Goal: Task Accomplishment & Management: Use online tool/utility

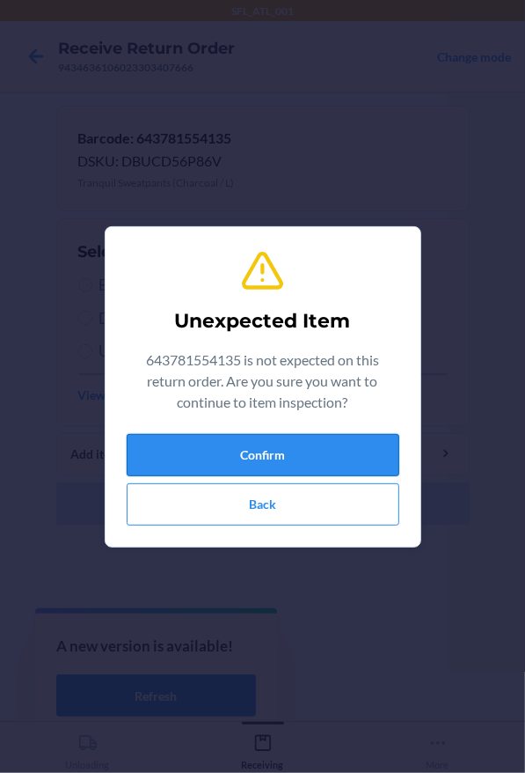
click at [216, 450] on button "Confirm" at bounding box center [263, 455] width 273 height 42
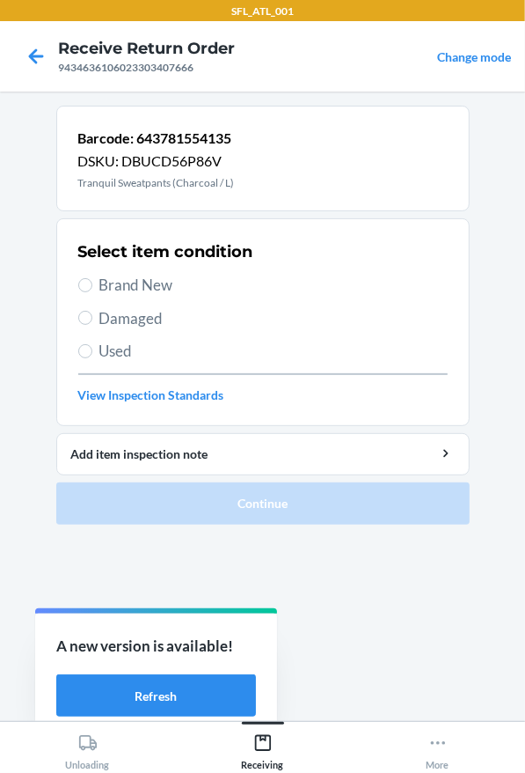
click at [147, 282] on span "Brand New" at bounding box center [273, 285] width 348 height 23
click at [92, 282] on input "Brand New" at bounding box center [85, 285] width 14 height 14
radio input "true"
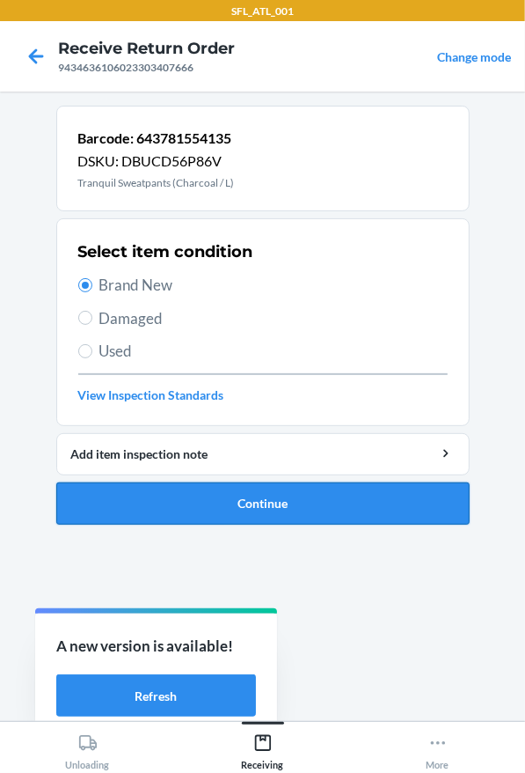
click at [180, 500] on button "Continue" at bounding box center [263, 503] width 414 height 42
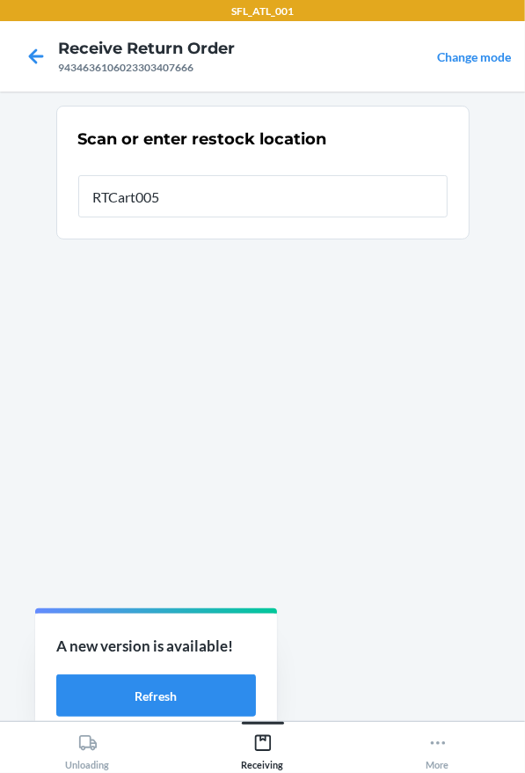
type input "RTCart005"
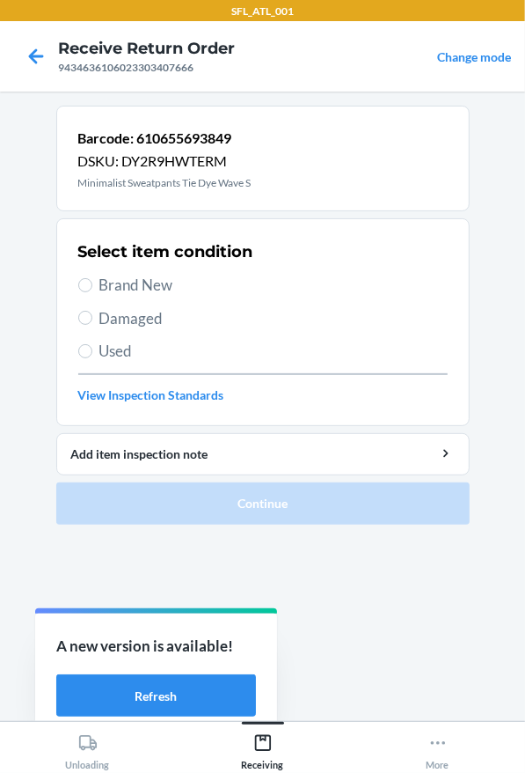
drag, startPoint x: 164, startPoint y: 279, endPoint x: 163, endPoint y: 357, distance: 78.3
click at [163, 279] on span "Brand New" at bounding box center [273, 285] width 348 height 23
click at [92, 279] on input "Brand New" at bounding box center [85, 285] width 14 height 14
radio input "true"
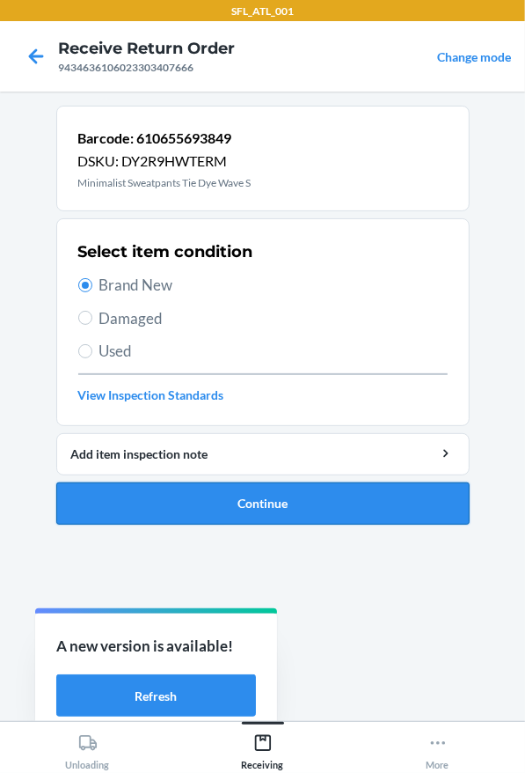
click at [201, 514] on button "Continue" at bounding box center [263, 503] width 414 height 42
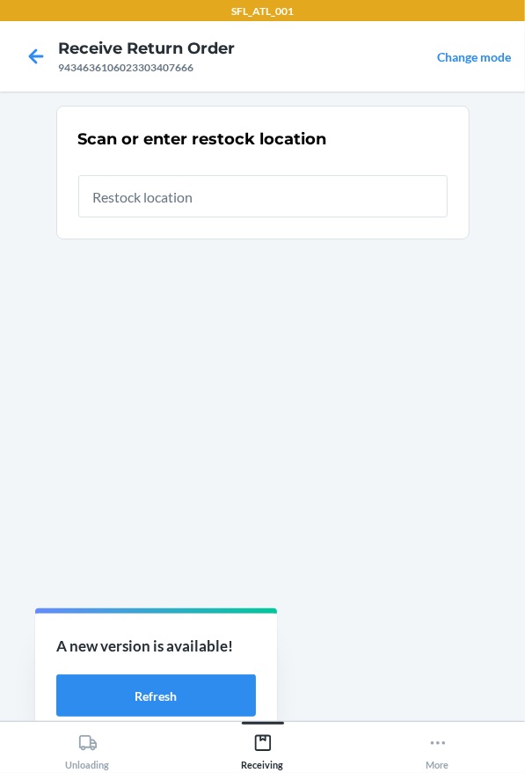
click at [140, 201] on input "text" at bounding box center [263, 196] width 370 height 42
type input "RTCart005"
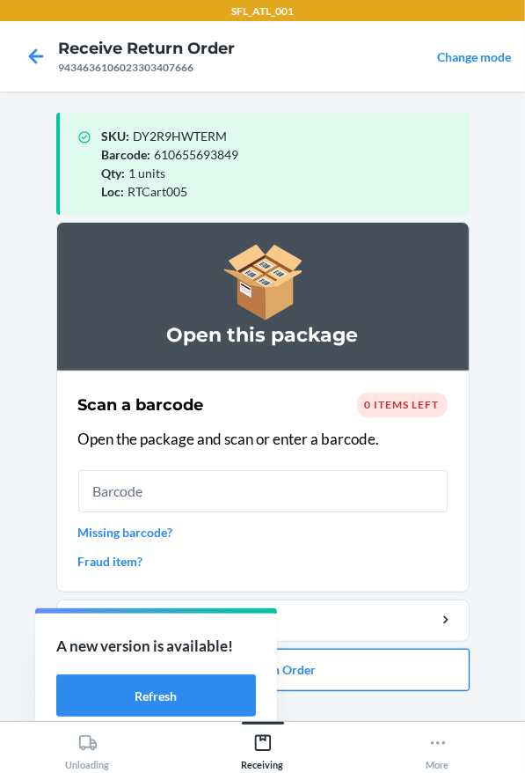
click at [362, 660] on button "Close Return Order" at bounding box center [263, 670] width 414 height 42
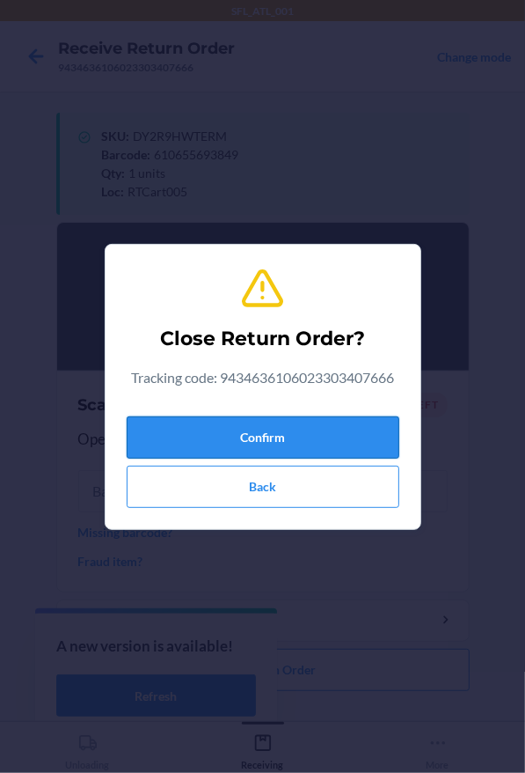
click at [302, 445] on button "Confirm" at bounding box center [263, 437] width 273 height 42
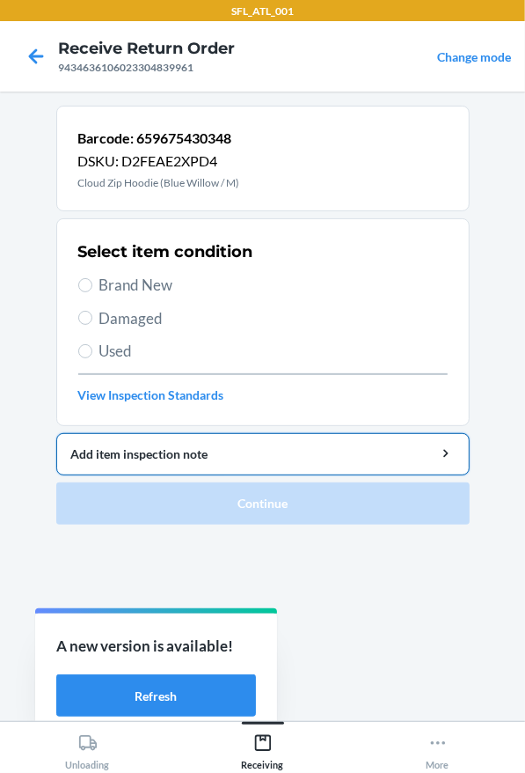
drag, startPoint x: 191, startPoint y: 278, endPoint x: 236, endPoint y: 444, distance: 171.4
click at [193, 282] on span "Brand New" at bounding box center [273, 285] width 348 height 23
click at [92, 282] on input "Brand New" at bounding box center [85, 285] width 14 height 14
radio input "true"
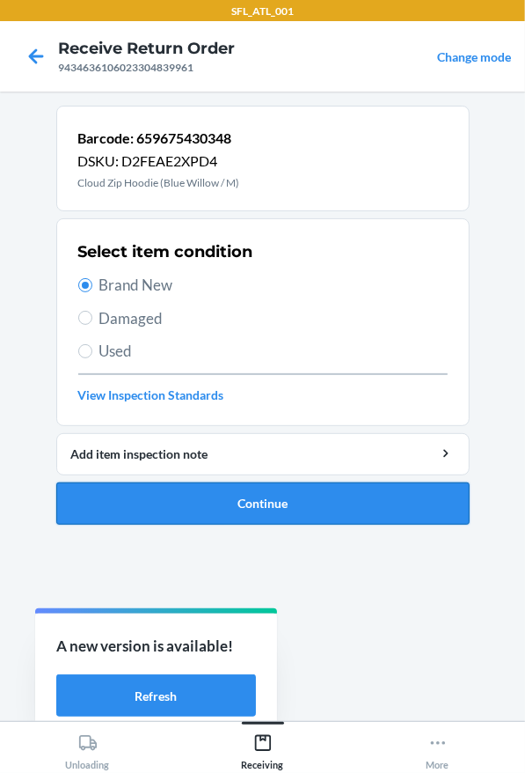
click at [249, 517] on button "Continue" at bounding box center [263, 503] width 414 height 42
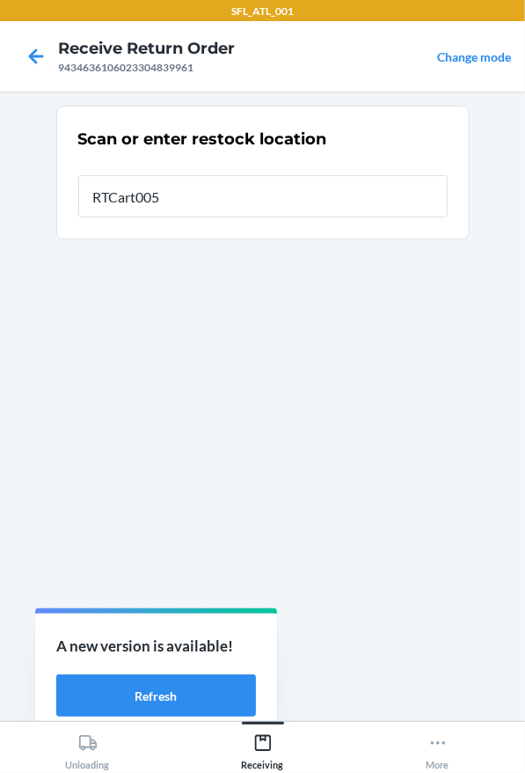
type input "RTCart005"
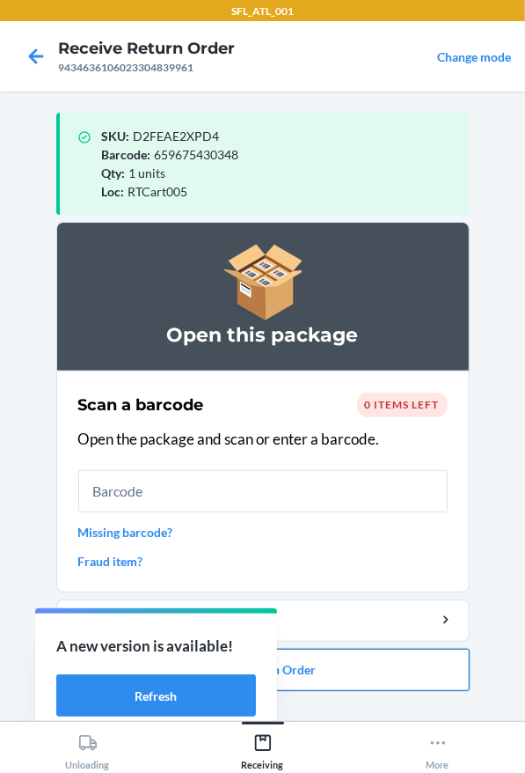
click at [304, 675] on button "Close Return Order" at bounding box center [263, 670] width 414 height 42
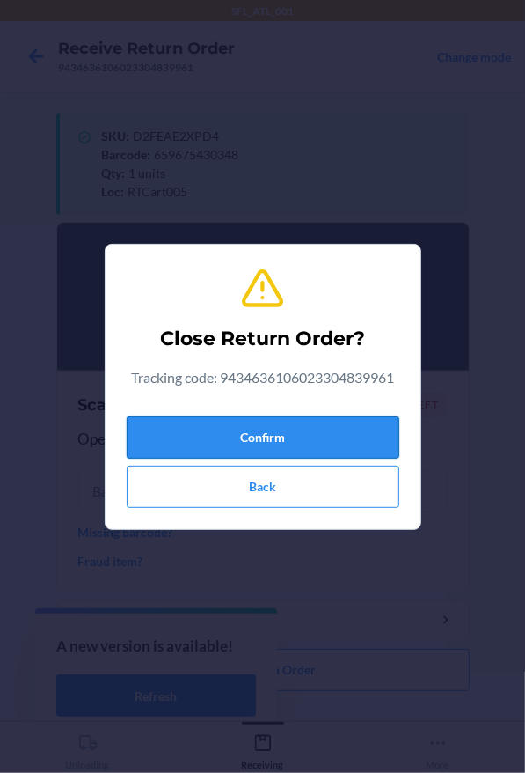
click at [270, 429] on button "Confirm" at bounding box center [263, 437] width 273 height 42
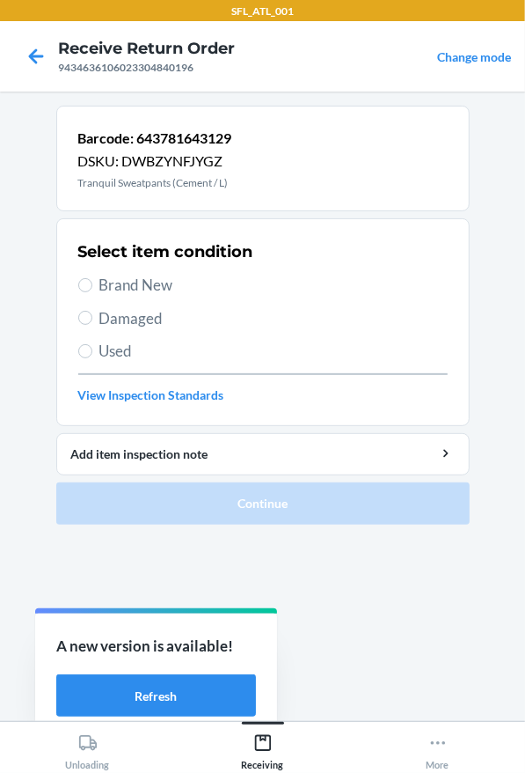
click at [80, 278] on label "Brand New" at bounding box center [263, 285] width 370 height 23
click at [80, 278] on input "Brand New" at bounding box center [85, 285] width 14 height 14
radio input "true"
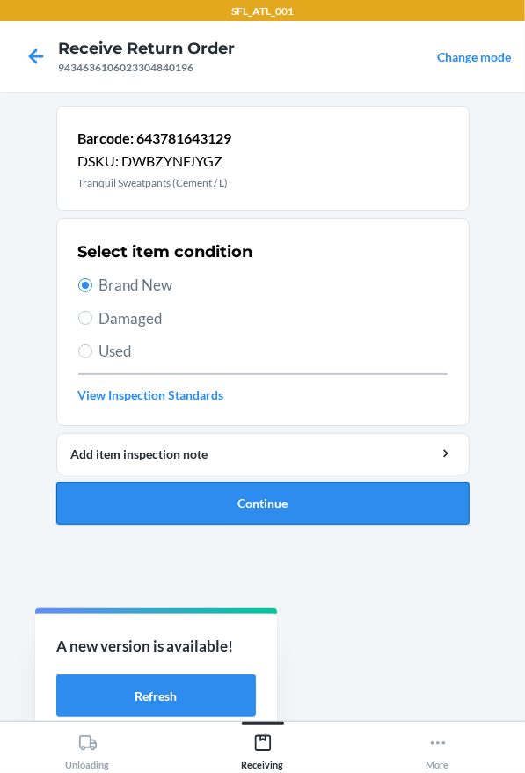
click at [231, 517] on button "Continue" at bounding box center [263, 503] width 414 height 42
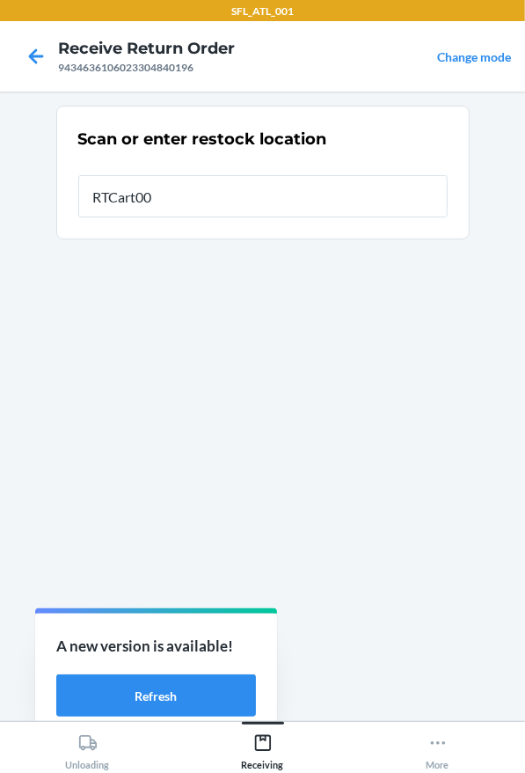
type input "RTCart005"
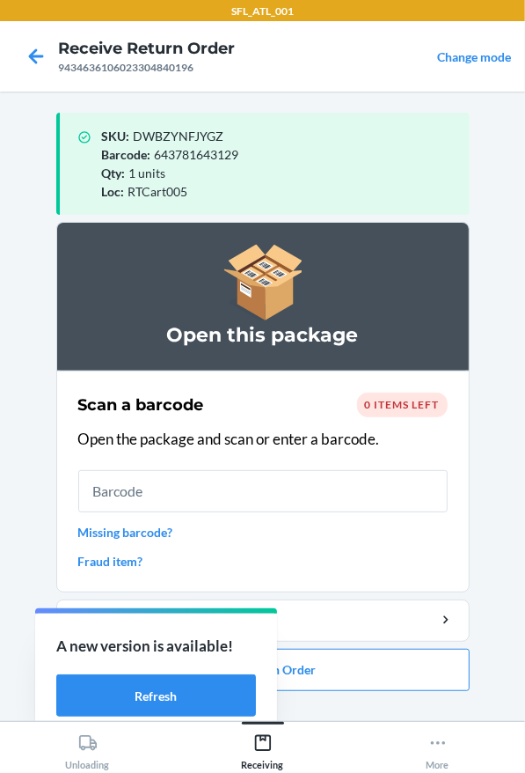
click at [414, 694] on ol "Open this package Scan a barcode 0 items left Open the package and scan or ente…" at bounding box center [263, 463] width 414 height 483
click at [425, 677] on button "Close Return Order" at bounding box center [263, 670] width 414 height 42
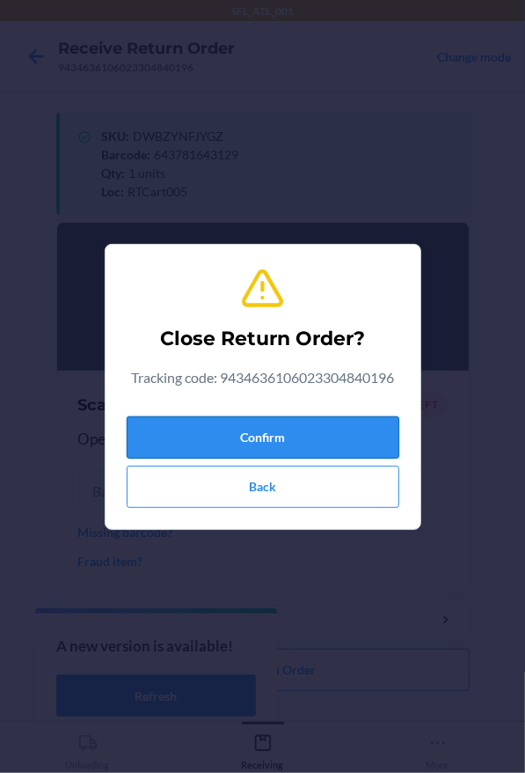
click at [316, 436] on button "Confirm" at bounding box center [263, 437] width 273 height 42
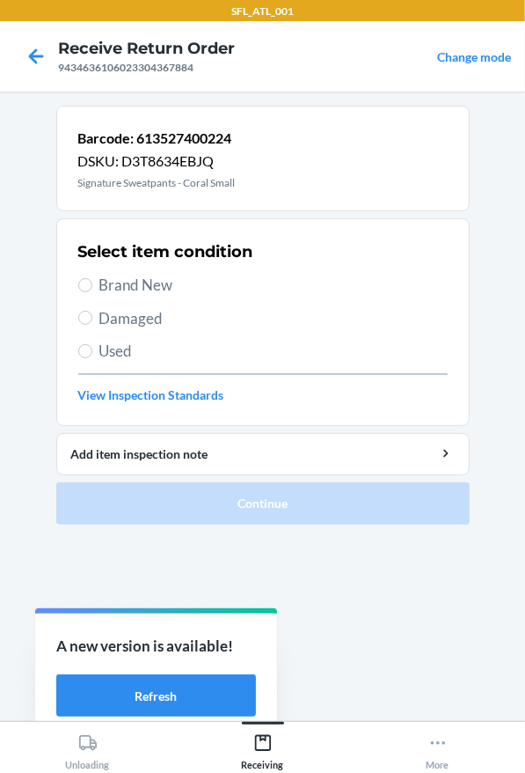
click at [84, 269] on div "Select item condition Brand New Damaged Used View Inspection Standards" at bounding box center [263, 322] width 370 height 174
click at [148, 277] on span "Brand New" at bounding box center [273, 285] width 348 height 23
click at [92, 278] on input "Brand New" at bounding box center [85, 285] width 14 height 14
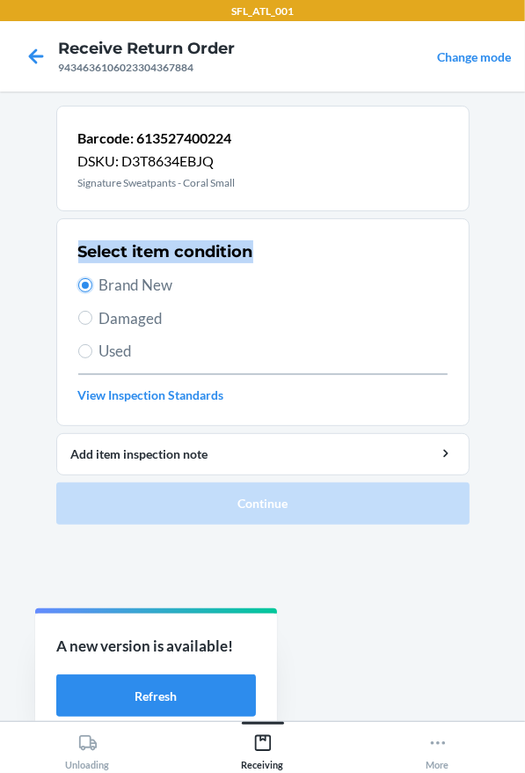
radio input "true"
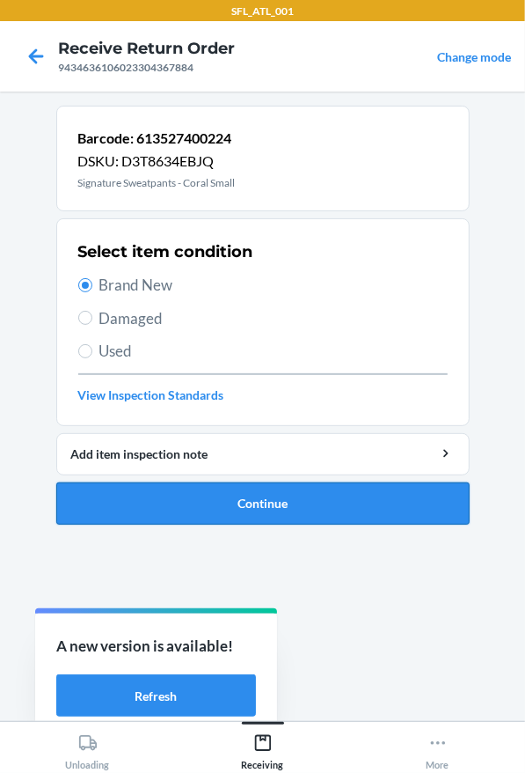
click at [238, 514] on button "Continue" at bounding box center [263, 503] width 414 height 42
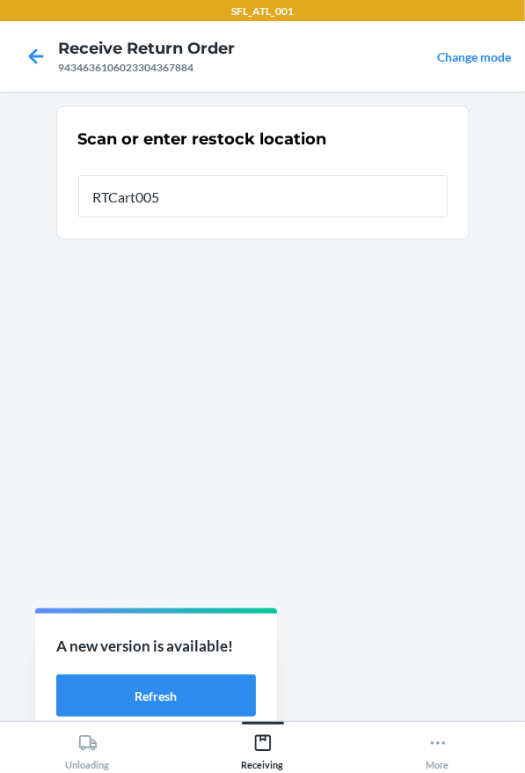
type input "RTCart005"
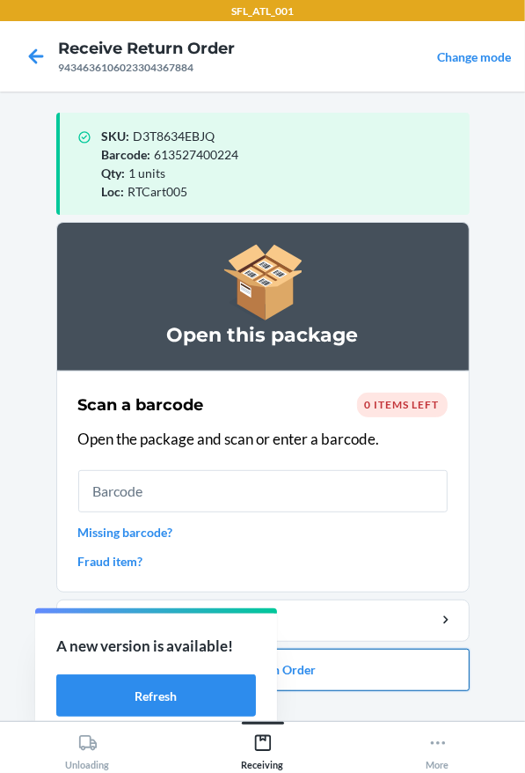
click at [378, 680] on button "Close Return Order" at bounding box center [263, 670] width 414 height 42
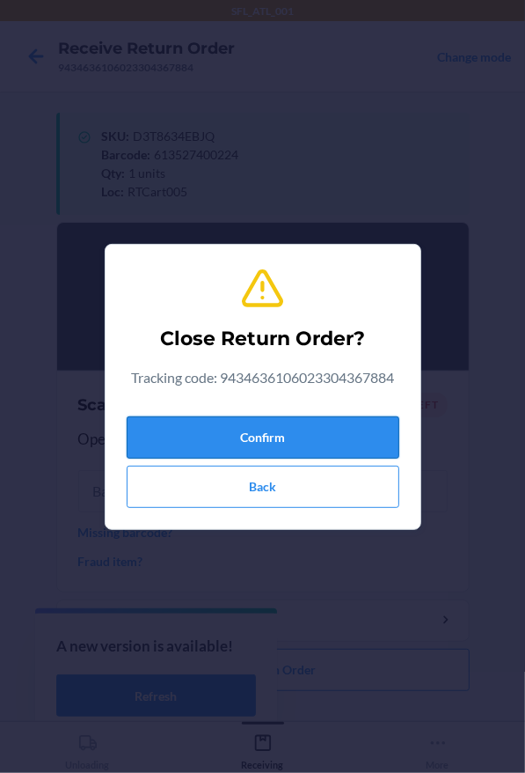
click at [246, 427] on button "Confirm" at bounding box center [263, 437] width 273 height 42
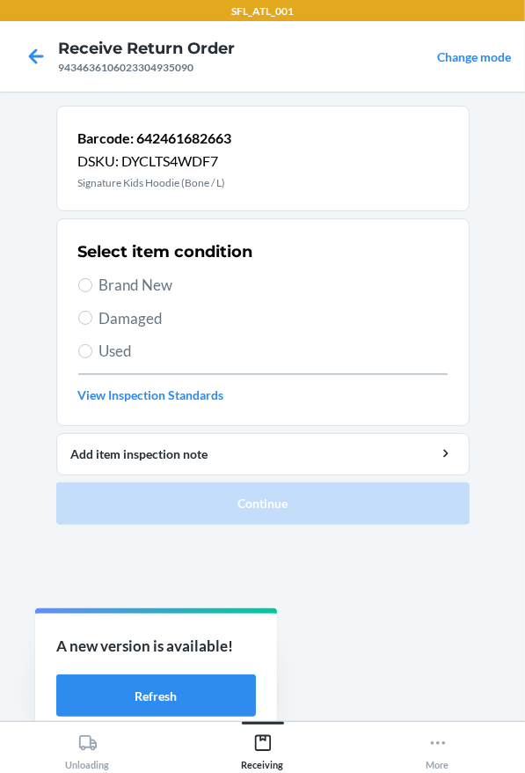
click at [208, 289] on span "Brand New" at bounding box center [273, 285] width 348 height 23
click at [92, 289] on input "Brand New" at bounding box center [85, 285] width 14 height 14
radio input "true"
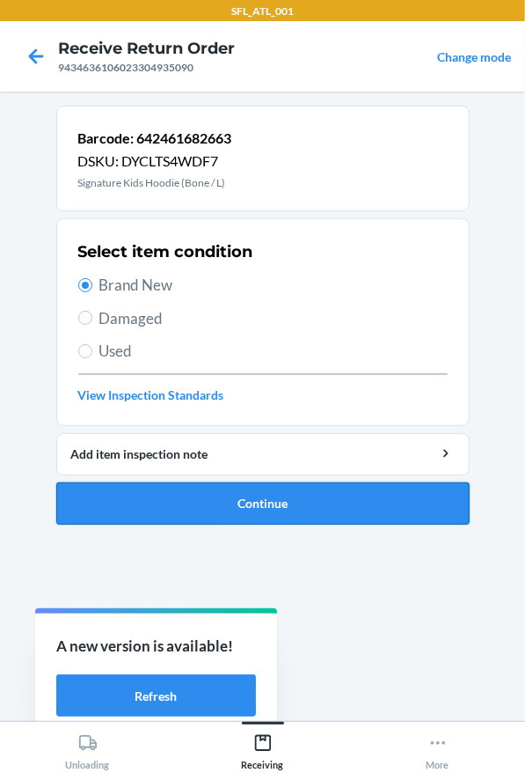
click at [323, 488] on button "Continue" at bounding box center [263, 503] width 414 height 42
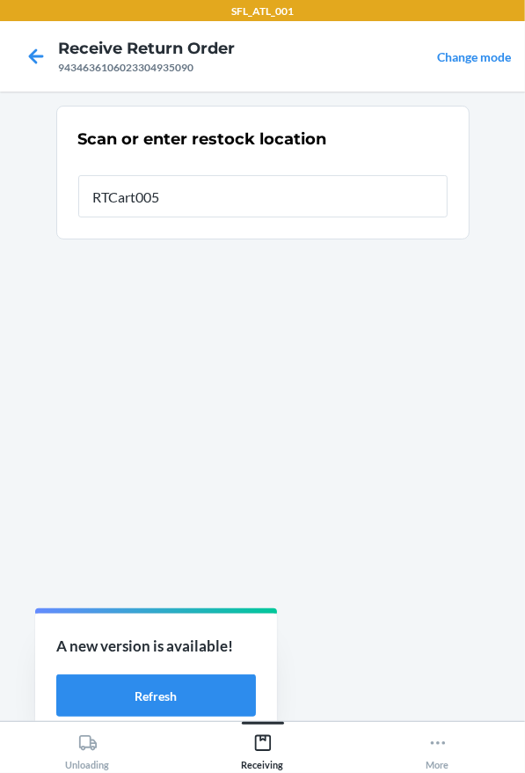
type input "RTCart005"
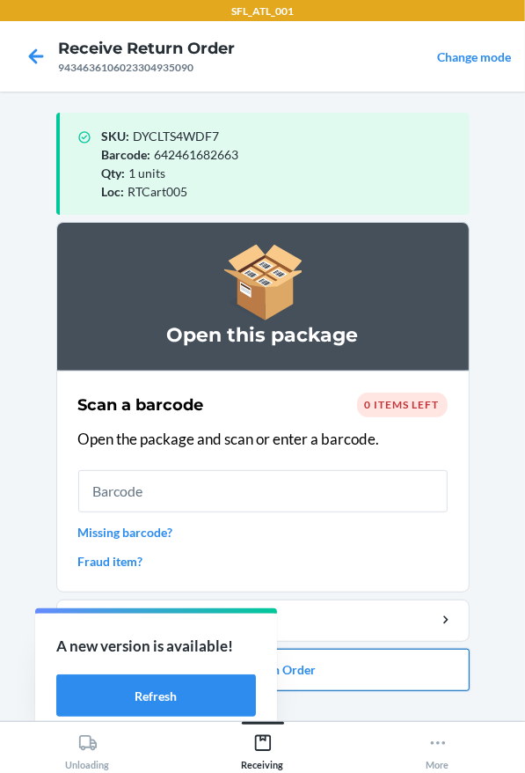
click at [334, 676] on button "Close Return Order" at bounding box center [263, 670] width 414 height 42
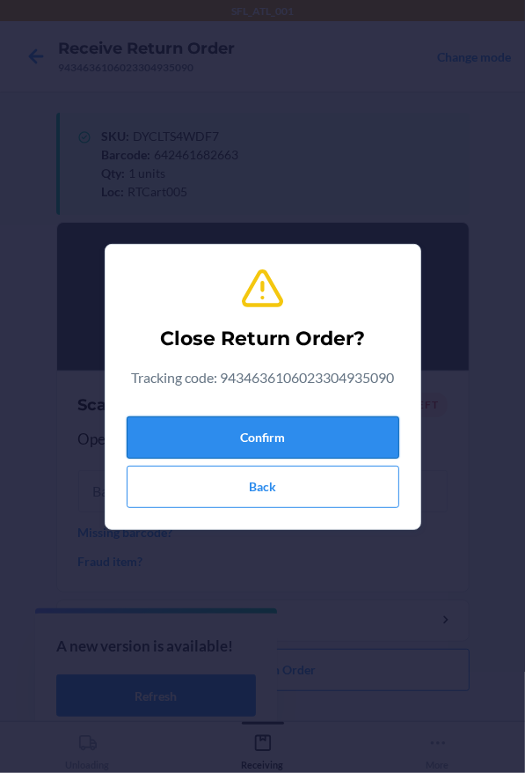
click at [280, 442] on button "Confirm" at bounding box center [263, 437] width 273 height 42
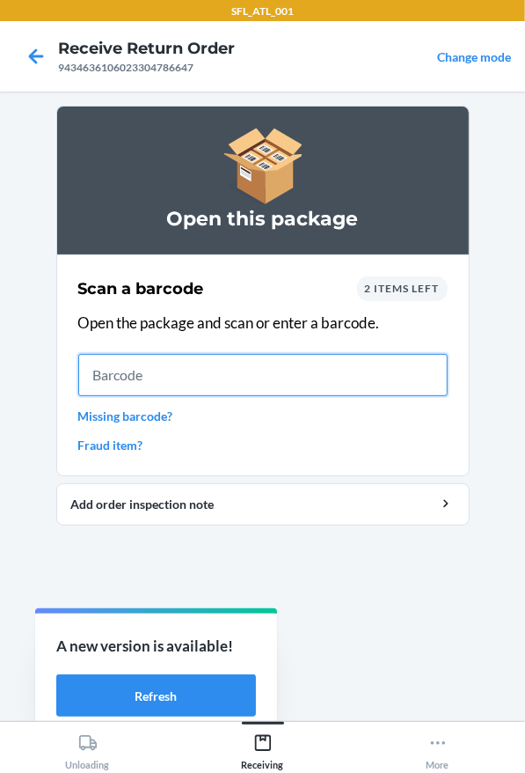
drag, startPoint x: 367, startPoint y: 373, endPoint x: 366, endPoint y: 328, distance: 44.9
click at [367, 373] on input "text" at bounding box center [263, 375] width 370 height 42
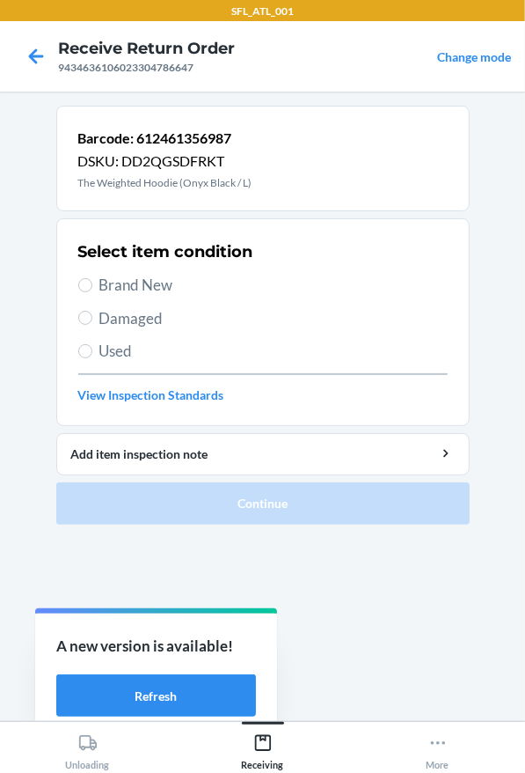
click at [227, 354] on span "Used" at bounding box center [273, 351] width 348 height 23
click at [92, 354] on input "Used" at bounding box center [85, 351] width 14 height 14
radio input "true"
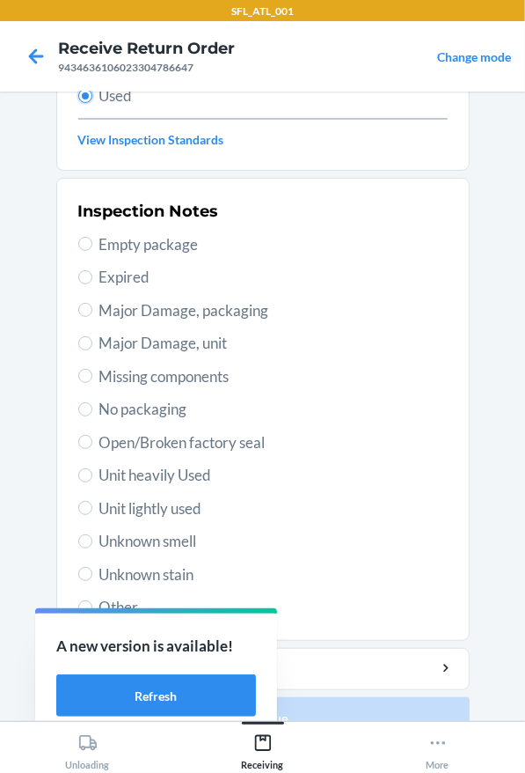
scroll to position [264, 0]
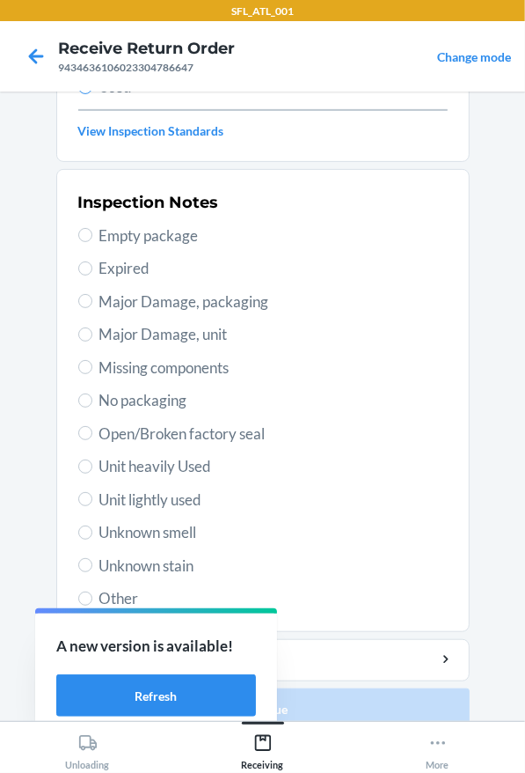
click at [189, 488] on span "Unit lightly used" at bounding box center [273, 499] width 348 height 23
click at [92, 492] on input "Unit lightly used" at bounding box center [85, 499] width 14 height 14
radio input "true"
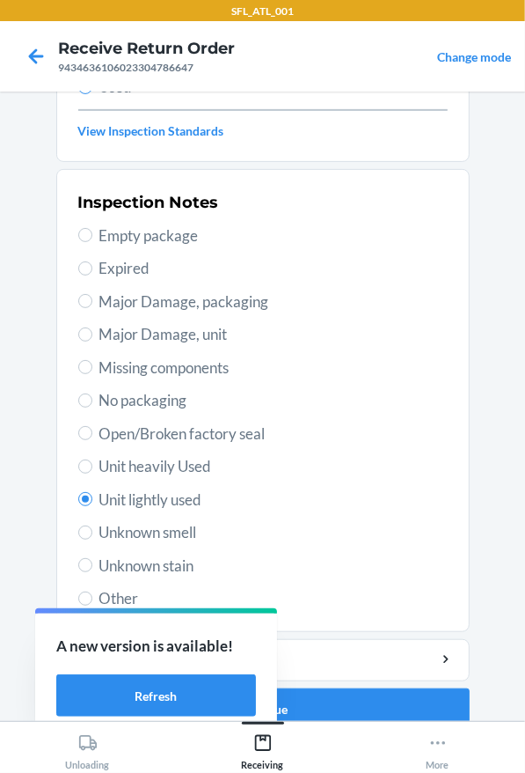
click at [189, 489] on span "Unit lightly used" at bounding box center [273, 499] width 348 height 23
click at [92, 492] on input "Unit lightly used" at bounding box center [85, 499] width 14 height 14
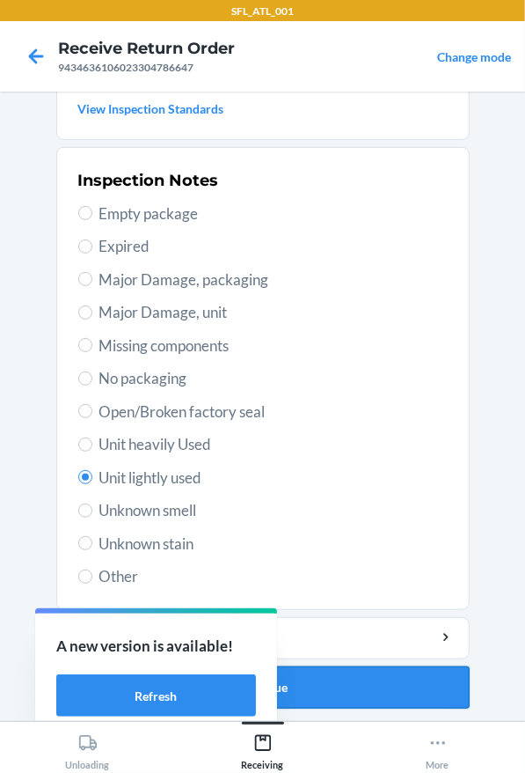
click at [444, 679] on button "Continue" at bounding box center [263, 687] width 414 height 42
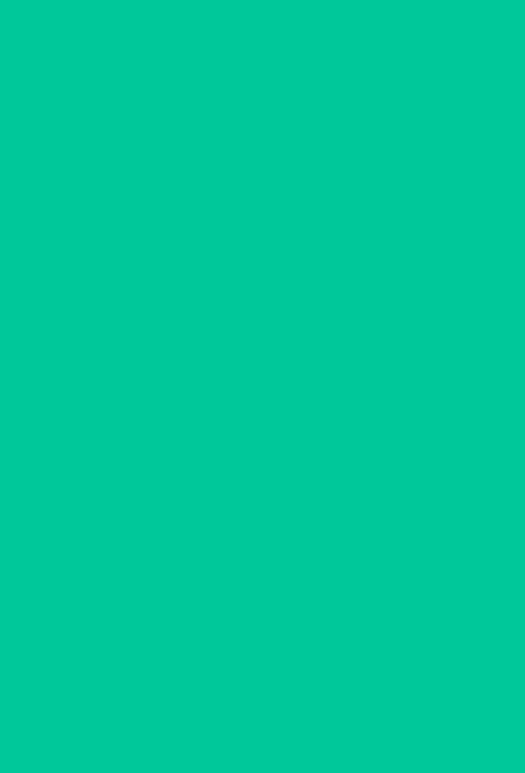
scroll to position [0, 0]
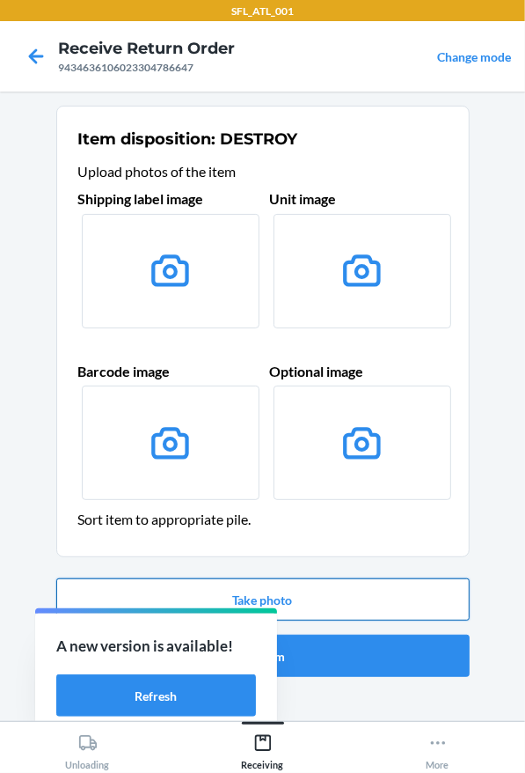
click at [436, 610] on button "Take photo" at bounding box center [263, 599] width 414 height 42
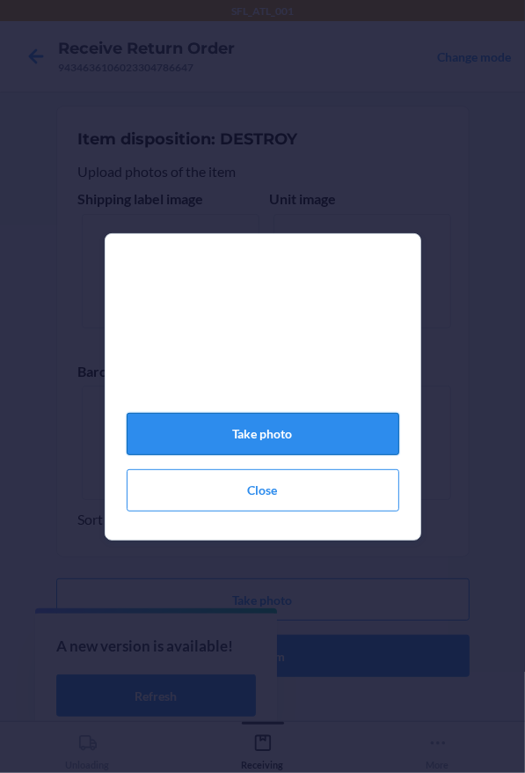
click at [290, 429] on button "Take photo" at bounding box center [263, 434] width 273 height 42
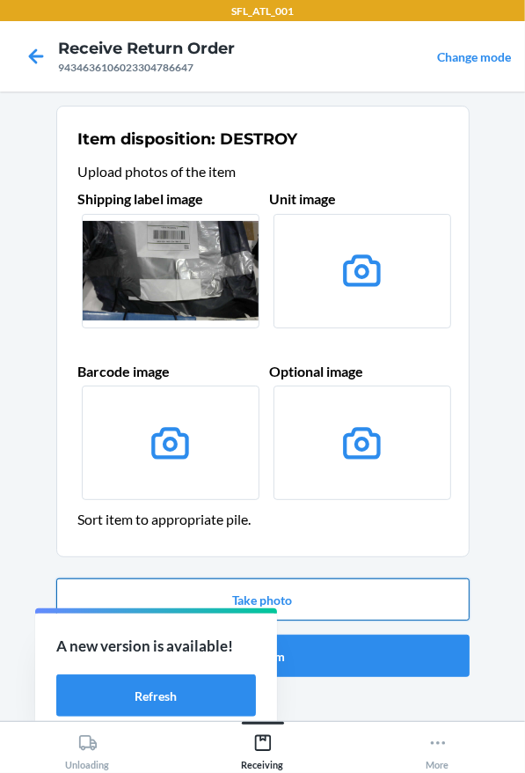
click at [297, 602] on button "Take photo" at bounding box center [263, 599] width 414 height 42
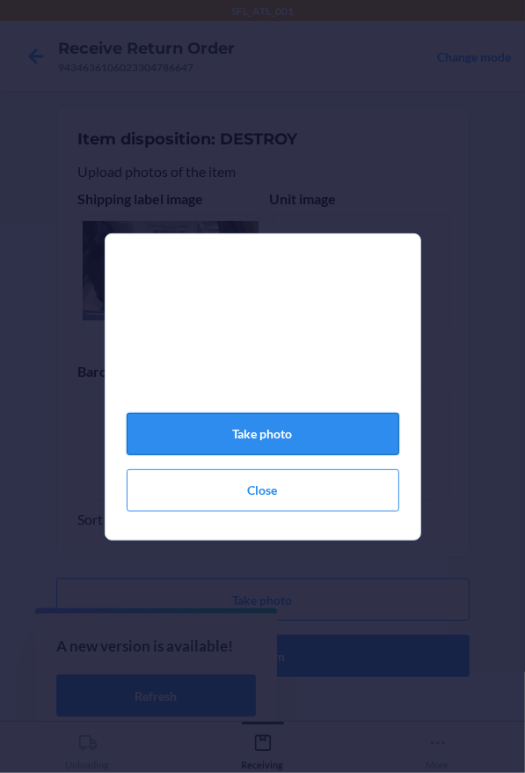
click at [297, 455] on button "Take photo" at bounding box center [263, 434] width 273 height 42
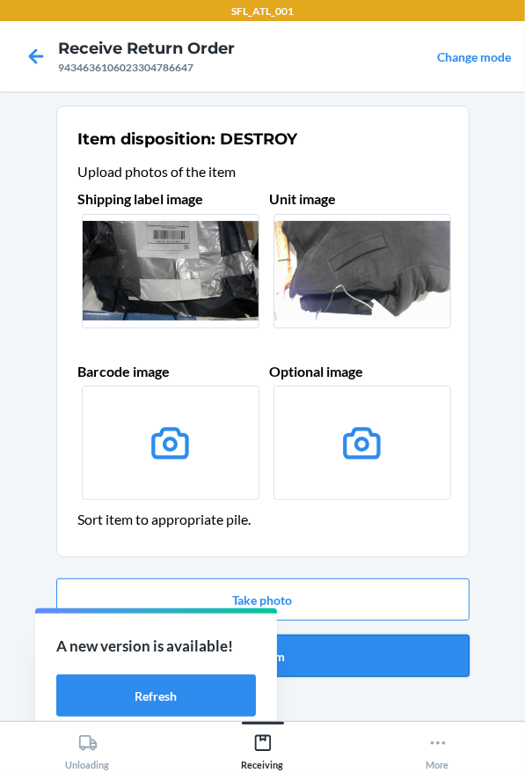
click at [362, 645] on button "Confirm" at bounding box center [263, 655] width 414 height 42
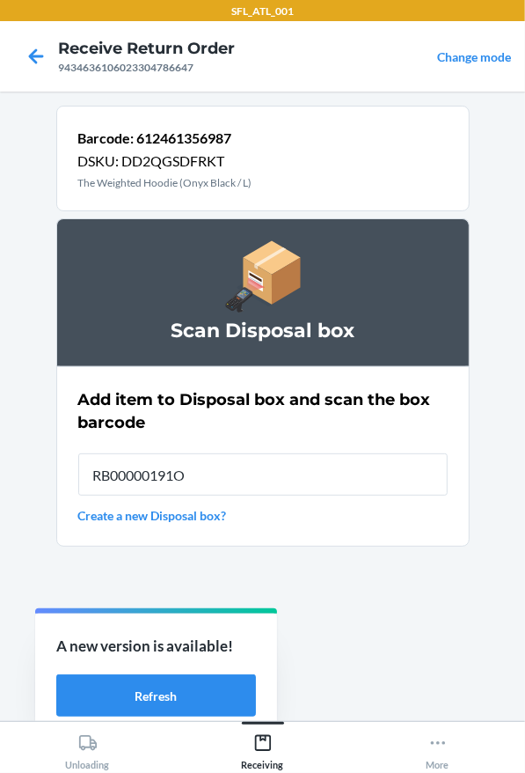
type input "RB00000191O"
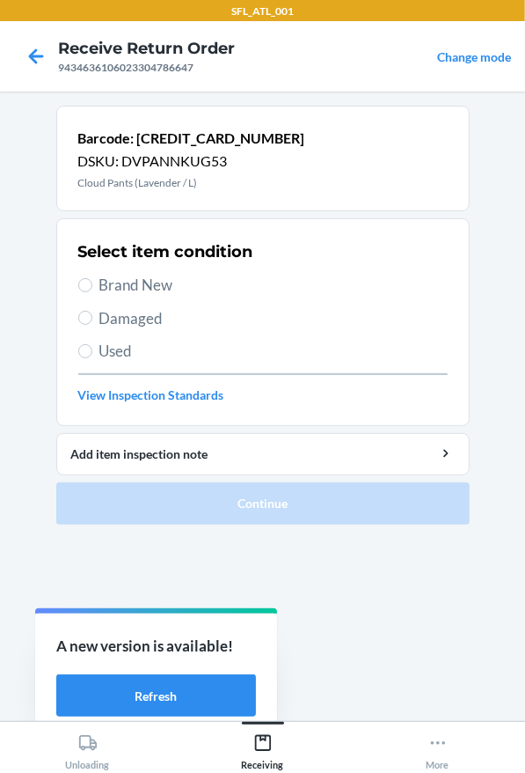
click at [119, 338] on div "Select item condition Brand New Damaged Used View Inspection Standards" at bounding box center [263, 322] width 370 height 174
click at [120, 343] on span "Used" at bounding box center [273, 351] width 348 height 23
click at [92, 344] on input "Used" at bounding box center [85, 351] width 14 height 14
radio input "true"
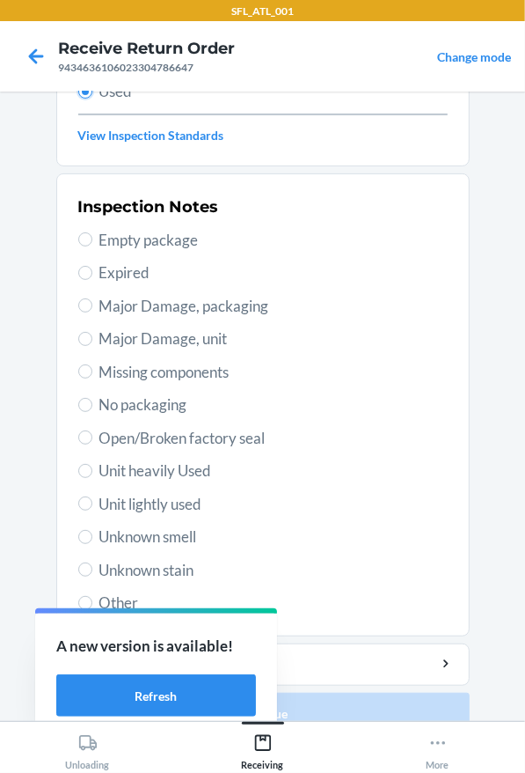
scroll to position [264, 0]
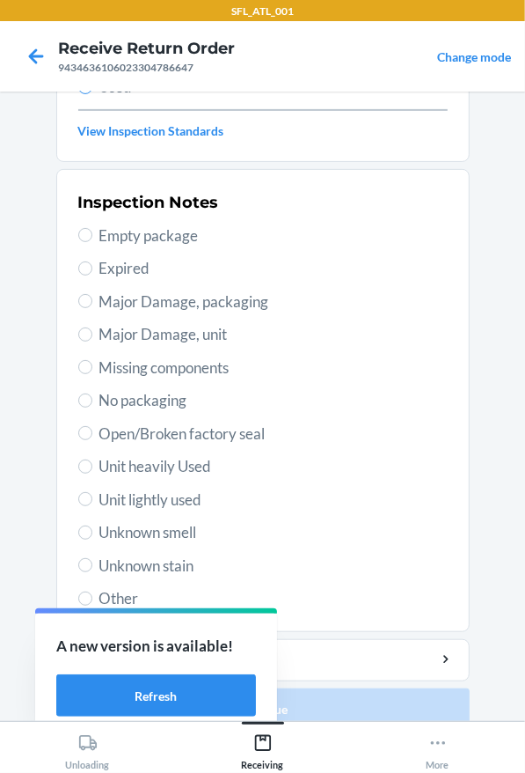
click at [138, 497] on span "Unit lightly used" at bounding box center [273, 499] width 348 height 23
click at [92, 497] on input "Unit lightly used" at bounding box center [85, 499] width 14 height 14
radio input "true"
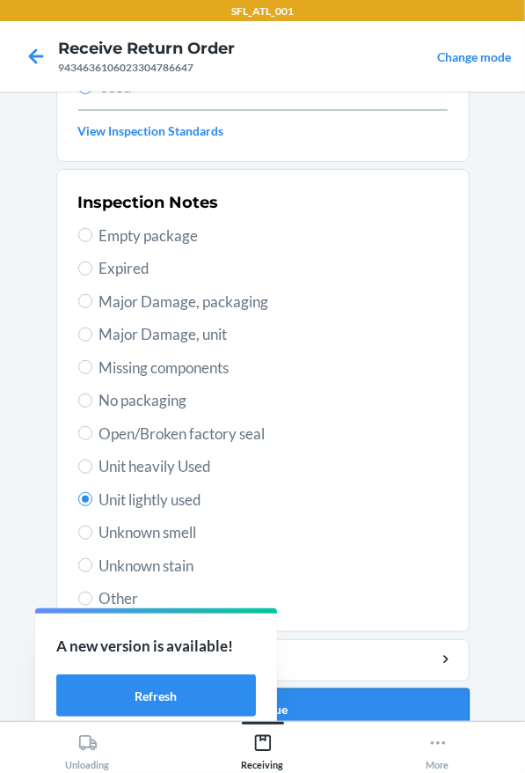
click at [420, 704] on button "Continue" at bounding box center [263, 709] width 414 height 42
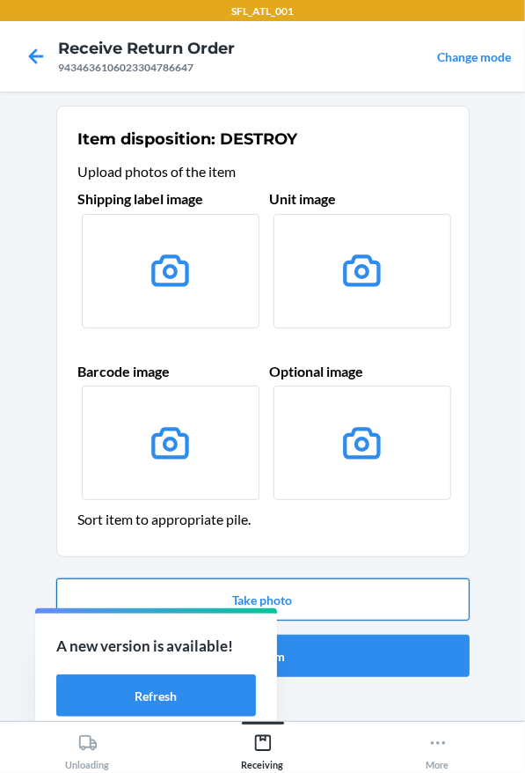
click at [317, 596] on button "Take photo" at bounding box center [263, 599] width 414 height 42
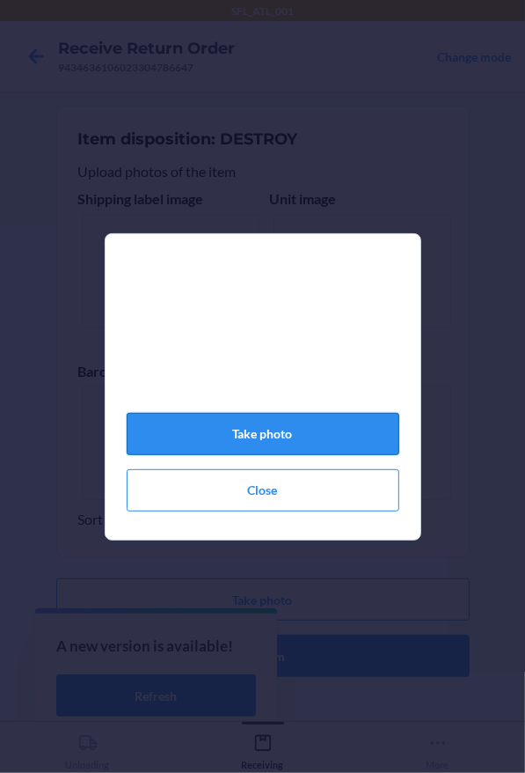
click at [276, 450] on button "Take photo" at bounding box center [263, 434] width 273 height 42
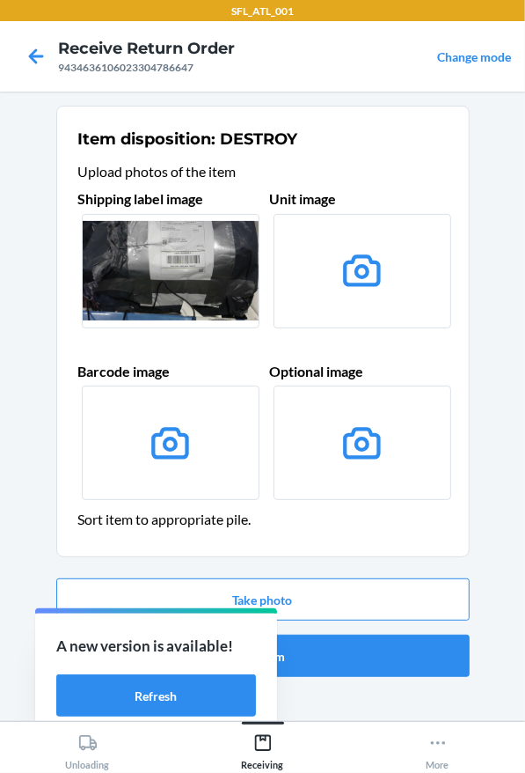
click at [326, 576] on div "Take photo Confirm" at bounding box center [263, 627] width 414 height 113
click at [323, 602] on button "Take photo" at bounding box center [263, 599] width 414 height 42
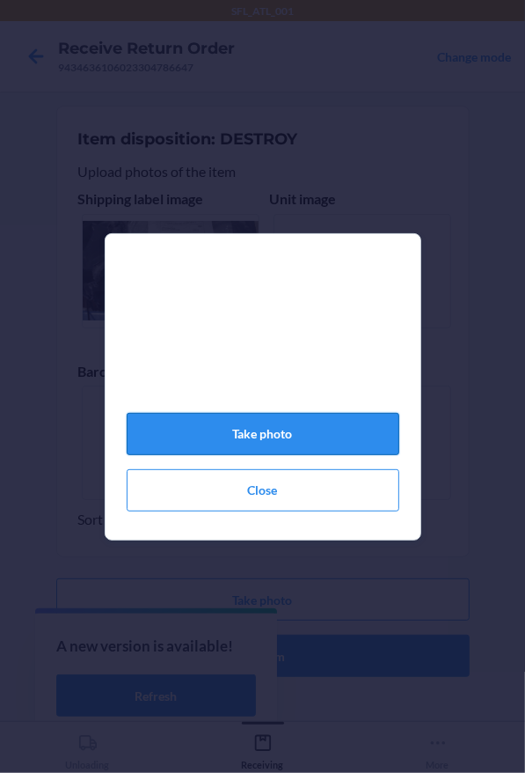
click at [313, 434] on button "Take photo" at bounding box center [263, 434] width 273 height 42
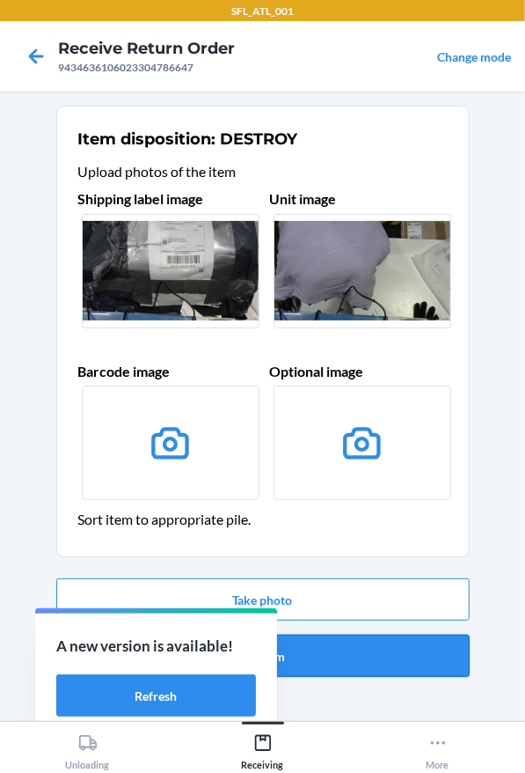
click at [408, 659] on button "Confirm" at bounding box center [263, 655] width 414 height 42
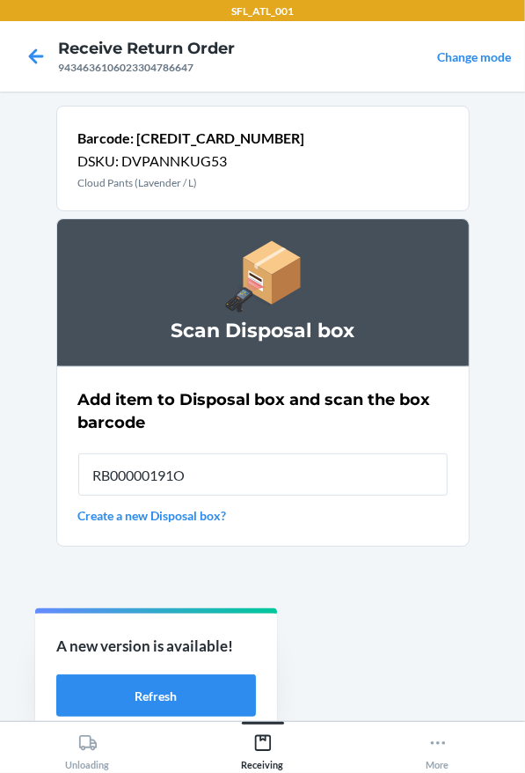
type input "RB00000191O"
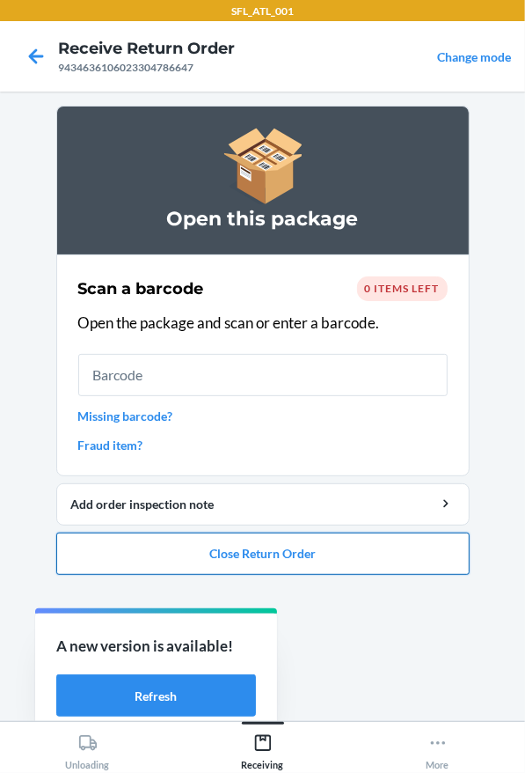
click at [260, 544] on button "Close Return Order" at bounding box center [263, 553] width 414 height 42
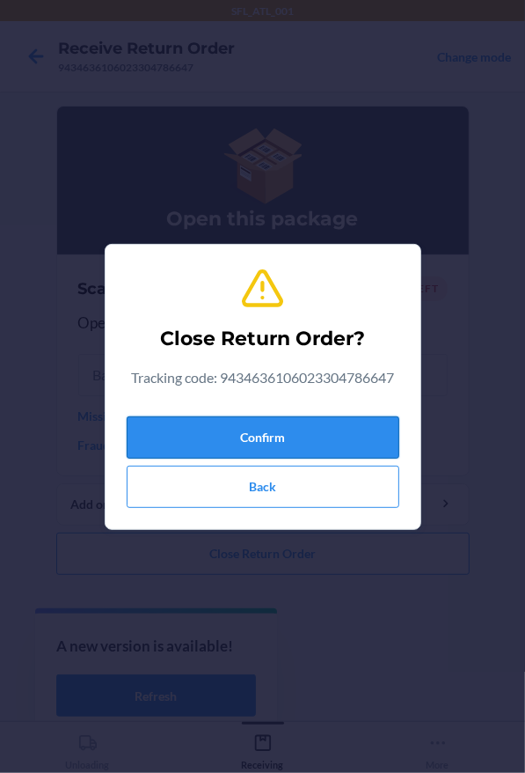
click at [226, 434] on button "Confirm" at bounding box center [263, 437] width 273 height 42
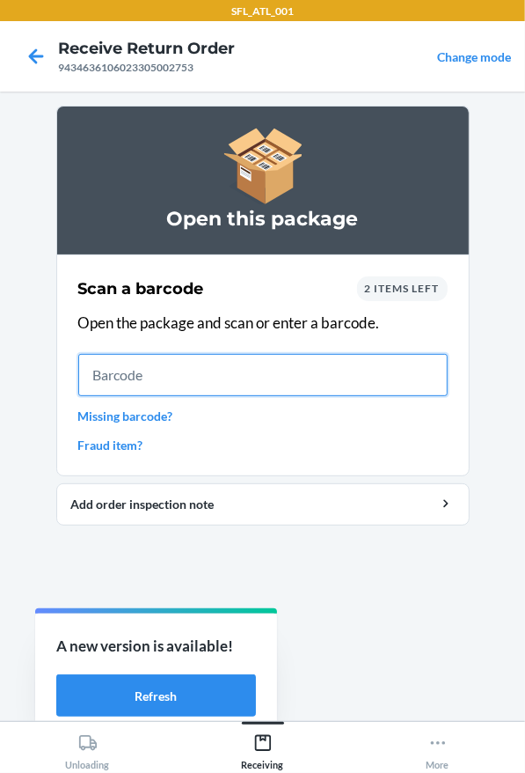
click at [204, 389] on input "text" at bounding box center [263, 375] width 370 height 42
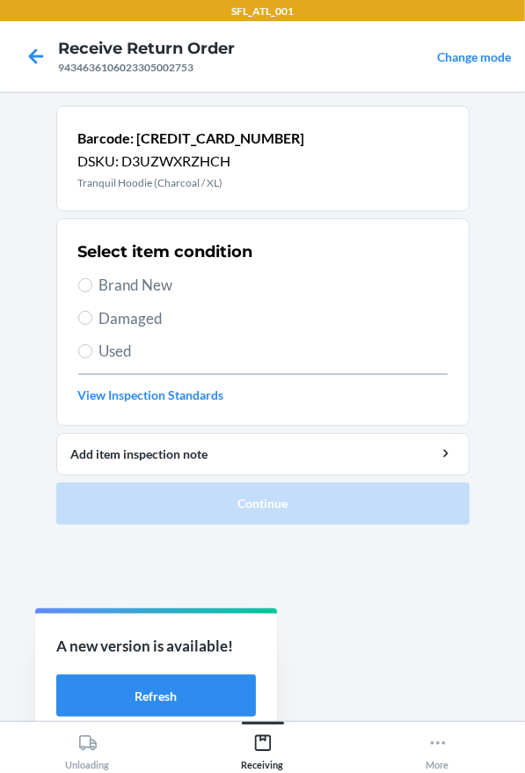
drag, startPoint x: 201, startPoint y: 277, endPoint x: 340, endPoint y: 556, distance: 311.7
click at [201, 280] on span "Brand New" at bounding box center [273, 285] width 348 height 23
click at [92, 280] on input "Brand New" at bounding box center [85, 285] width 14 height 14
radio input "true"
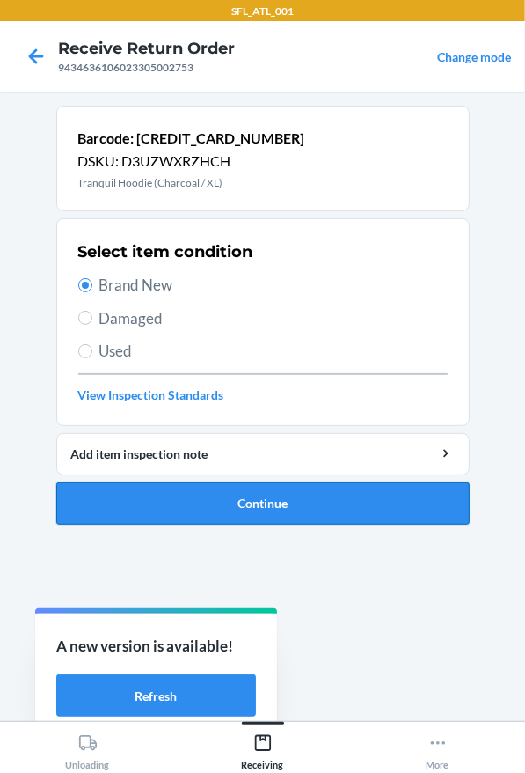
click at [319, 520] on button "Continue" at bounding box center [263, 503] width 414 height 42
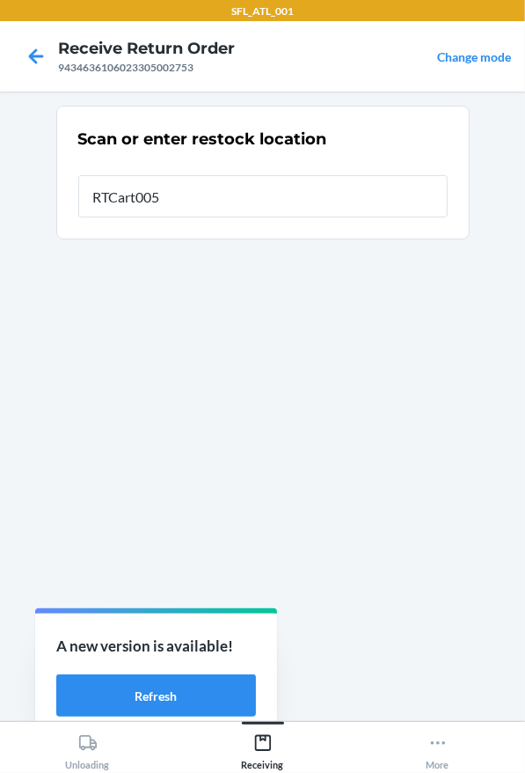
type input "RTCart005"
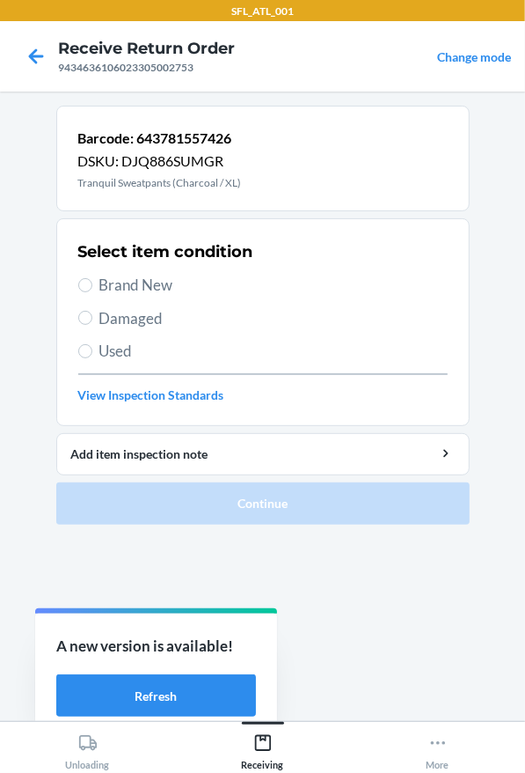
drag, startPoint x: 271, startPoint y: 275, endPoint x: 301, endPoint y: 330, distance: 63.0
click at [271, 275] on span "Brand New" at bounding box center [273, 285] width 348 height 23
click at [92, 278] on input "Brand New" at bounding box center [85, 285] width 14 height 14
radio input "true"
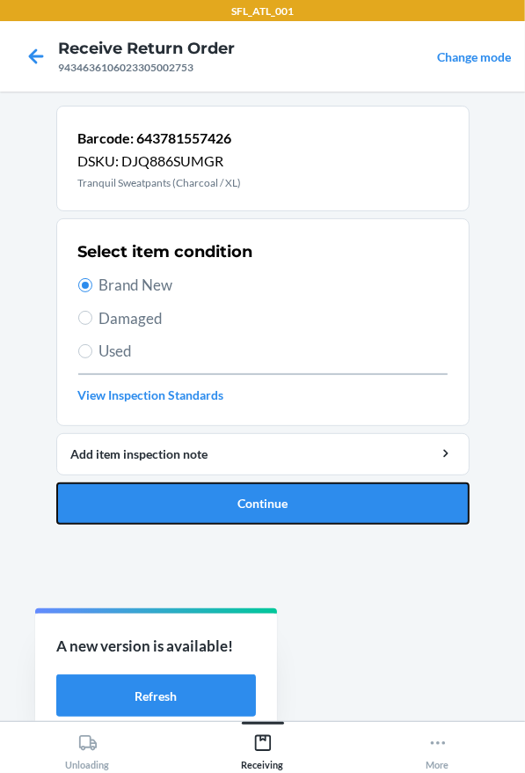
drag, startPoint x: 393, startPoint y: 500, endPoint x: 348, endPoint y: 370, distance: 138.0
click at [392, 500] on button "Continue" at bounding box center [263, 503] width 414 height 42
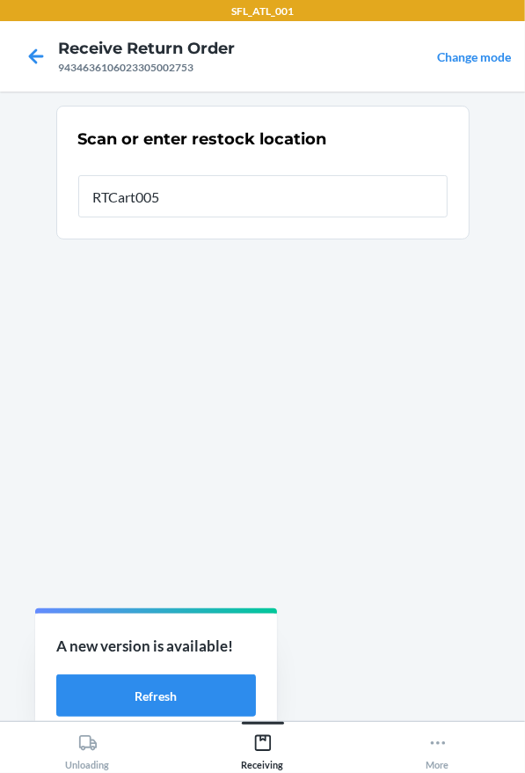
type input "RTCart005"
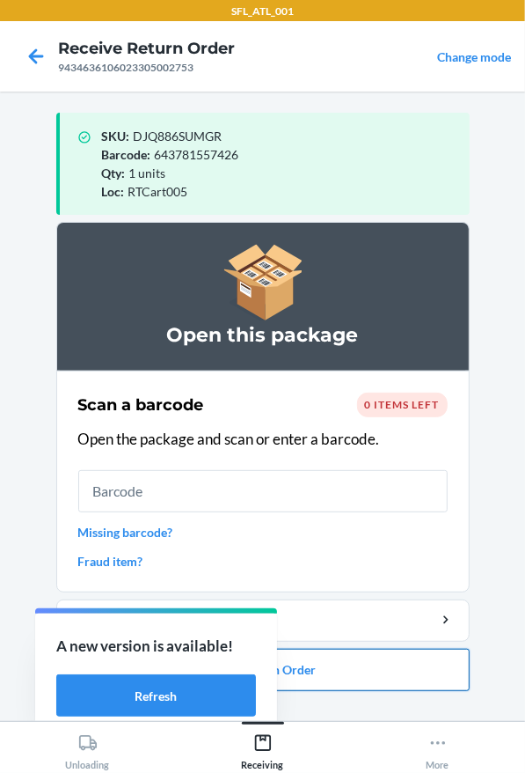
click at [389, 671] on button "Close Return Order" at bounding box center [263, 670] width 414 height 42
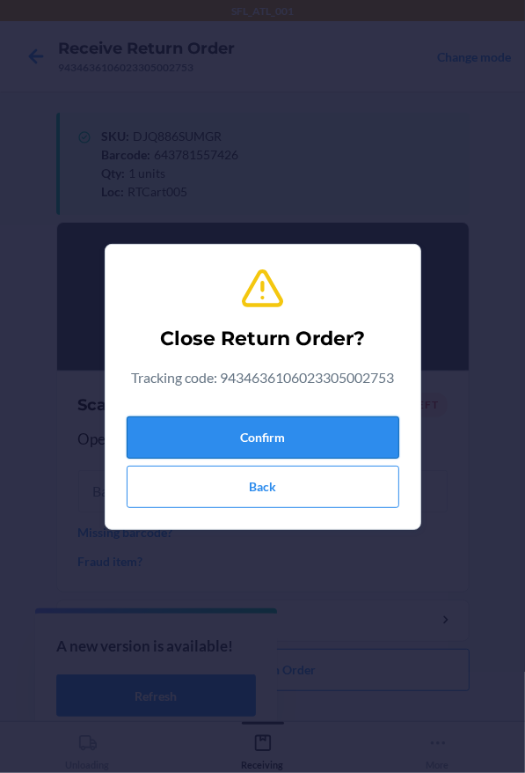
click at [352, 433] on button "Confirm" at bounding box center [263, 437] width 273 height 42
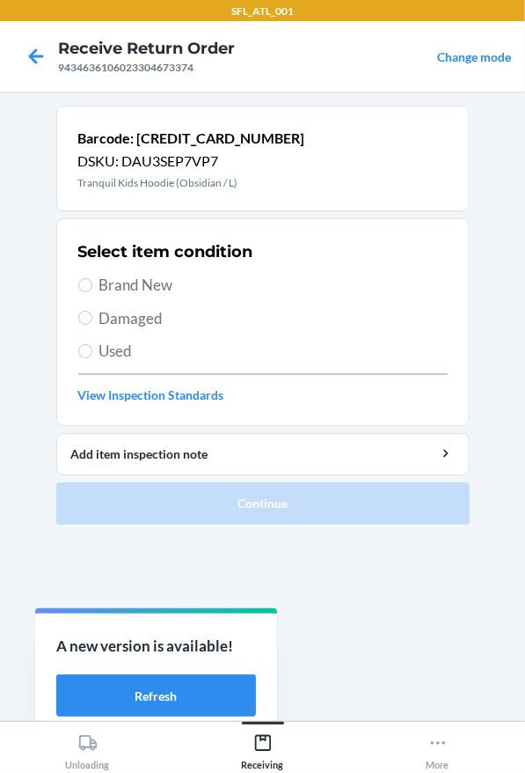
click at [175, 280] on span "Brand New" at bounding box center [273, 285] width 348 height 23
click at [92, 280] on input "Brand New" at bounding box center [85, 285] width 14 height 14
radio input "true"
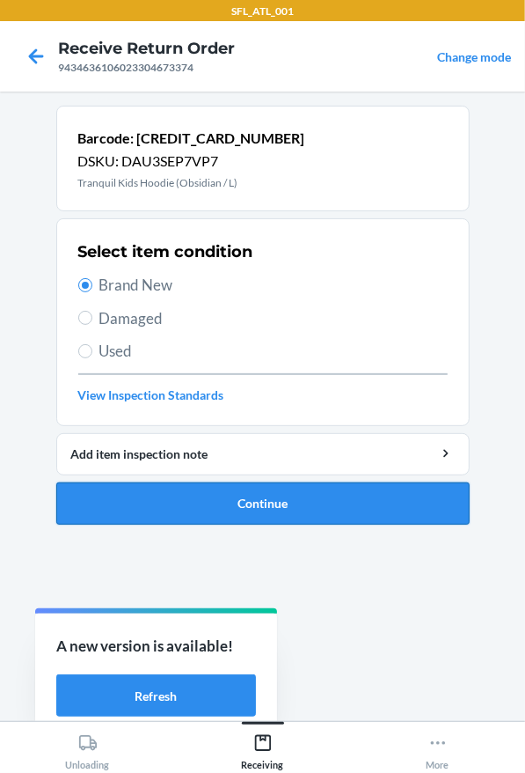
click at [238, 482] on button "Continue" at bounding box center [263, 503] width 414 height 42
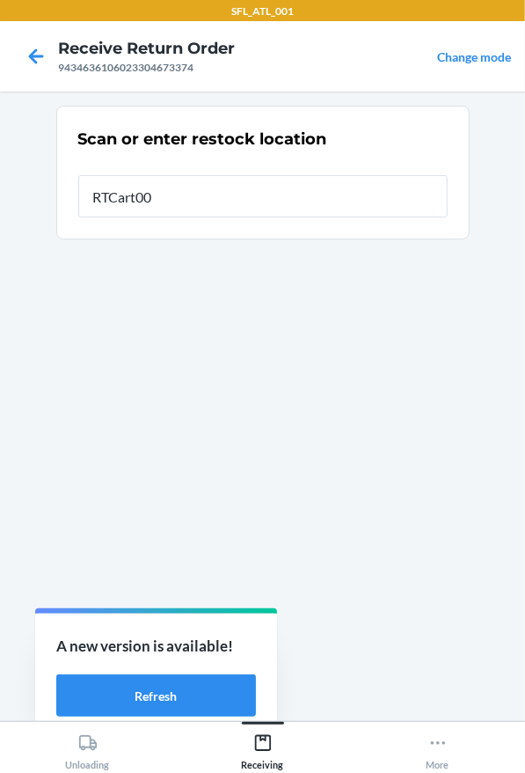
type input "RTCart005"
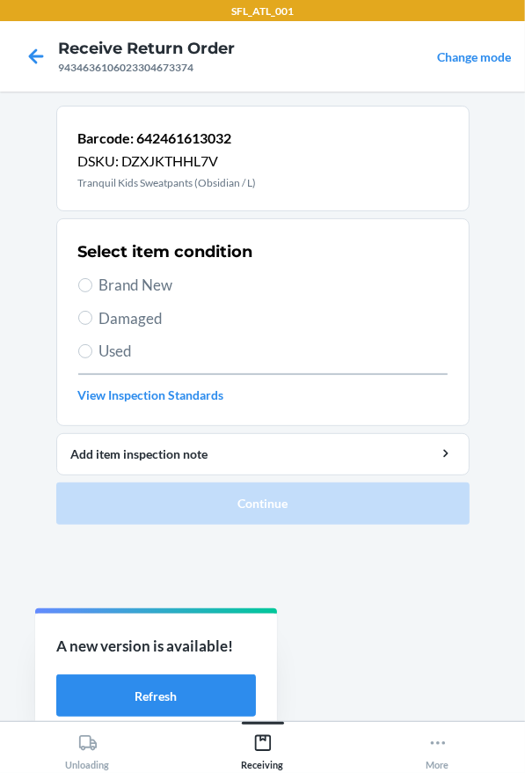
click at [228, 277] on span "Brand New" at bounding box center [273, 285] width 348 height 23
click at [92, 278] on input "Brand New" at bounding box center [85, 285] width 14 height 14
radio input "true"
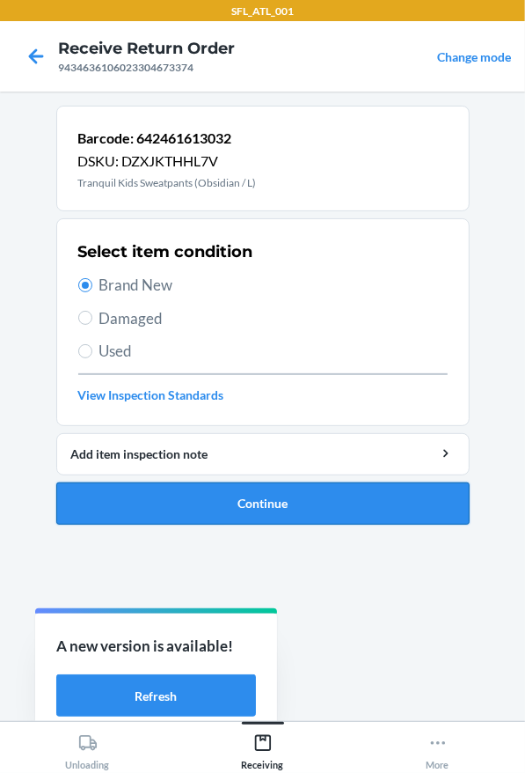
click at [356, 522] on button "Continue" at bounding box center [263, 503] width 414 height 42
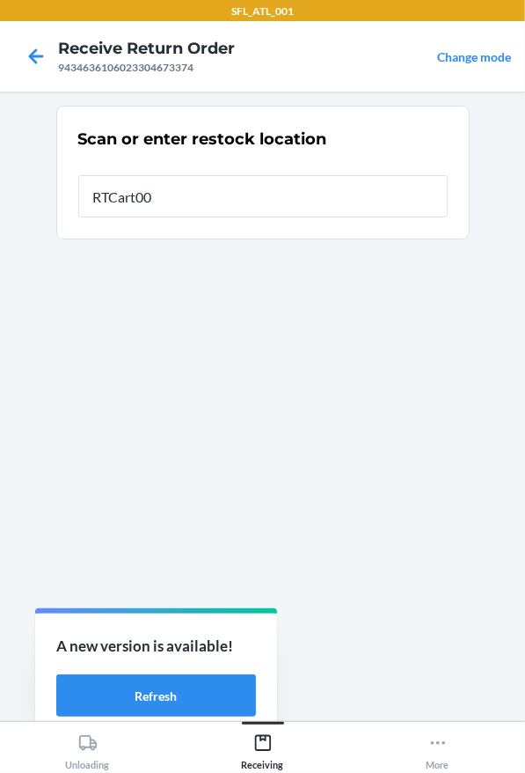
type input "RTCart005"
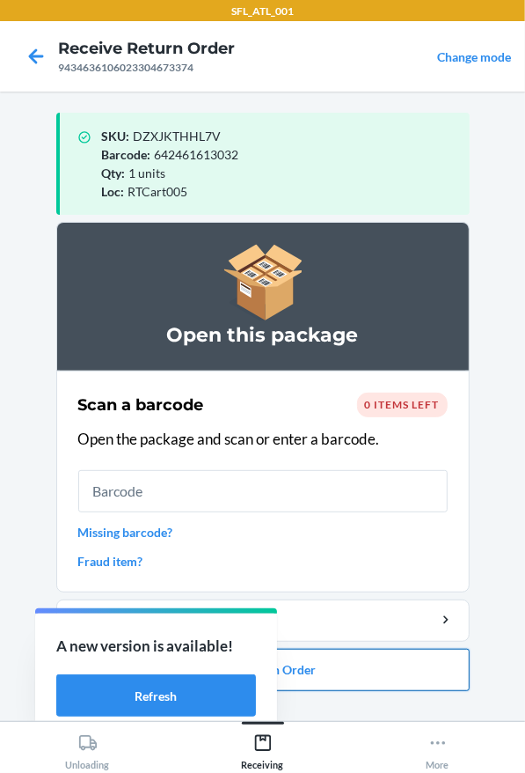
click at [287, 675] on button "Close Return Order" at bounding box center [263, 670] width 414 height 42
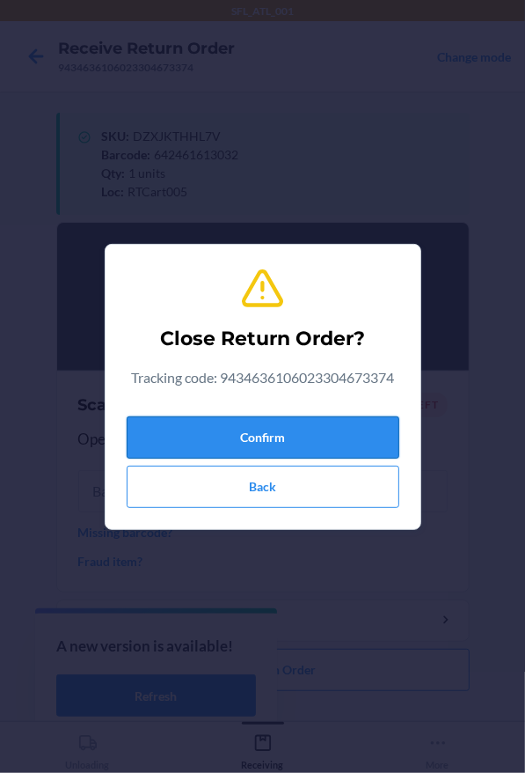
click at [282, 429] on button "Confirm" at bounding box center [263, 437] width 273 height 42
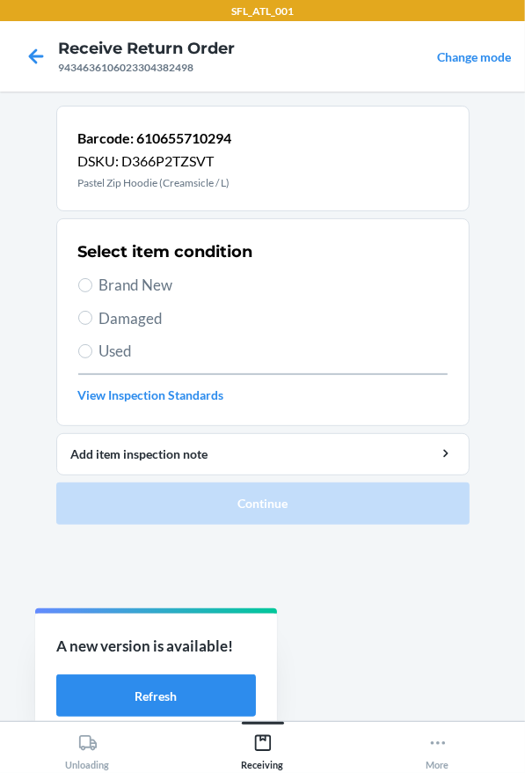
click at [156, 288] on span "Brand New" at bounding box center [273, 285] width 348 height 23
click at [92, 288] on input "Brand New" at bounding box center [85, 285] width 14 height 14
radio input "true"
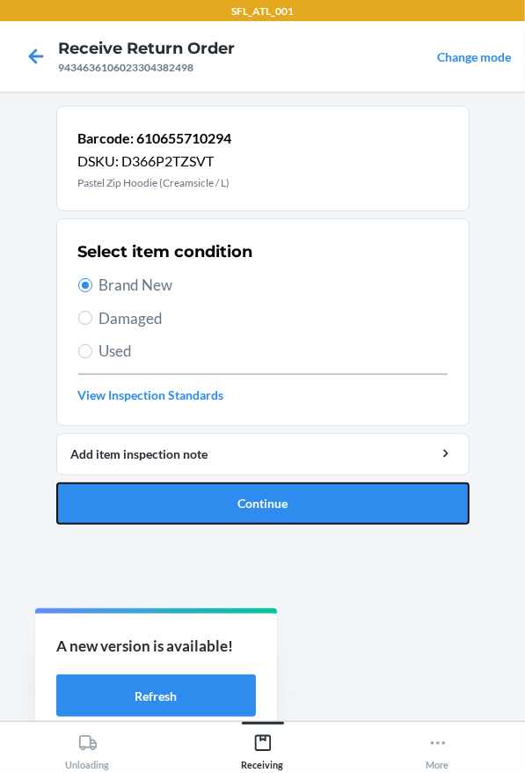
click at [271, 522] on button "Continue" at bounding box center [263, 503] width 414 height 42
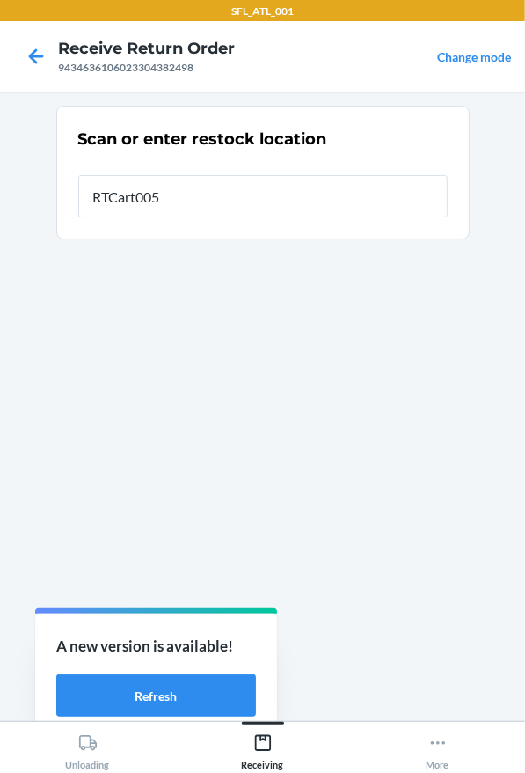
type input "RTCart005"
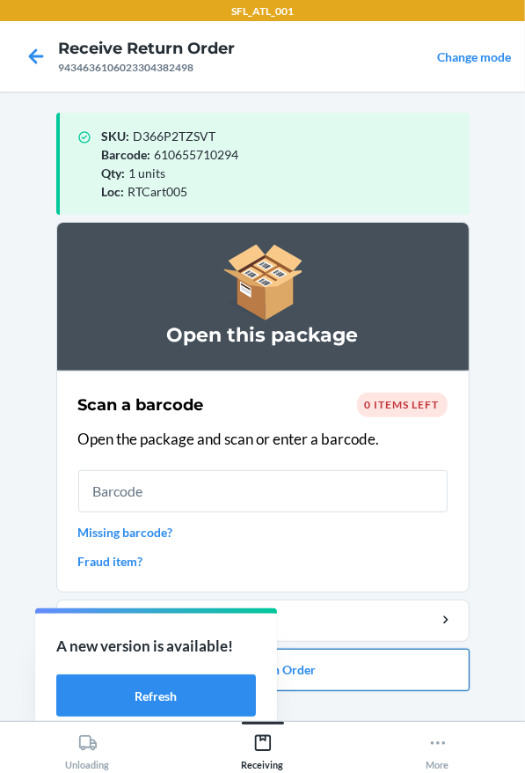
click at [401, 686] on button "Close Return Order" at bounding box center [263, 670] width 414 height 42
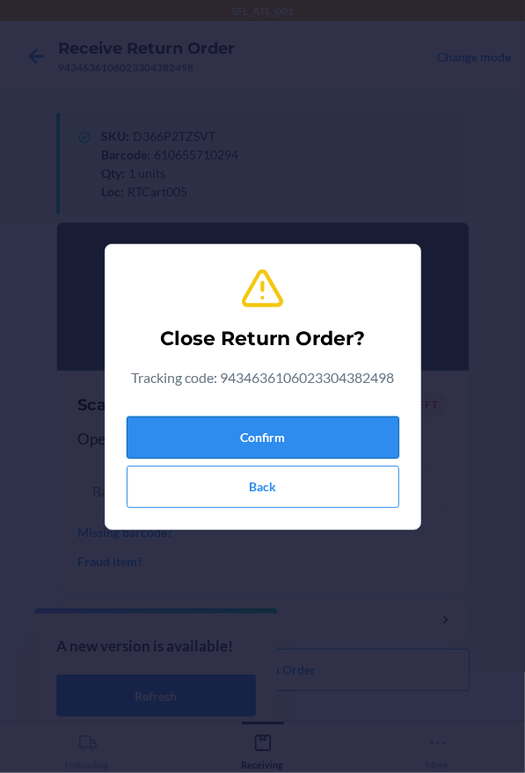
click at [278, 454] on button "Confirm" at bounding box center [263, 437] width 273 height 42
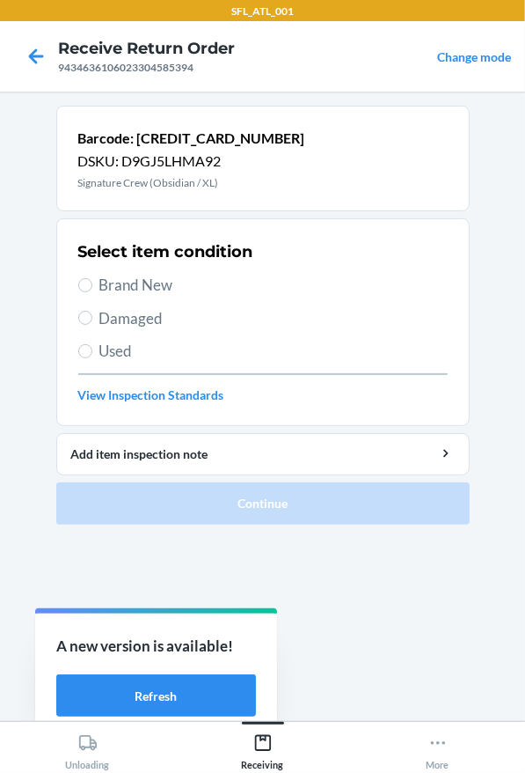
click at [136, 348] on span "Used" at bounding box center [273, 351] width 348 height 23
click at [92, 348] on input "Used" at bounding box center [85, 351] width 14 height 14
radio input "true"
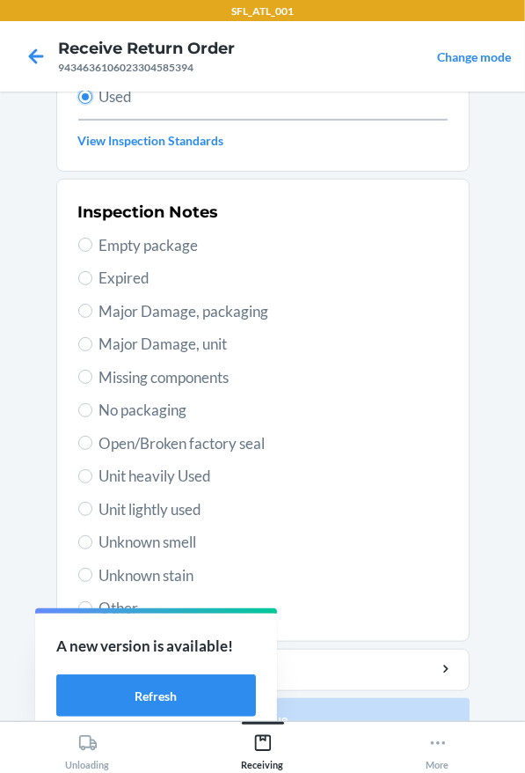
scroll to position [286, 0]
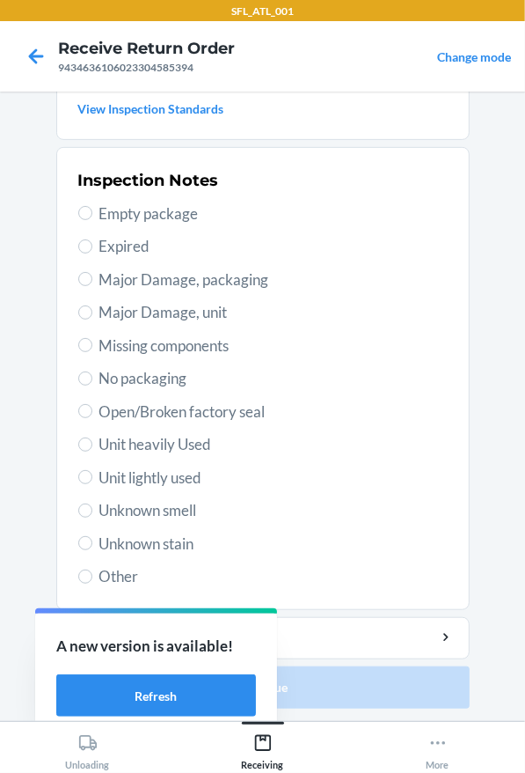
drag, startPoint x: 161, startPoint y: 472, endPoint x: 242, endPoint y: 548, distance: 111.4
click at [161, 473] on span "Unit lightly used" at bounding box center [273, 477] width 348 height 23
click at [92, 473] on input "Unit lightly used" at bounding box center [85, 477] width 14 height 14
radio input "true"
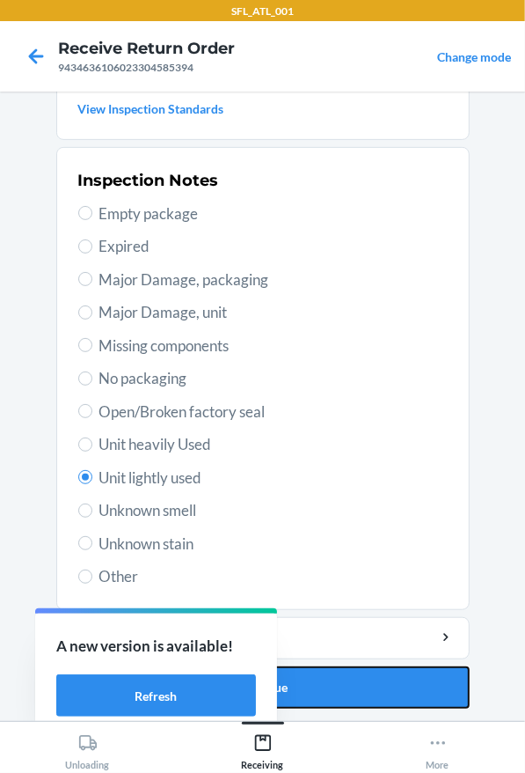
click at [356, 701] on button "Continue" at bounding box center [263, 687] width 414 height 42
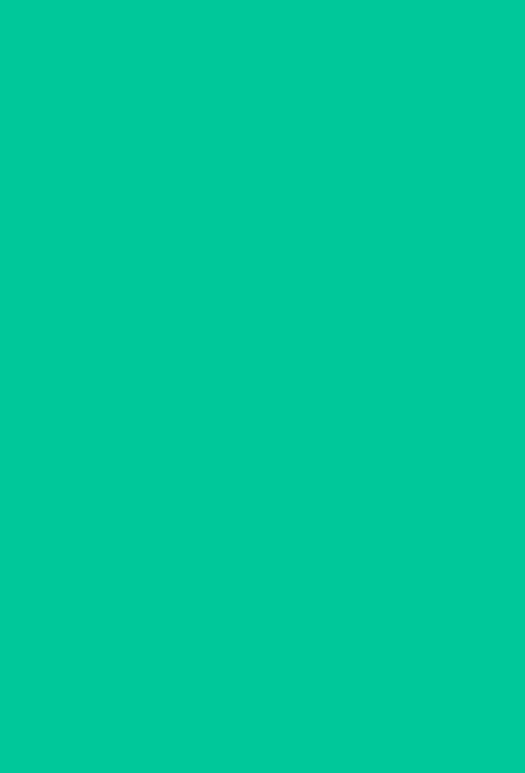
scroll to position [0, 0]
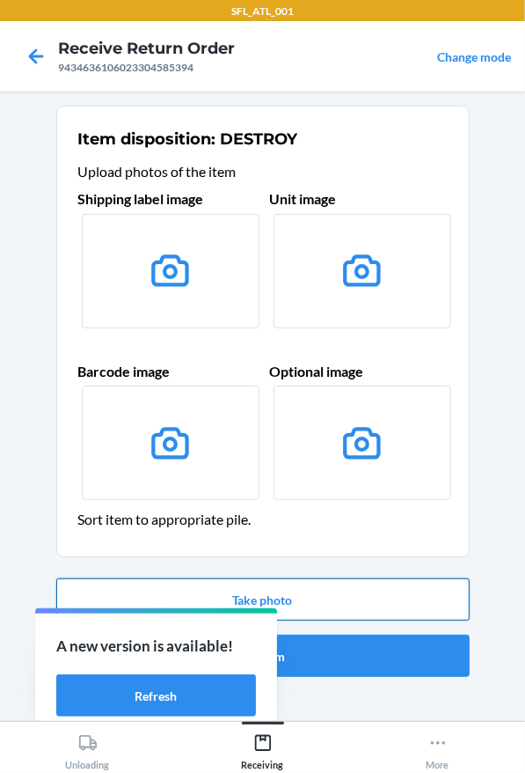
click at [321, 600] on button "Take photo" at bounding box center [263, 599] width 414 height 42
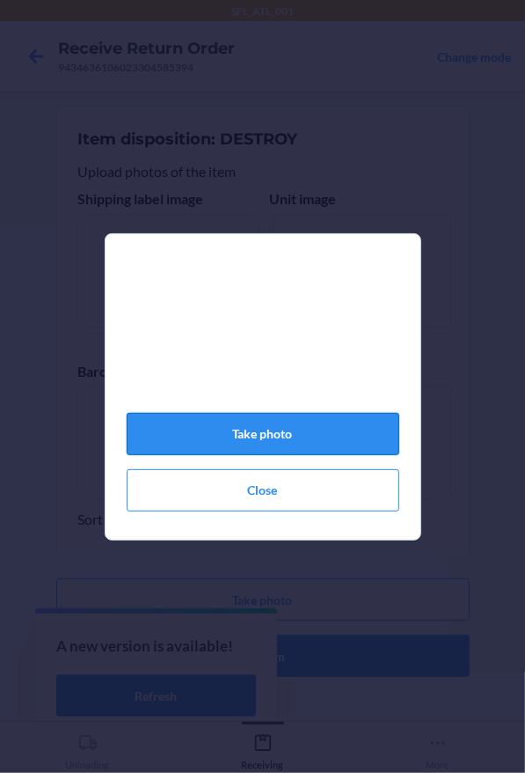
click at [320, 455] on button "Take photo" at bounding box center [263, 434] width 273 height 42
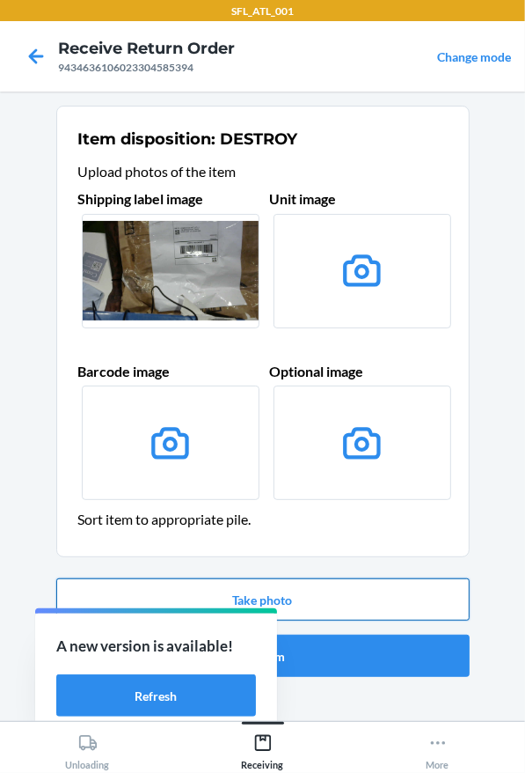
click at [317, 581] on button "Take photo" at bounding box center [263, 599] width 414 height 42
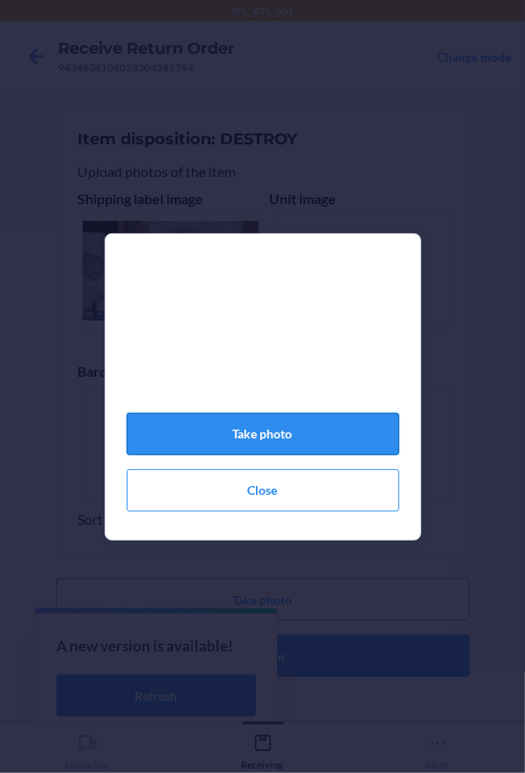
click at [308, 451] on button "Take photo" at bounding box center [263, 434] width 273 height 42
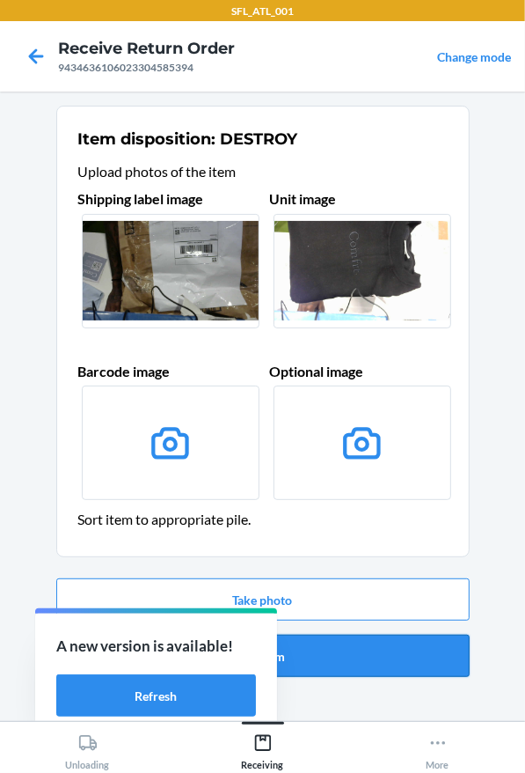
click at [321, 658] on button "Confirm" at bounding box center [263, 655] width 414 height 42
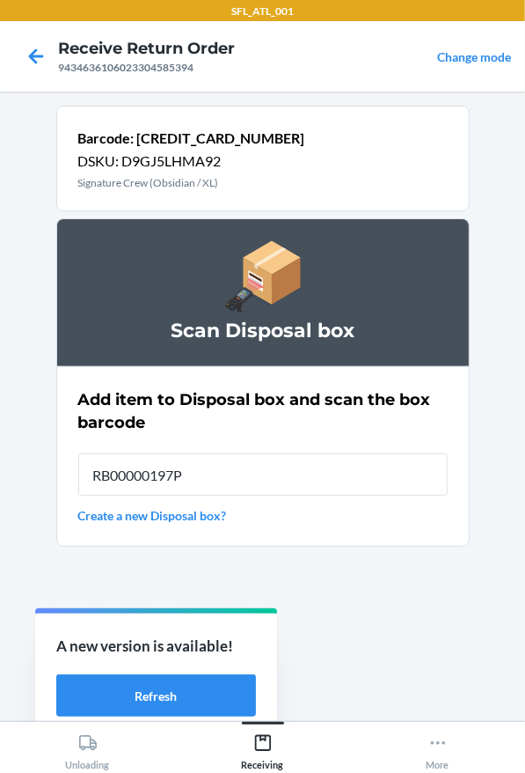
type input "RB00000197P"
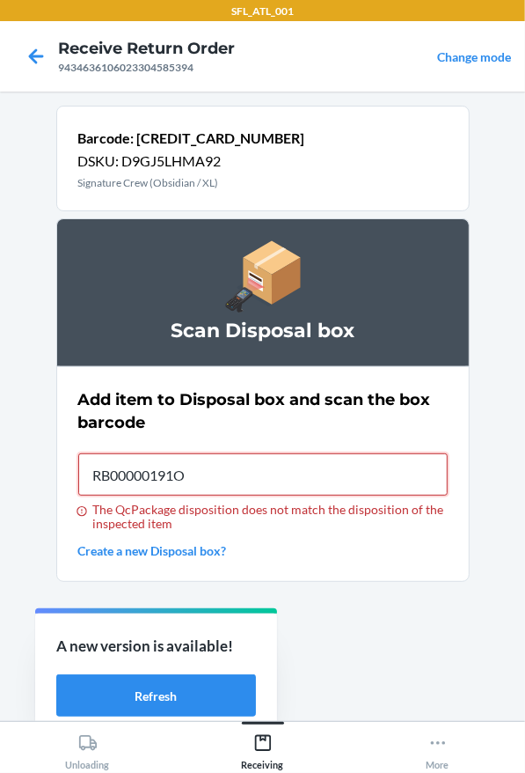
type input "RB00000191O"
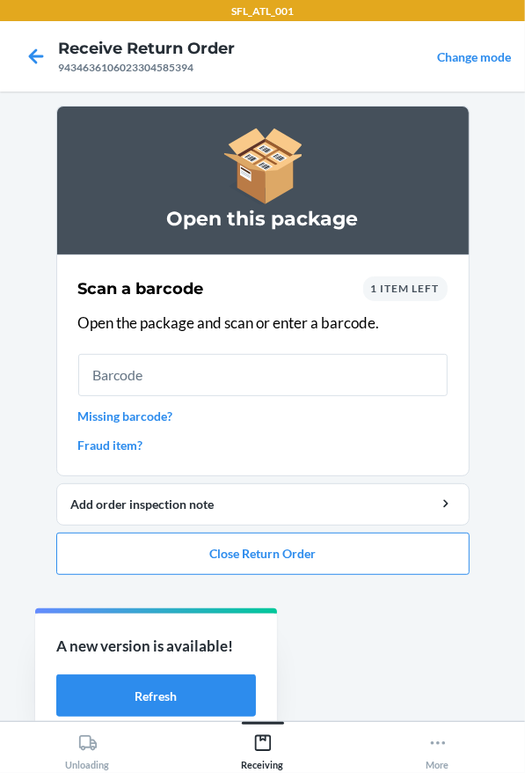
click at [138, 418] on link "Missing barcode?" at bounding box center [263, 416] width 370 height 18
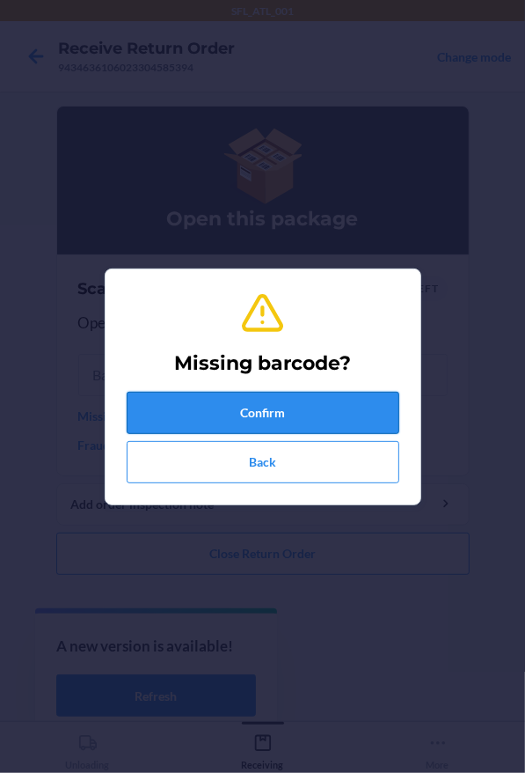
click at [186, 407] on button "Confirm" at bounding box center [263, 413] width 273 height 42
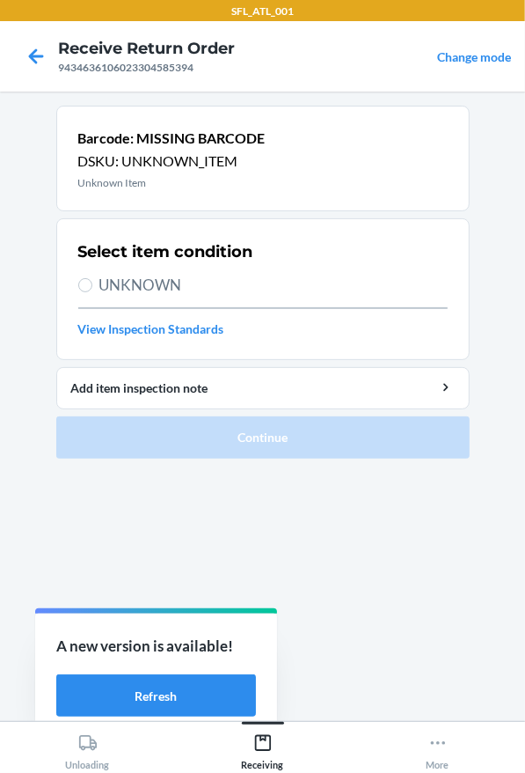
click at [148, 283] on span "UNKNOWN" at bounding box center [273, 285] width 348 height 23
click at [92, 283] on input "UNKNOWN" at bounding box center [85, 285] width 14 height 14
radio input "true"
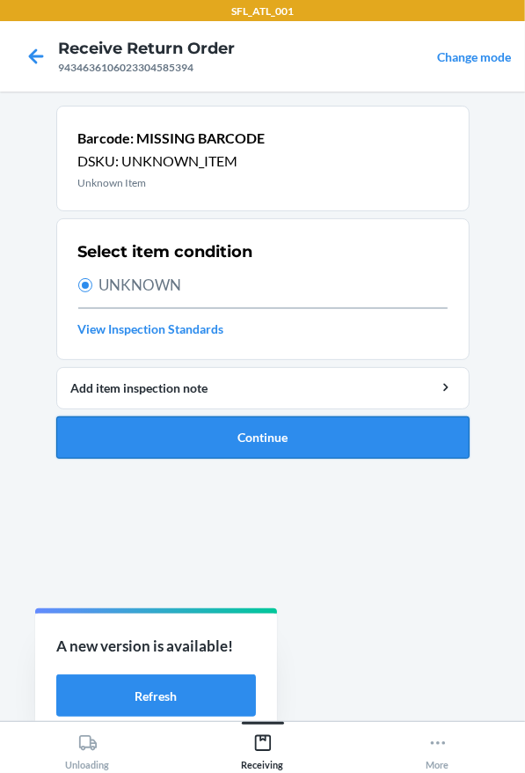
click at [243, 440] on button "Continue" at bounding box center [263, 437] width 414 height 42
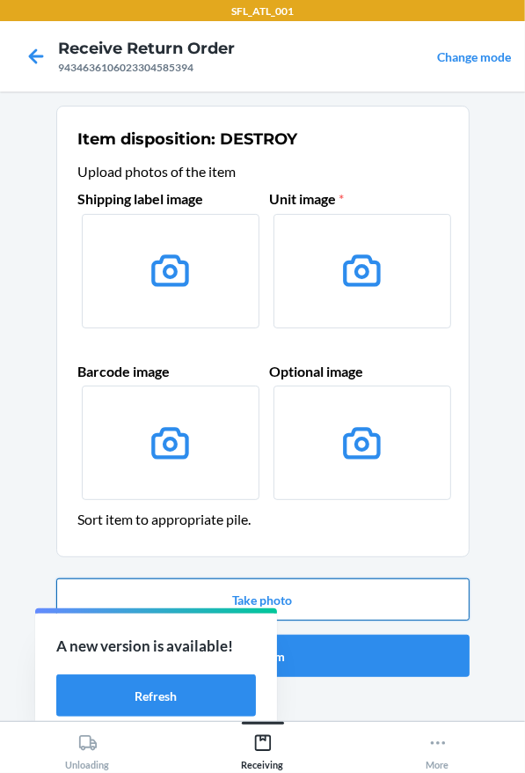
click at [272, 590] on button "Take photo" at bounding box center [263, 599] width 414 height 42
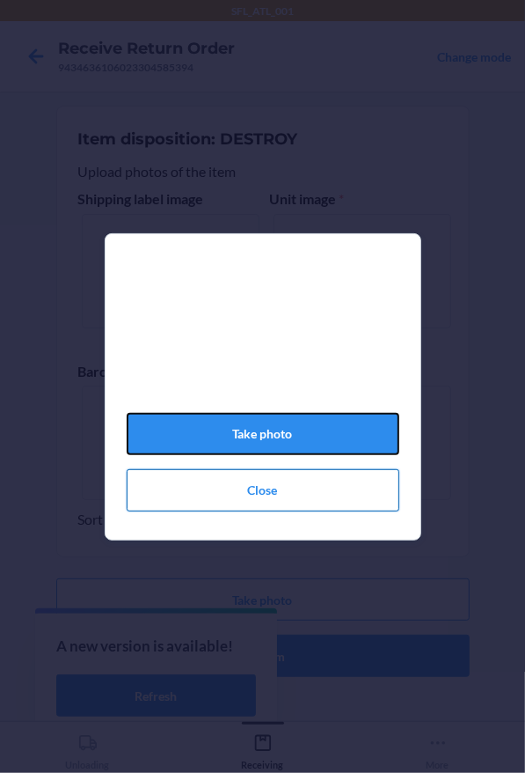
drag, startPoint x: 263, startPoint y: 434, endPoint x: 326, endPoint y: 502, distance: 92.8
click at [276, 445] on button "Take photo" at bounding box center [263, 434] width 273 height 42
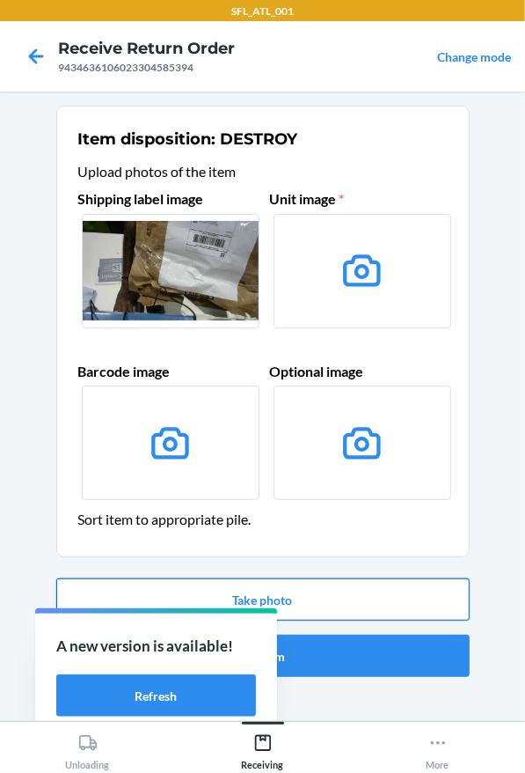
click at [338, 594] on button "Take photo" at bounding box center [263, 599] width 414 height 42
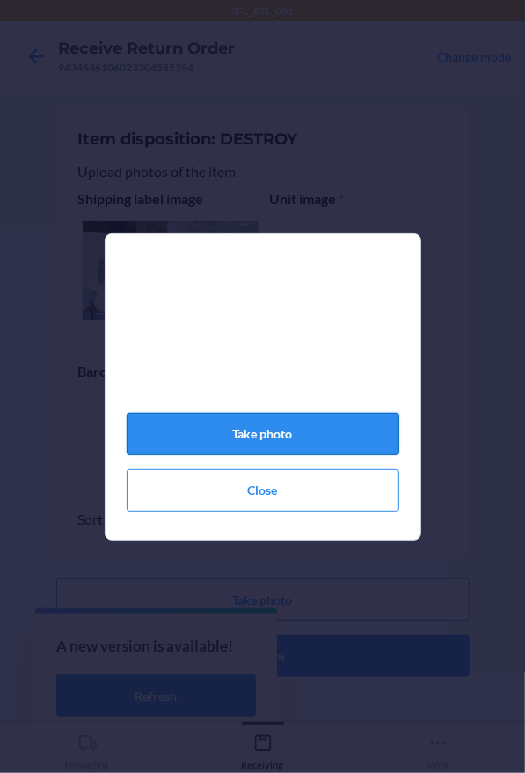
click at [258, 455] on button "Take photo" at bounding box center [263, 434] width 273 height 42
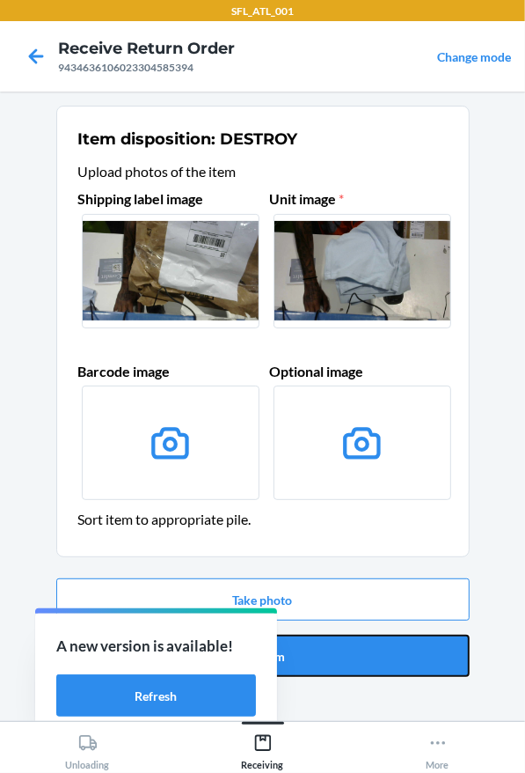
drag, startPoint x: 332, startPoint y: 646, endPoint x: 317, endPoint y: 620, distance: 30.3
click at [333, 647] on button "Confirm" at bounding box center [263, 655] width 414 height 42
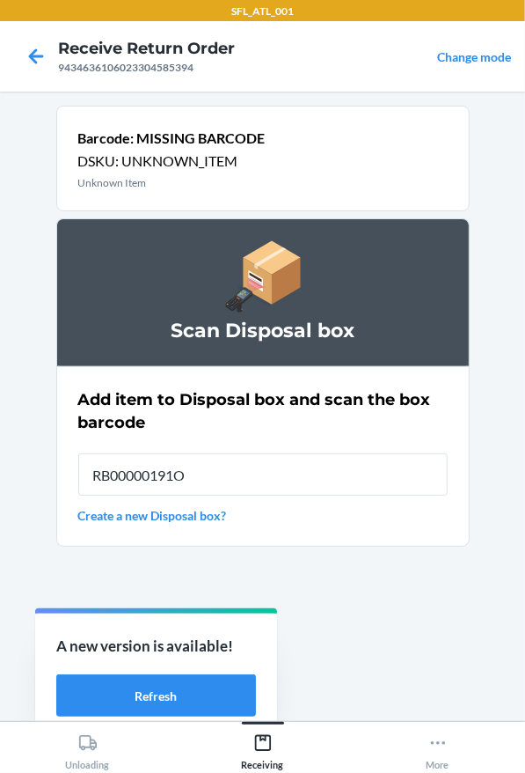
type input "RB00000191O"
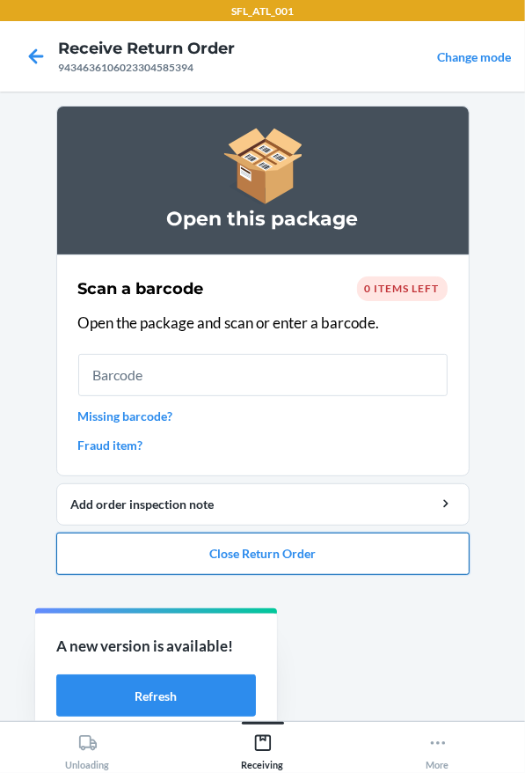
click at [296, 552] on button "Close Return Order" at bounding box center [263, 553] width 414 height 42
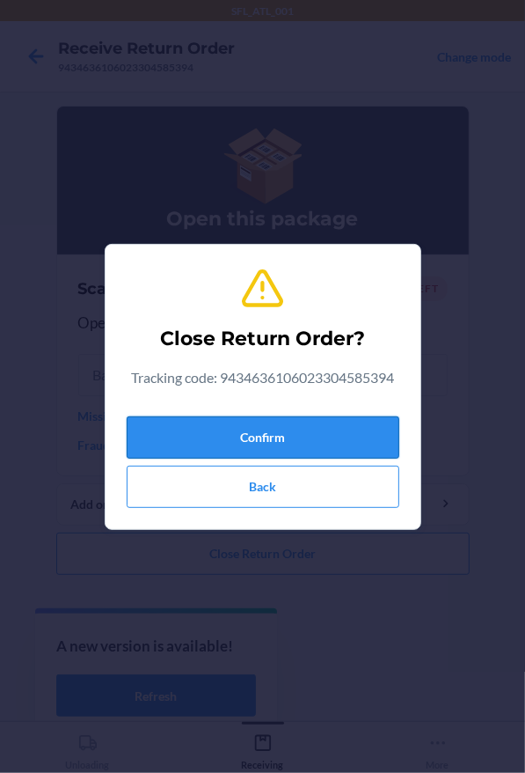
click at [295, 423] on button "Confirm" at bounding box center [263, 437] width 273 height 42
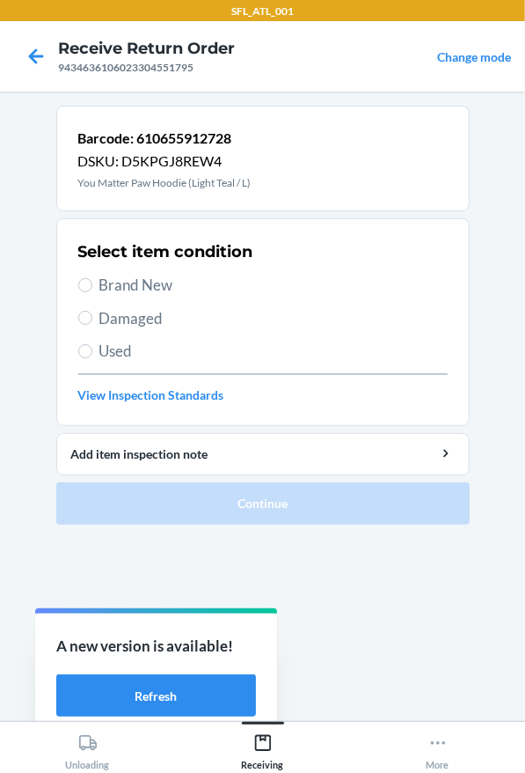
click at [115, 314] on span "Damaged" at bounding box center [273, 318] width 348 height 23
click at [92, 314] on input "Damaged" at bounding box center [85, 318] width 14 height 14
radio input "true"
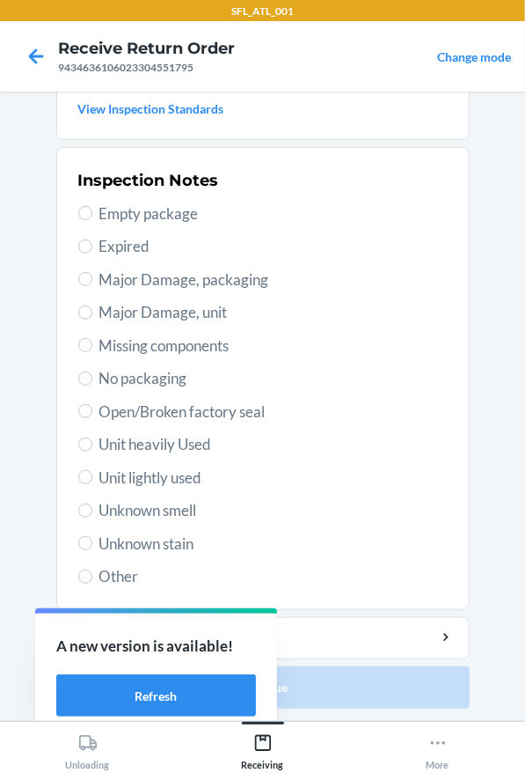
scroll to position [110, 0]
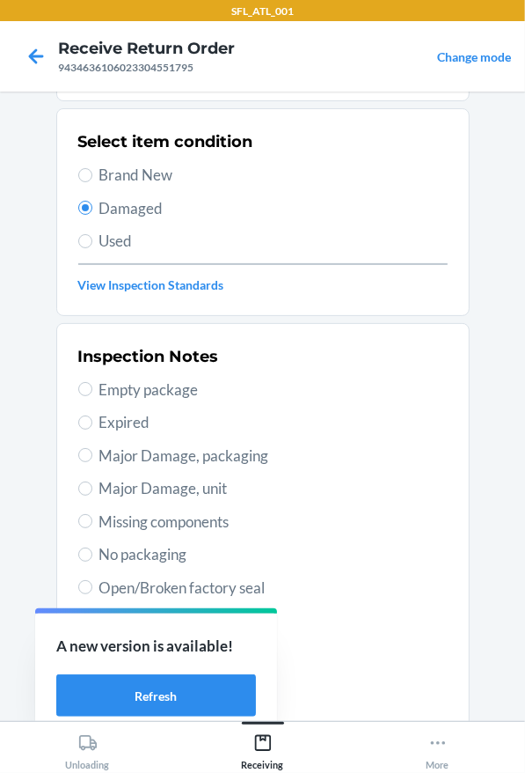
click at [99, 181] on span "Brand New" at bounding box center [273, 175] width 348 height 23
click at [92, 181] on input "Brand New" at bounding box center [85, 175] width 14 height 14
radio input "true"
radio input "false"
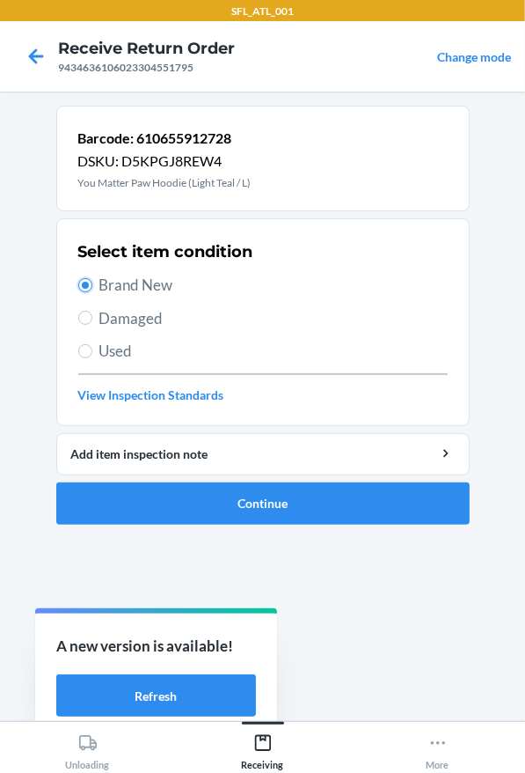
scroll to position [0, 0]
click at [117, 341] on span "Used" at bounding box center [273, 351] width 348 height 23
click at [92, 344] on input "Used" at bounding box center [85, 351] width 14 height 14
radio input "true"
radio input "false"
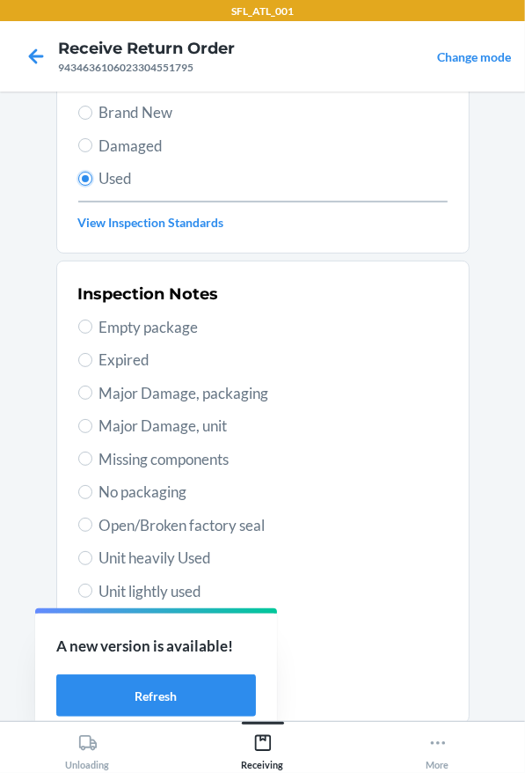
scroll to position [286, 0]
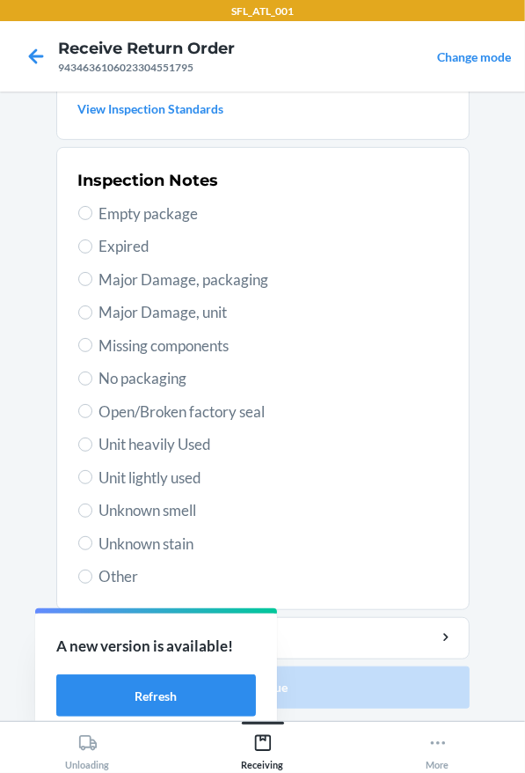
click at [128, 451] on span "Unit heavily Used" at bounding box center [273, 444] width 348 height 23
click at [92, 451] on input "Unit heavily Used" at bounding box center [85, 444] width 14 height 14
radio input "true"
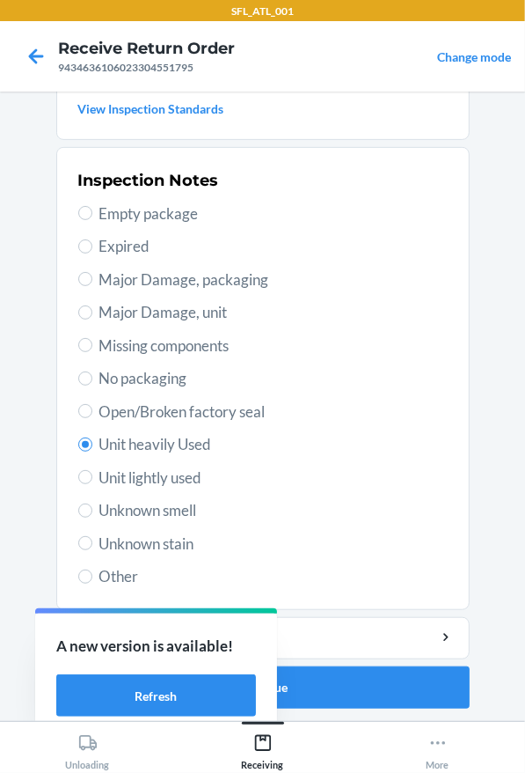
click at [132, 480] on span "Unit lightly used" at bounding box center [273, 477] width 348 height 23
click at [92, 480] on input "Unit lightly used" at bounding box center [85, 477] width 14 height 14
radio input "true"
radio input "false"
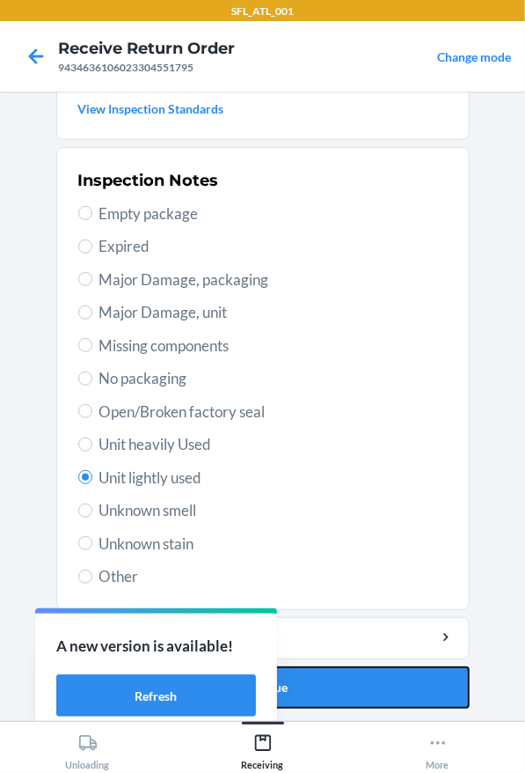
drag, startPoint x: 392, startPoint y: 680, endPoint x: 381, endPoint y: 686, distance: 12.6
click at [395, 681] on button "Continue" at bounding box center [263, 687] width 414 height 42
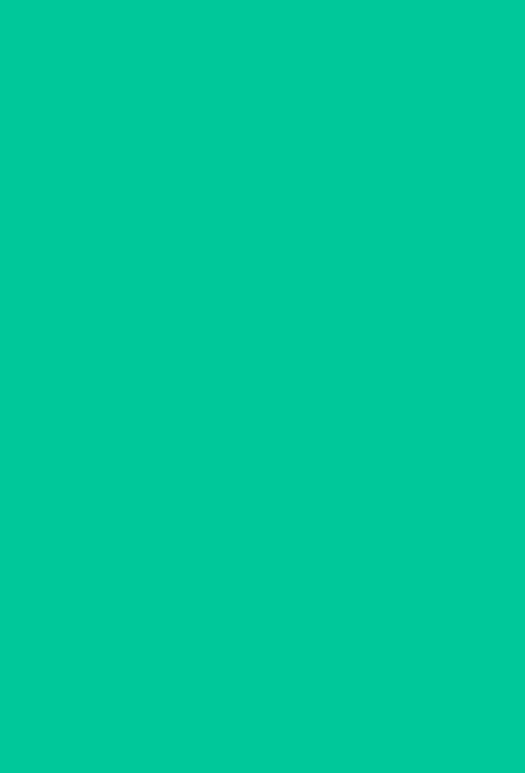
scroll to position [0, 0]
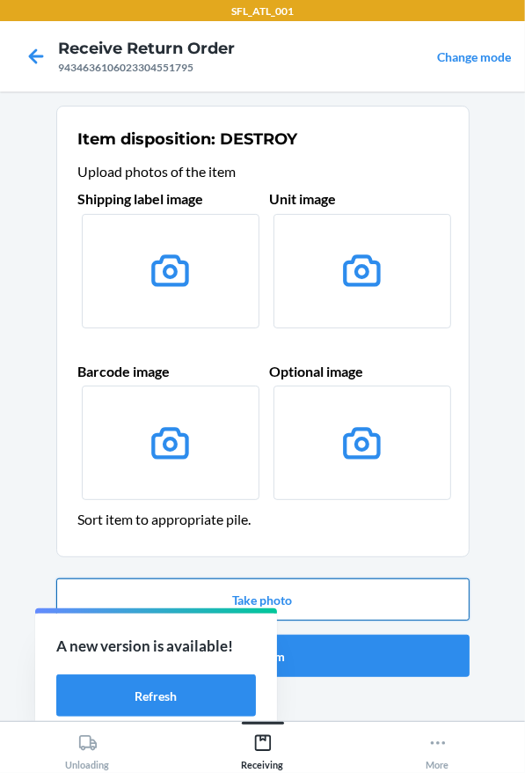
click at [290, 581] on button "Take photo" at bounding box center [263, 599] width 414 height 42
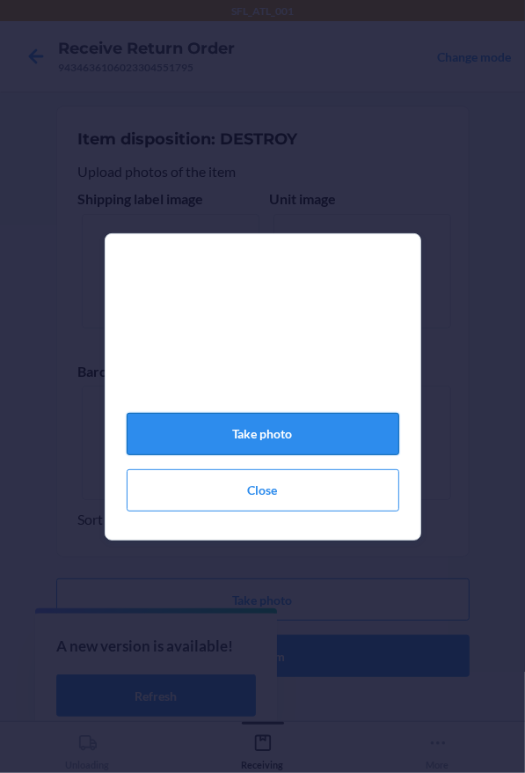
click at [372, 435] on button "Take photo" at bounding box center [263, 434] width 273 height 42
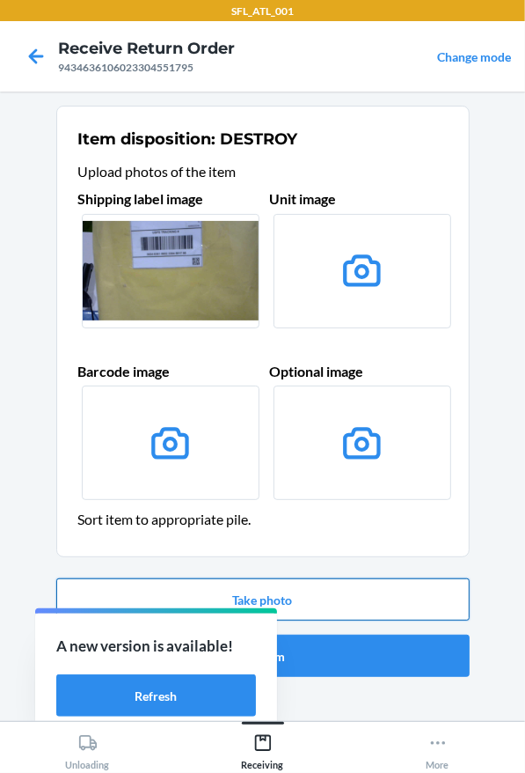
click at [377, 595] on button "Take photo" at bounding box center [263, 599] width 414 height 42
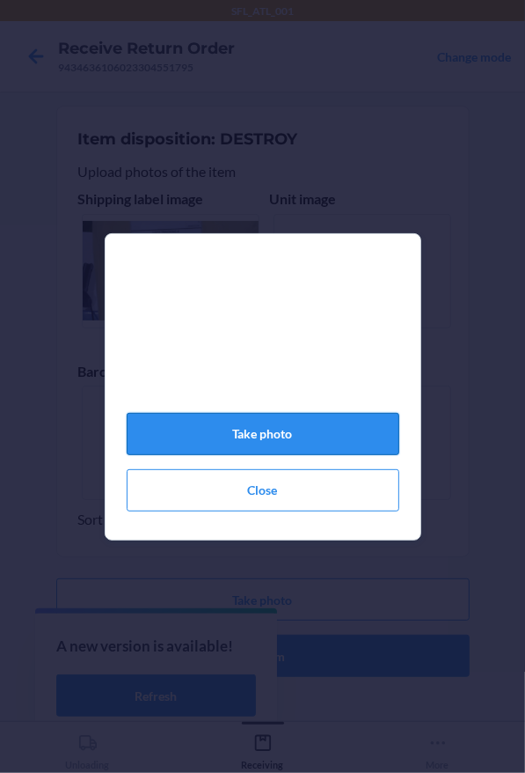
click at [264, 449] on button "Take photo" at bounding box center [263, 434] width 273 height 42
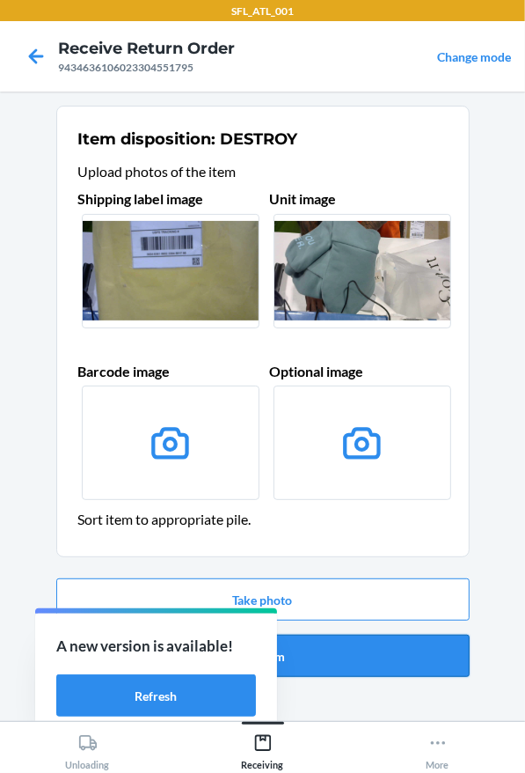
click at [319, 671] on button "Confirm" at bounding box center [263, 655] width 414 height 42
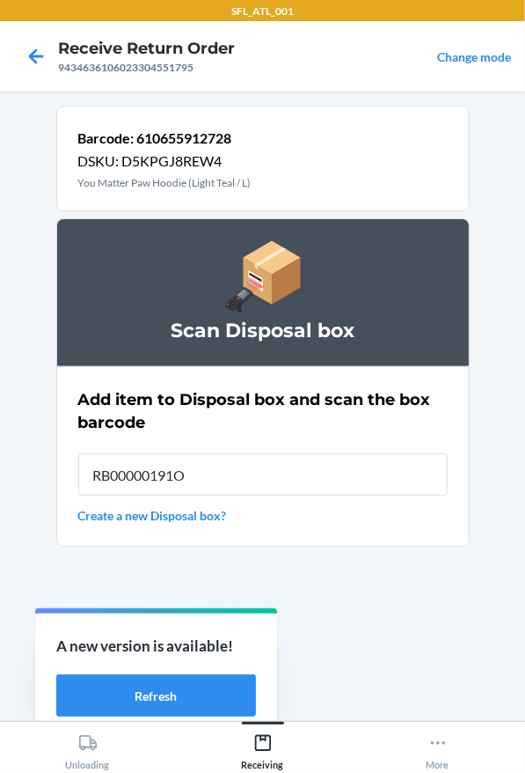
type input "RB00000191O"
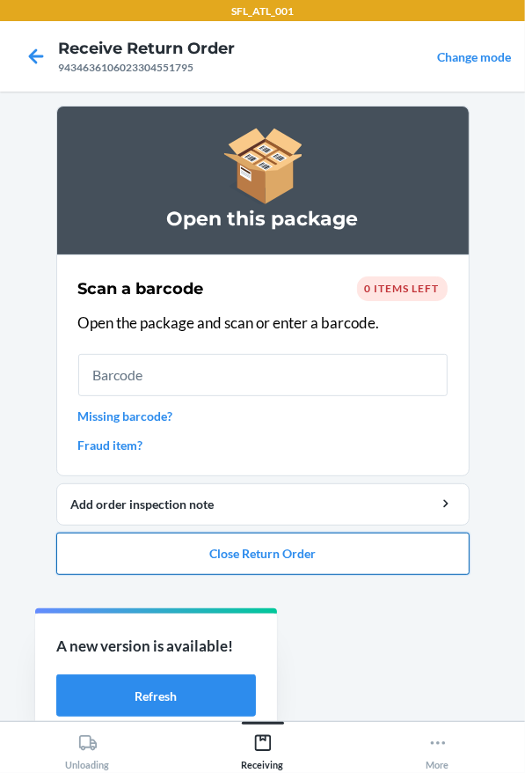
click at [355, 561] on button "Close Return Order" at bounding box center [263, 553] width 414 height 42
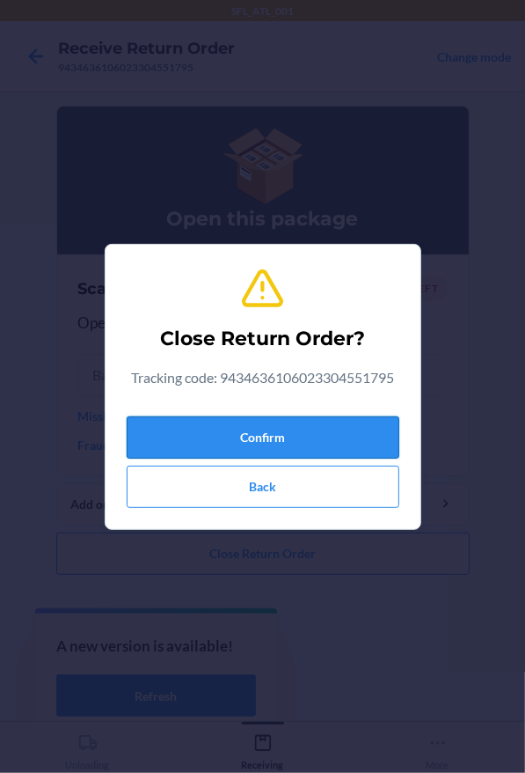
click at [271, 440] on button "Confirm" at bounding box center [263, 437] width 273 height 42
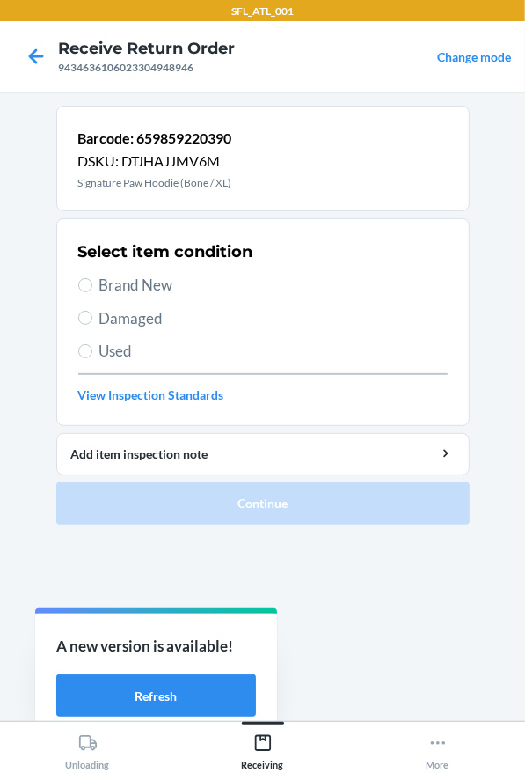
click at [120, 351] on span "Used" at bounding box center [273, 351] width 348 height 23
click at [92, 351] on input "Used" at bounding box center [85, 351] width 14 height 14
radio input "true"
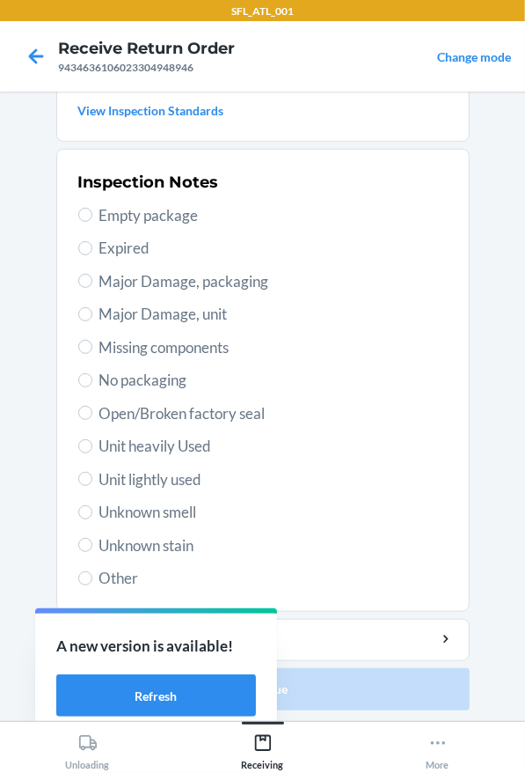
scroll to position [286, 0]
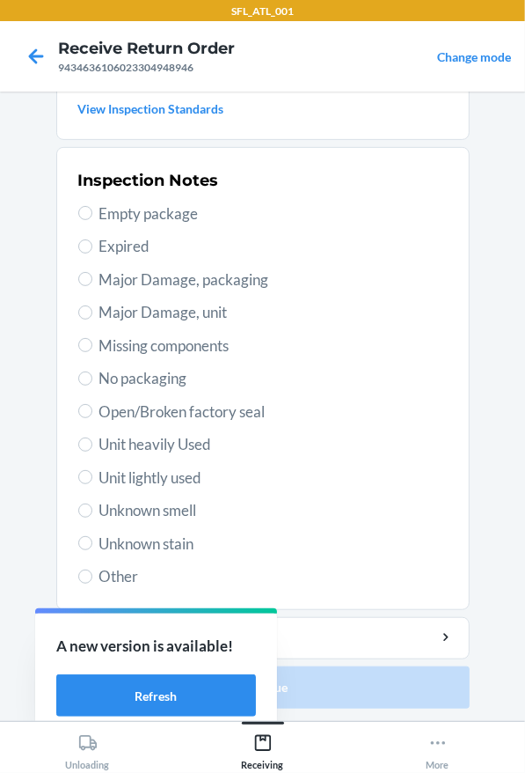
click at [160, 476] on span "Unit lightly used" at bounding box center [273, 477] width 348 height 23
click at [92, 476] on input "Unit lightly used" at bounding box center [85, 477] width 14 height 14
radio input "true"
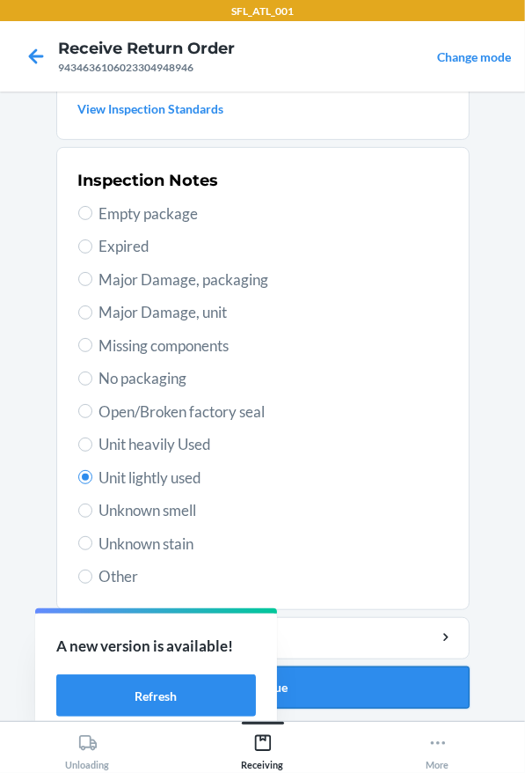
click at [346, 700] on button "Continue" at bounding box center [263, 687] width 414 height 42
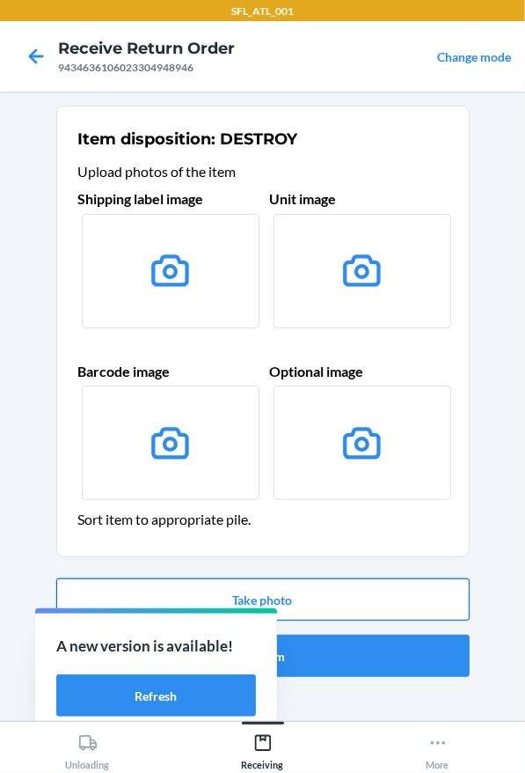
click at [358, 598] on button "Take photo" at bounding box center [263, 599] width 414 height 42
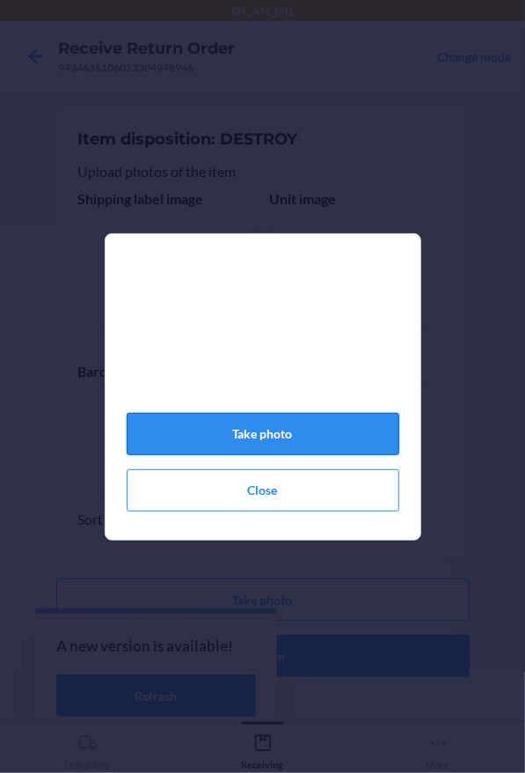
click at [319, 426] on button "Take photo" at bounding box center [263, 434] width 273 height 42
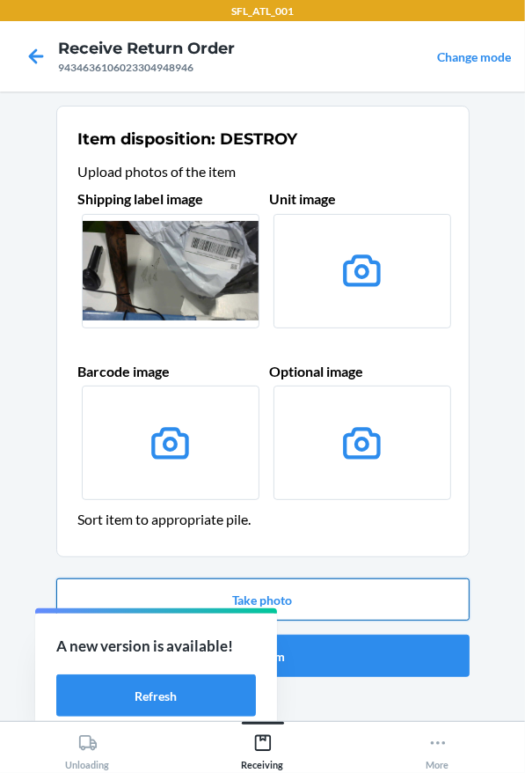
click at [363, 612] on button "Take photo" at bounding box center [263, 599] width 414 height 42
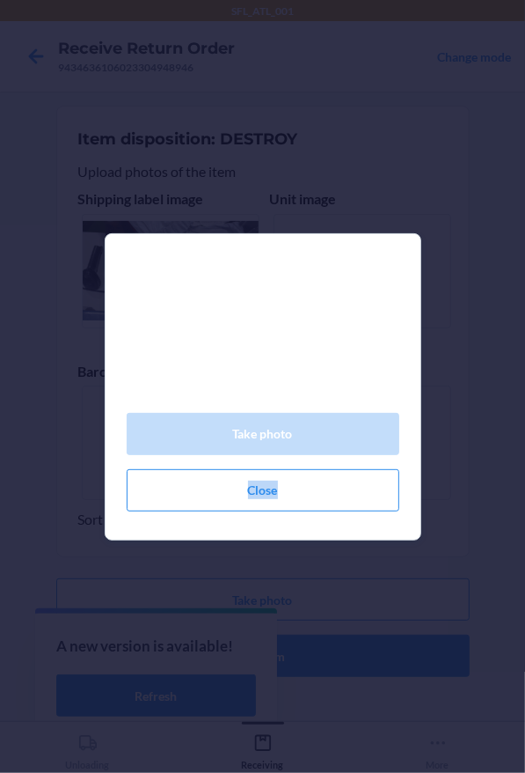
click at [365, 614] on div "Take photo Close" at bounding box center [262, 386] width 525 height 773
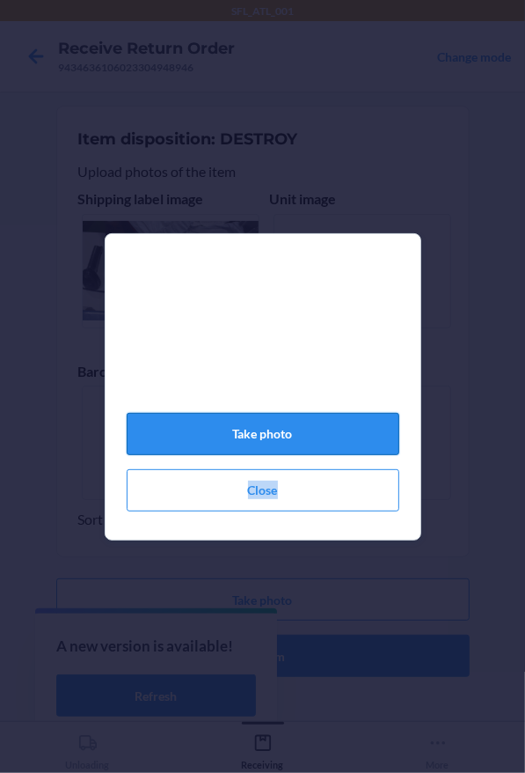
click at [282, 439] on button "Take photo" at bounding box center [263, 434] width 273 height 42
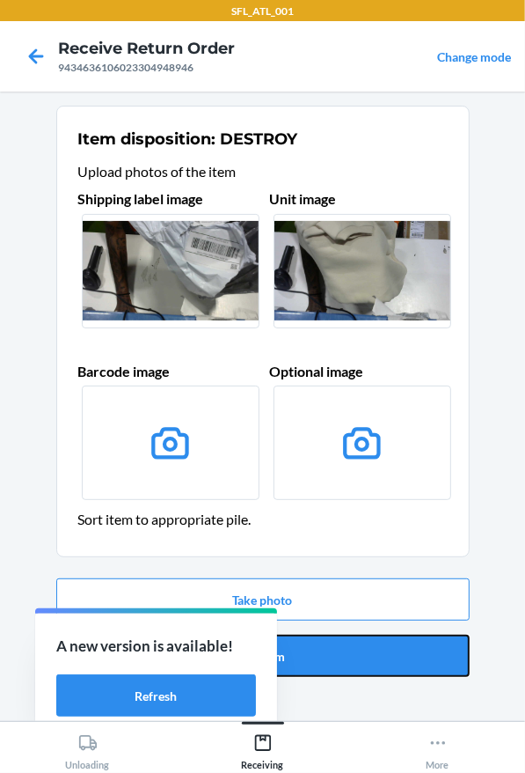
click at [364, 649] on button "Confirm" at bounding box center [263, 655] width 414 height 42
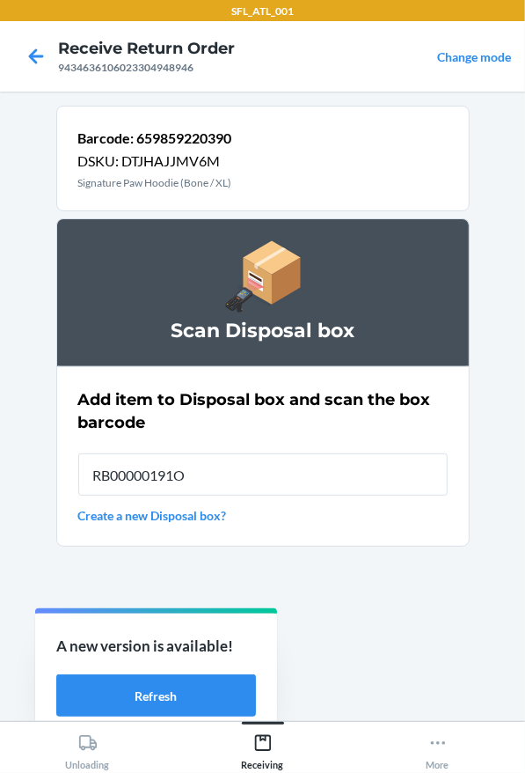
type input "RB00000191O"
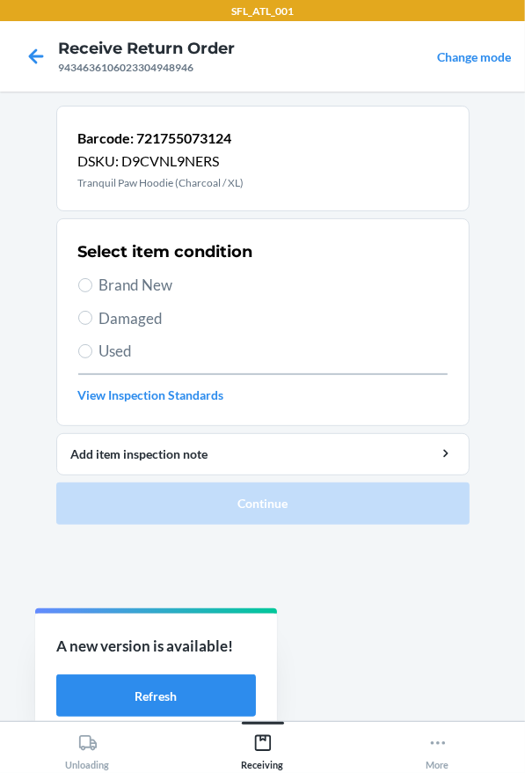
click at [125, 343] on span "Used" at bounding box center [273, 351] width 348 height 23
click at [92, 344] on input "Used" at bounding box center [85, 351] width 14 height 14
radio input "true"
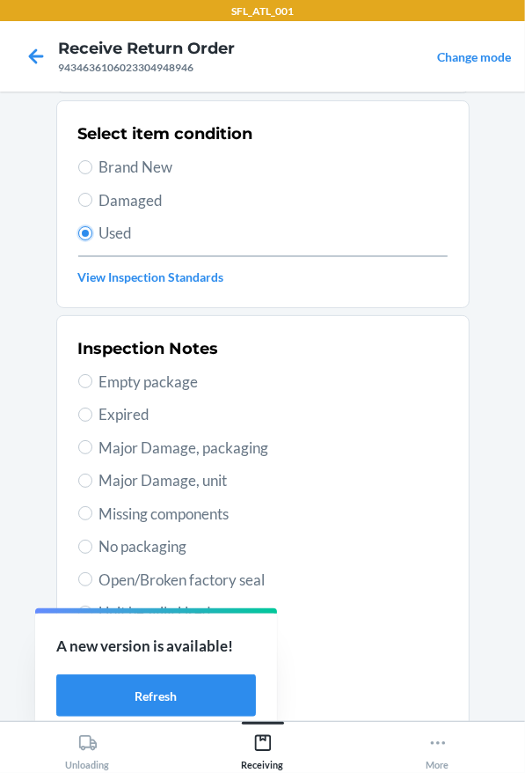
scroll to position [264, 0]
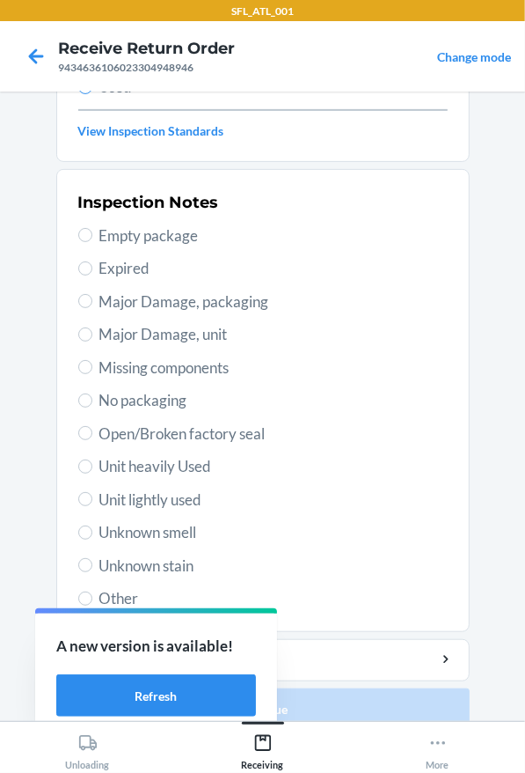
click at [157, 506] on span "Unit lightly used" at bounding box center [273, 499] width 348 height 23
click at [92, 506] on input "Unit lightly used" at bounding box center [85, 499] width 14 height 14
radio input "true"
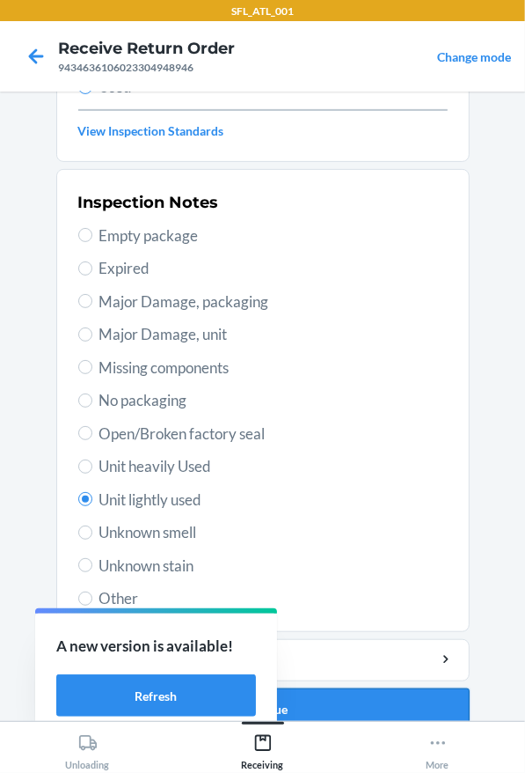
click at [418, 709] on button "Continue" at bounding box center [263, 709] width 414 height 42
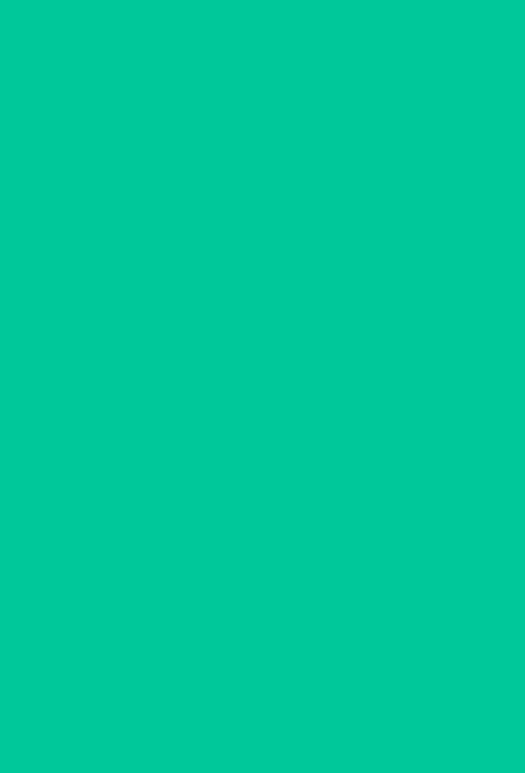
scroll to position [0, 0]
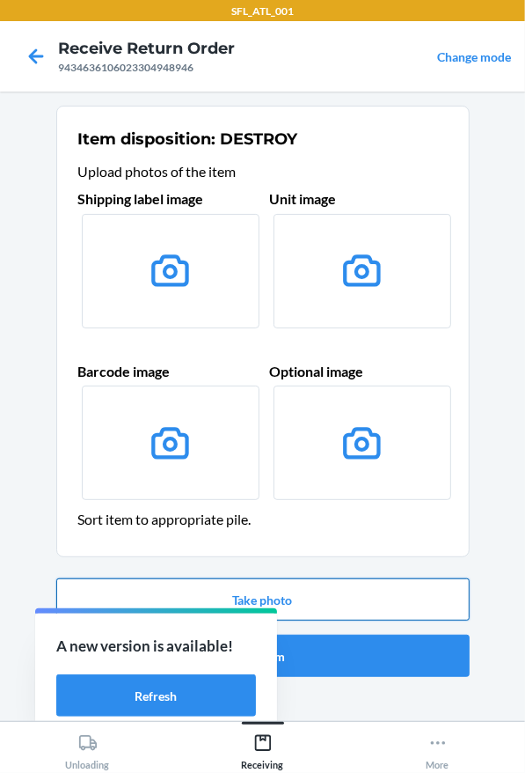
click at [362, 611] on button "Take photo" at bounding box center [263, 599] width 414 height 42
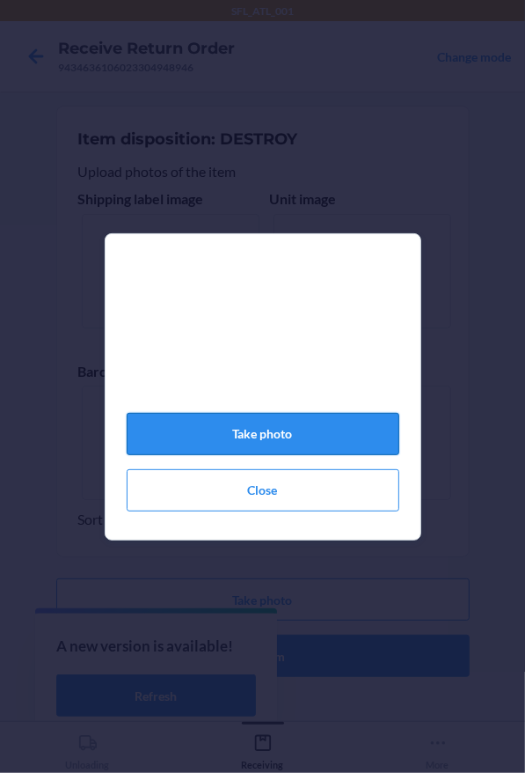
click at [331, 445] on button "Take photo" at bounding box center [263, 434] width 273 height 42
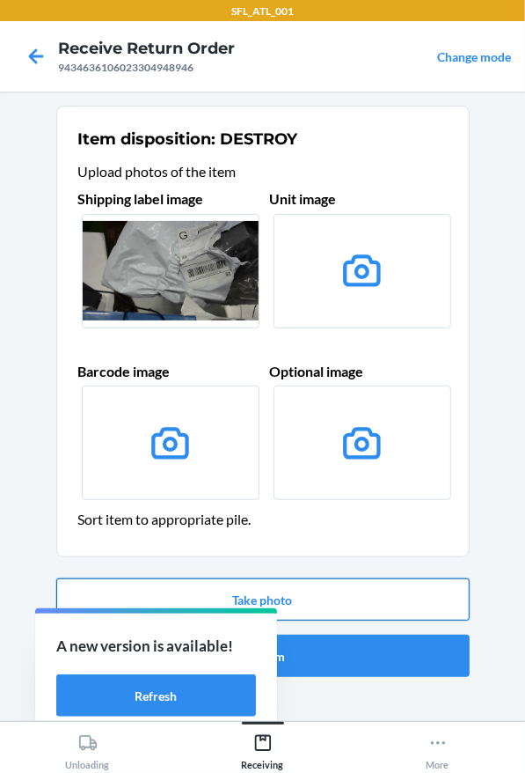
click at [318, 597] on button "Take photo" at bounding box center [263, 599] width 414 height 42
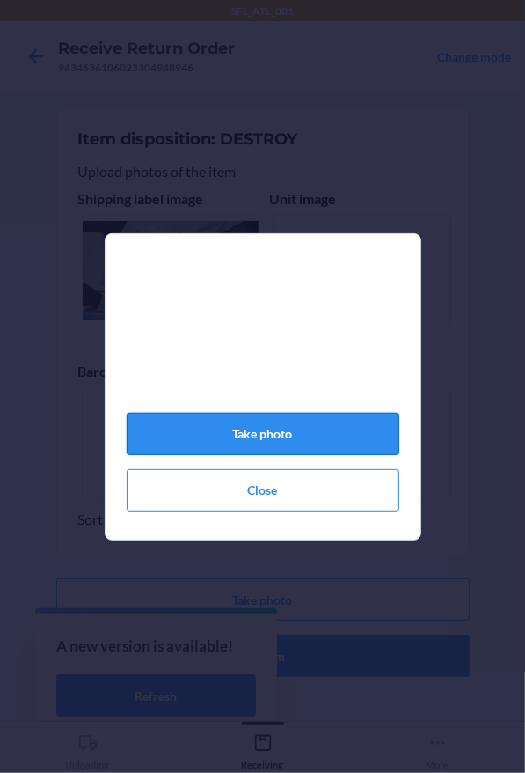
click at [274, 445] on button "Take photo" at bounding box center [263, 434] width 273 height 42
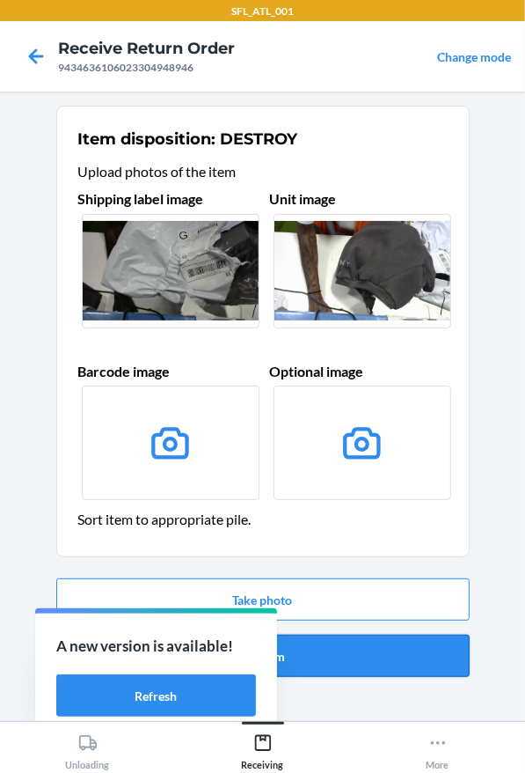
click at [310, 657] on button "Confirm" at bounding box center [263, 655] width 414 height 42
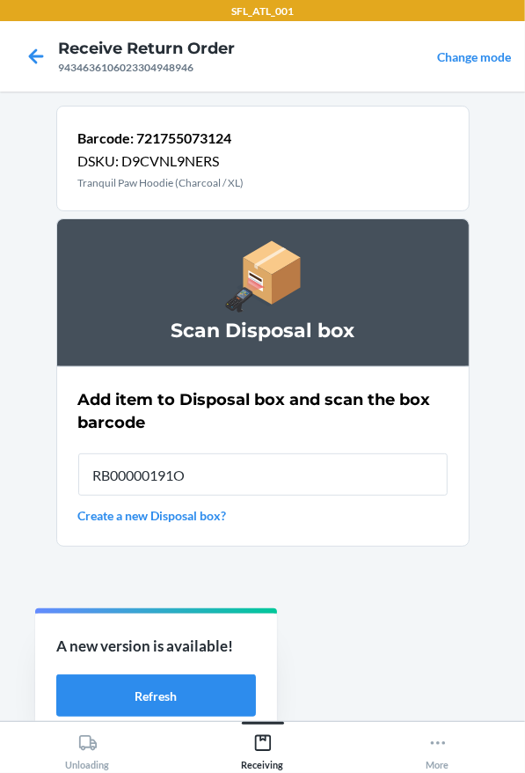
type input "RB00000191O"
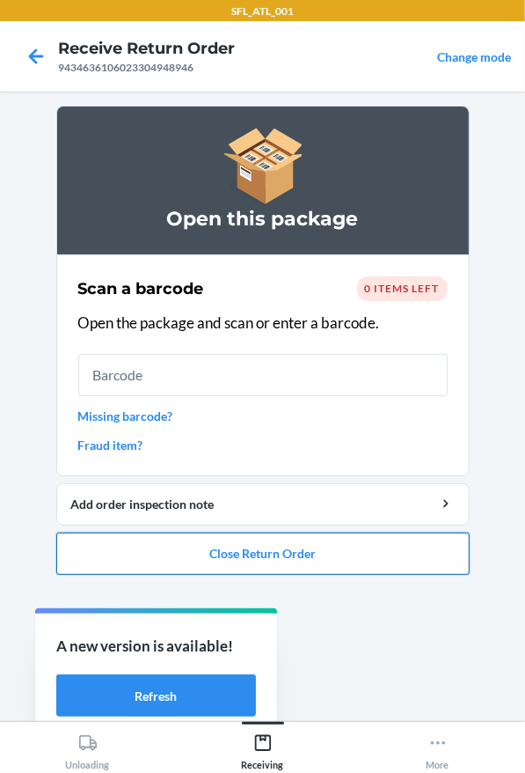
click at [319, 555] on button "Close Return Order" at bounding box center [263, 553] width 414 height 42
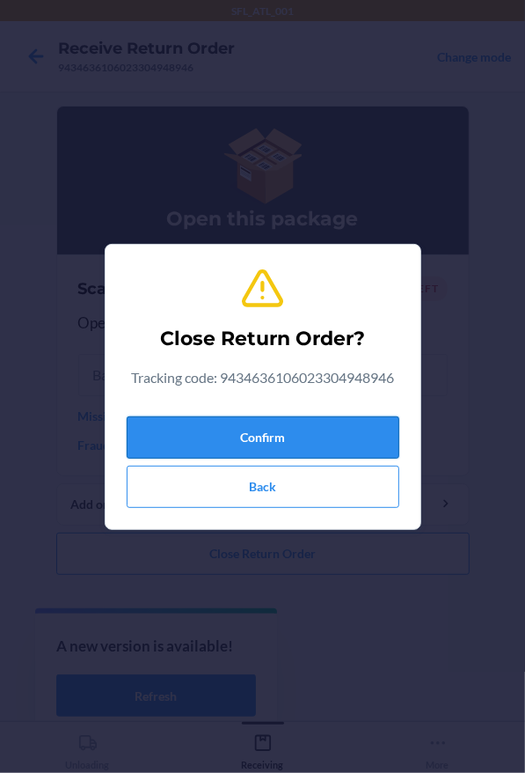
click at [260, 429] on button "Confirm" at bounding box center [263, 437] width 273 height 42
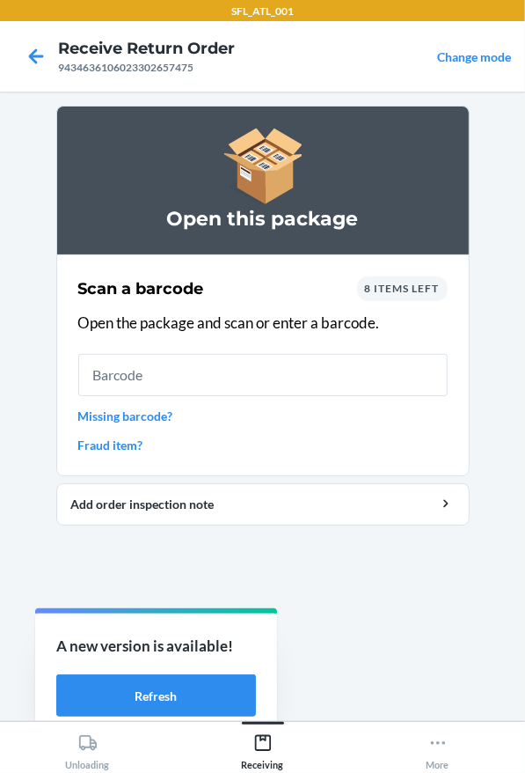
drag, startPoint x: 99, startPoint y: 346, endPoint x: 123, endPoint y: 375, distance: 37.5
click at [104, 348] on div "Scan a barcode 8 items left Open the package and scan or enter a barcode. Missi…" at bounding box center [263, 365] width 370 height 188
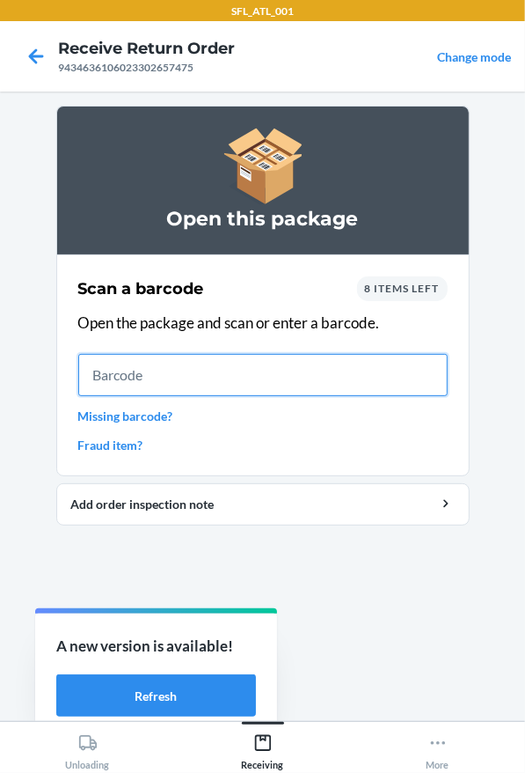
click at [123, 375] on input "text" at bounding box center [263, 375] width 370 height 42
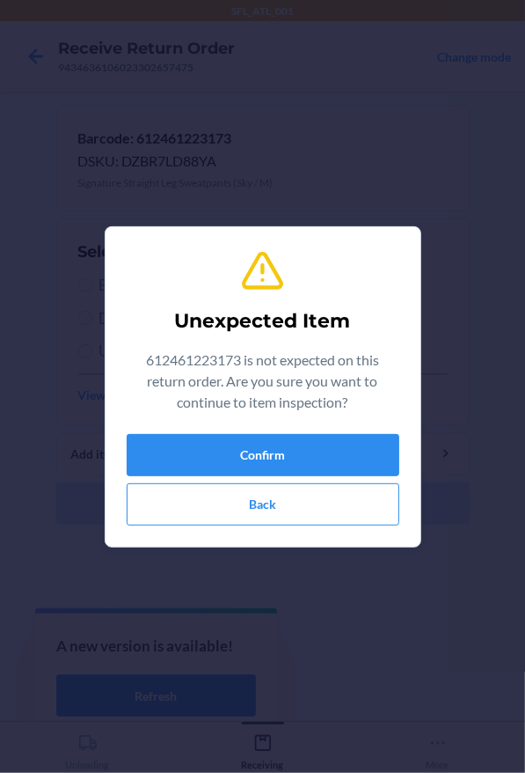
click at [319, 427] on div "Unexpected Item 612461223173 is not expected on this return order. Are you sure…" at bounding box center [263, 386] width 273 height 291
click at [312, 438] on button "Confirm" at bounding box center [263, 455] width 273 height 42
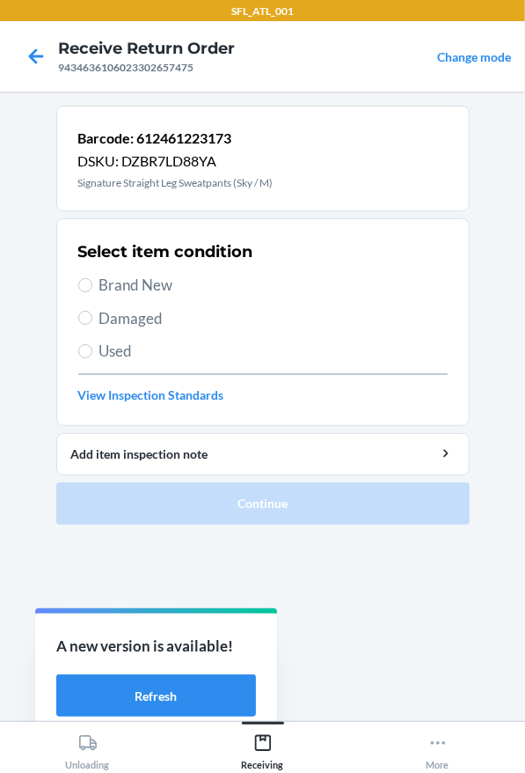
click at [195, 288] on span "Brand New" at bounding box center [273, 285] width 348 height 23
click at [92, 288] on input "Brand New" at bounding box center [85, 285] width 14 height 14
radio input "true"
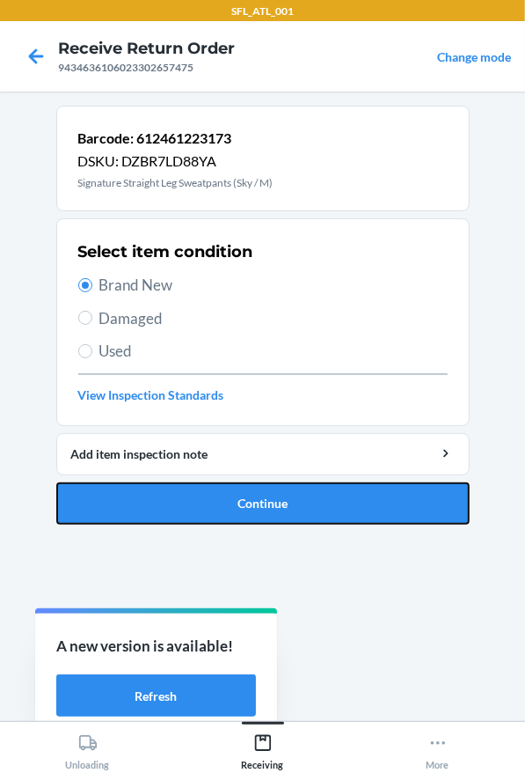
drag, startPoint x: 239, startPoint y: 502, endPoint x: 250, endPoint y: 494, distance: 13.2
click at [242, 502] on button "Continue" at bounding box center [263, 503] width 414 height 42
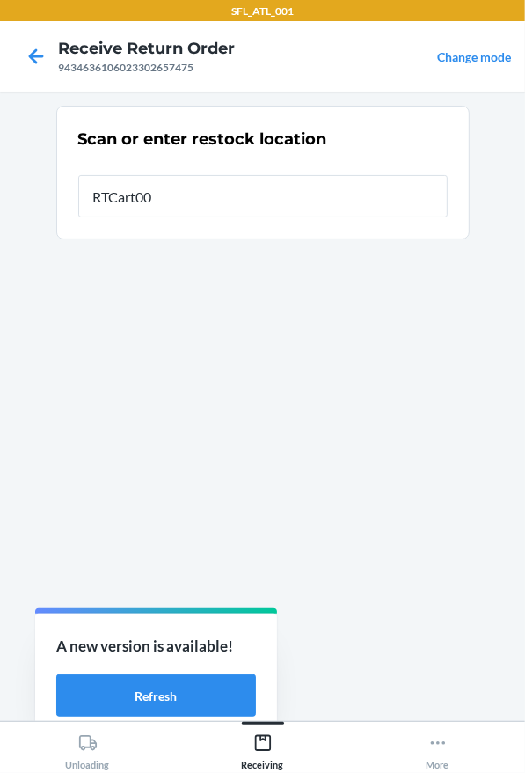
type input "RTCart005"
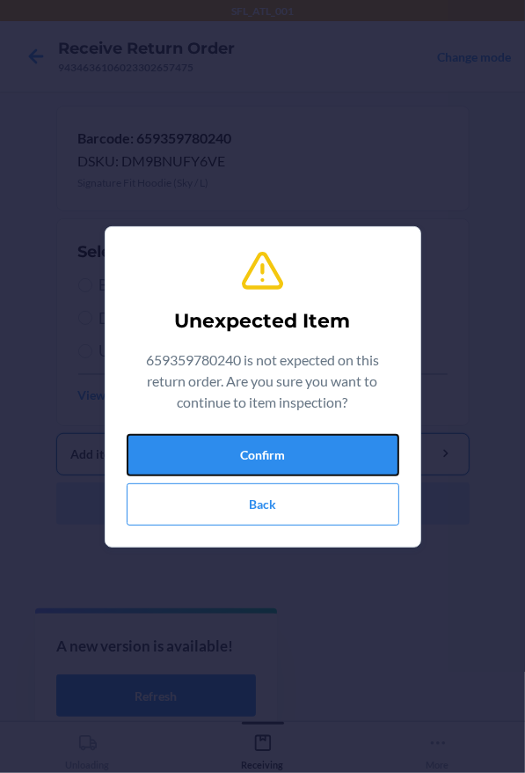
drag, startPoint x: 342, startPoint y: 447, endPoint x: 326, endPoint y: 456, distance: 18.1
click at [342, 447] on button "Confirm" at bounding box center [263, 455] width 273 height 42
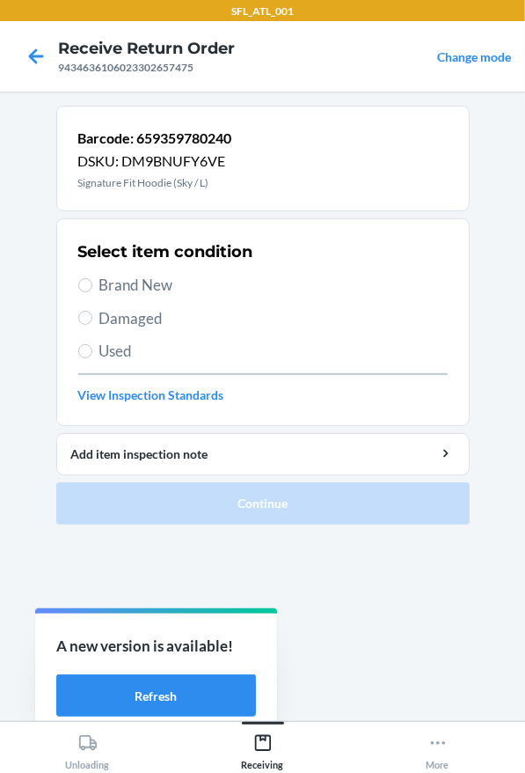
click at [158, 290] on span "Brand New" at bounding box center [273, 285] width 348 height 23
click at [92, 290] on input "Brand New" at bounding box center [85, 285] width 14 height 14
radio input "true"
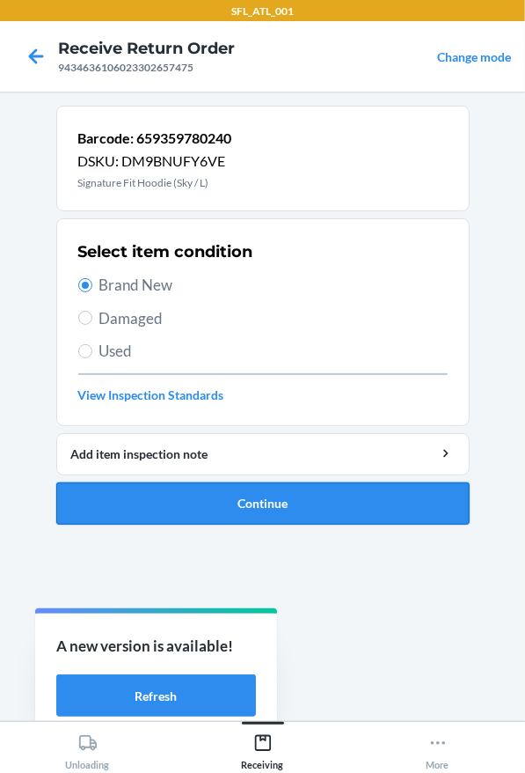
click at [233, 493] on button "Continue" at bounding box center [263, 503] width 414 height 42
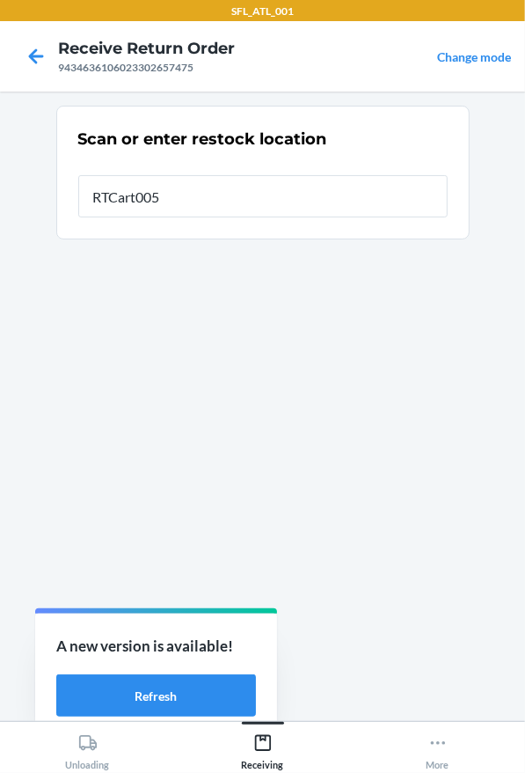
type input "RTCart005"
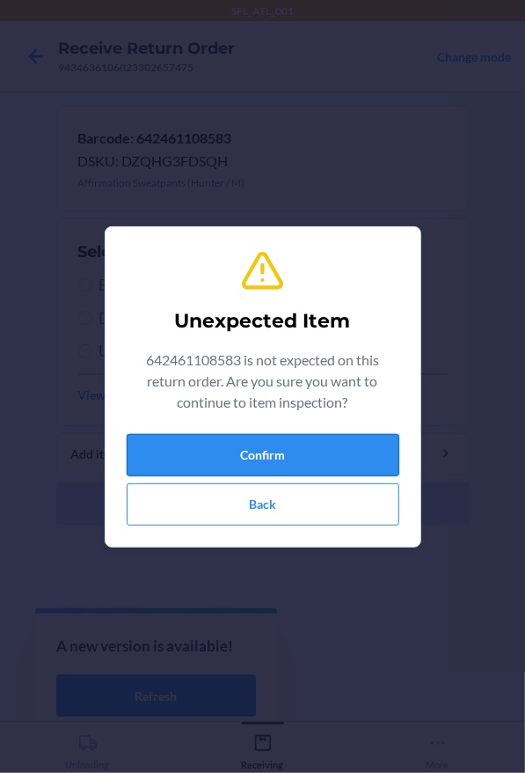
click at [201, 446] on button "Confirm" at bounding box center [263, 455] width 273 height 42
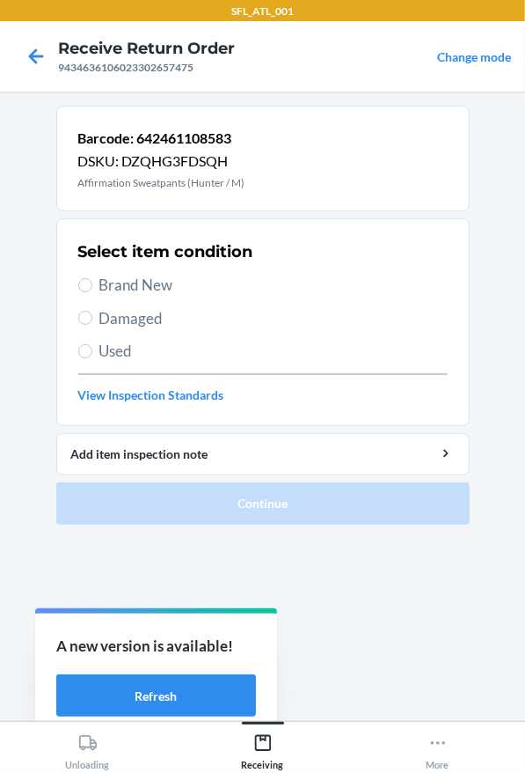
click at [246, 287] on span "Brand New" at bounding box center [273, 285] width 348 height 23
click at [92, 287] on input "Brand New" at bounding box center [85, 285] width 14 height 14
radio input "true"
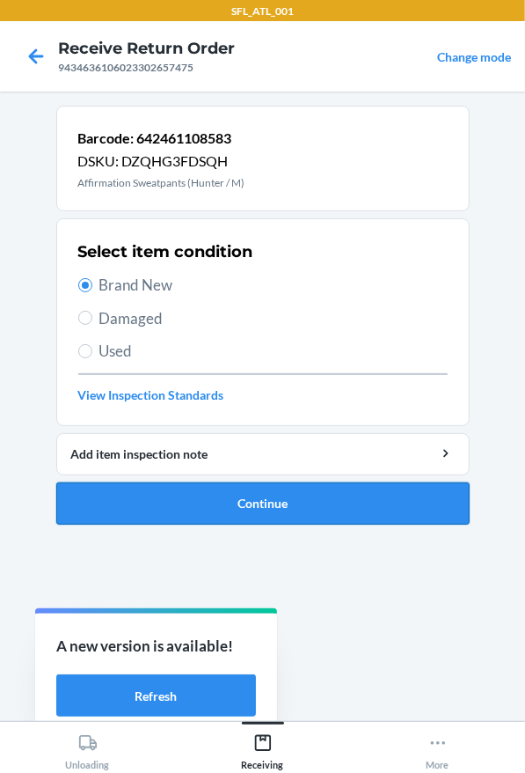
click at [257, 500] on button "Continue" at bounding box center [263, 503] width 414 height 42
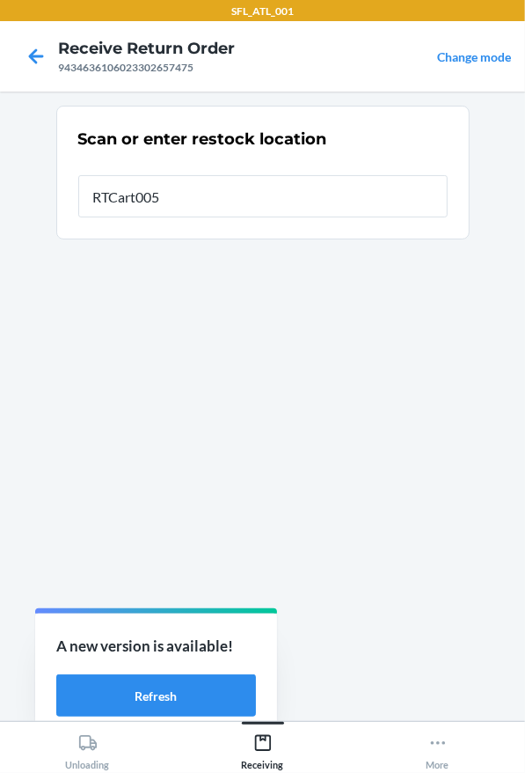
type input "RTCart005"
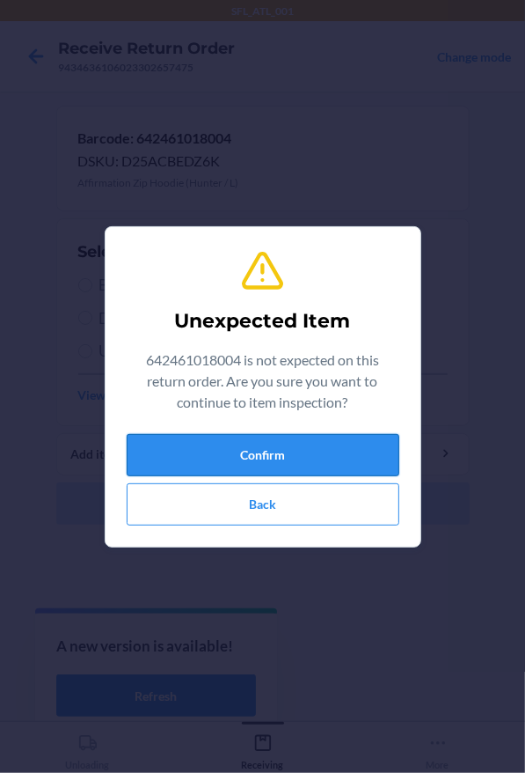
click at [226, 456] on button "Confirm" at bounding box center [263, 455] width 273 height 42
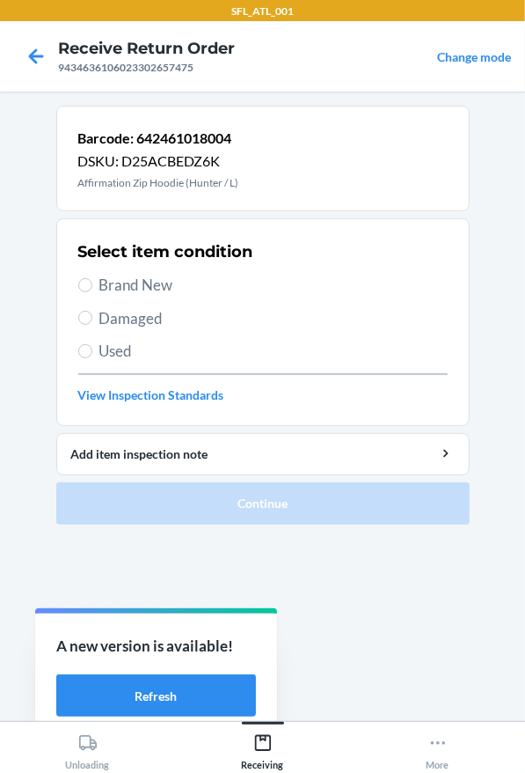
click at [107, 288] on span "Brand New" at bounding box center [273, 285] width 348 height 23
click at [92, 288] on input "Brand New" at bounding box center [85, 285] width 14 height 14
radio input "true"
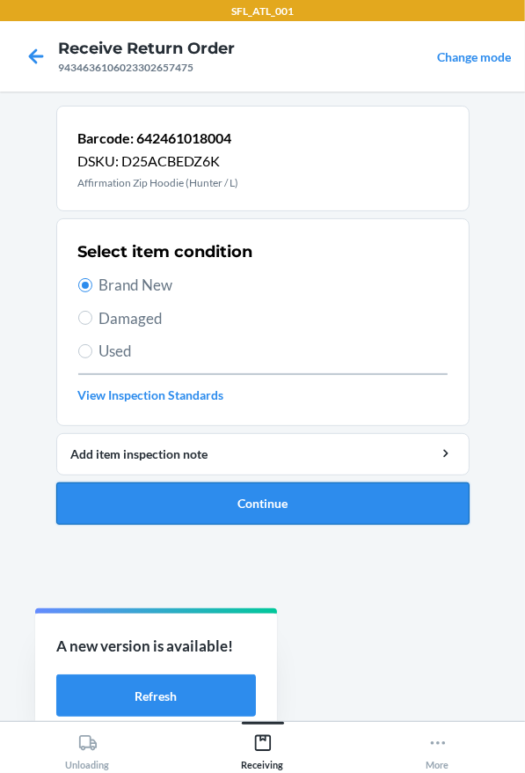
click at [201, 498] on button "Continue" at bounding box center [263, 503] width 414 height 42
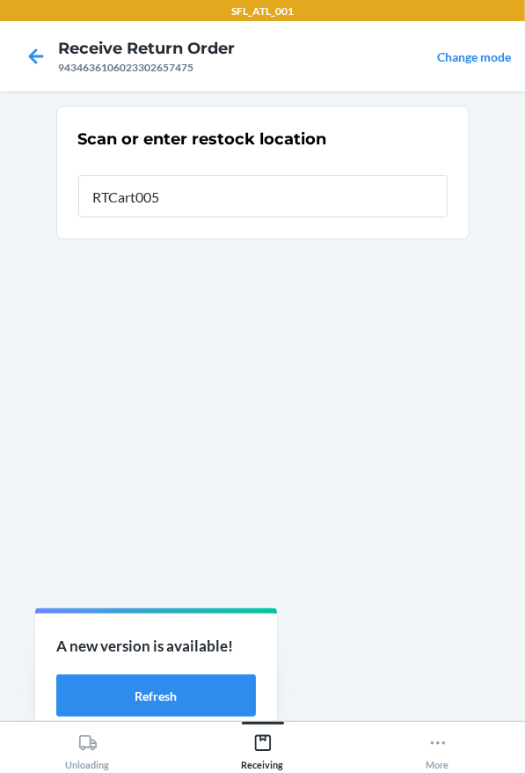
type input "RTCart005"
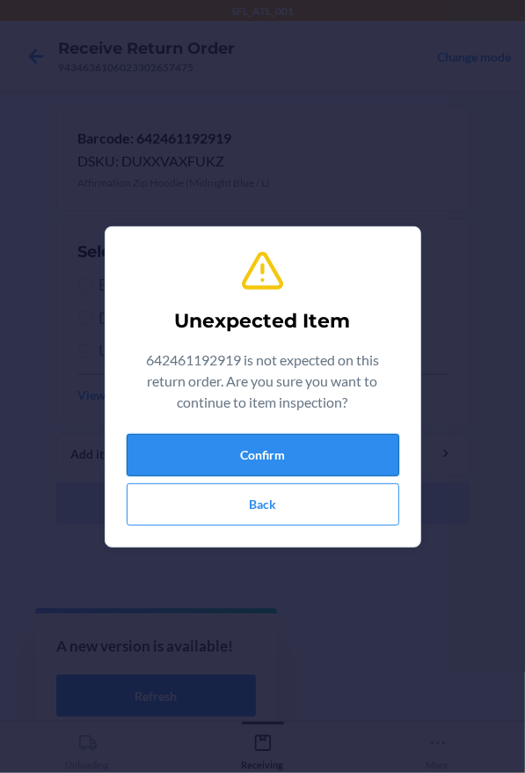
click at [319, 440] on button "Confirm" at bounding box center [263, 455] width 273 height 42
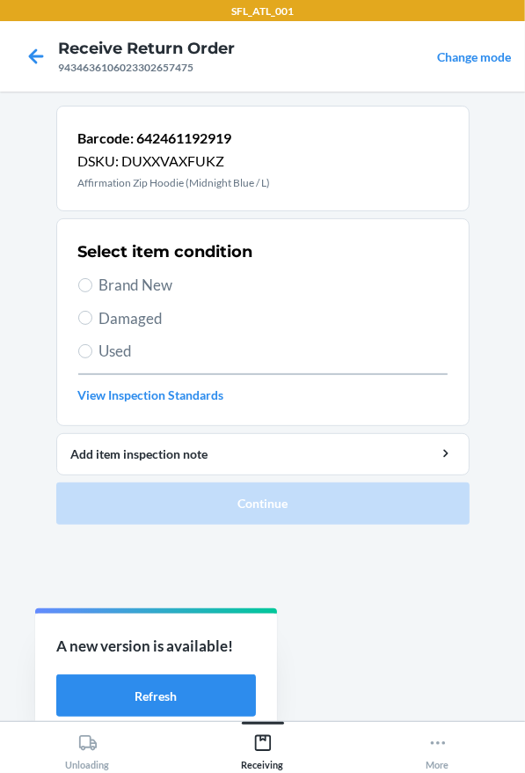
drag, startPoint x: 165, startPoint y: 278, endPoint x: 213, endPoint y: 384, distance: 116.2
click at [166, 282] on span "Brand New" at bounding box center [273, 285] width 348 height 23
click at [143, 269] on div "Select item condition Brand New Damaged Used View Inspection Standards" at bounding box center [263, 322] width 370 height 174
click at [141, 276] on span "Brand New" at bounding box center [273, 285] width 348 height 23
click at [92, 278] on input "Brand New" at bounding box center [85, 285] width 14 height 14
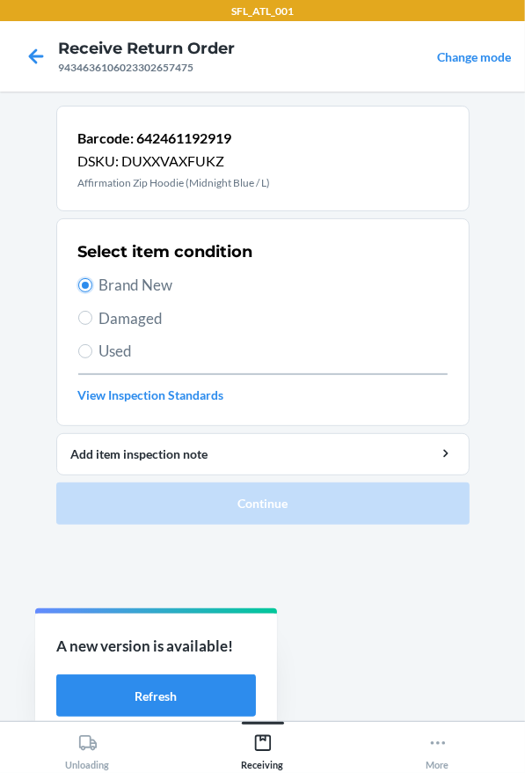
radio input "true"
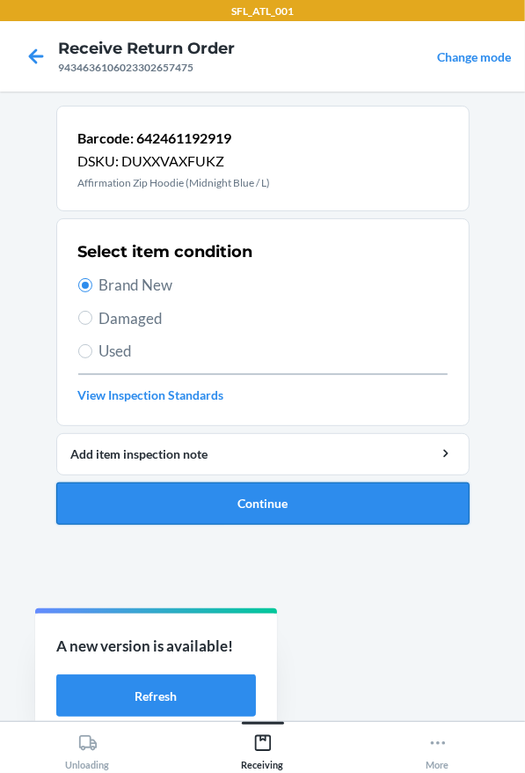
click at [203, 497] on button "Continue" at bounding box center [263, 503] width 414 height 42
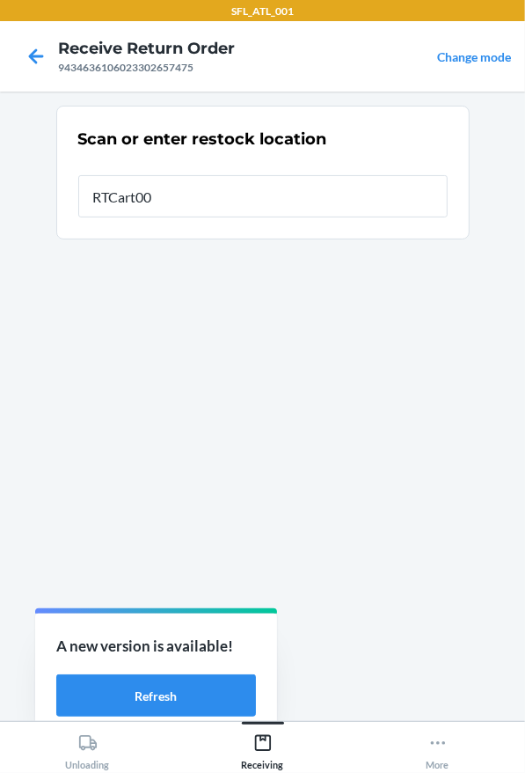
type input "RTCart005"
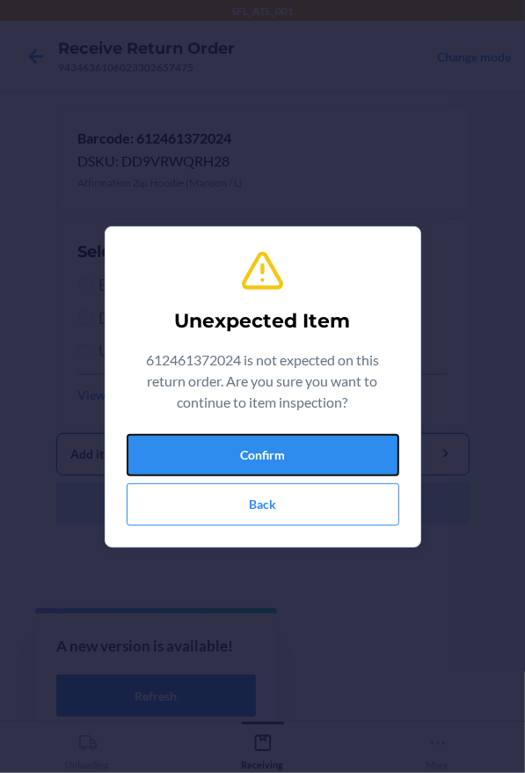
click at [188, 456] on button "Confirm" at bounding box center [263, 455] width 273 height 42
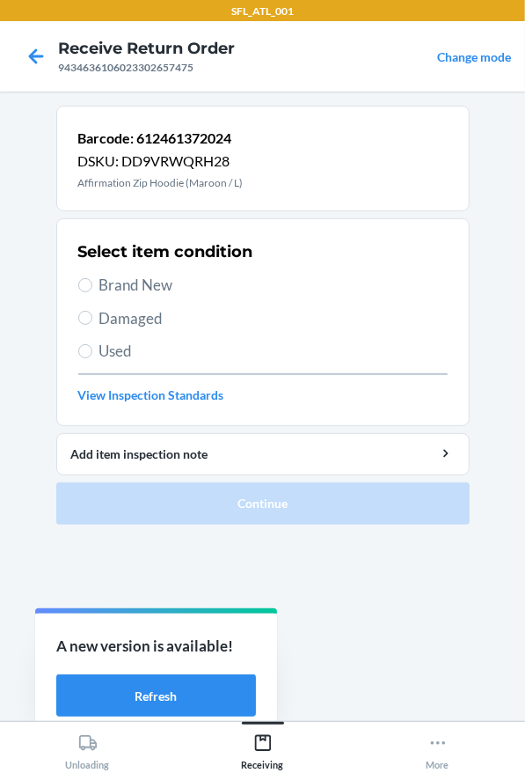
click at [168, 298] on div "Select item condition Brand New Damaged Used View Inspection Standards" at bounding box center [263, 322] width 370 height 174
click at [191, 291] on span "Brand New" at bounding box center [273, 285] width 348 height 23
click at [92, 291] on input "Brand New" at bounding box center [85, 285] width 14 height 14
radio input "true"
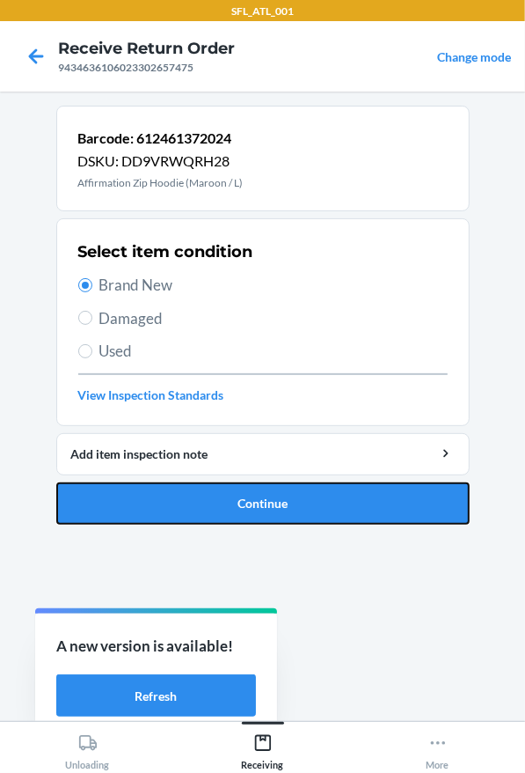
click at [256, 490] on button "Continue" at bounding box center [263, 503] width 414 height 42
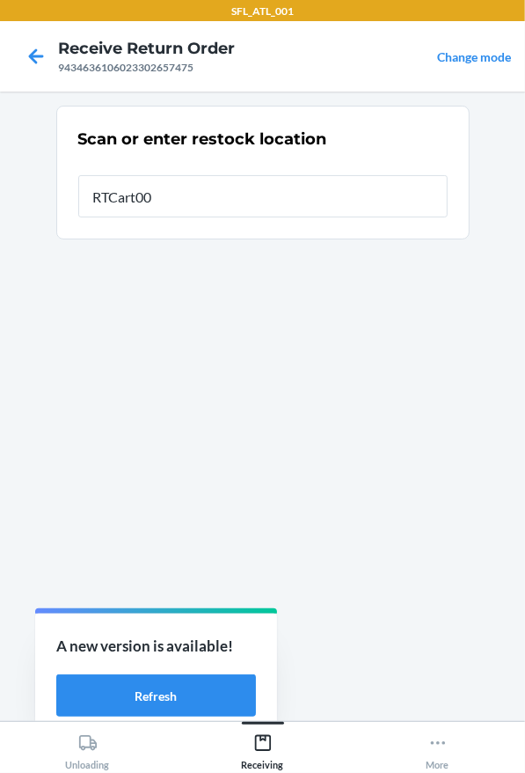
type input "RTCart005"
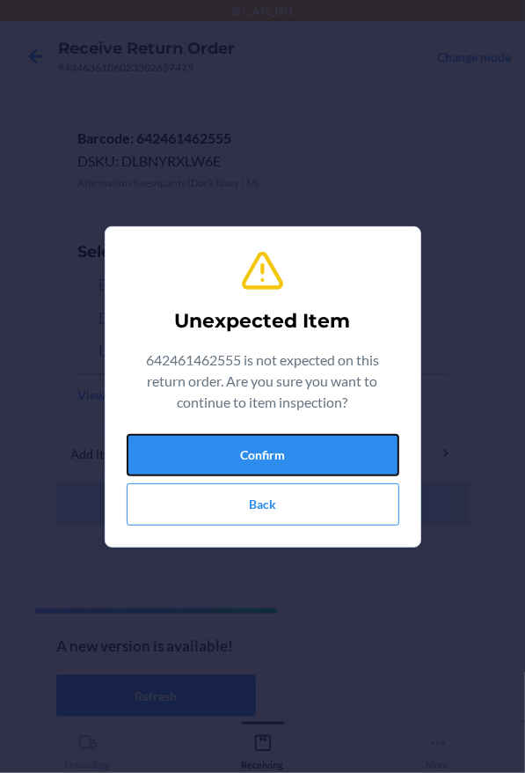
drag, startPoint x: 251, startPoint y: 443, endPoint x: 226, endPoint y: 348, distance: 98.2
click at [254, 443] on button "Confirm" at bounding box center [263, 455] width 273 height 42
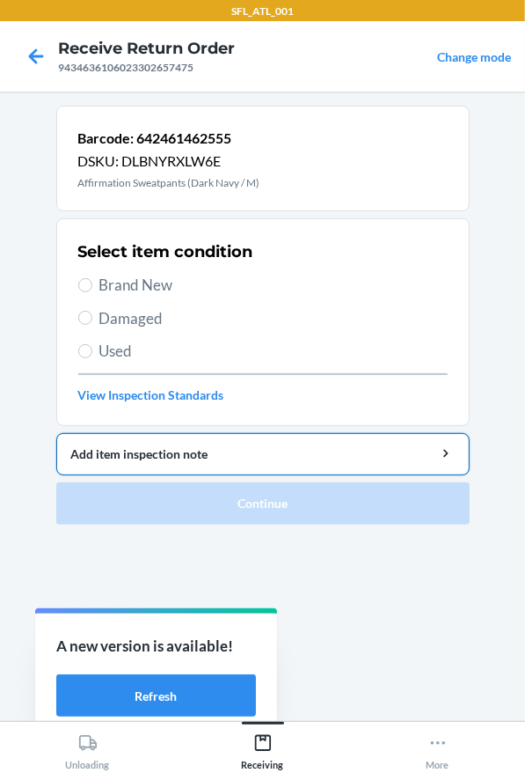
click at [165, 277] on span "Brand New" at bounding box center [273, 285] width 348 height 23
click at [92, 278] on input "Brand New" at bounding box center [85, 285] width 14 height 14
radio input "true"
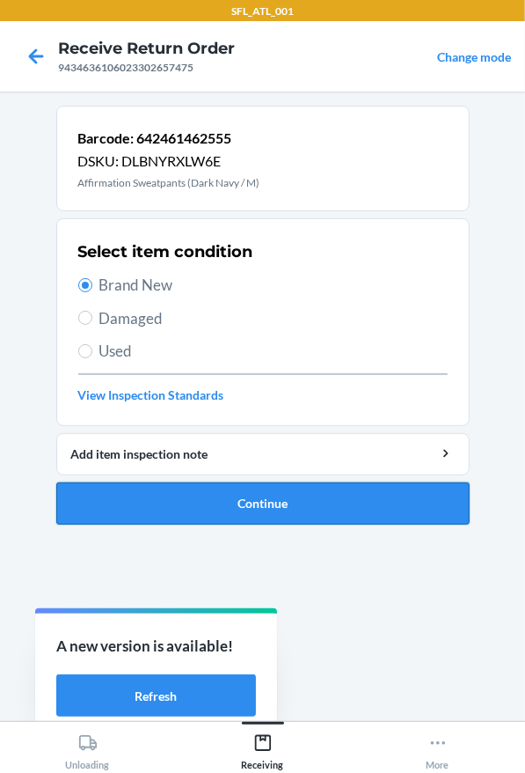
click at [186, 500] on button "Continue" at bounding box center [263, 503] width 414 height 42
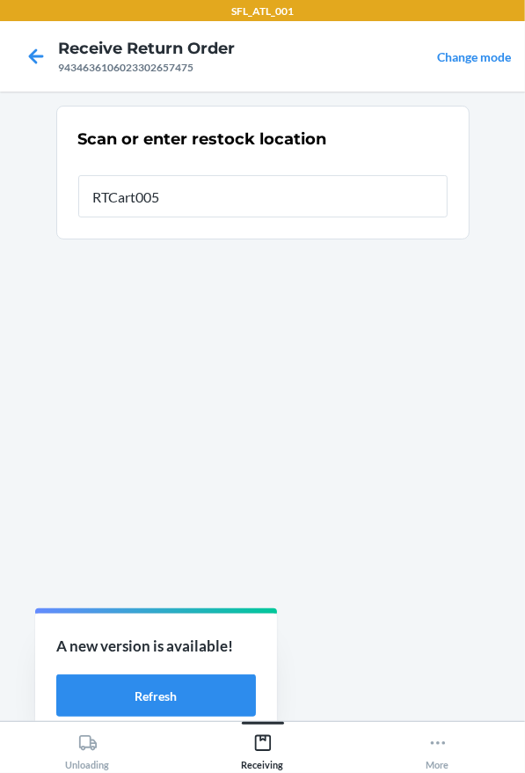
type input "RTCart005"
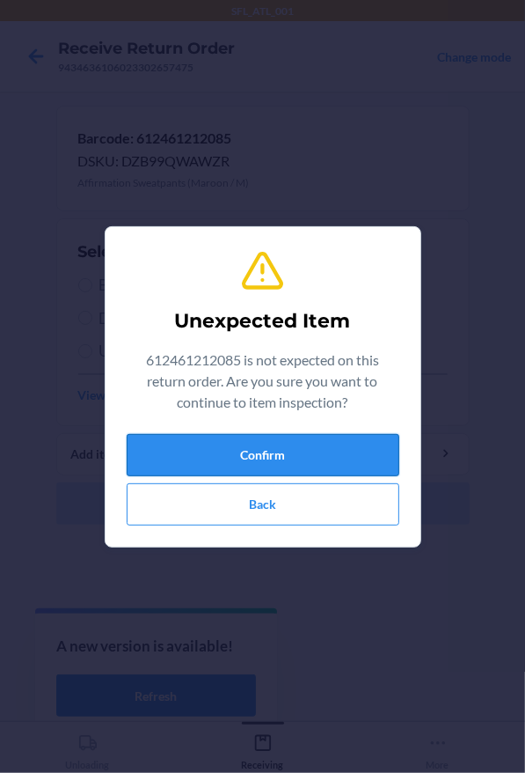
click at [225, 459] on button "Confirm" at bounding box center [263, 455] width 273 height 42
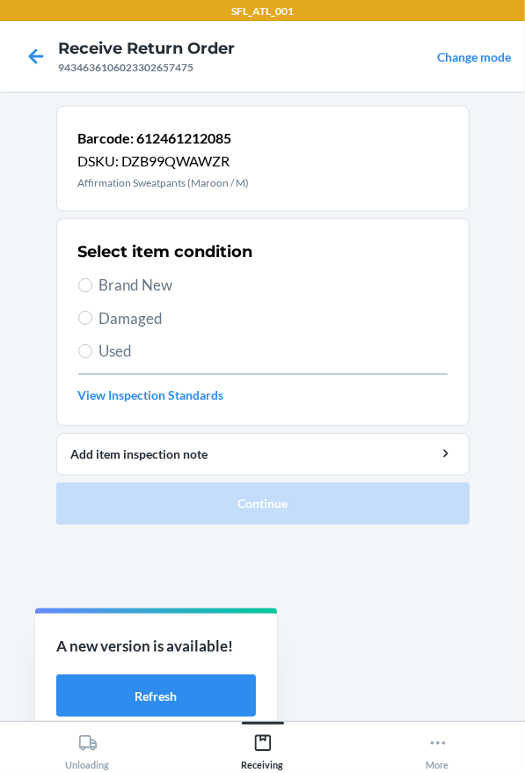
click at [138, 277] on span "Brand New" at bounding box center [273, 285] width 348 height 23
click at [92, 278] on input "Brand New" at bounding box center [85, 285] width 14 height 14
radio input "true"
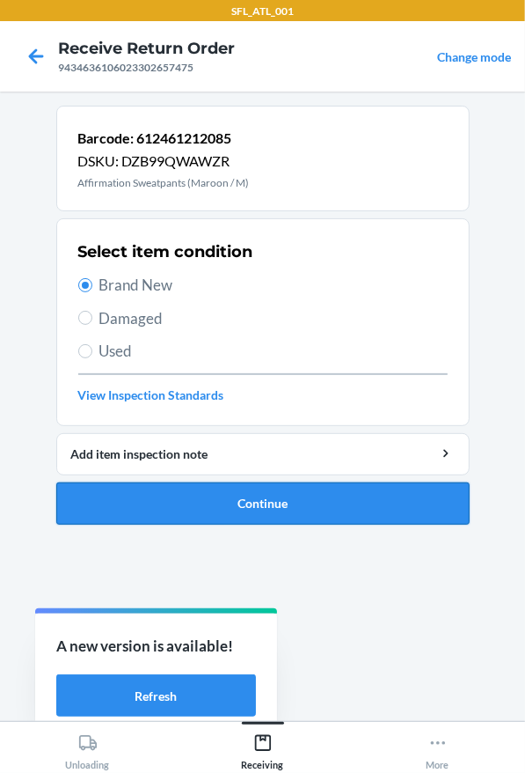
click at [216, 505] on button "Continue" at bounding box center [263, 503] width 414 height 42
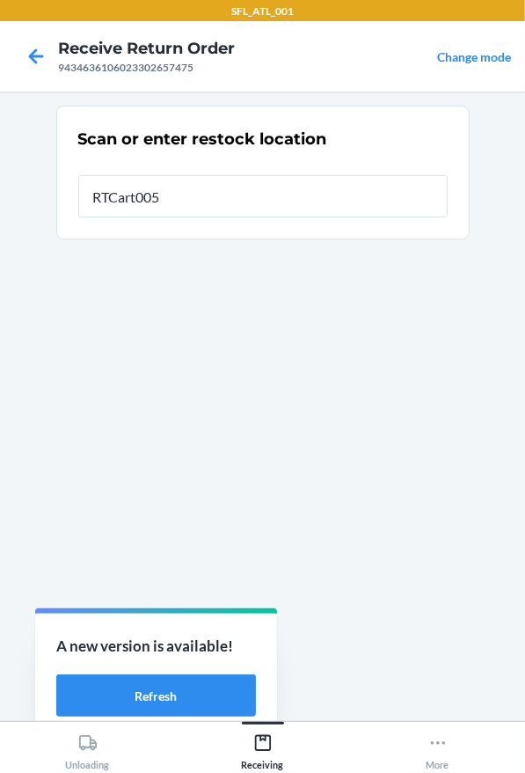
type input "RTCart005"
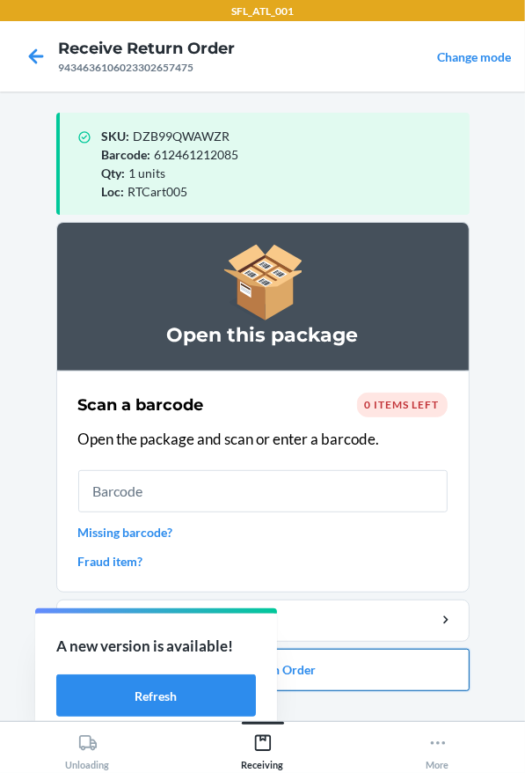
click at [408, 675] on button "Close Return Order" at bounding box center [263, 670] width 414 height 42
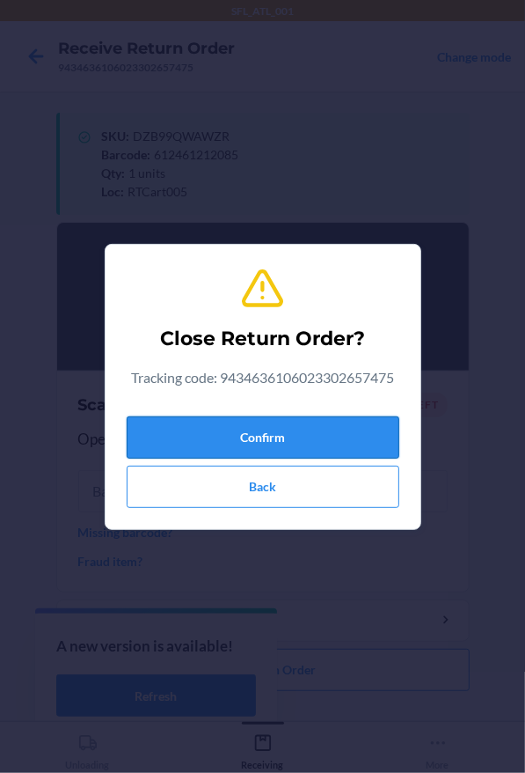
click at [338, 423] on button "Confirm" at bounding box center [263, 437] width 273 height 42
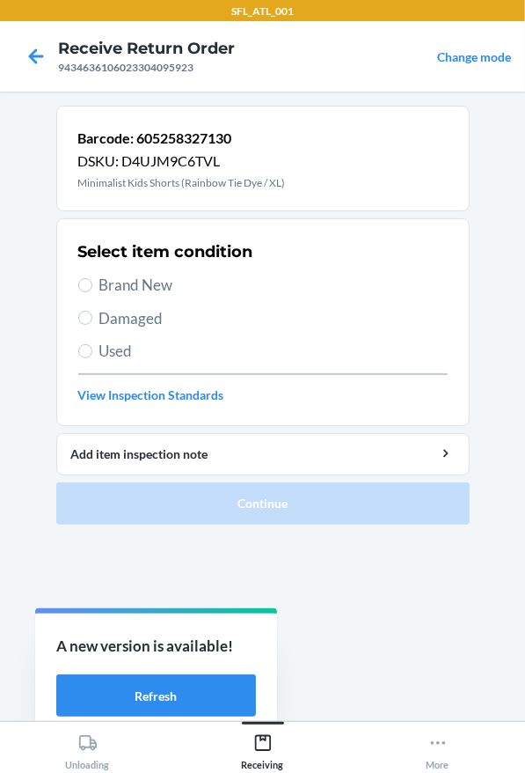
click at [167, 275] on span "Brand New" at bounding box center [273, 285] width 348 height 23
click at [92, 278] on input "Brand New" at bounding box center [85, 285] width 14 height 14
radio input "true"
click at [166, 280] on span "Brand New" at bounding box center [273, 285] width 348 height 23
click at [92, 280] on input "Brand New" at bounding box center [85, 285] width 14 height 14
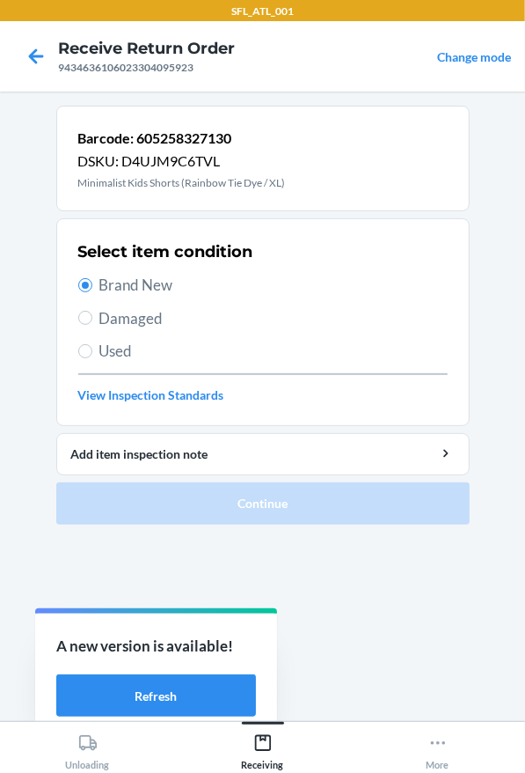
click at [123, 289] on span "Brand New" at bounding box center [273, 285] width 348 height 23
click at [92, 289] on input "Brand New" at bounding box center [85, 285] width 14 height 14
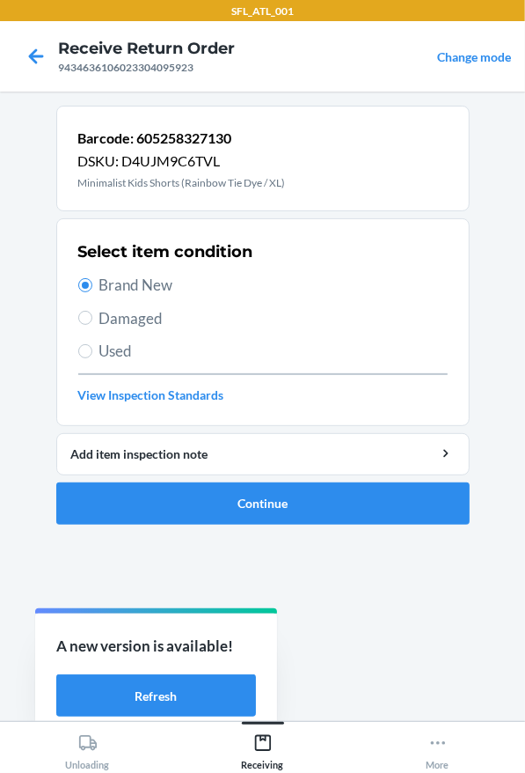
click at [232, 530] on ol "Barcode: 605258327130 DSKU: D4UJM9C6TVL Minimalist Kids Shorts (Rainbow Tie Dye…" at bounding box center [263, 322] width 414 height 433
click at [232, 520] on button "Continue" at bounding box center [263, 503] width 414 height 42
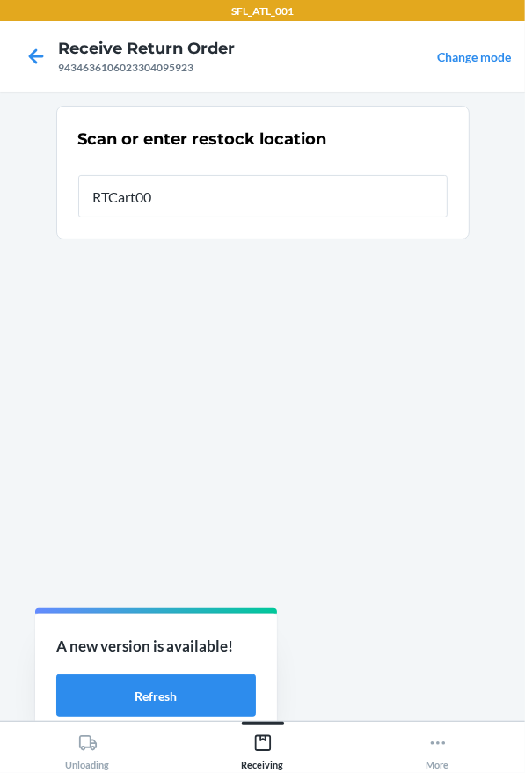
type input "RTCart005"
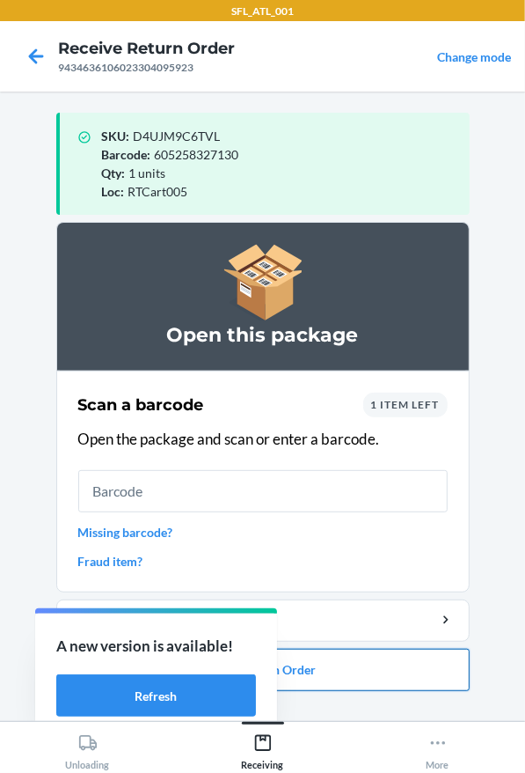
click at [320, 675] on button "Close Return Order" at bounding box center [263, 670] width 414 height 42
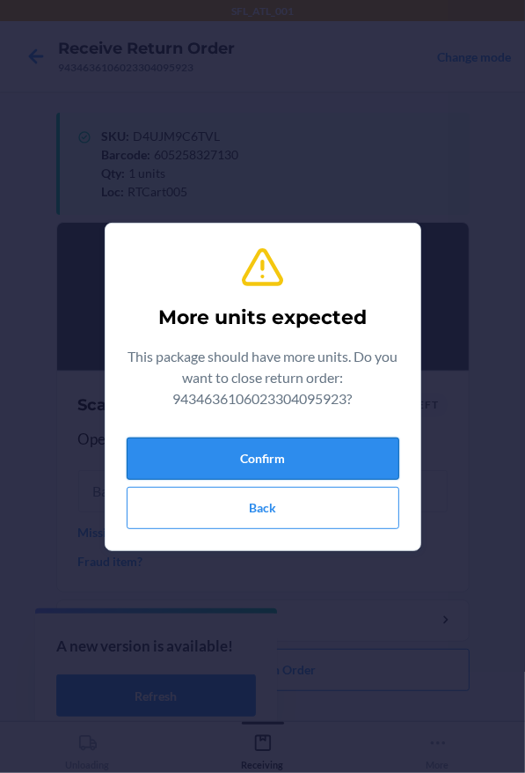
click at [358, 441] on button "Confirm" at bounding box center [263, 458] width 273 height 42
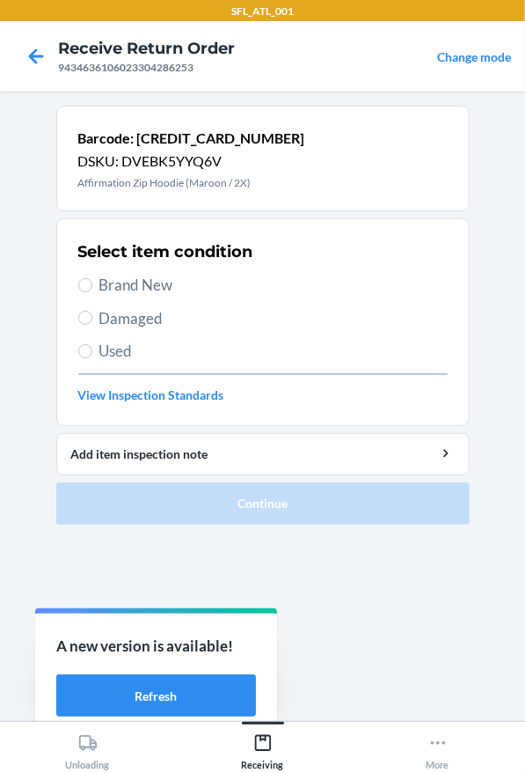
click at [135, 288] on span "Brand New" at bounding box center [273, 285] width 348 height 23
click at [92, 288] on input "Brand New" at bounding box center [85, 285] width 14 height 14
radio input "true"
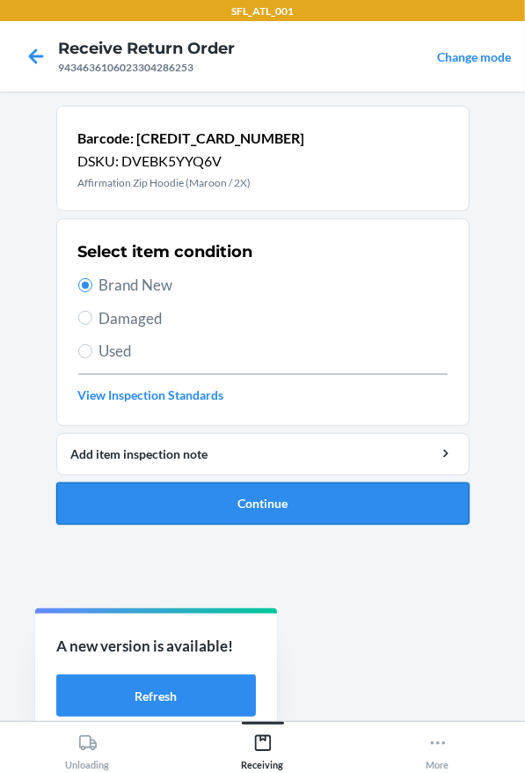
click at [203, 482] on button "Continue" at bounding box center [263, 503] width 414 height 42
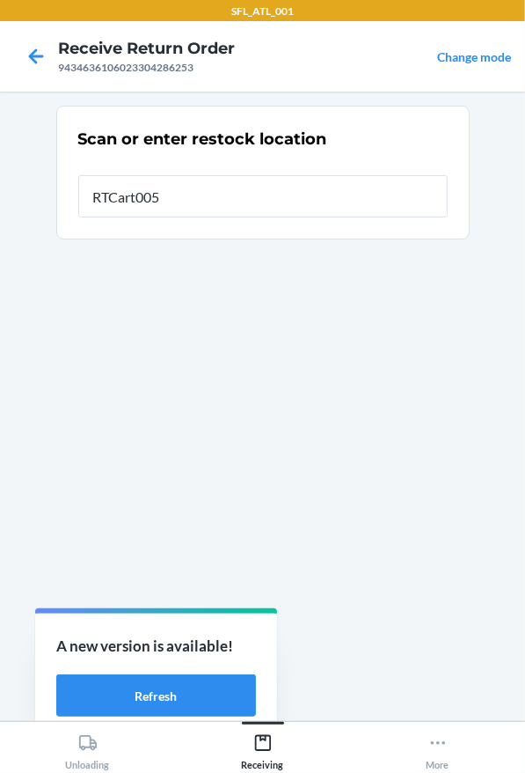
type input "RTCart005"
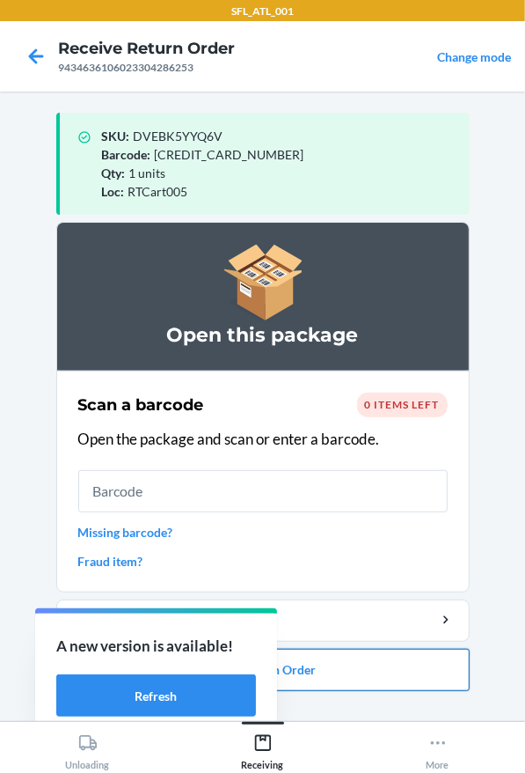
click at [314, 677] on button "Close Return Order" at bounding box center [263, 670] width 414 height 42
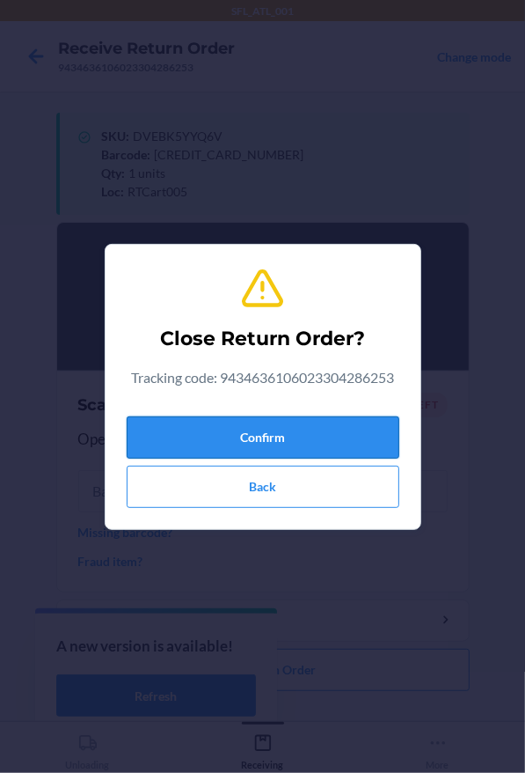
click at [276, 422] on button "Confirm" at bounding box center [263, 437] width 273 height 42
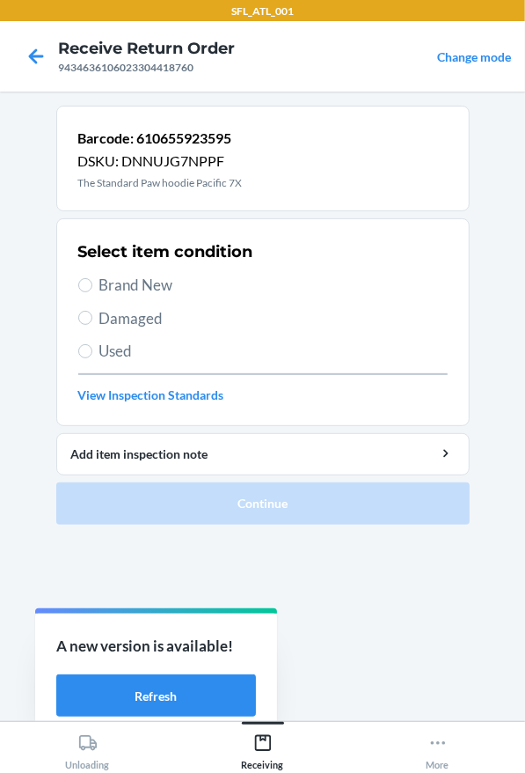
click at [114, 347] on span "Used" at bounding box center [273, 351] width 348 height 23
click at [92, 347] on input "Used" at bounding box center [85, 351] width 14 height 14
radio input "true"
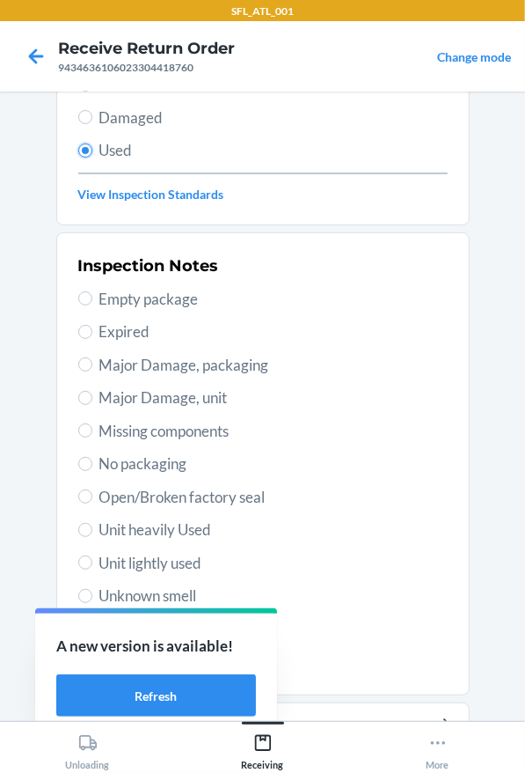
scroll to position [286, 0]
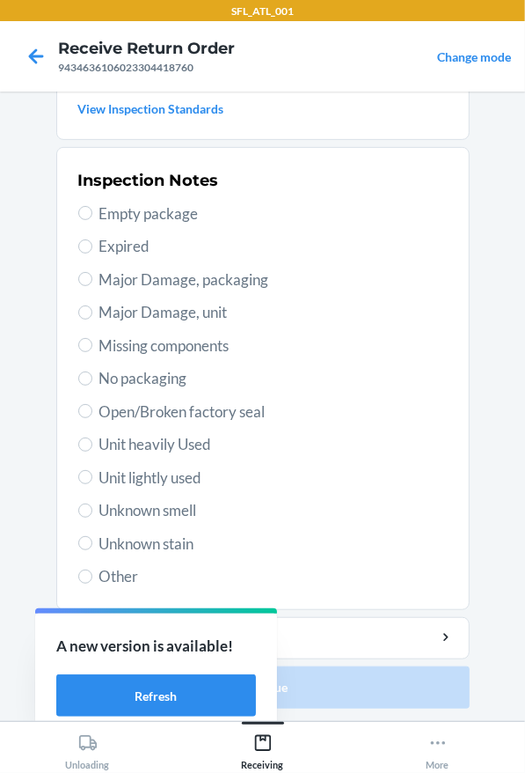
drag, startPoint x: 171, startPoint y: 477, endPoint x: 271, endPoint y: 580, distance: 143.8
click at [172, 475] on span "Unit lightly used" at bounding box center [273, 477] width 348 height 23
click at [79, 474] on input "Unit lightly used" at bounding box center [85, 477] width 14 height 14
radio input "true"
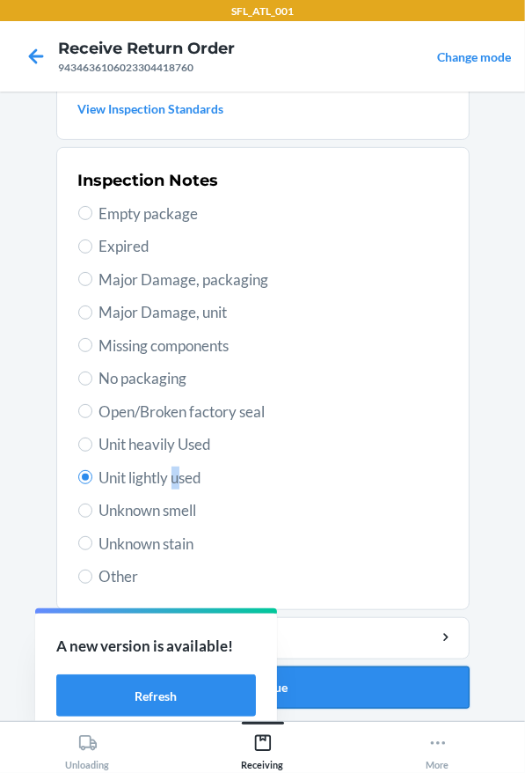
click at [331, 681] on button "Continue" at bounding box center [263, 687] width 414 height 42
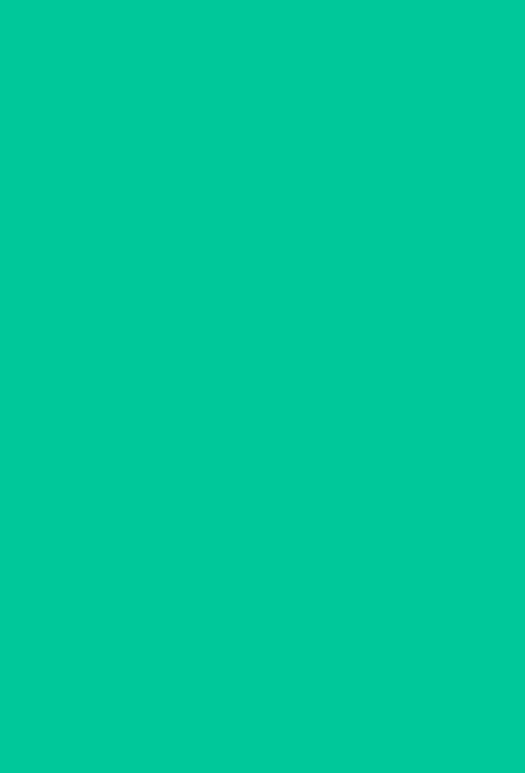
scroll to position [0, 0]
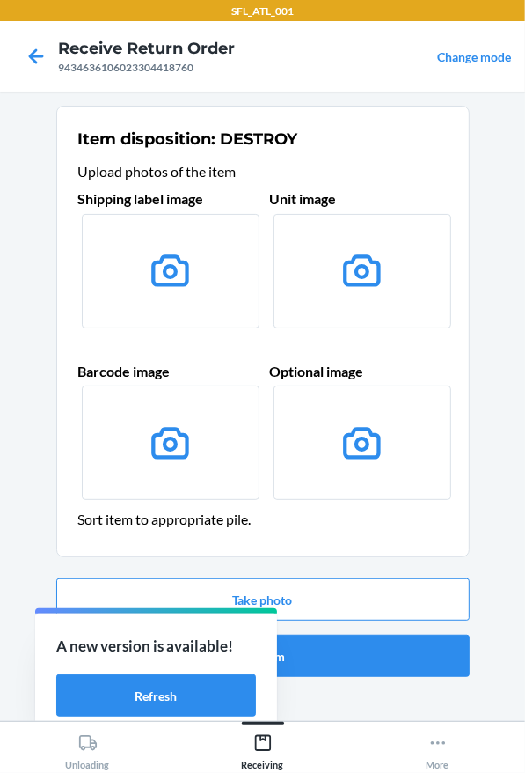
click at [209, 289] on label at bounding box center [171, 271] width 178 height 114
click at [0, 0] on input "file" at bounding box center [0, 0] width 0 height 0
click at [370, 599] on button "Take photo" at bounding box center [263, 599] width 414 height 42
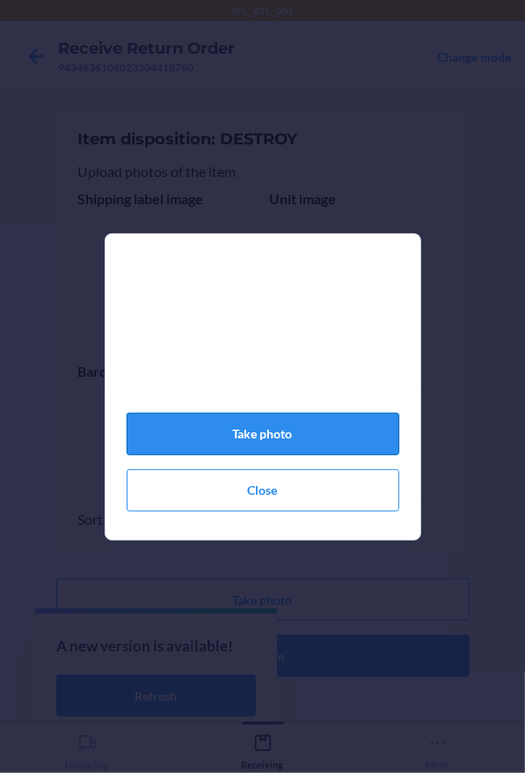
click at [251, 452] on button "Take photo" at bounding box center [263, 434] width 273 height 42
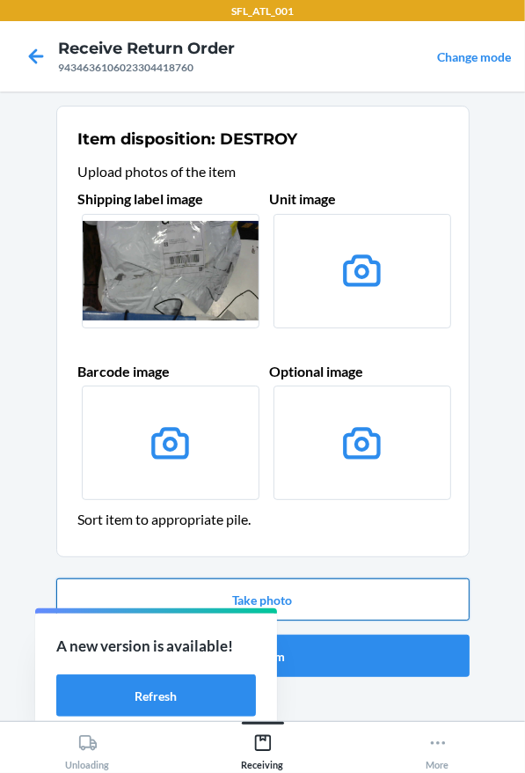
click at [334, 603] on button "Take photo" at bounding box center [263, 599] width 414 height 42
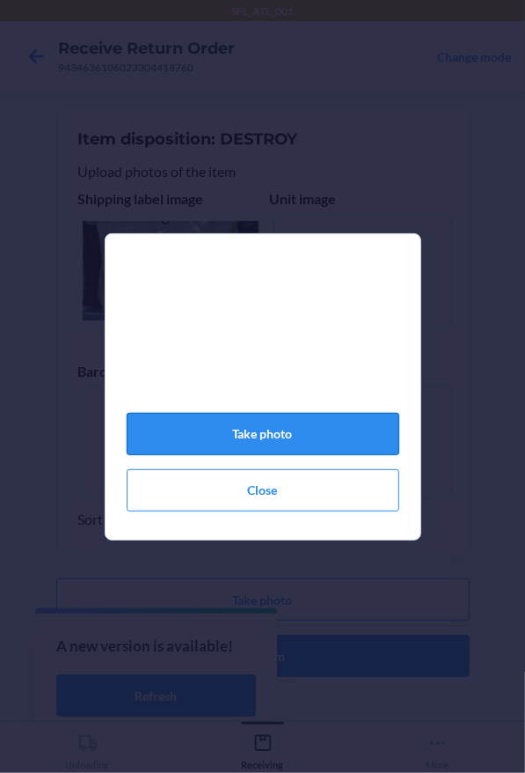
click at [305, 449] on button "Take photo" at bounding box center [263, 434] width 273 height 42
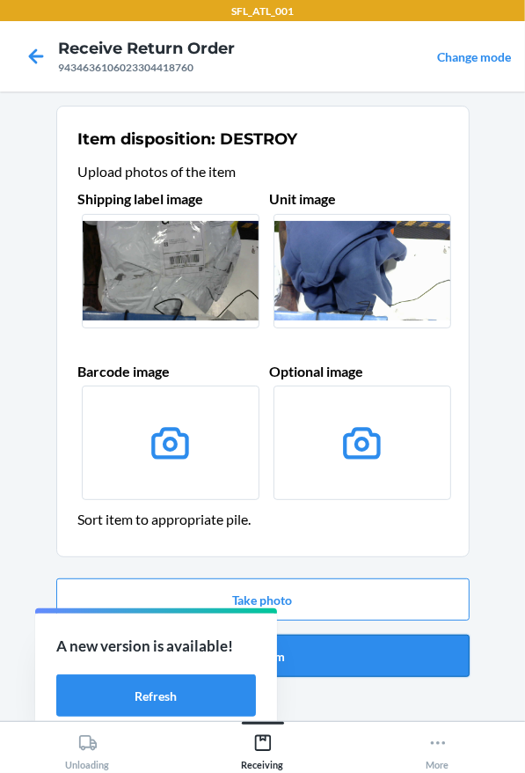
click at [390, 648] on button "Confirm" at bounding box center [263, 655] width 414 height 42
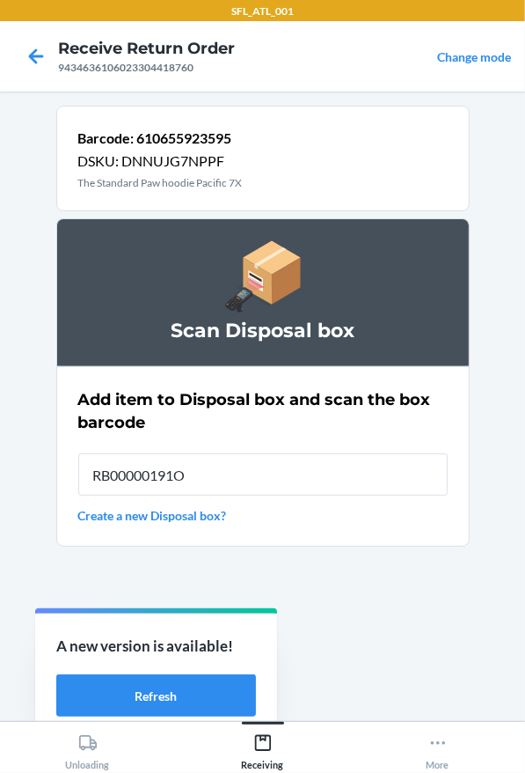
type input "RB00000191O"
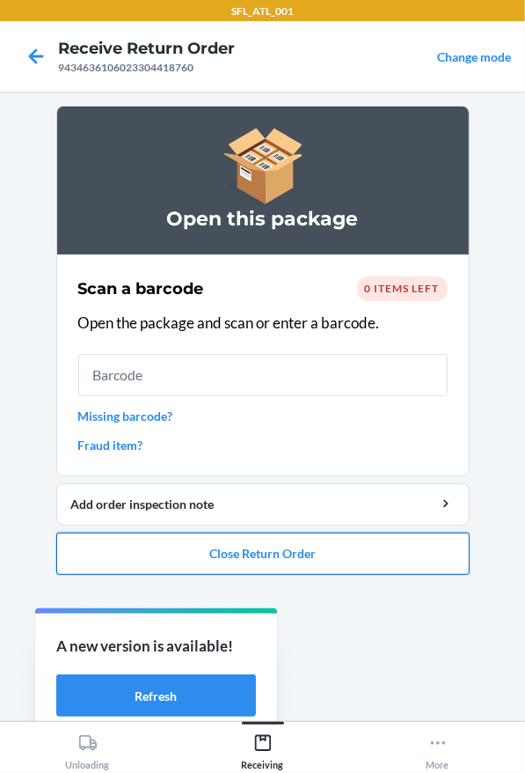
click at [358, 569] on button "Close Return Order" at bounding box center [263, 553] width 414 height 42
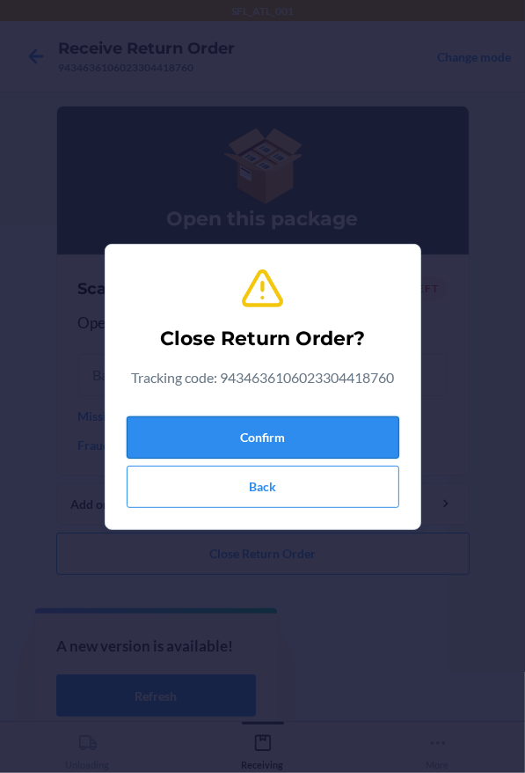
click at [290, 438] on button "Confirm" at bounding box center [263, 437] width 273 height 42
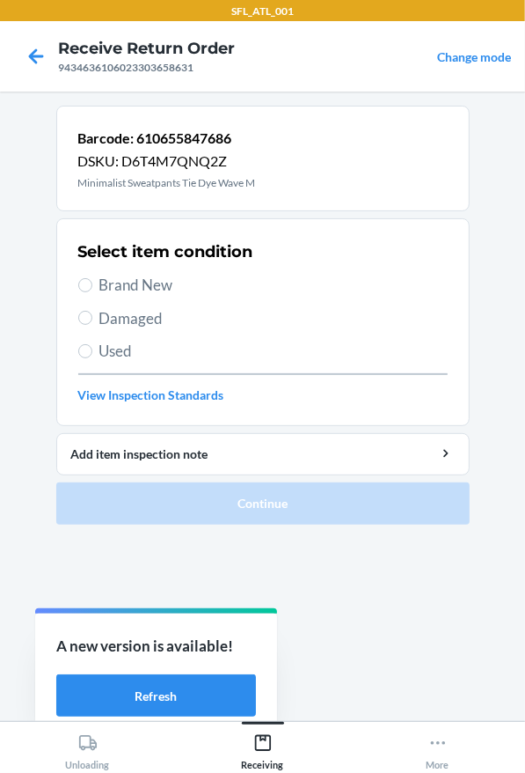
click at [200, 279] on span "Brand New" at bounding box center [273, 285] width 348 height 23
click at [92, 279] on input "Brand New" at bounding box center [85, 285] width 14 height 14
radio input "true"
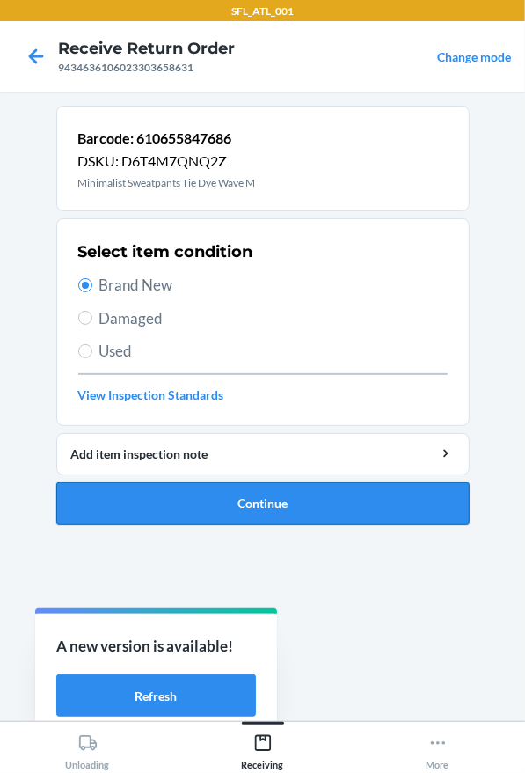
click at [253, 519] on button "Continue" at bounding box center [263, 503] width 414 height 42
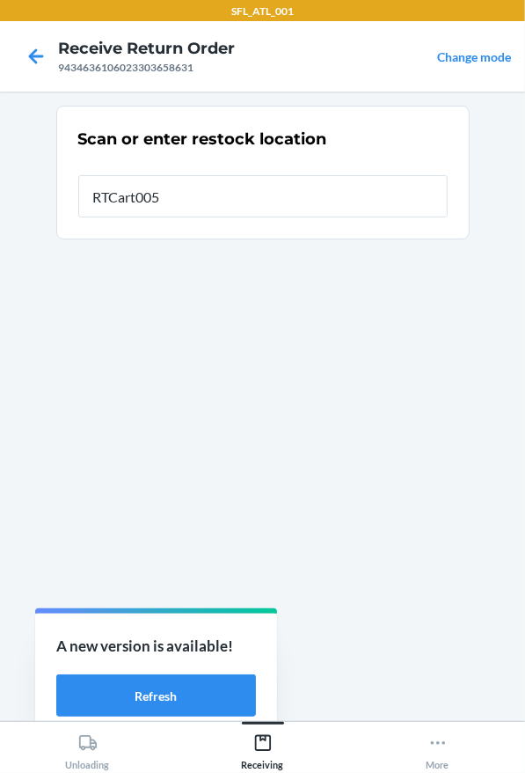
type input "RTCart005"
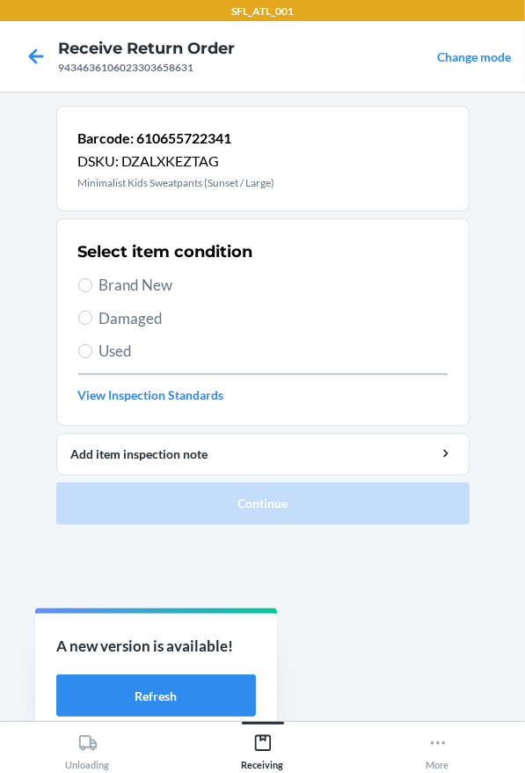
drag, startPoint x: 150, startPoint y: 281, endPoint x: 170, endPoint y: 326, distance: 48.9
click at [150, 282] on span "Brand New" at bounding box center [273, 285] width 348 height 23
click at [92, 282] on input "Brand New" at bounding box center [85, 285] width 14 height 14
radio input "true"
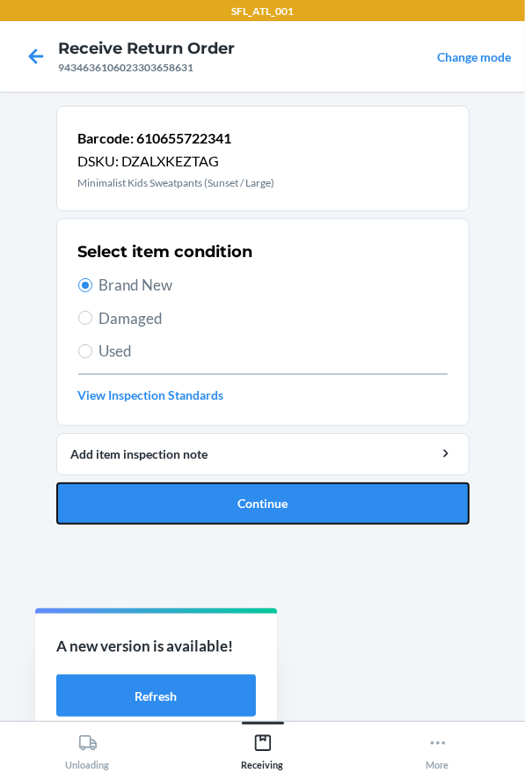
click at [270, 502] on button "Continue" at bounding box center [263, 503] width 414 height 42
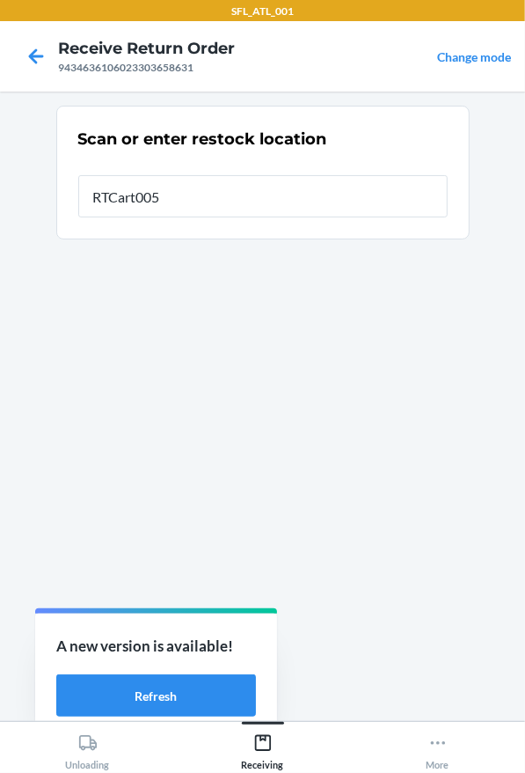
type input "RTCart005"
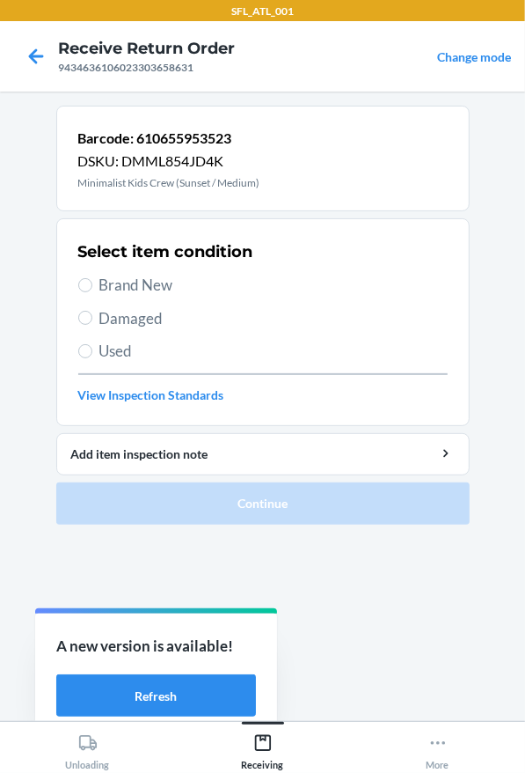
click at [159, 289] on span "Brand New" at bounding box center [273, 285] width 348 height 23
click at [92, 289] on input "Brand New" at bounding box center [85, 285] width 14 height 14
radio input "true"
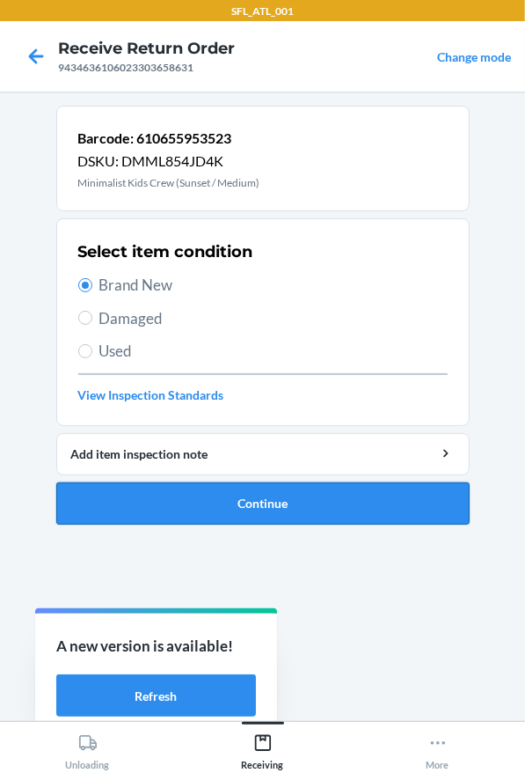
click at [233, 519] on button "Continue" at bounding box center [263, 503] width 414 height 42
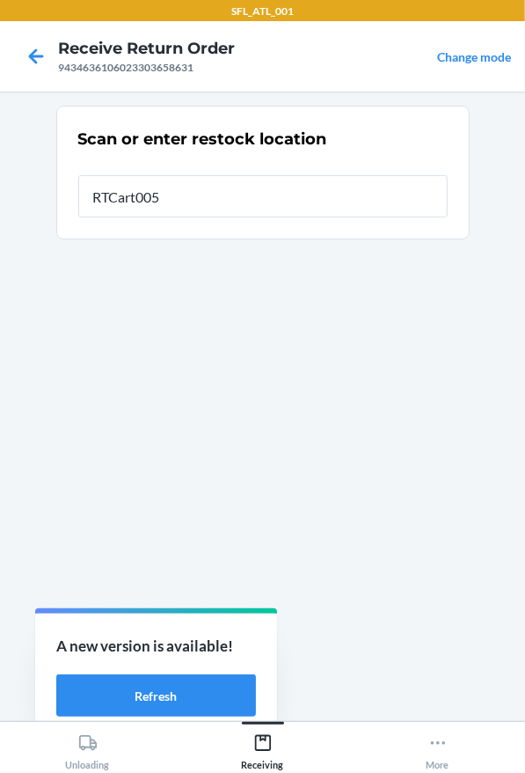
type input "RTCart005"
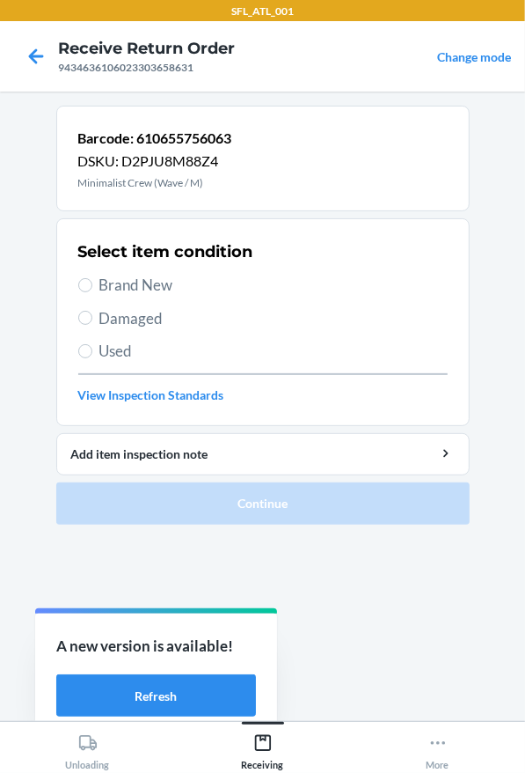
drag, startPoint x: 151, startPoint y: 284, endPoint x: 204, endPoint y: 356, distance: 89.4
click at [151, 284] on span "Brand New" at bounding box center [273, 285] width 348 height 23
click at [92, 284] on input "Brand New" at bounding box center [85, 285] width 14 height 14
radio input "true"
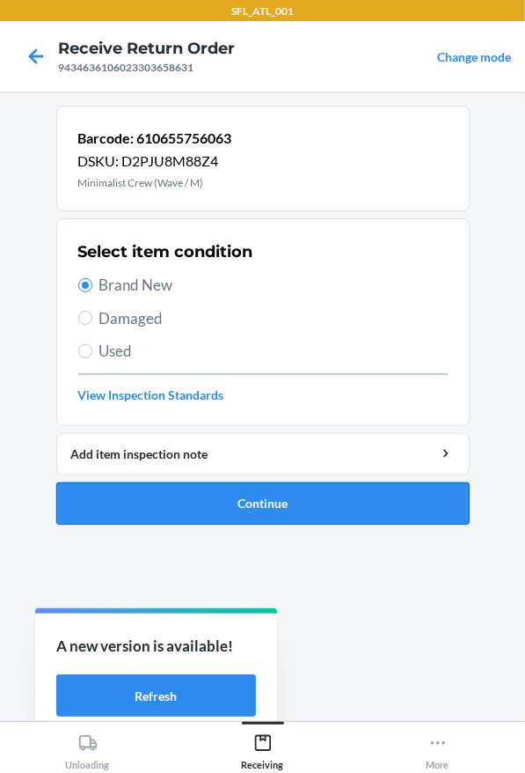
click at [231, 512] on button "Continue" at bounding box center [263, 503] width 414 height 42
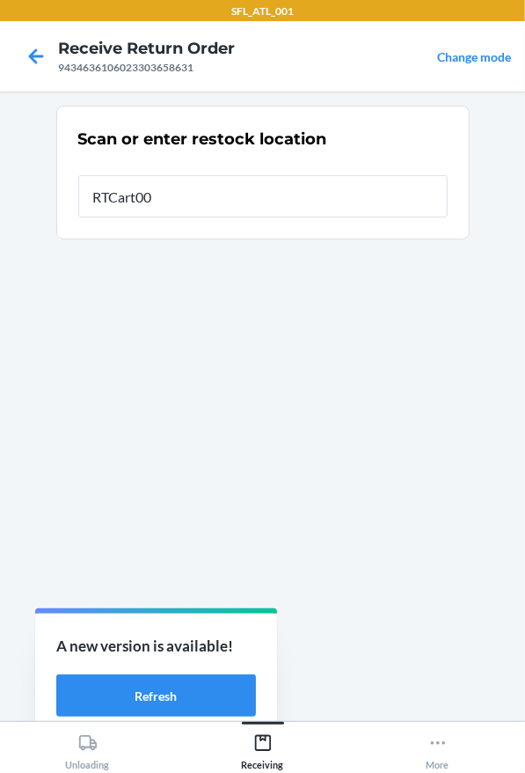
type input "RTCart005"
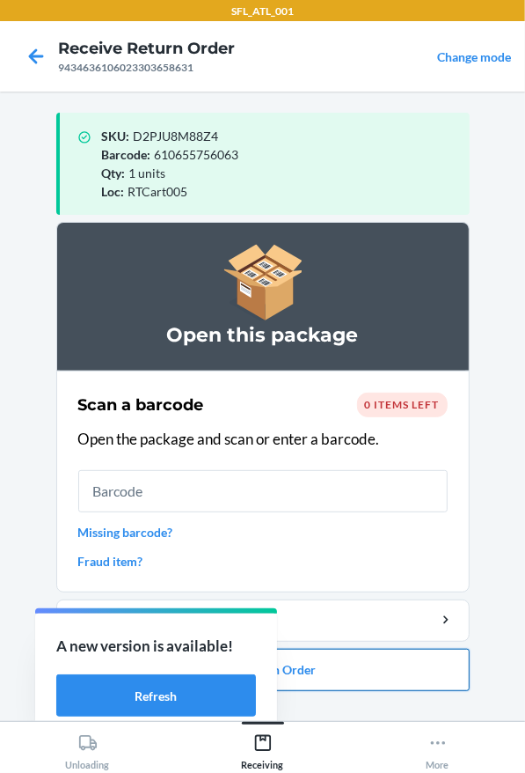
click at [341, 671] on button "Close Return Order" at bounding box center [263, 670] width 414 height 42
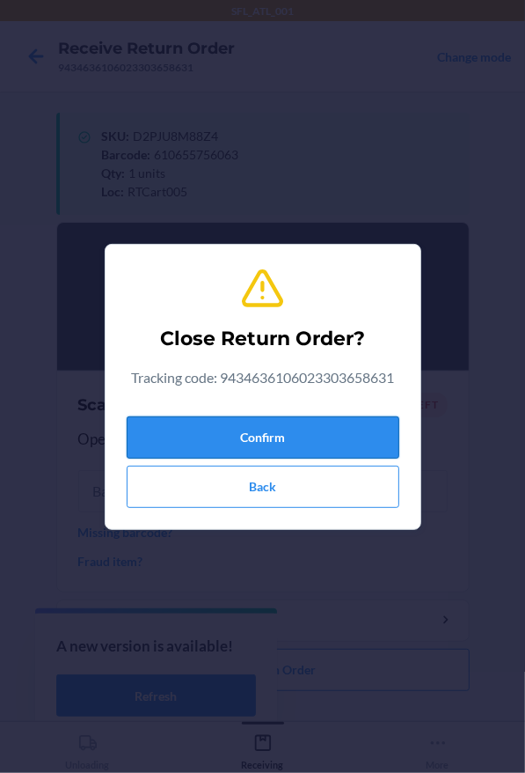
click at [269, 426] on button "Confirm" at bounding box center [263, 437] width 273 height 42
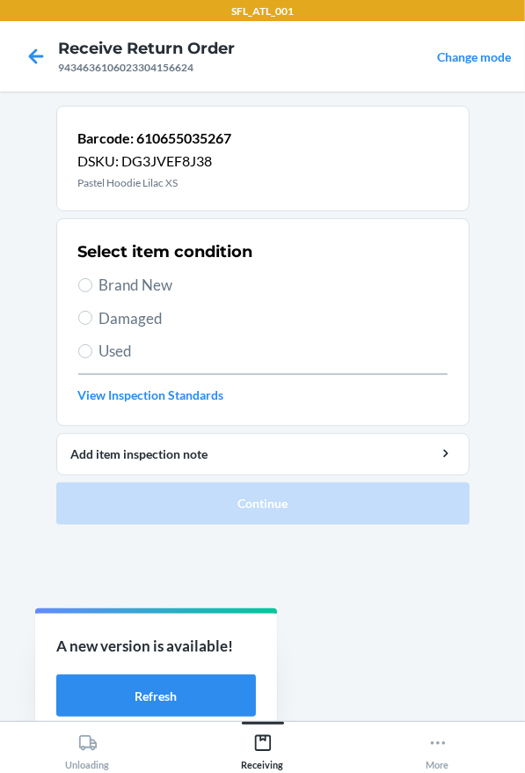
click at [201, 278] on span "Brand New" at bounding box center [273, 285] width 348 height 23
click at [92, 278] on input "Brand New" at bounding box center [85, 285] width 14 height 14
radio input "true"
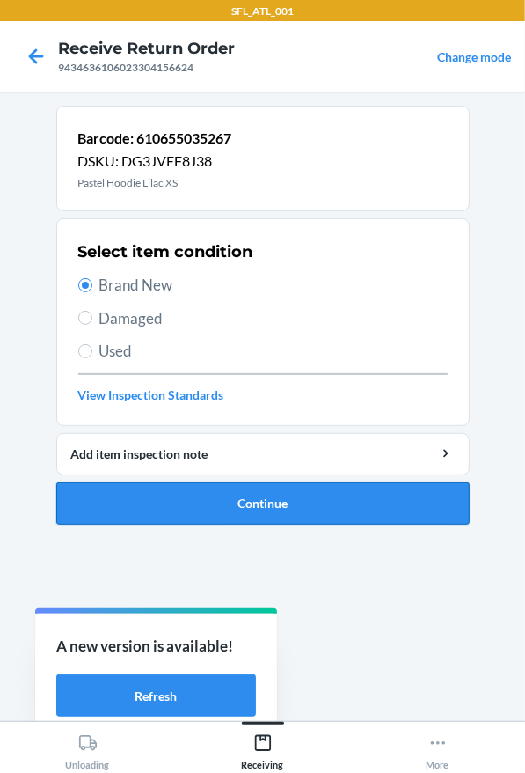
click at [280, 494] on button "Continue" at bounding box center [263, 503] width 414 height 42
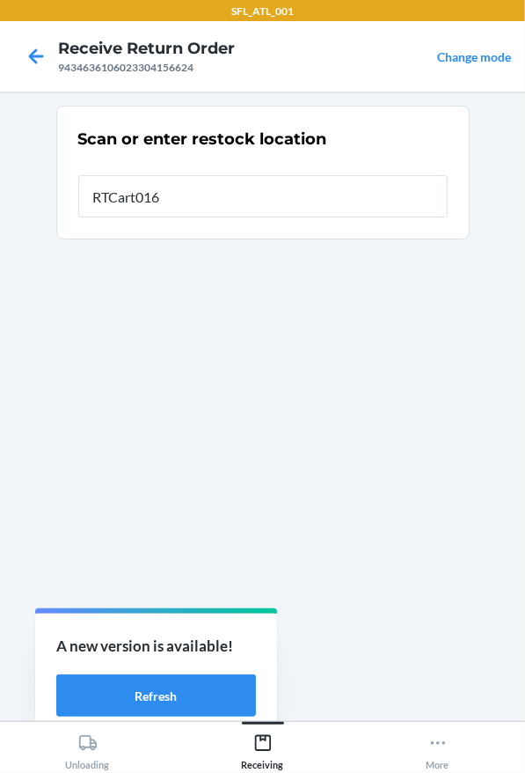
type input "RTCart016"
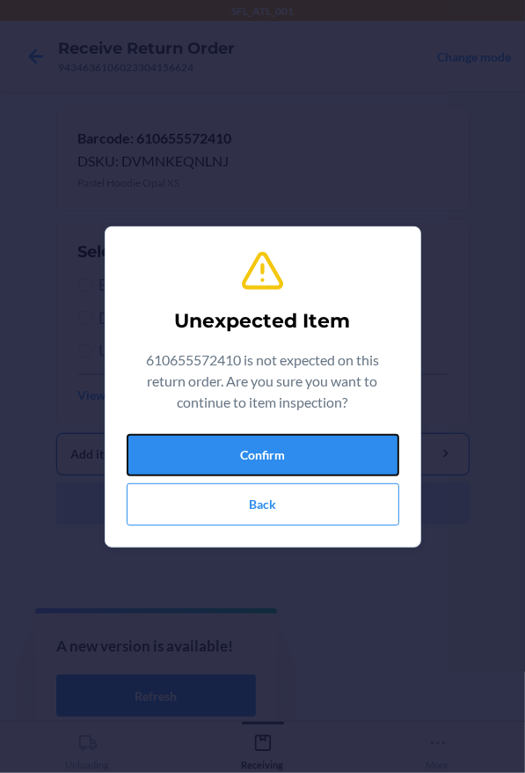
drag, startPoint x: 166, startPoint y: 435, endPoint x: 185, endPoint y: 432, distance: 18.7
click at [174, 440] on button "Confirm" at bounding box center [263, 455] width 273 height 42
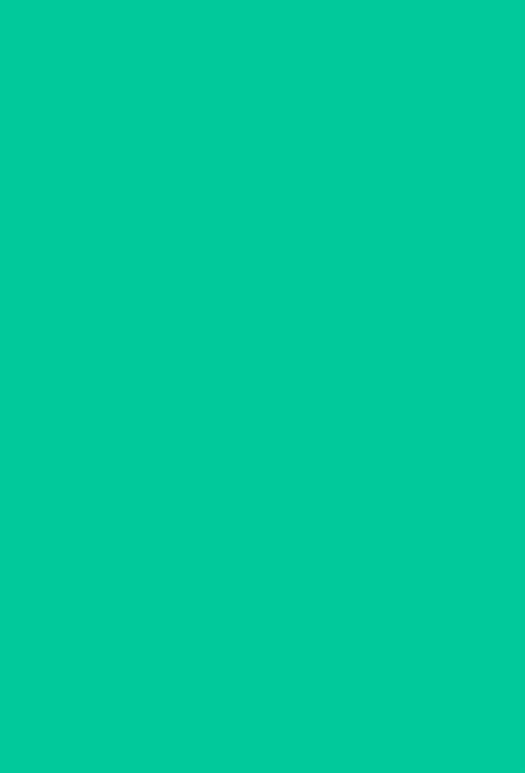
click at [180, 283] on span "Brand New" at bounding box center [273, 285] width 348 height 23
click at [92, 283] on input "Brand New" at bounding box center [85, 285] width 14 height 14
radio input "true"
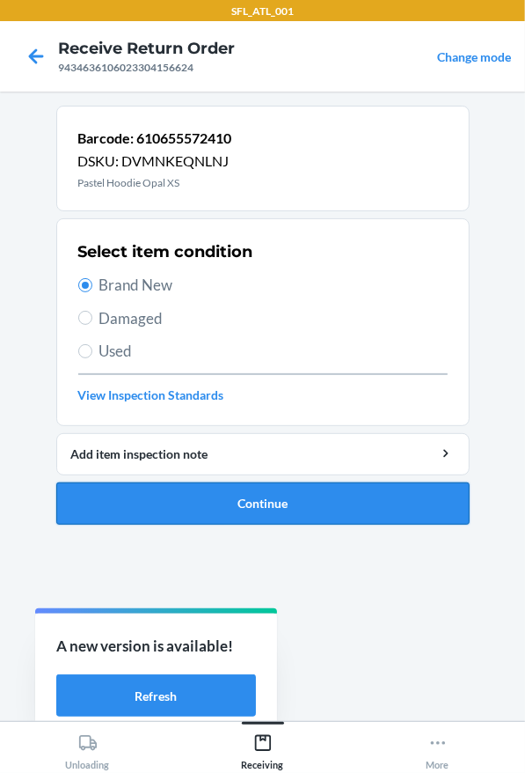
click at [244, 500] on button "Continue" at bounding box center [263, 503] width 414 height 42
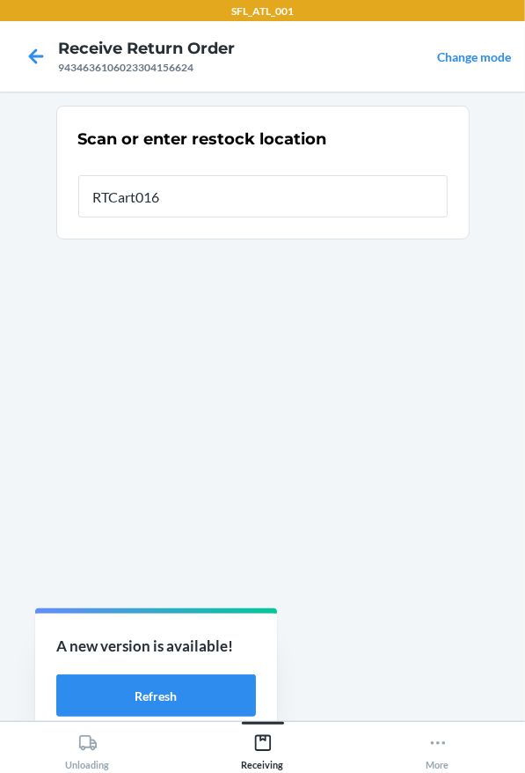
type input "RTCart016"
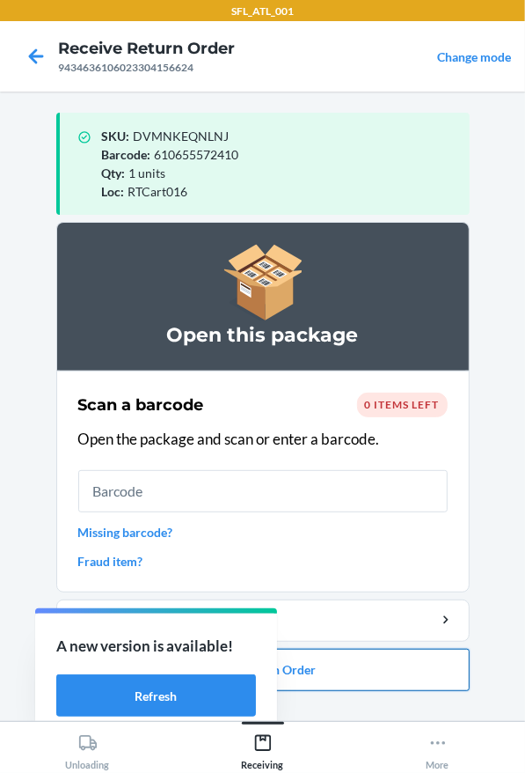
click at [394, 684] on button "Close Return Order" at bounding box center [263, 670] width 414 height 42
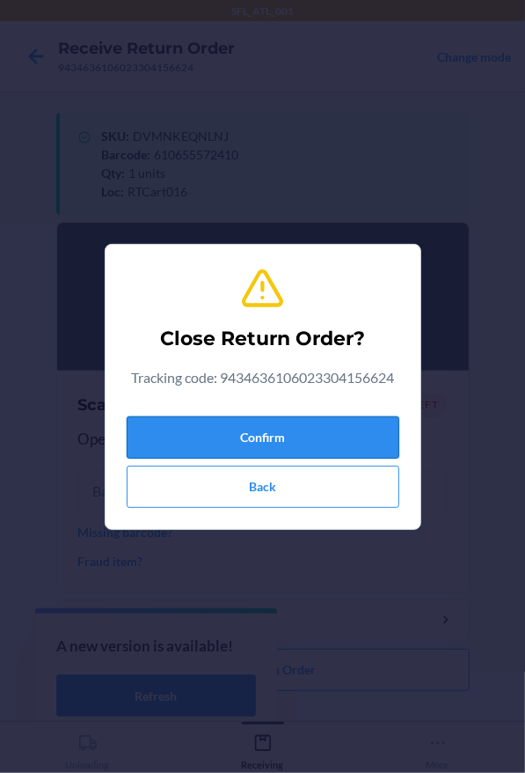
click at [317, 436] on button "Confirm" at bounding box center [263, 437] width 273 height 42
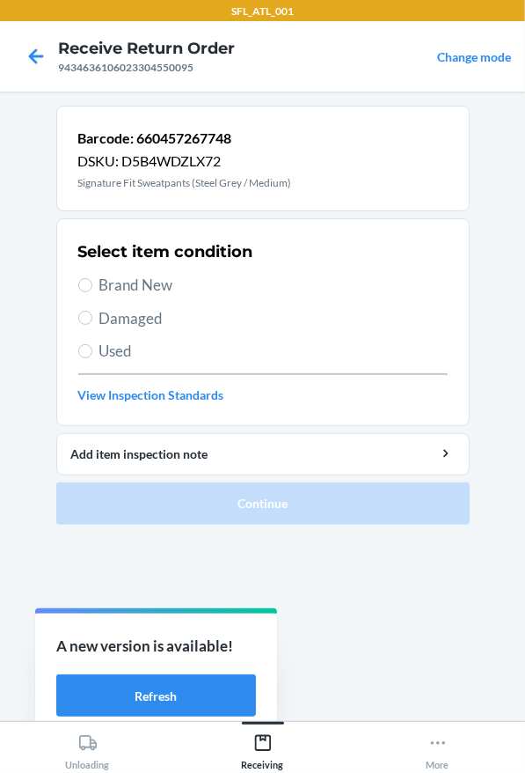
click at [165, 299] on div "Select item condition Brand New Damaged Used View Inspection Standards" at bounding box center [263, 322] width 370 height 174
click at [172, 274] on span "Brand New" at bounding box center [273, 285] width 348 height 23
click at [92, 278] on input "Brand New" at bounding box center [85, 285] width 14 height 14
radio input "true"
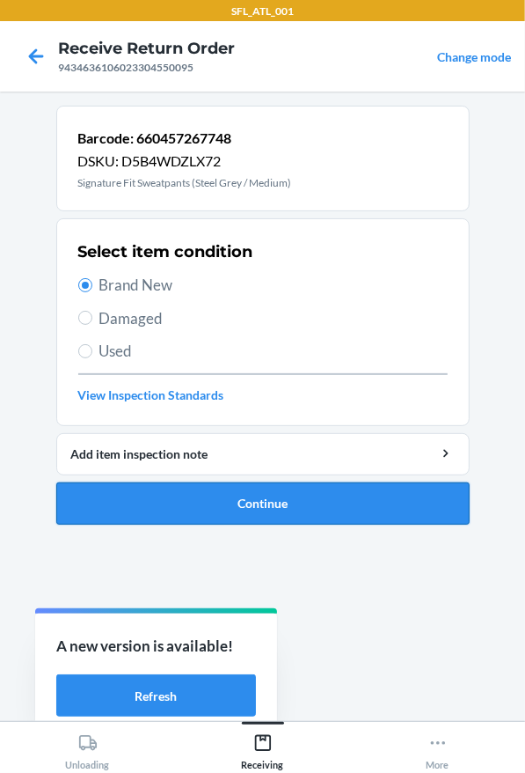
click at [260, 494] on button "Continue" at bounding box center [263, 503] width 414 height 42
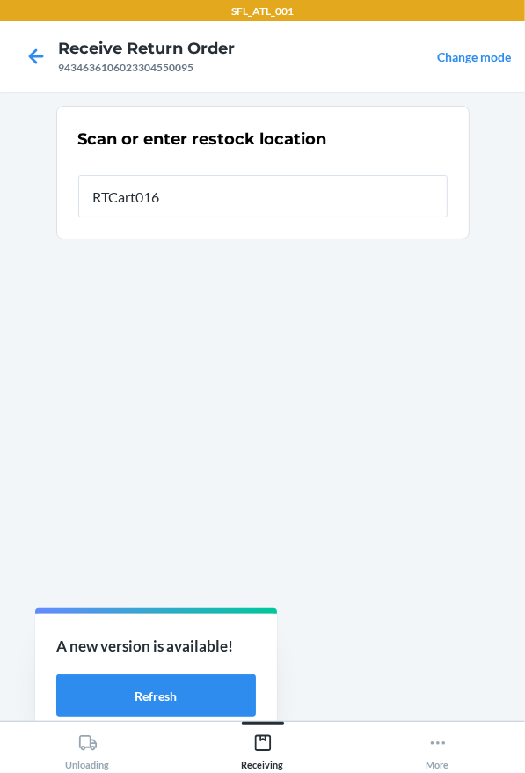
type input "RTCart016"
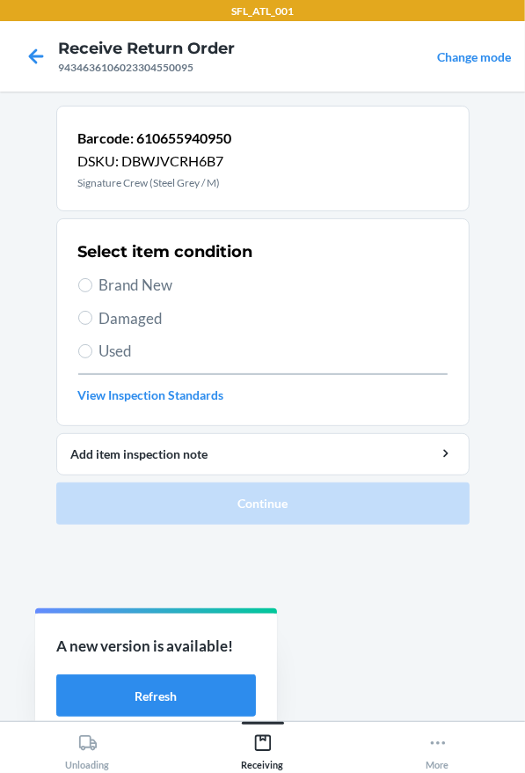
click at [92, 280] on label "Brand New" at bounding box center [263, 285] width 370 height 23
click at [92, 280] on input "Brand New" at bounding box center [85, 285] width 14 height 14
radio input "true"
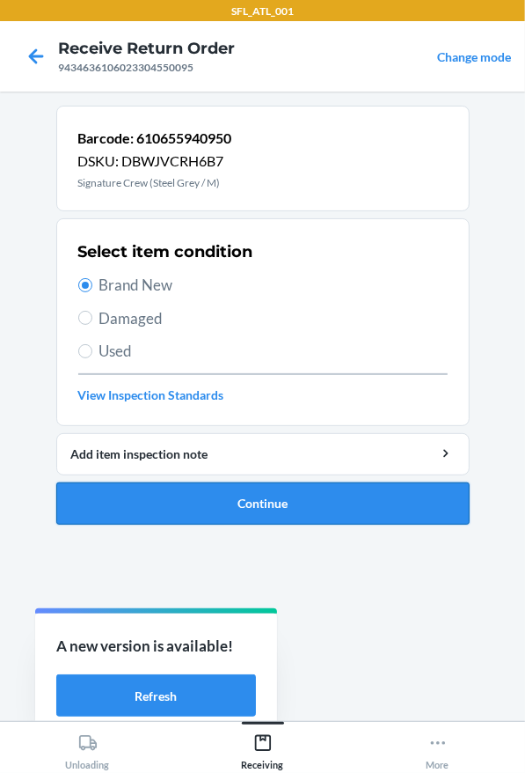
click at [222, 498] on button "Continue" at bounding box center [263, 503] width 414 height 42
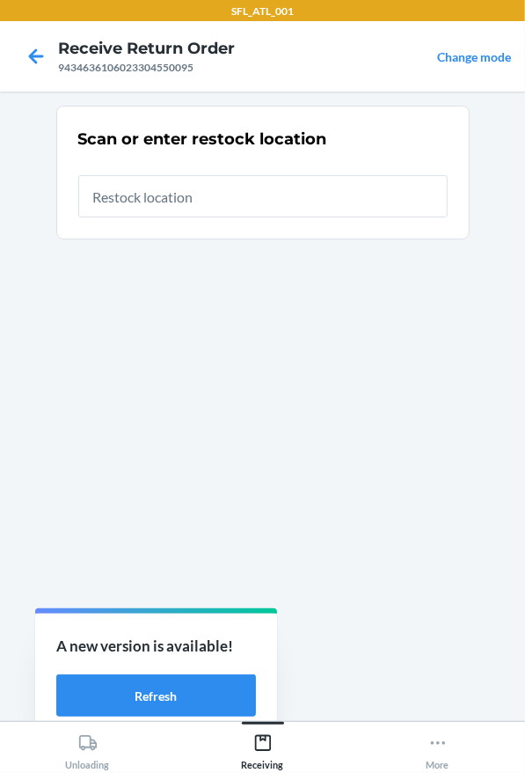
click at [194, 209] on input "text" at bounding box center [263, 196] width 370 height 42
type input "RTCart016"
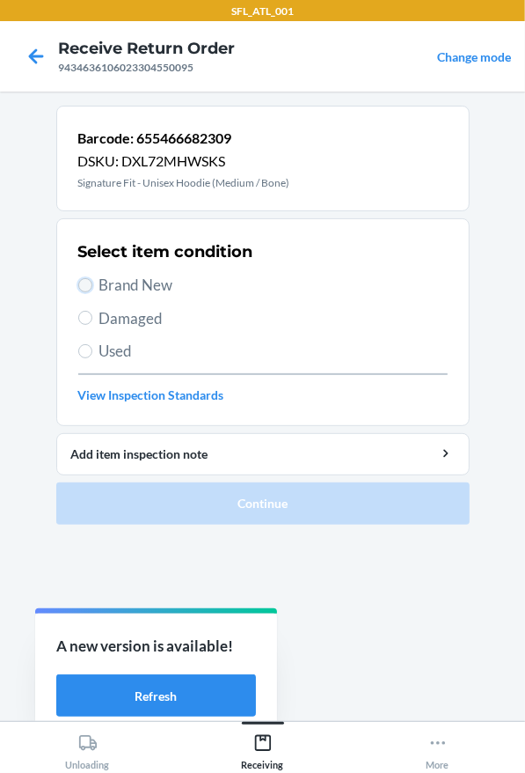
click at [80, 281] on input "Brand New" at bounding box center [85, 285] width 14 height 14
radio input "true"
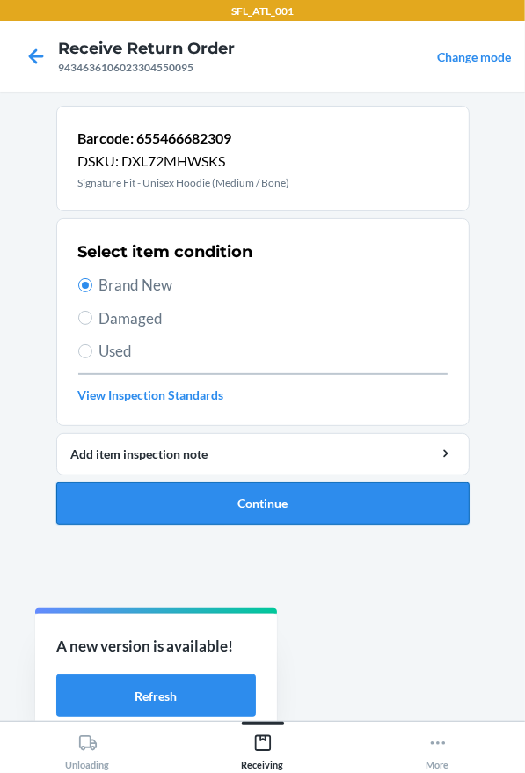
click at [248, 513] on button "Continue" at bounding box center [263, 503] width 414 height 42
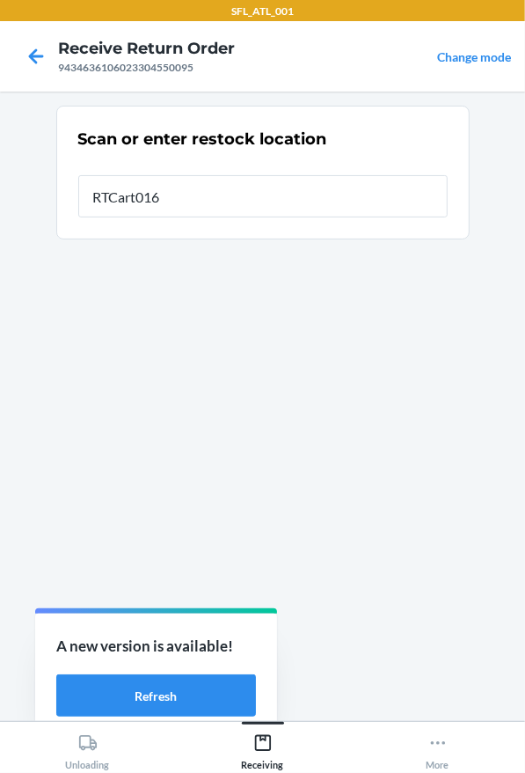
type input "RTCart016"
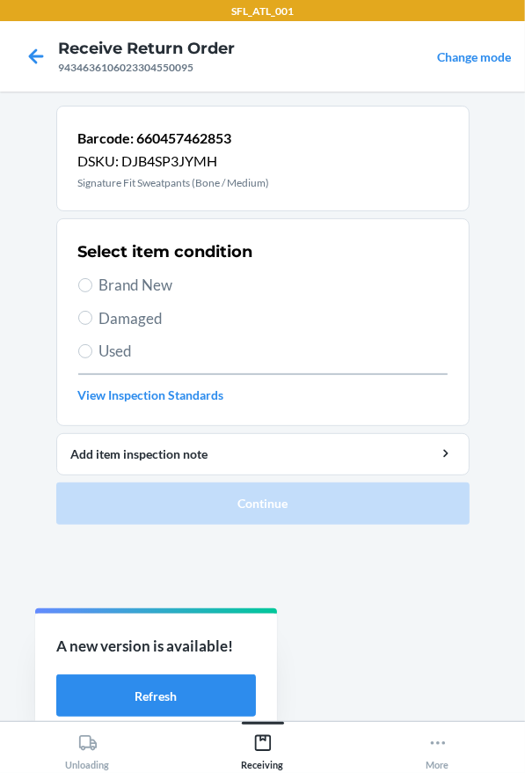
click at [138, 288] on span "Brand New" at bounding box center [273, 285] width 348 height 23
click at [92, 288] on input "Brand New" at bounding box center [85, 285] width 14 height 14
radio input "true"
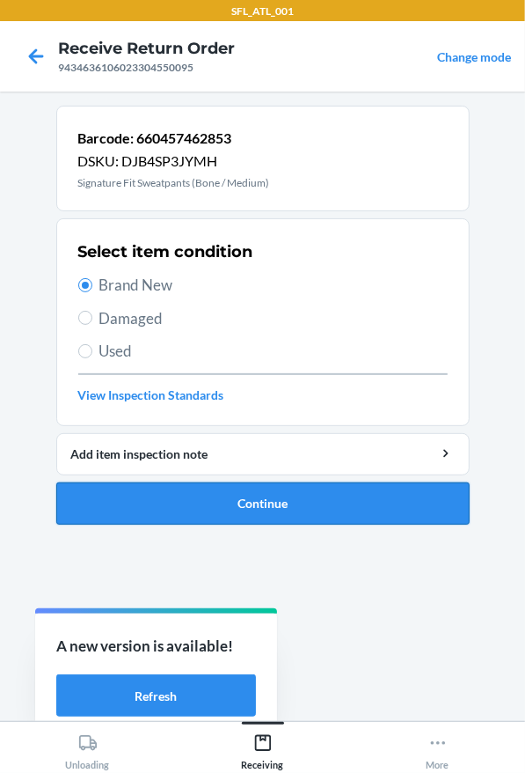
click at [229, 505] on button "Continue" at bounding box center [263, 503] width 414 height 42
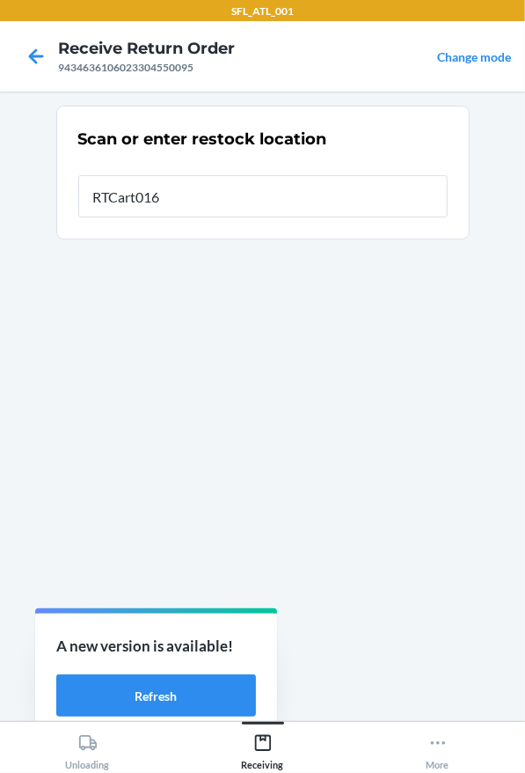
type input "RTCart016"
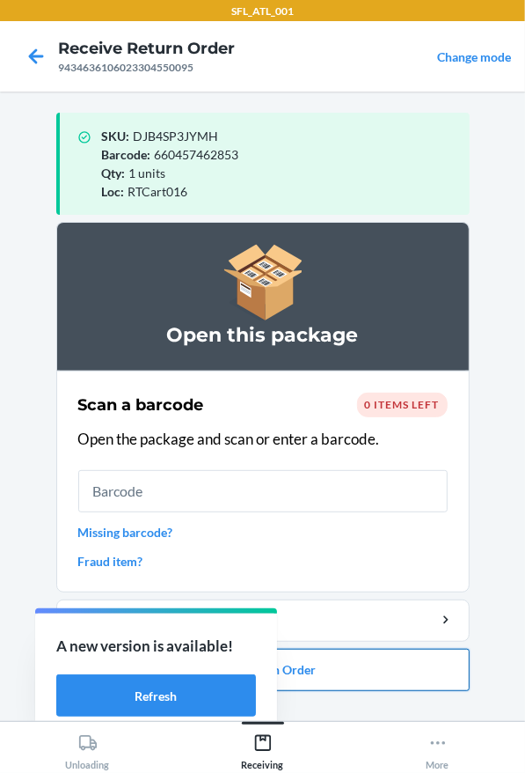
click at [427, 681] on button "Close Return Order" at bounding box center [263, 670] width 414 height 42
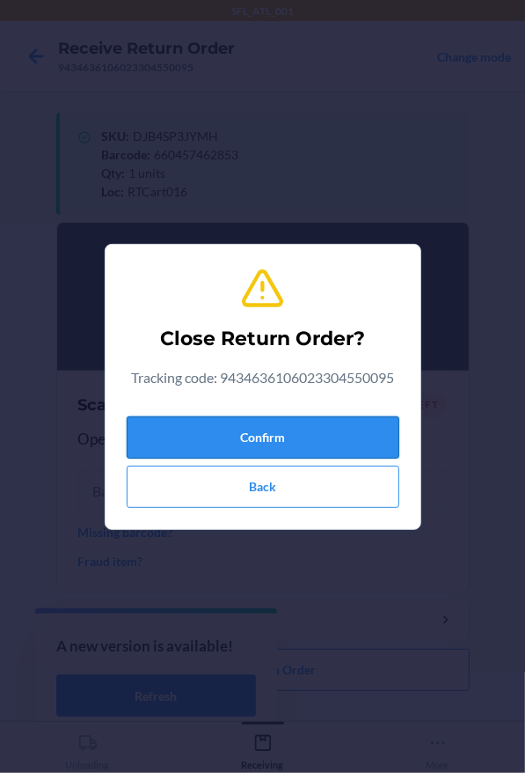
drag, startPoint x: 304, startPoint y: 410, endPoint x: 307, endPoint y: 425, distance: 15.2
click at [304, 412] on div "Confirm Back" at bounding box center [263, 458] width 273 height 99
click at [307, 431] on button "Confirm" at bounding box center [263, 437] width 273 height 42
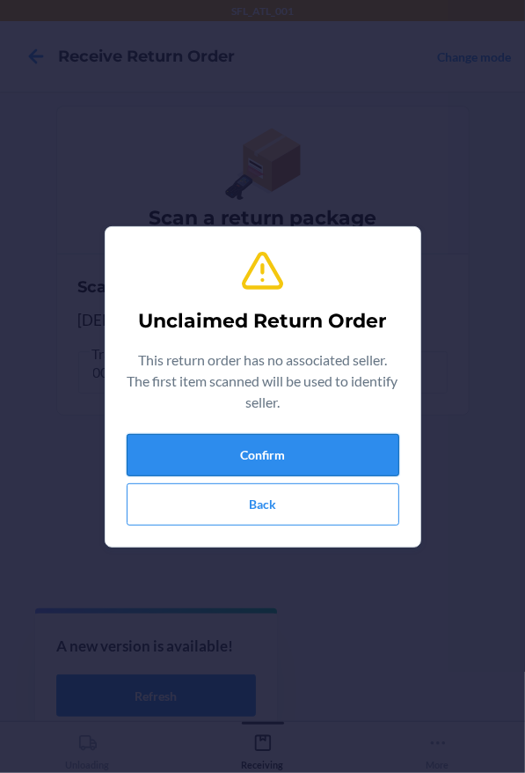
click at [260, 464] on button "Confirm" at bounding box center [263, 455] width 273 height 42
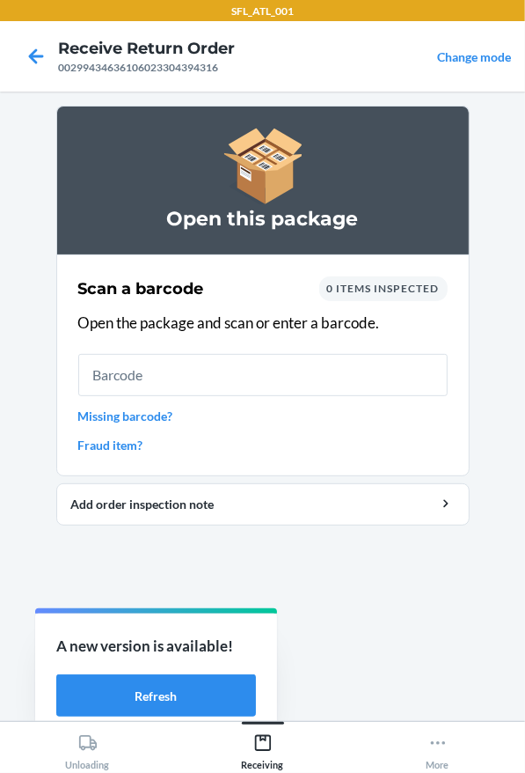
click at [363, 597] on section "Open this package Scan a barcode 0 items inspected Open the package and scan or…" at bounding box center [263, 406] width 414 height 601
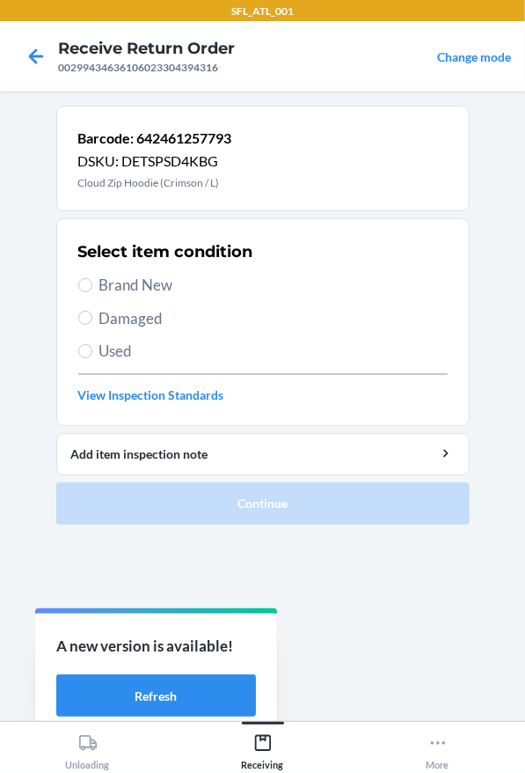
click at [164, 296] on div "Select item condition Brand New Damaged Used View Inspection Standards" at bounding box center [263, 322] width 370 height 174
drag, startPoint x: 163, startPoint y: 292, endPoint x: 176, endPoint y: 302, distance: 16.4
click at [163, 290] on span "Brand New" at bounding box center [273, 285] width 348 height 23
click at [92, 290] on input "Brand New" at bounding box center [85, 285] width 14 height 14
radio input "true"
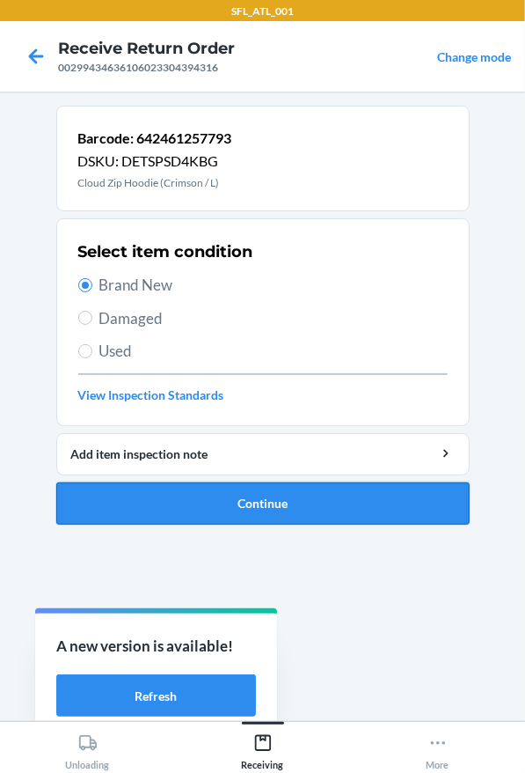
click at [264, 495] on button "Continue" at bounding box center [263, 503] width 414 height 42
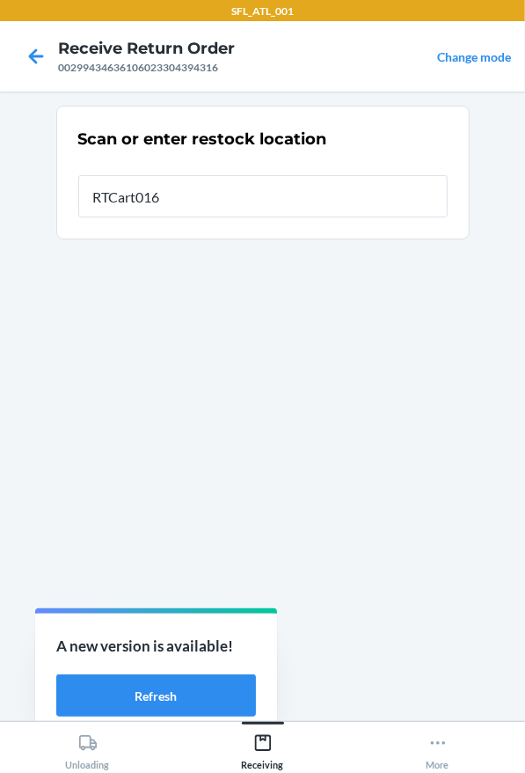
type input "RTCart016"
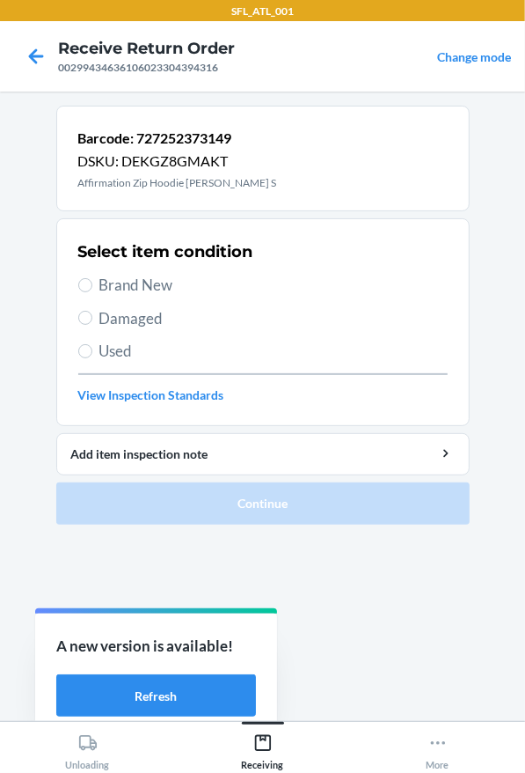
click at [84, 270] on div "Select item condition Brand New Damaged Used View Inspection Standards" at bounding box center [263, 322] width 370 height 174
click at [84, 275] on label "Brand New" at bounding box center [263, 285] width 370 height 23
click at [84, 278] on input "Brand New" at bounding box center [85, 285] width 14 height 14
radio input "true"
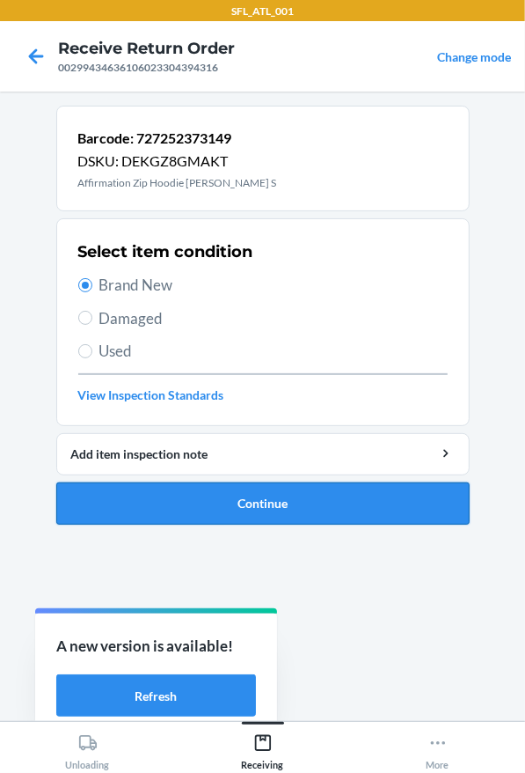
click at [284, 523] on button "Continue" at bounding box center [263, 503] width 414 height 42
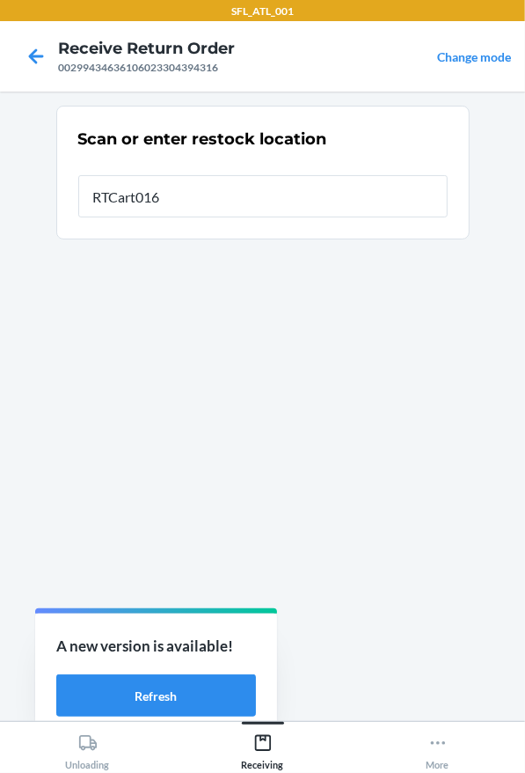
type input "RTCart016"
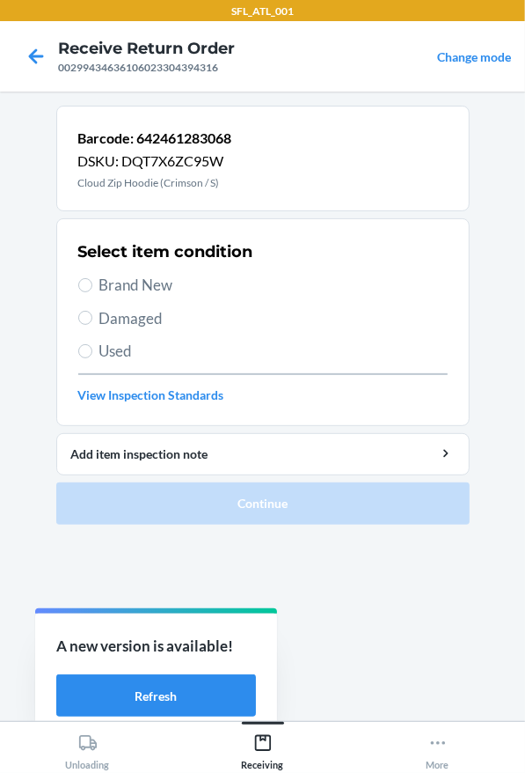
click at [186, 286] on span "Brand New" at bounding box center [273, 285] width 348 height 23
click at [92, 286] on input "Brand New" at bounding box center [85, 285] width 14 height 14
radio input "true"
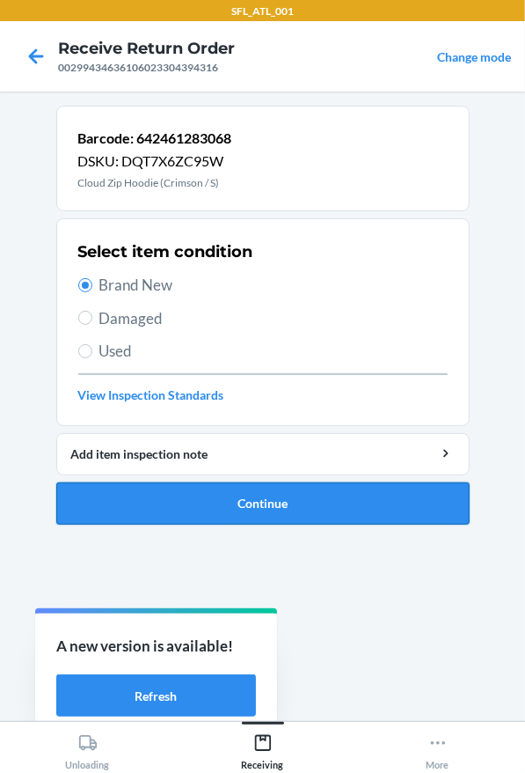
click at [253, 505] on button "Continue" at bounding box center [263, 503] width 414 height 42
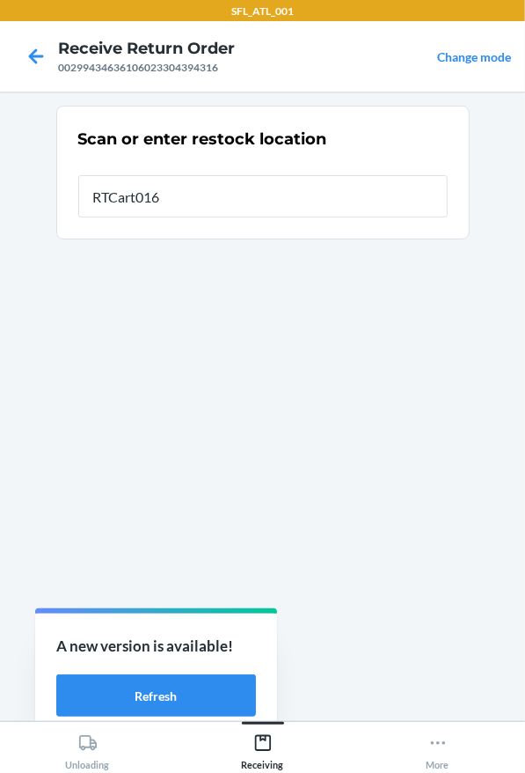
type input "RTCart016"
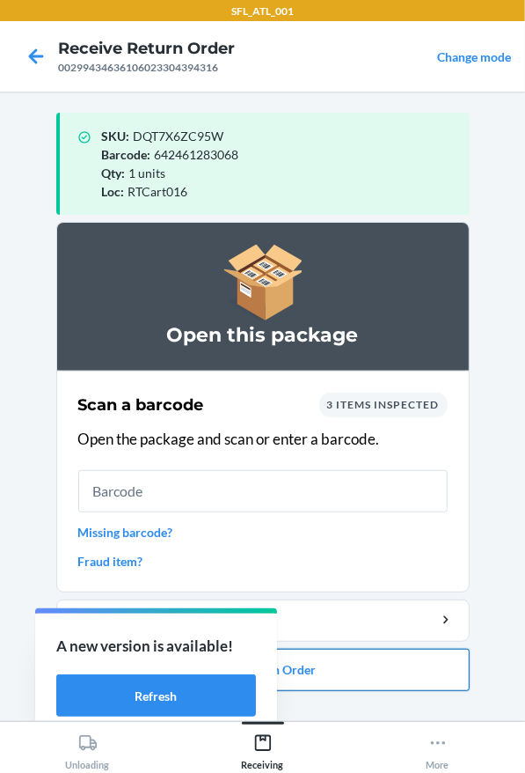
click at [351, 686] on button "Close Return Order" at bounding box center [263, 670] width 414 height 42
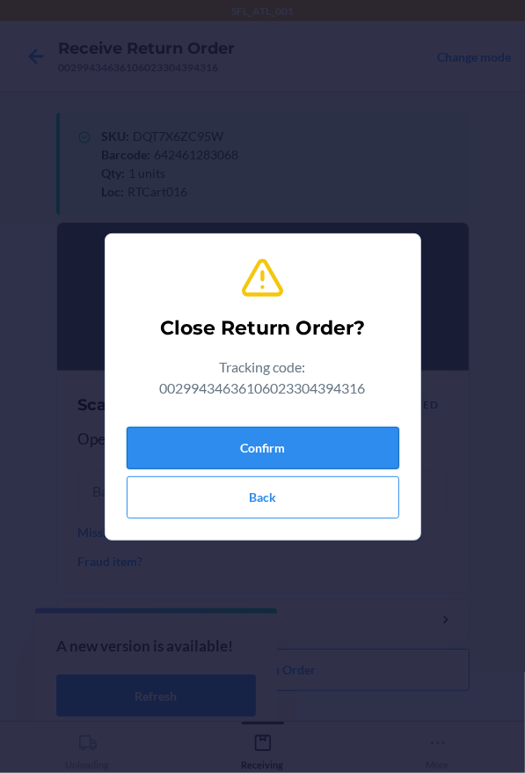
click at [239, 436] on button "Confirm" at bounding box center [263, 448] width 273 height 42
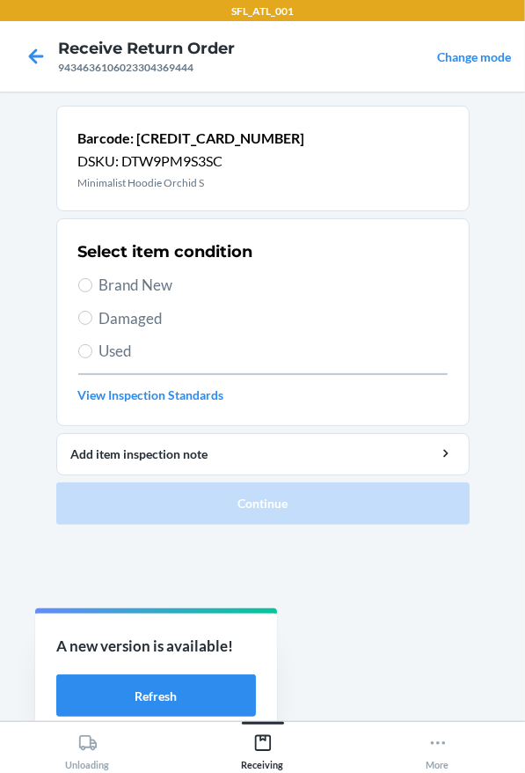
click at [143, 274] on div "Select item condition Brand New Damaged Used View Inspection Standards" at bounding box center [263, 322] width 370 height 174
drag, startPoint x: 143, startPoint y: 275, endPoint x: 184, endPoint y: 331, distance: 69.2
click at [143, 278] on span "Brand New" at bounding box center [273, 285] width 348 height 23
click at [92, 278] on input "Brand New" at bounding box center [85, 285] width 14 height 14
radio input "true"
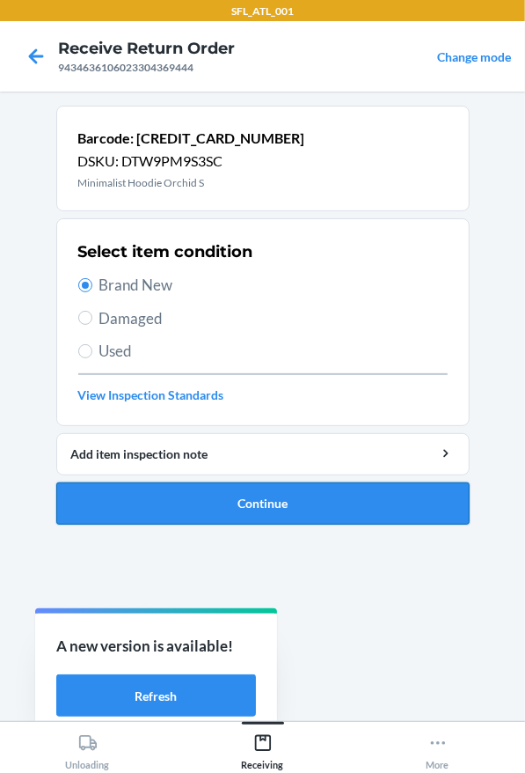
click at [266, 503] on button "Continue" at bounding box center [263, 503] width 414 height 42
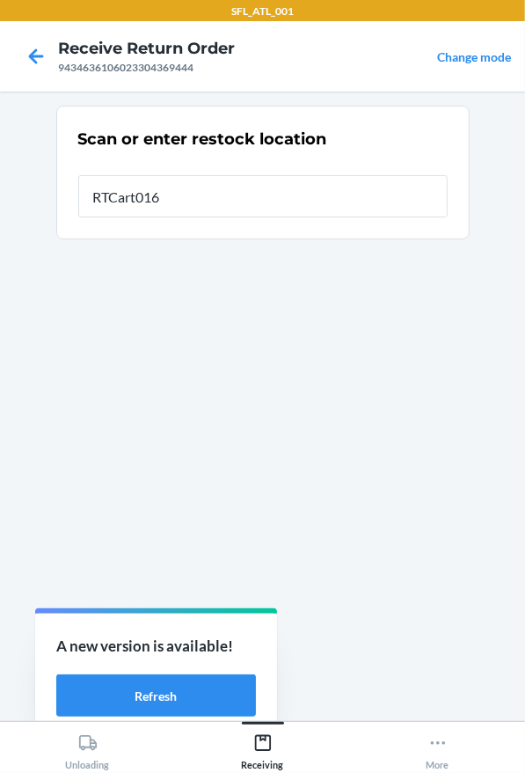
type input "RTCart016"
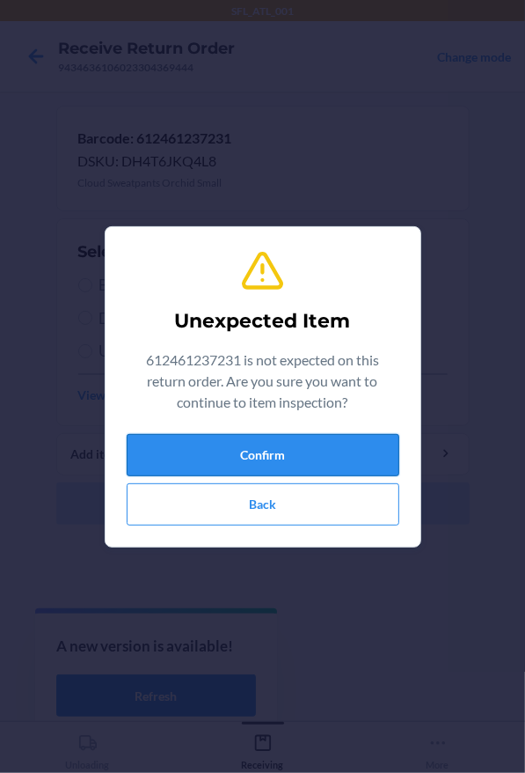
click at [253, 443] on button "Confirm" at bounding box center [263, 455] width 273 height 42
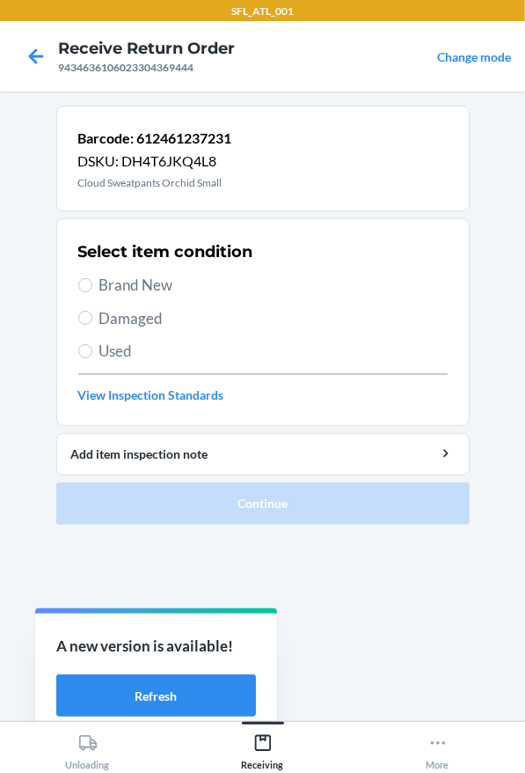
click at [193, 283] on span "Brand New" at bounding box center [273, 285] width 348 height 23
click at [92, 283] on input "Brand New" at bounding box center [85, 285] width 14 height 14
radio input "true"
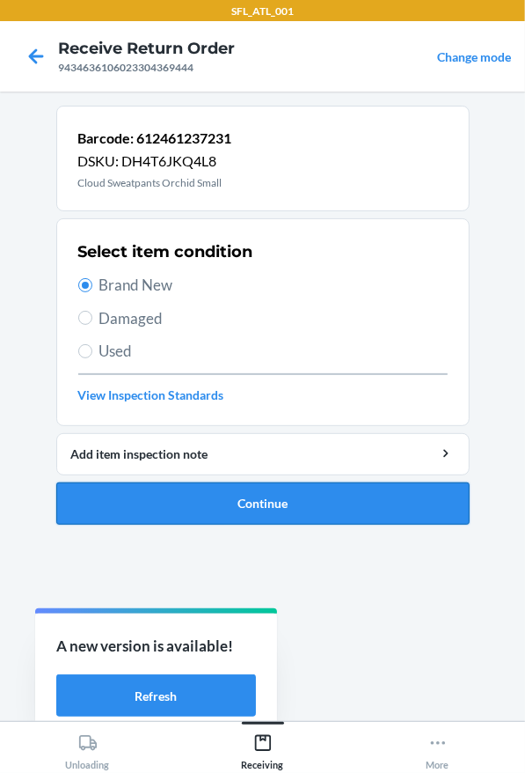
click at [251, 517] on button "Continue" at bounding box center [263, 503] width 414 height 42
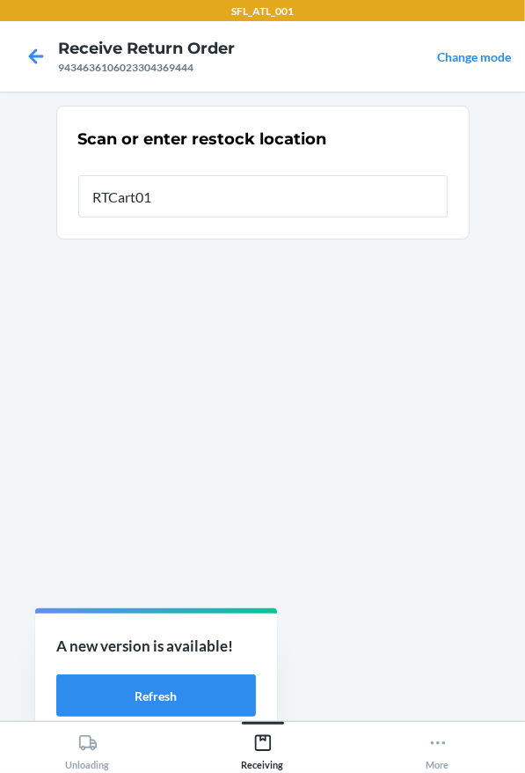
type input "RTCart016"
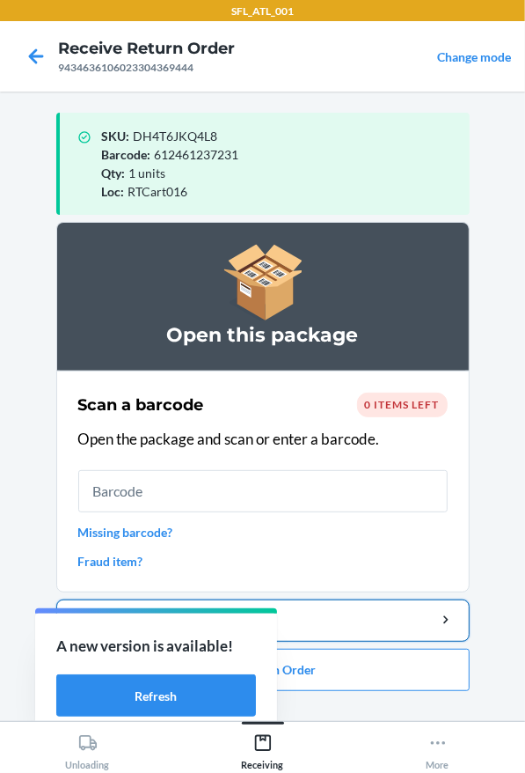
click at [411, 628] on button "Add order inspection note" at bounding box center [263, 620] width 414 height 42
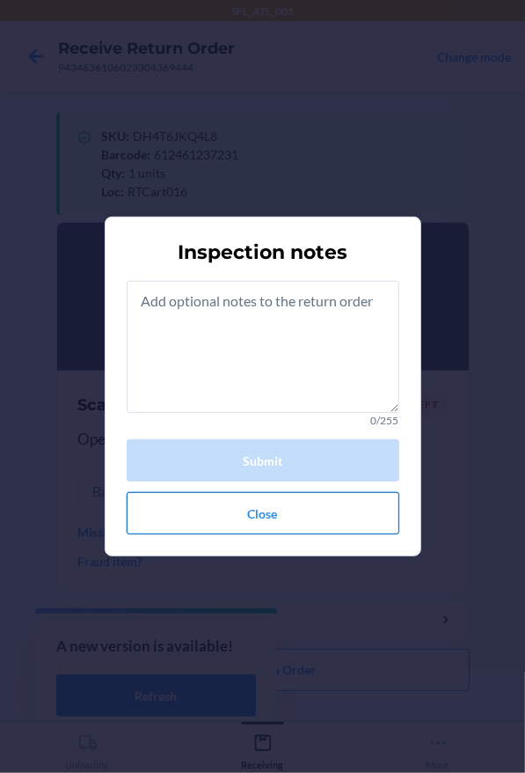
click at [330, 505] on button "Close" at bounding box center [263, 513] width 273 height 42
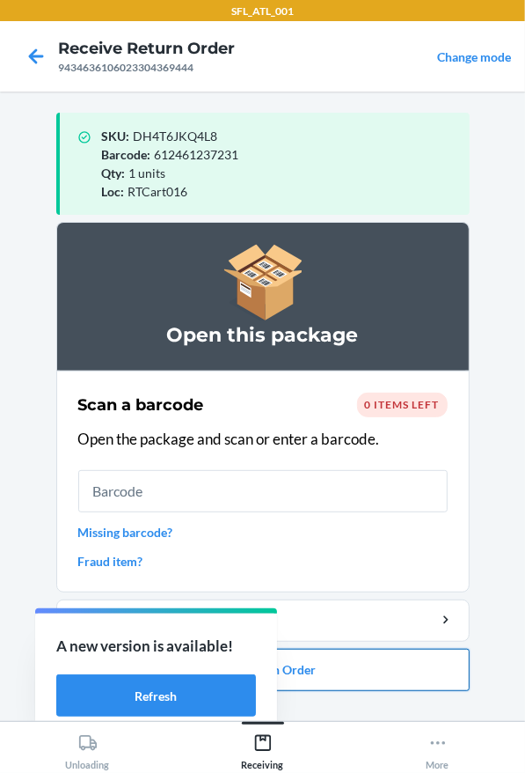
click at [417, 665] on button "Close Return Order" at bounding box center [263, 670] width 414 height 42
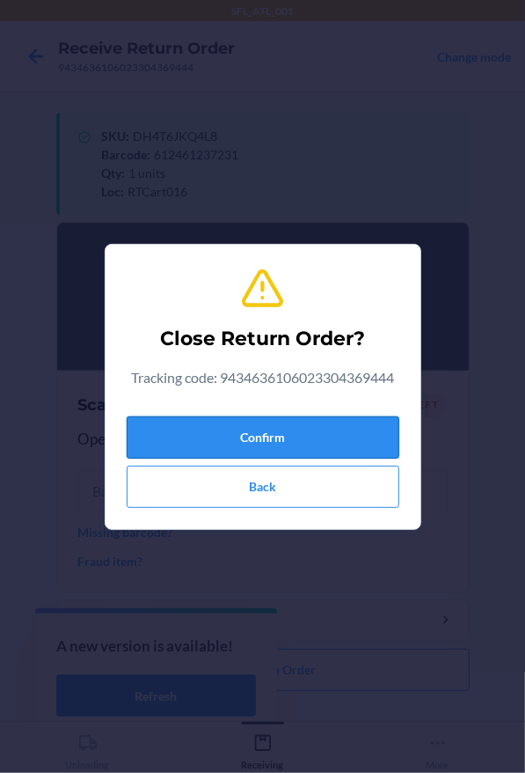
click at [265, 447] on button "Confirm" at bounding box center [263, 437] width 273 height 42
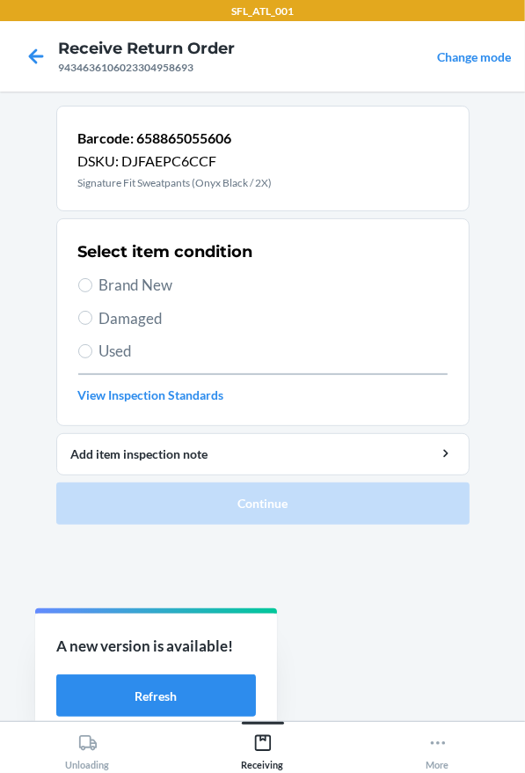
click at [93, 282] on label "Brand New" at bounding box center [263, 285] width 370 height 23
click at [92, 282] on input "Brand New" at bounding box center [85, 285] width 14 height 14
radio input "true"
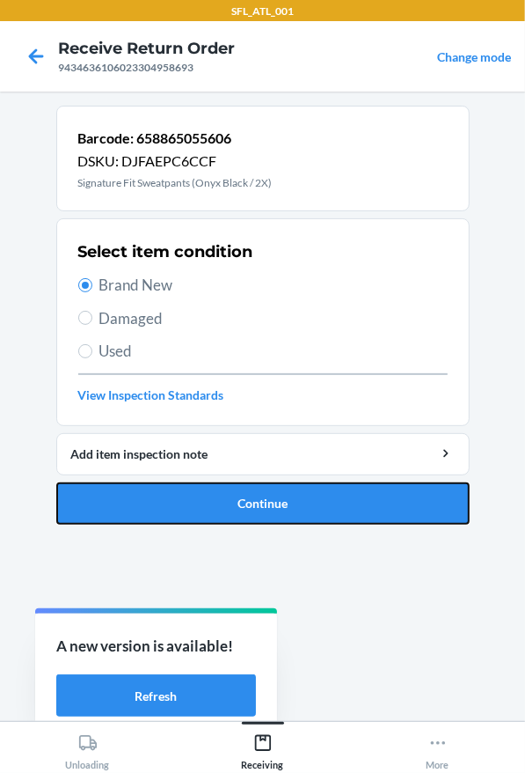
drag, startPoint x: 193, startPoint y: 490, endPoint x: 161, endPoint y: 367, distance: 127.2
click at [200, 489] on button "Continue" at bounding box center [263, 503] width 414 height 42
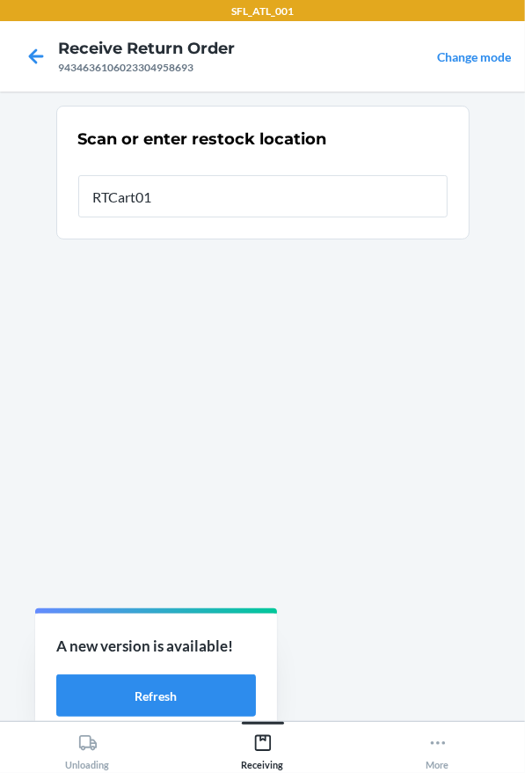
type input "RTCart016"
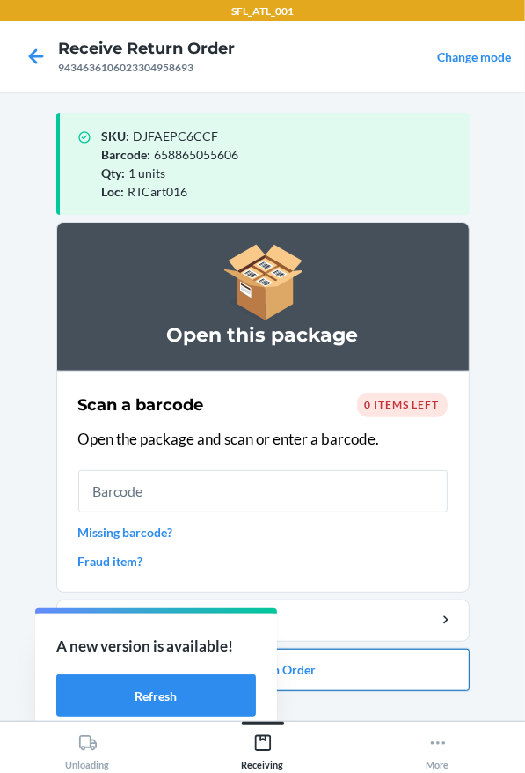
click at [375, 661] on button "Close Return Order" at bounding box center [263, 670] width 414 height 42
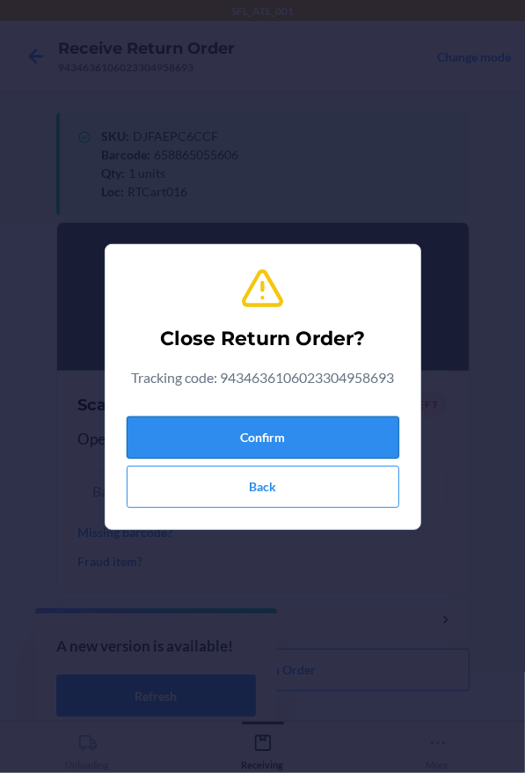
drag, startPoint x: 343, startPoint y: 437, endPoint x: 305, endPoint y: 436, distance: 37.9
click at [343, 436] on button "Confirm" at bounding box center [263, 437] width 273 height 42
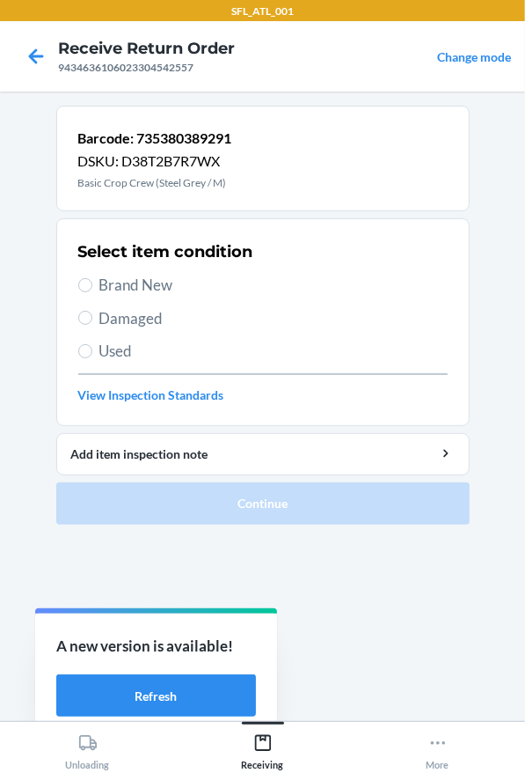
drag, startPoint x: 108, startPoint y: 277, endPoint x: 171, endPoint y: 407, distance: 143.7
click at [109, 277] on span "Brand New" at bounding box center [273, 285] width 348 height 23
click at [92, 278] on input "Brand New" at bounding box center [85, 285] width 14 height 14
radio input "true"
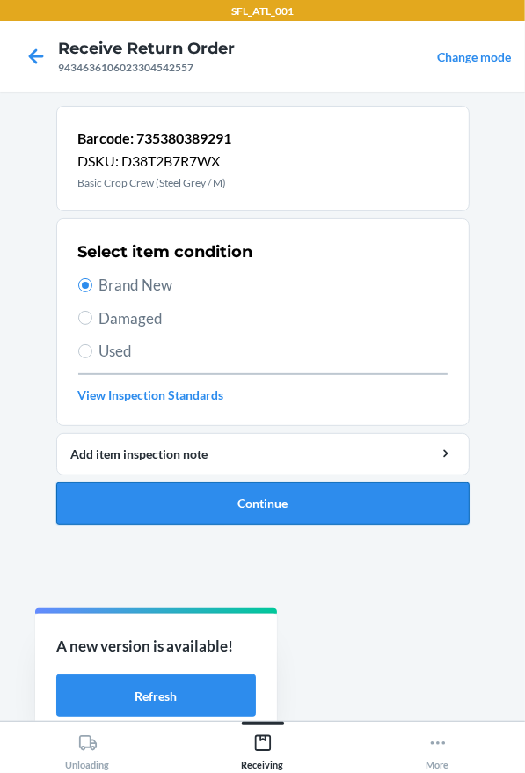
click at [210, 494] on button "Continue" at bounding box center [263, 503] width 414 height 42
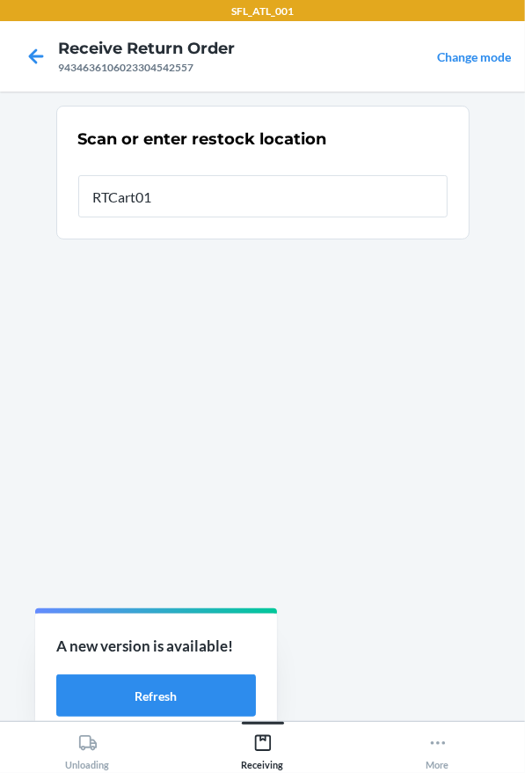
type input "RTCart016"
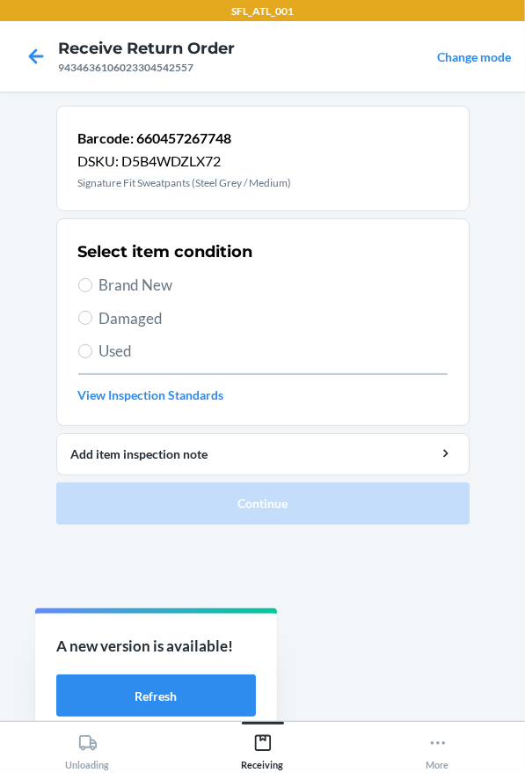
click at [279, 287] on span "Brand New" at bounding box center [273, 285] width 348 height 23
click at [92, 287] on input "Brand New" at bounding box center [85, 285] width 14 height 14
radio input "true"
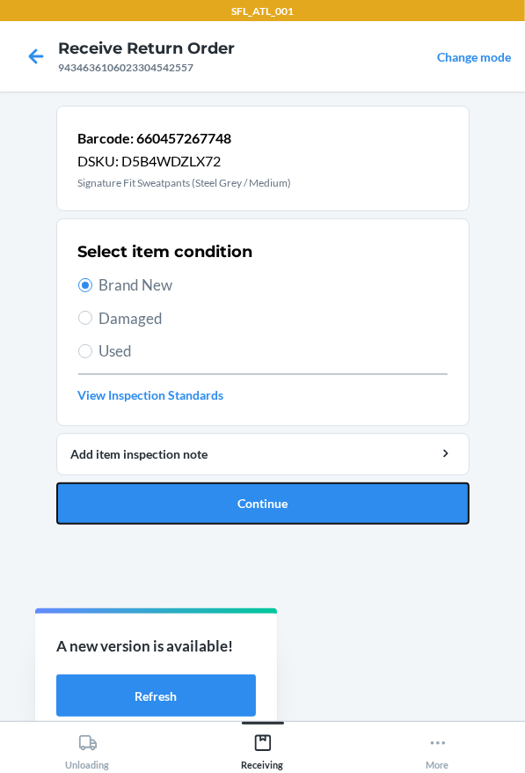
click at [275, 501] on button "Continue" at bounding box center [263, 503] width 414 height 42
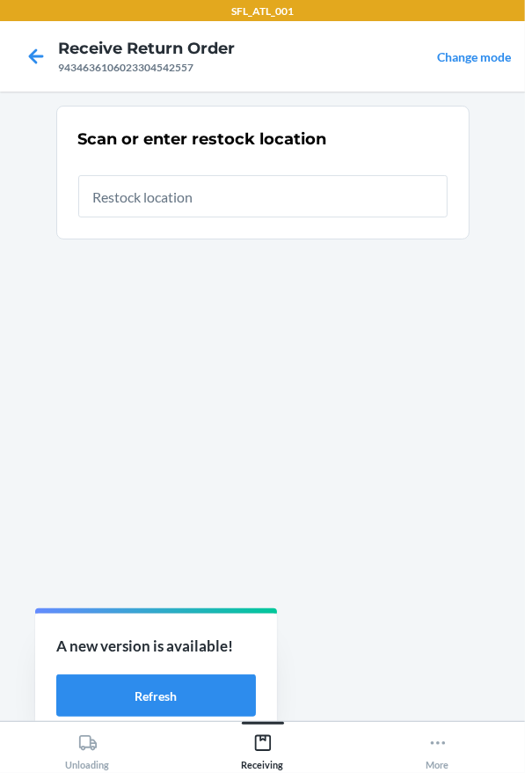
click at [224, 208] on input "text" at bounding box center [263, 196] width 370 height 42
type input "RTCart016"
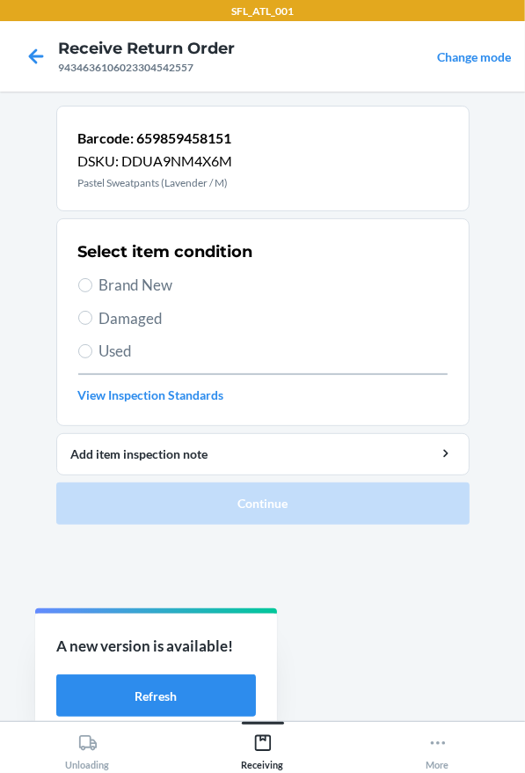
click at [261, 287] on span "Brand New" at bounding box center [273, 285] width 348 height 23
click at [92, 287] on input "Brand New" at bounding box center [85, 285] width 14 height 14
radio input "true"
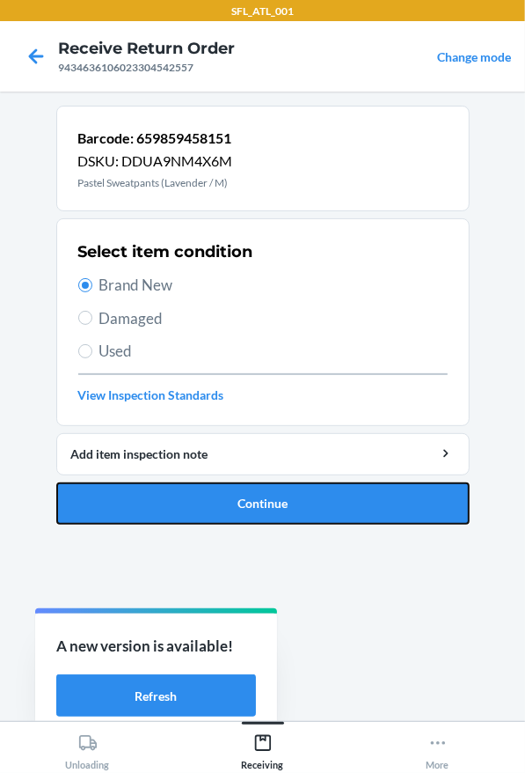
click at [334, 498] on button "Continue" at bounding box center [263, 503] width 414 height 42
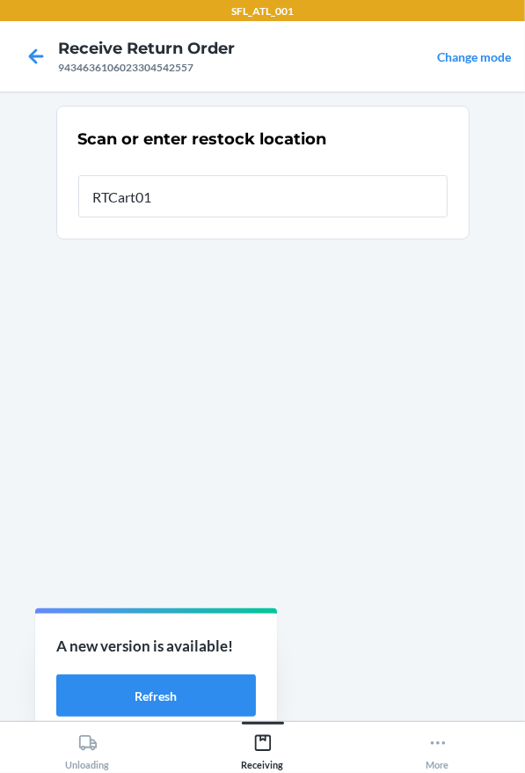
type input "RTCart016"
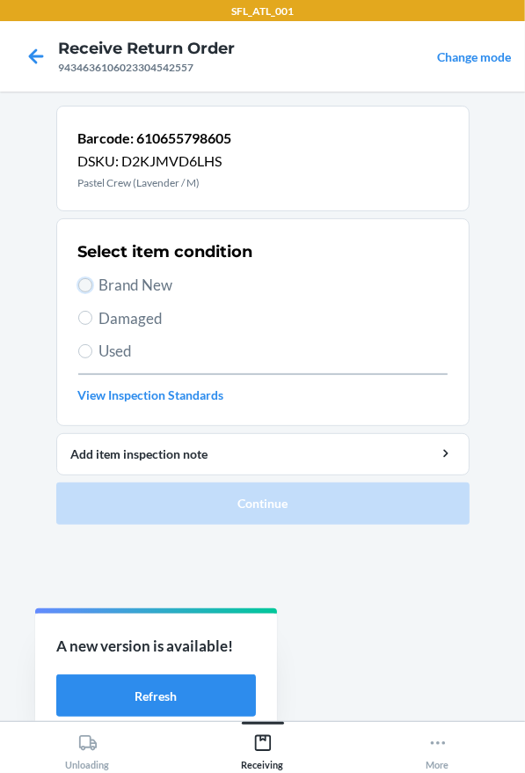
drag, startPoint x: 84, startPoint y: 288, endPoint x: 174, endPoint y: 368, distance: 120.3
click at [89, 288] on input "Brand New" at bounding box center [85, 285] width 14 height 14
radio input "true"
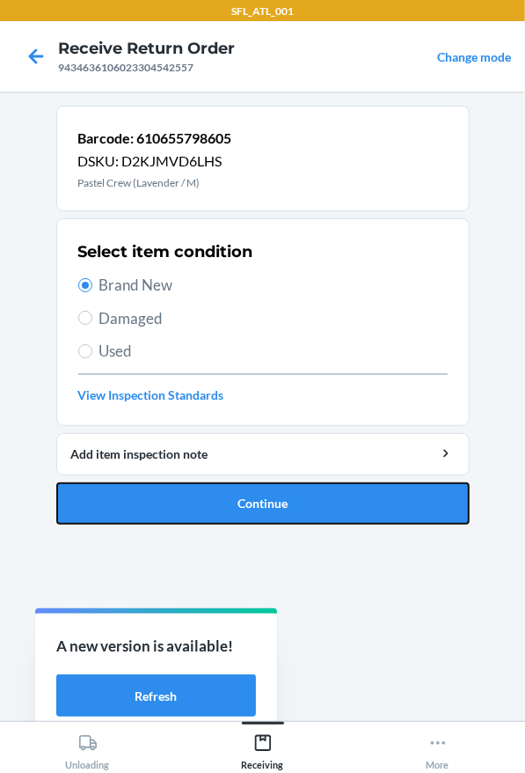
click at [214, 516] on button "Continue" at bounding box center [263, 503] width 414 height 42
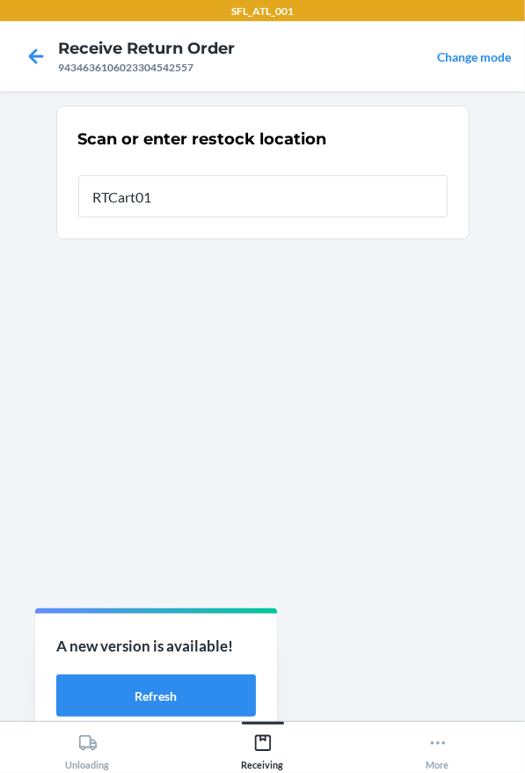
type input "RTCart016"
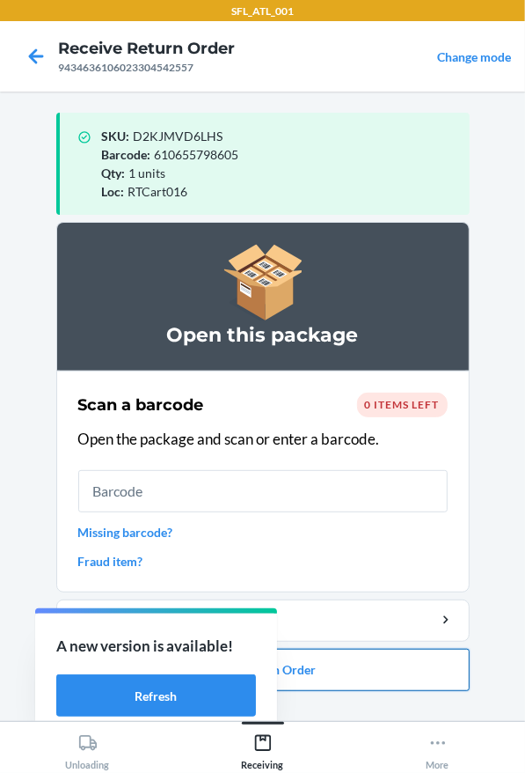
click at [341, 679] on button "Close Return Order" at bounding box center [263, 670] width 414 height 42
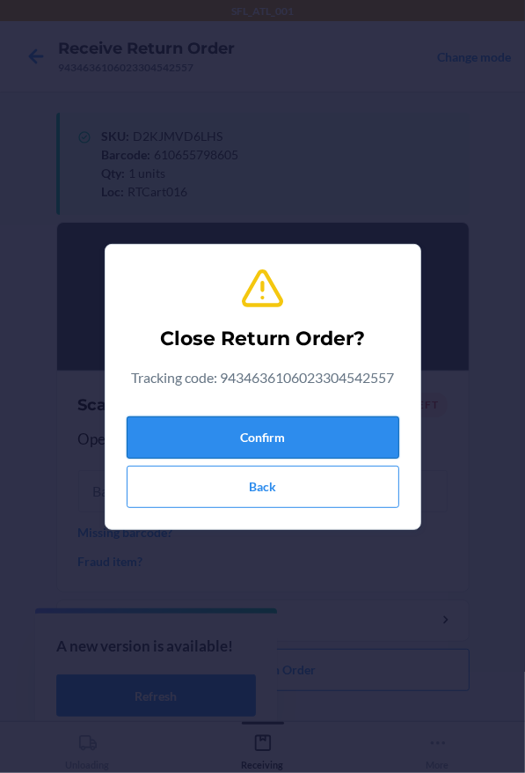
click at [304, 435] on button "Confirm" at bounding box center [263, 437] width 273 height 42
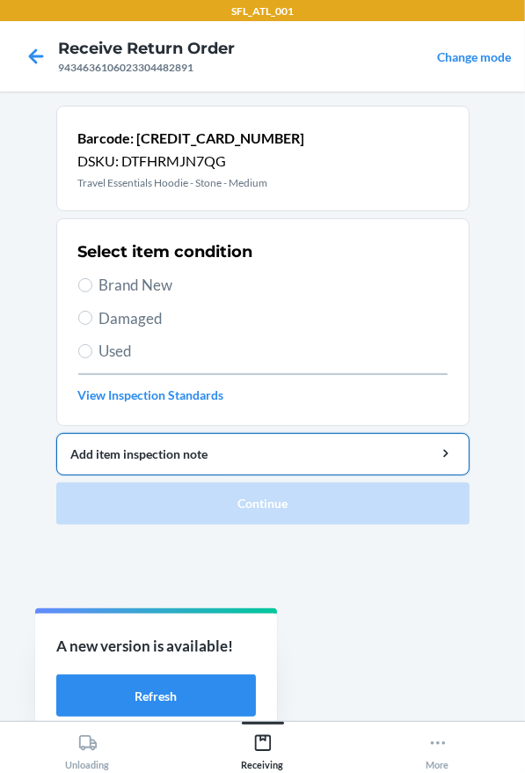
drag, startPoint x: 138, startPoint y: 284, endPoint x: 173, endPoint y: 433, distance: 152.8
click at [138, 284] on span "Brand New" at bounding box center [273, 285] width 348 height 23
click at [92, 284] on input "Brand New" at bounding box center [85, 285] width 14 height 14
radio input "true"
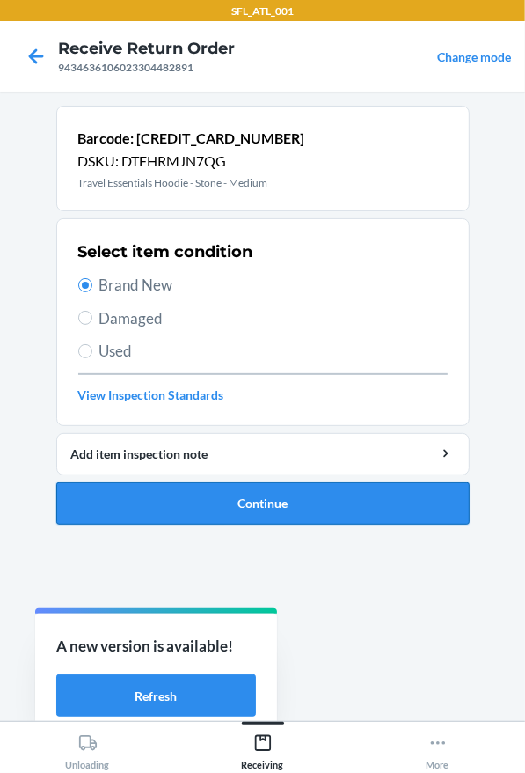
click at [102, 495] on button "Continue" at bounding box center [263, 503] width 414 height 42
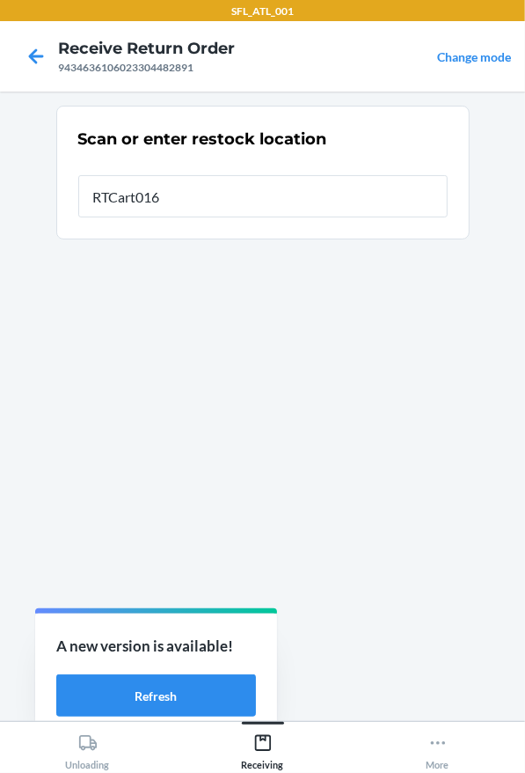
type input "RTCart016"
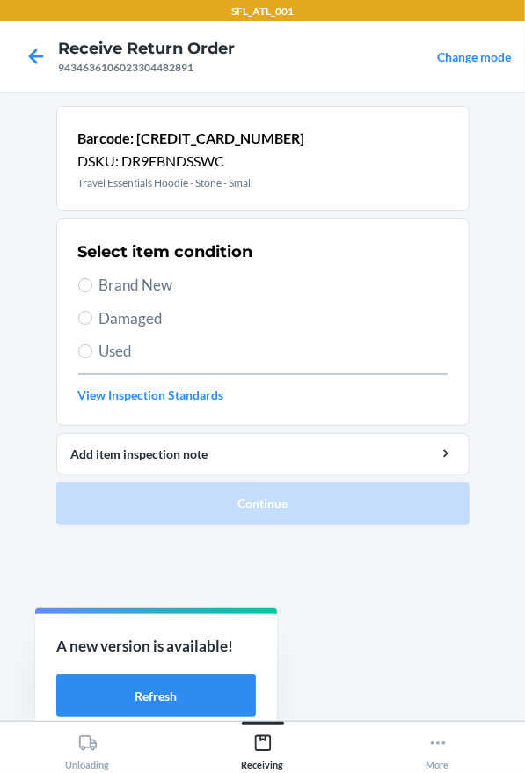
click at [116, 278] on span "Brand New" at bounding box center [273, 285] width 348 height 23
click at [92, 278] on input "Brand New" at bounding box center [85, 285] width 14 height 14
radio input "true"
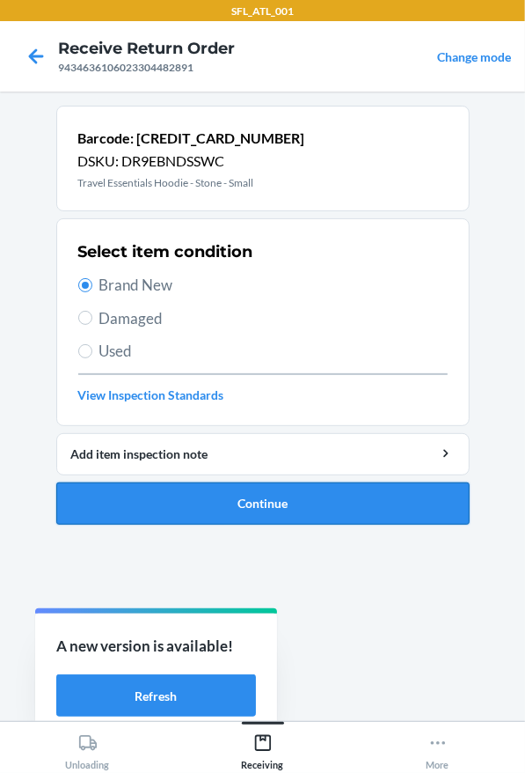
click at [229, 495] on button "Continue" at bounding box center [263, 503] width 414 height 42
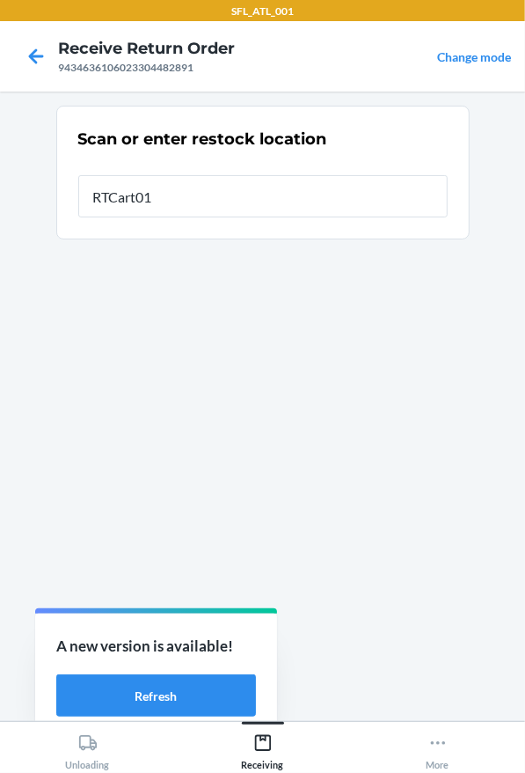
type input "RTCart016"
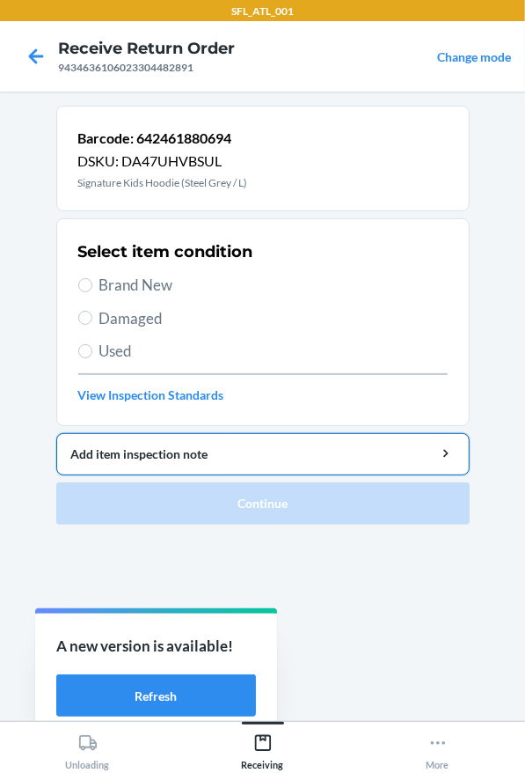
drag, startPoint x: 114, startPoint y: 288, endPoint x: 179, endPoint y: 431, distance: 157.5
click at [114, 290] on span "Brand New" at bounding box center [273, 285] width 348 height 23
click at [92, 290] on input "Brand New" at bounding box center [85, 285] width 14 height 14
radio input "true"
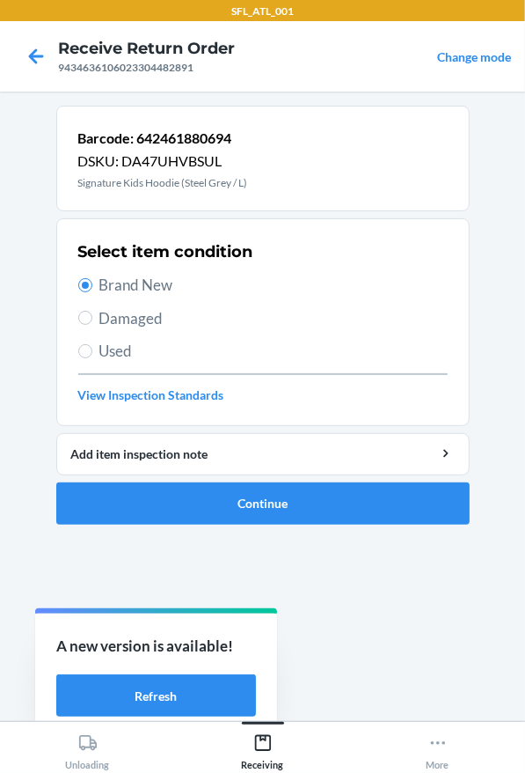
click at [216, 527] on ol "Barcode: 642461880694 DSKU: DA47UHVBSUL Signature Kids Hoodie (Steel Grey / L) …" at bounding box center [263, 322] width 414 height 433
click at [214, 505] on button "Continue" at bounding box center [263, 503] width 414 height 42
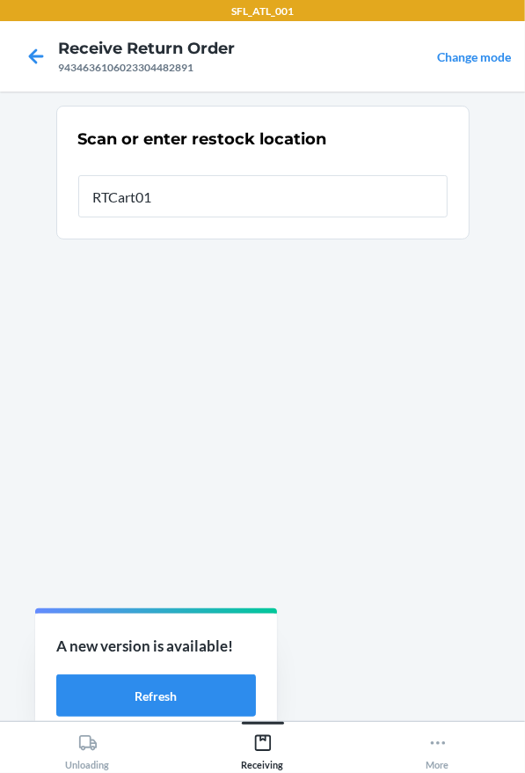
type input "RTCart016"
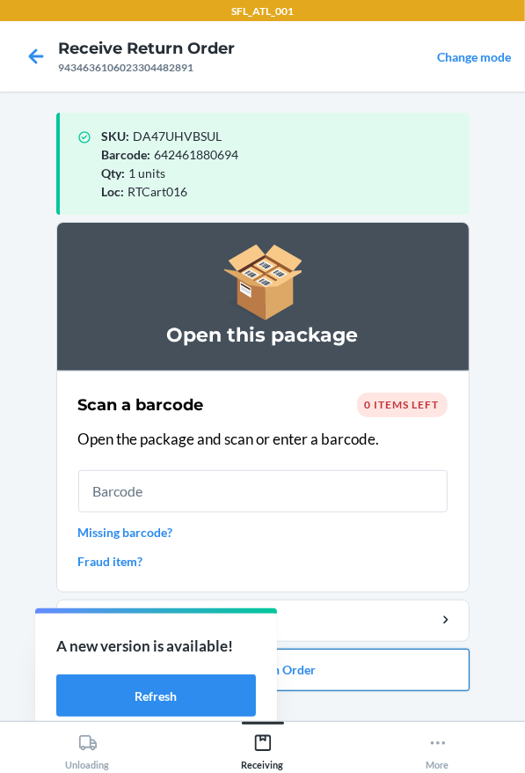
click at [370, 671] on button "Close Return Order" at bounding box center [263, 670] width 414 height 42
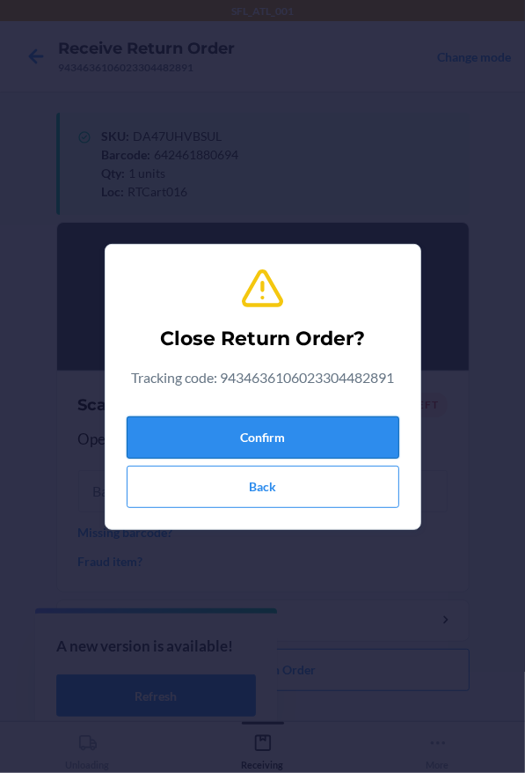
click at [311, 435] on button "Confirm" at bounding box center [263, 437] width 273 height 42
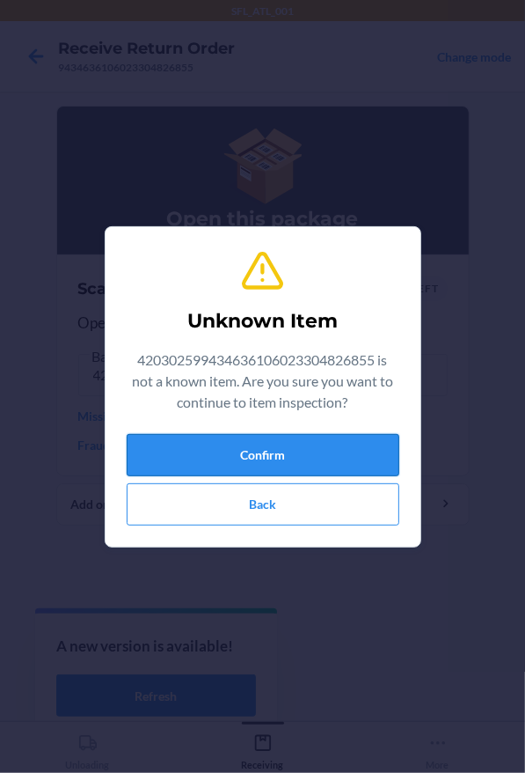
click at [275, 471] on button "Confirm" at bounding box center [263, 455] width 273 height 42
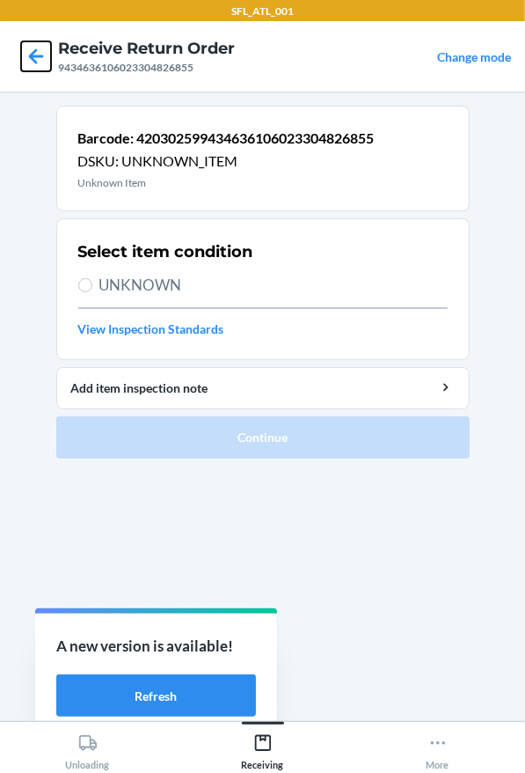
click at [32, 56] on icon at bounding box center [36, 55] width 15 height 15
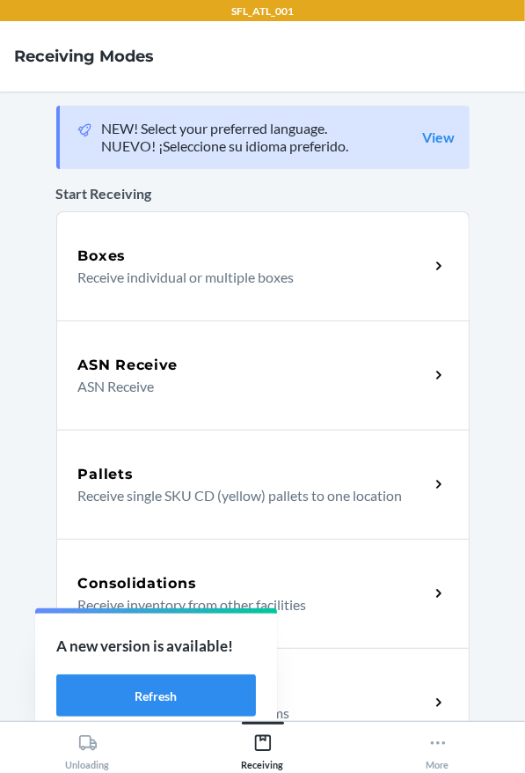
scroll to position [344, 0]
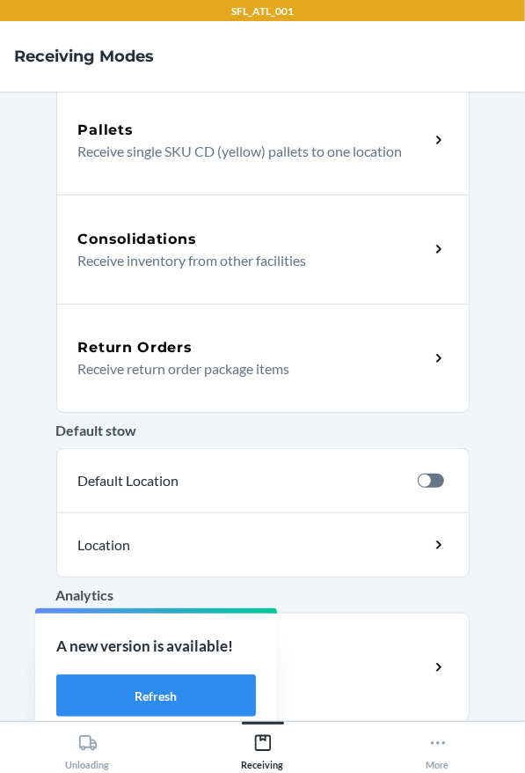
click at [190, 354] on div "Return Orders" at bounding box center [253, 347] width 351 height 21
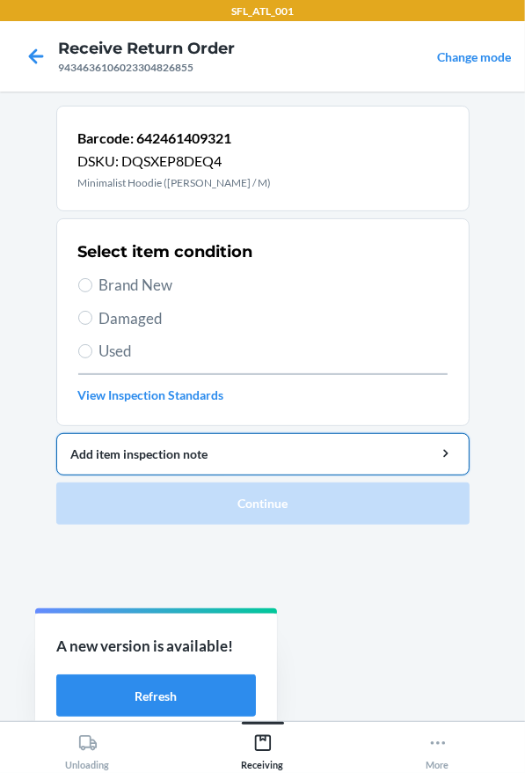
drag, startPoint x: 125, startPoint y: 282, endPoint x: 248, endPoint y: 454, distance: 212.0
click at [127, 281] on span "Brand New" at bounding box center [273, 285] width 348 height 23
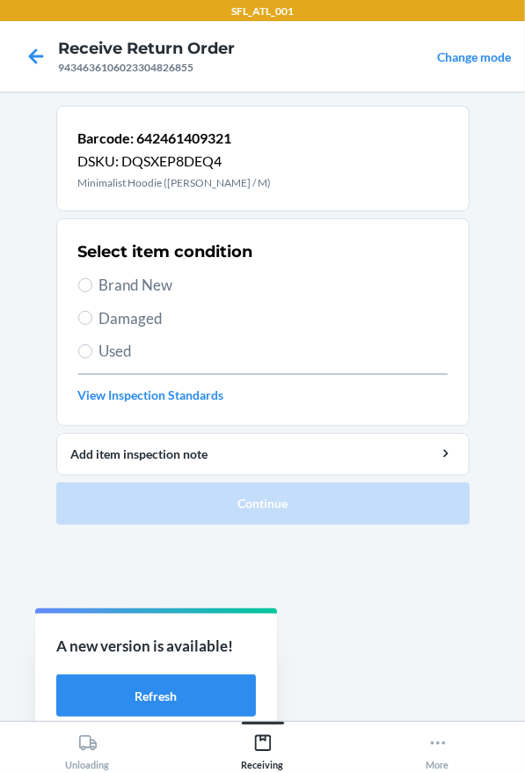
click at [93, 279] on label "Brand New" at bounding box center [263, 285] width 370 height 23
click at [92, 279] on input "Brand New" at bounding box center [85, 285] width 14 height 14
radio input "true"
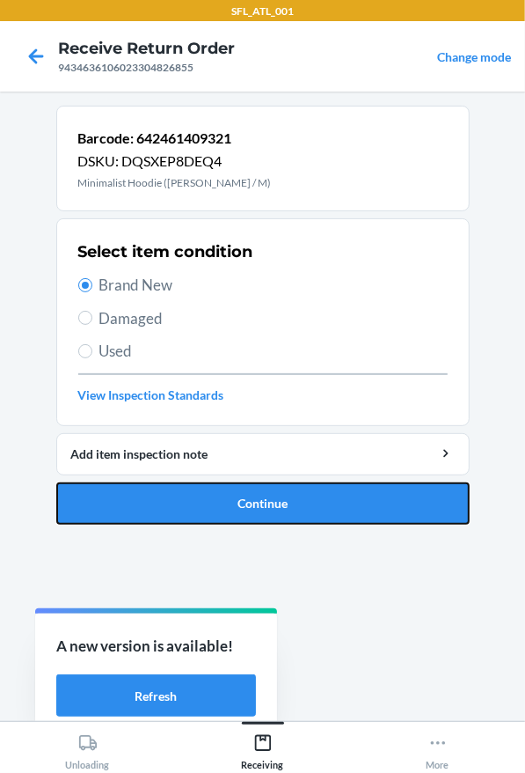
click at [226, 508] on button "Continue" at bounding box center [263, 503] width 414 height 42
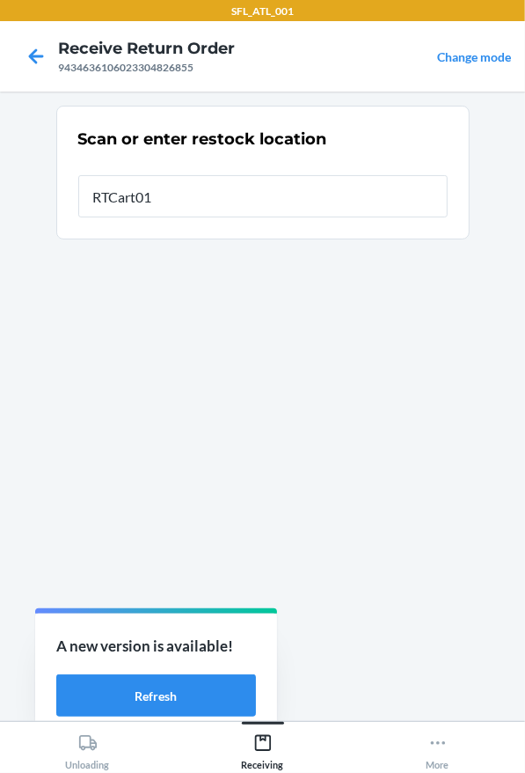
type input "RTCart016"
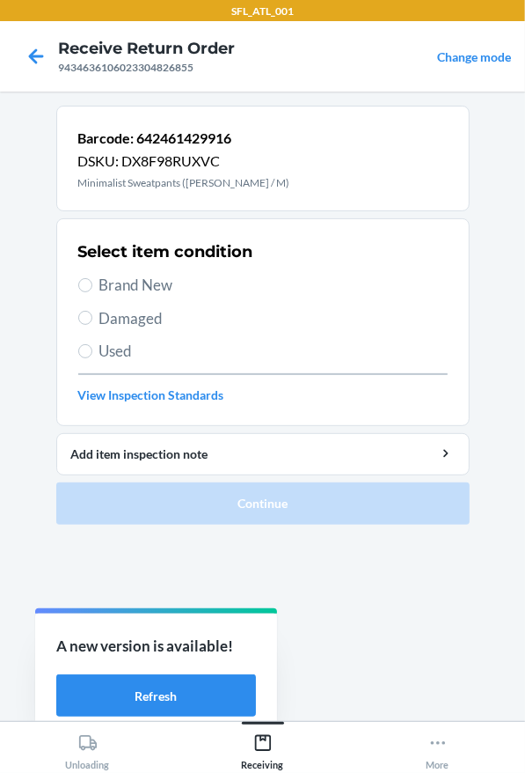
drag, startPoint x: 116, startPoint y: 290, endPoint x: 208, endPoint y: 368, distance: 119.9
click at [117, 290] on span "Brand New" at bounding box center [273, 285] width 348 height 23
click at [92, 290] on input "Brand New" at bounding box center [85, 285] width 14 height 14
radio input "true"
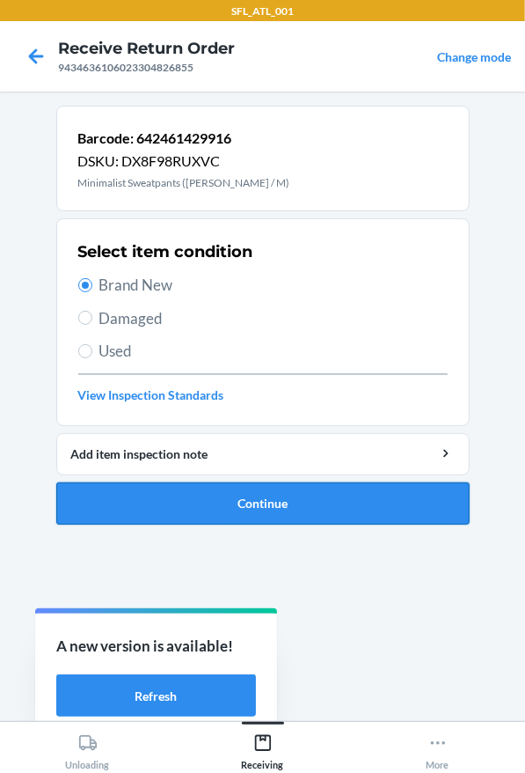
click at [279, 500] on button "Continue" at bounding box center [263, 503] width 414 height 42
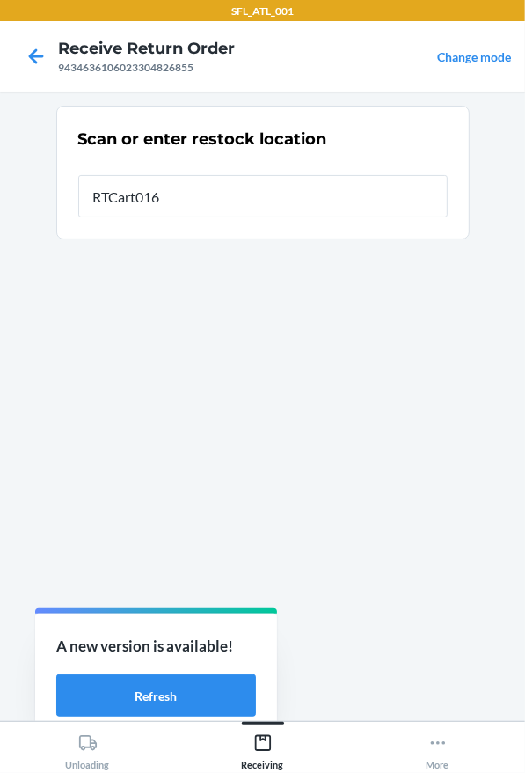
type input "RTCart016"
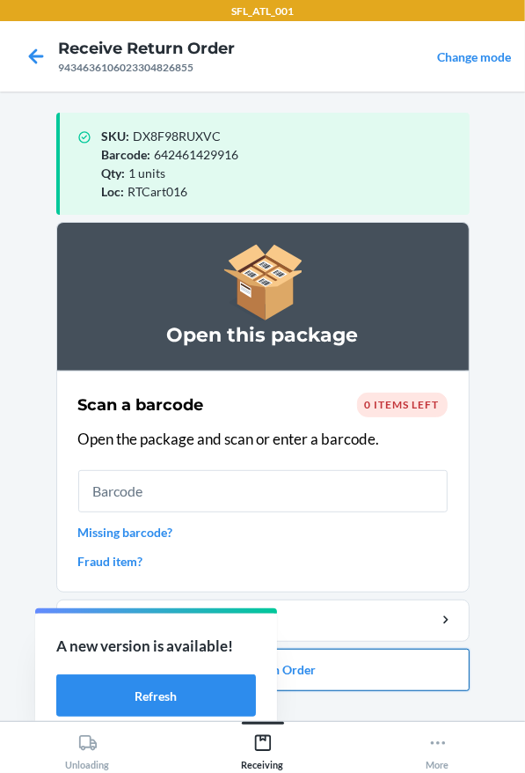
click at [348, 679] on button "Close Return Order" at bounding box center [263, 670] width 414 height 42
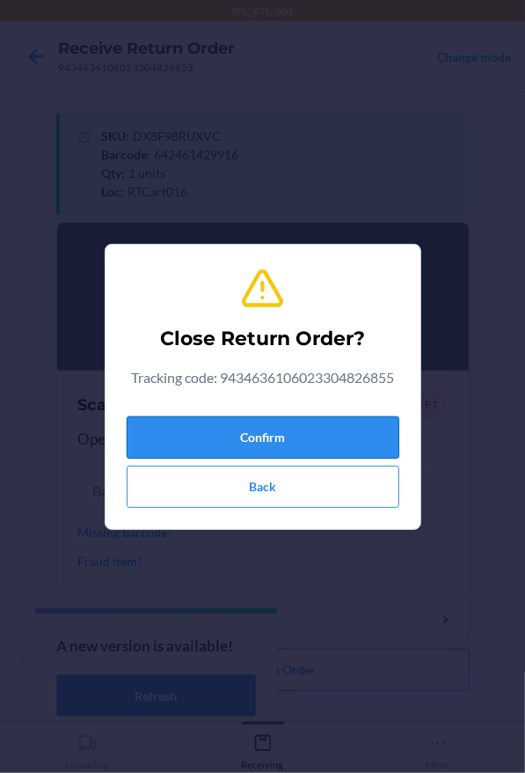
click at [319, 451] on button "Confirm" at bounding box center [263, 437] width 273 height 42
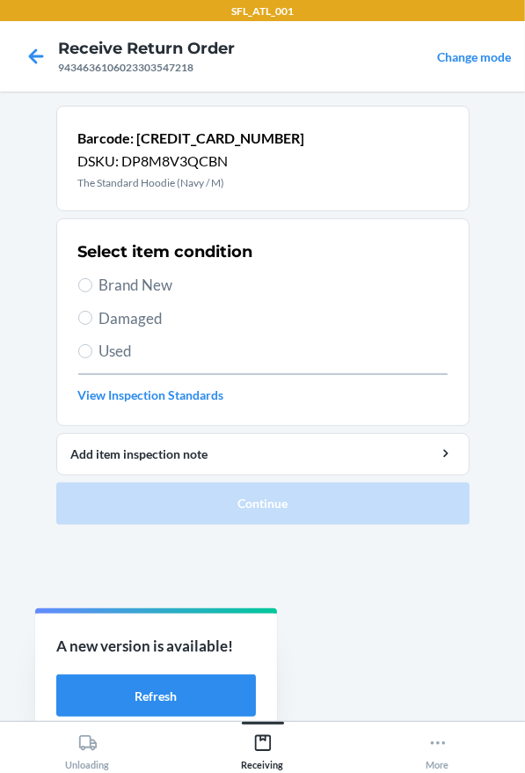
click at [227, 275] on span "Brand New" at bounding box center [273, 285] width 348 height 23
click at [92, 278] on input "Brand New" at bounding box center [85, 285] width 14 height 14
radio input "true"
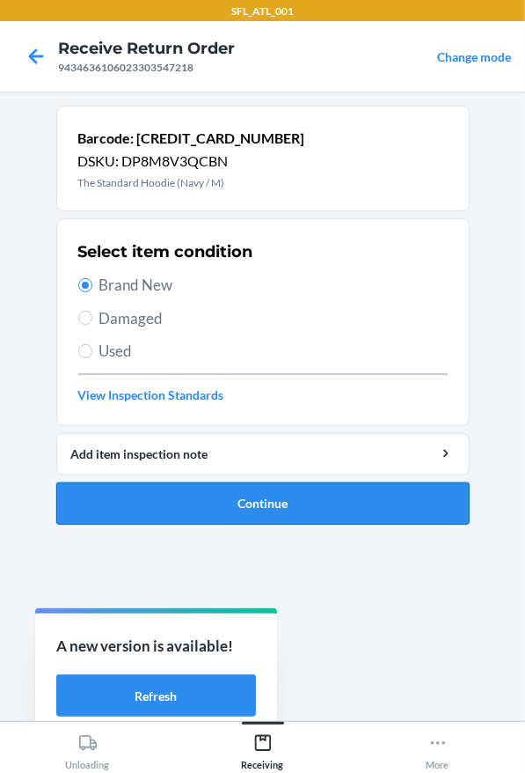
click at [321, 507] on button "Continue" at bounding box center [263, 503] width 414 height 42
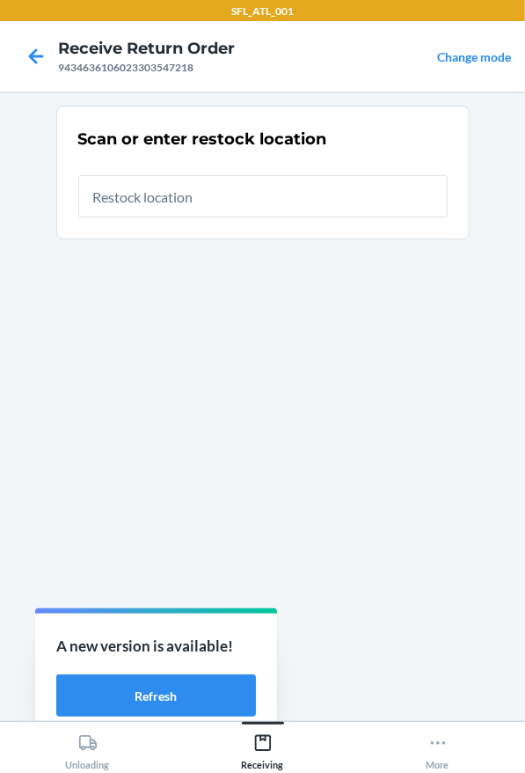
click at [231, 209] on input "text" at bounding box center [263, 196] width 370 height 42
type input "RTCart016"
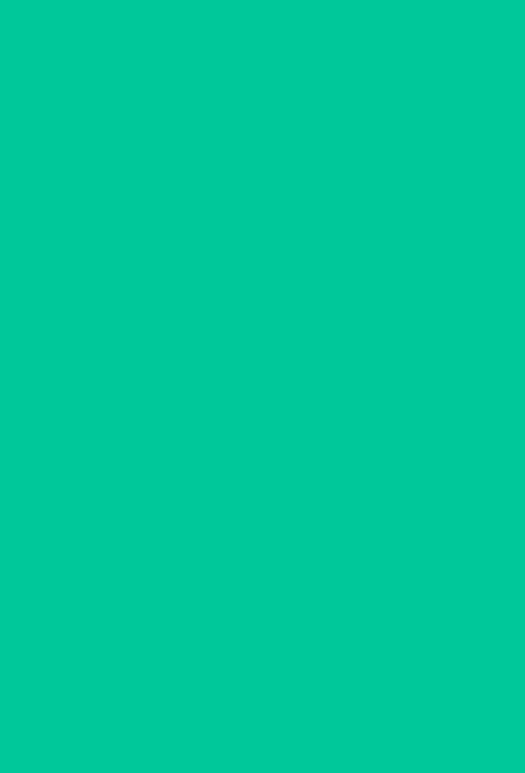
drag, startPoint x: 302, startPoint y: 229, endPoint x: 900, endPoint y: 334, distance: 607.7
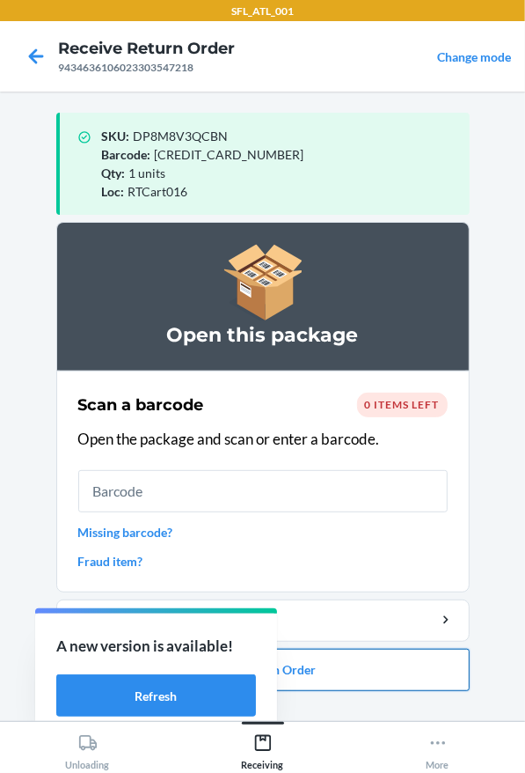
click at [426, 665] on button "Close Return Order" at bounding box center [263, 670] width 414 height 42
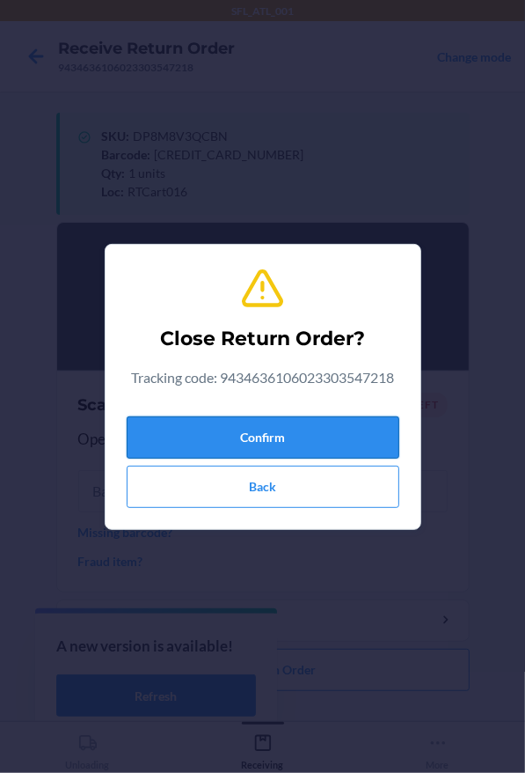
click at [302, 436] on button "Confirm" at bounding box center [263, 437] width 273 height 42
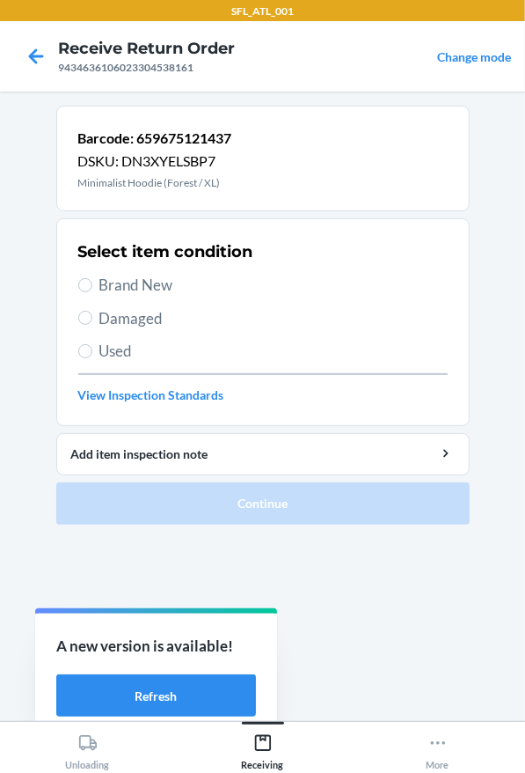
click at [163, 279] on span "Brand New" at bounding box center [273, 285] width 348 height 23
click at [92, 279] on input "Brand New" at bounding box center [85, 285] width 14 height 14
radio input "true"
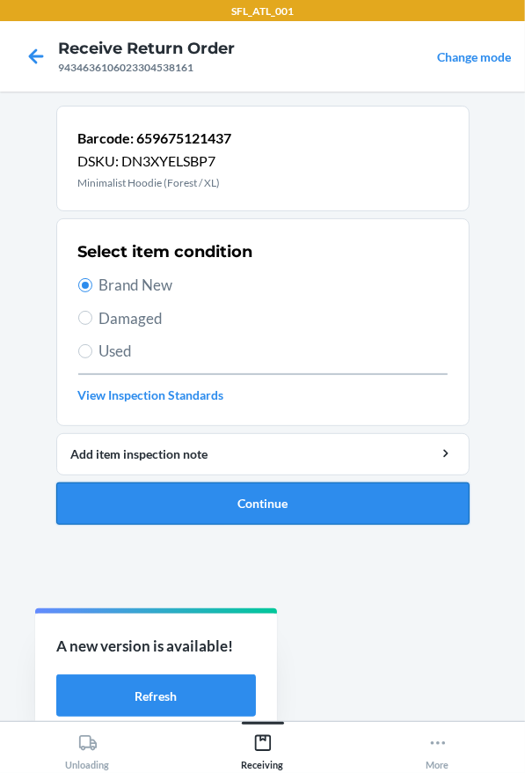
click at [259, 504] on button "Continue" at bounding box center [263, 503] width 414 height 42
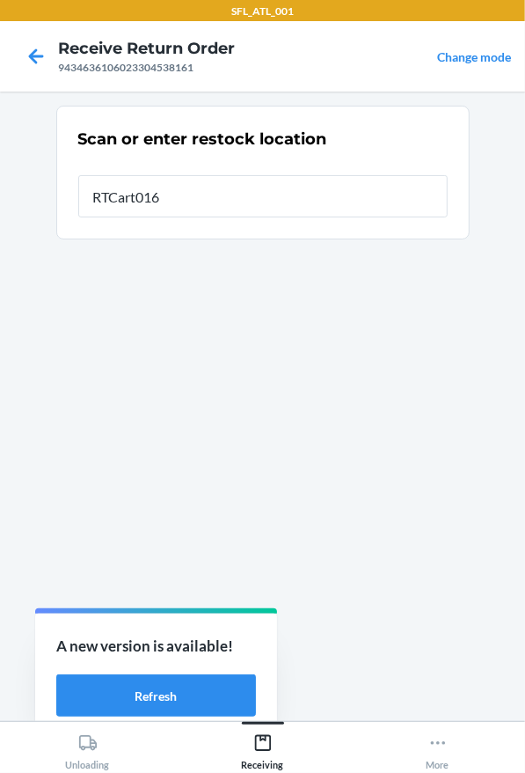
type input "RTCart016"
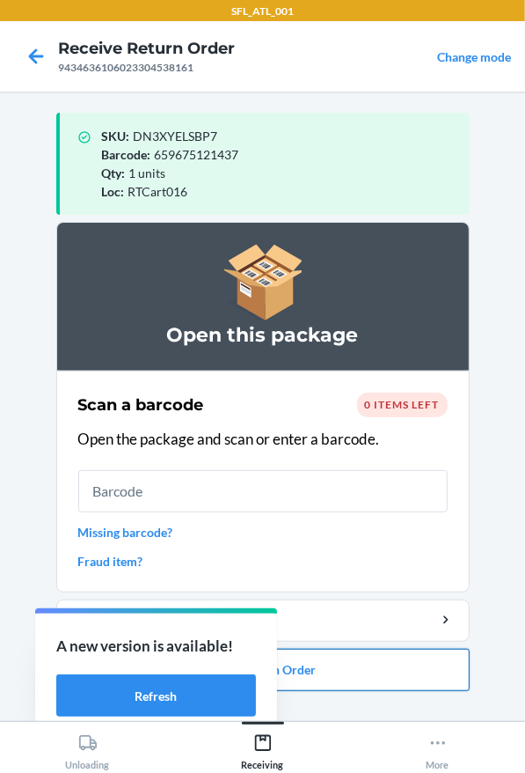
click at [332, 653] on button "Close Return Order" at bounding box center [263, 670] width 414 height 42
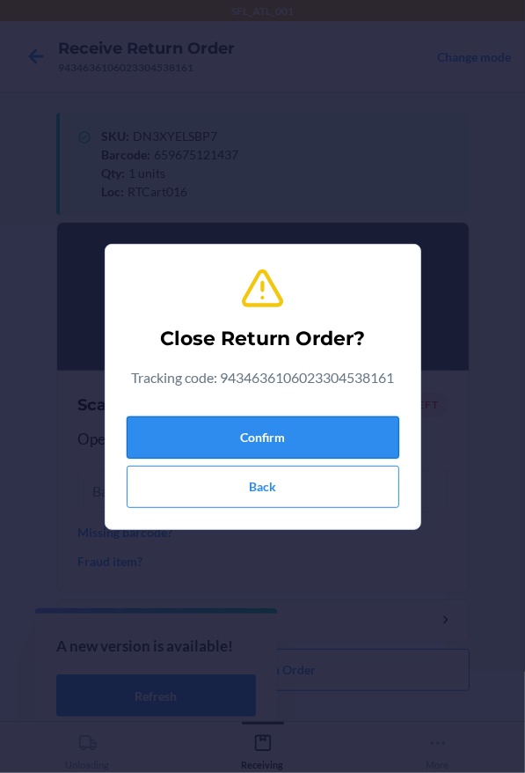
click at [296, 446] on button "Confirm" at bounding box center [263, 437] width 273 height 42
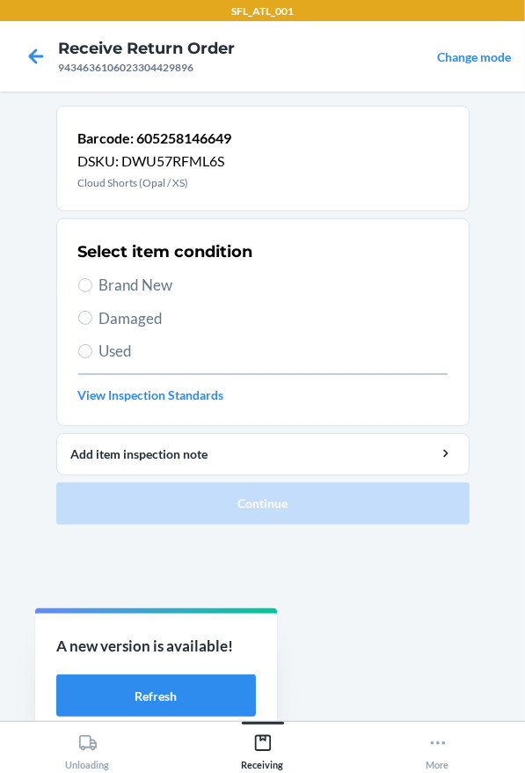
click at [143, 275] on span "Brand New" at bounding box center [273, 285] width 348 height 23
click at [92, 278] on input "Brand New" at bounding box center [85, 285] width 14 height 14
radio input "true"
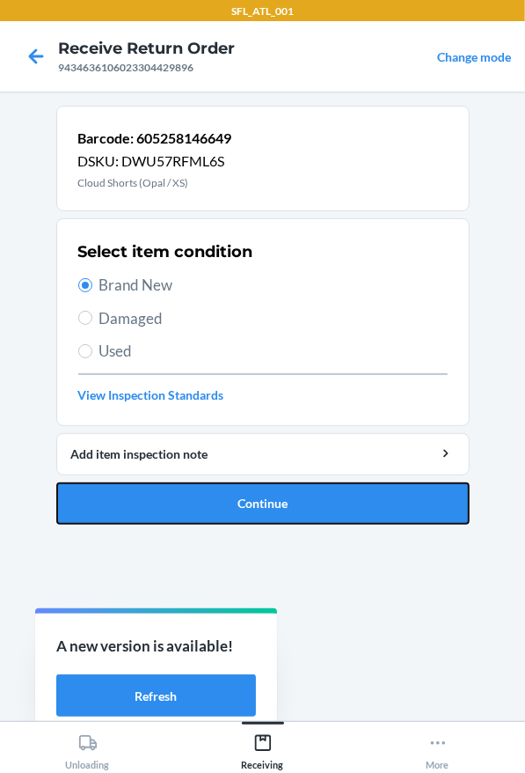
click at [188, 517] on button "Continue" at bounding box center [263, 503] width 414 height 42
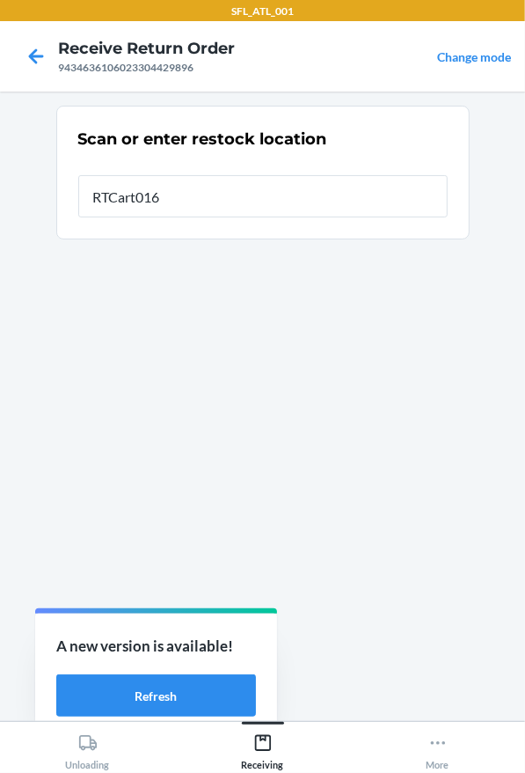
type input "RTCart016"
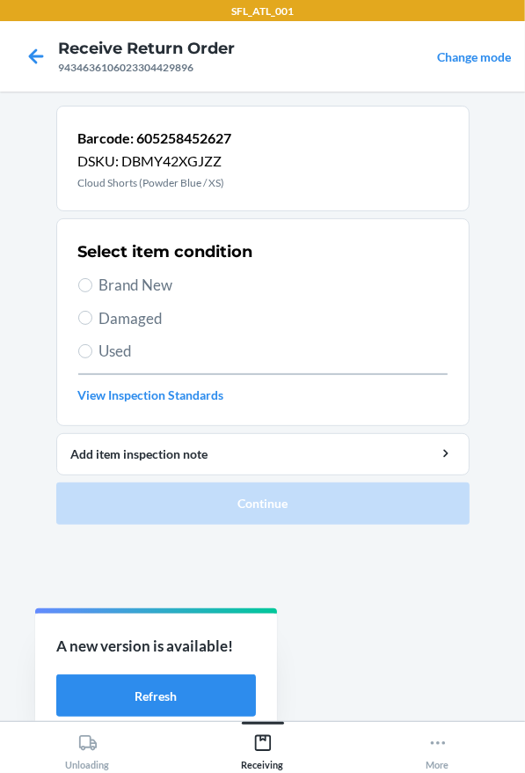
click at [99, 291] on span "Brand New" at bounding box center [273, 285] width 348 height 23
click at [92, 291] on input "Brand New" at bounding box center [85, 285] width 14 height 14
radio input "true"
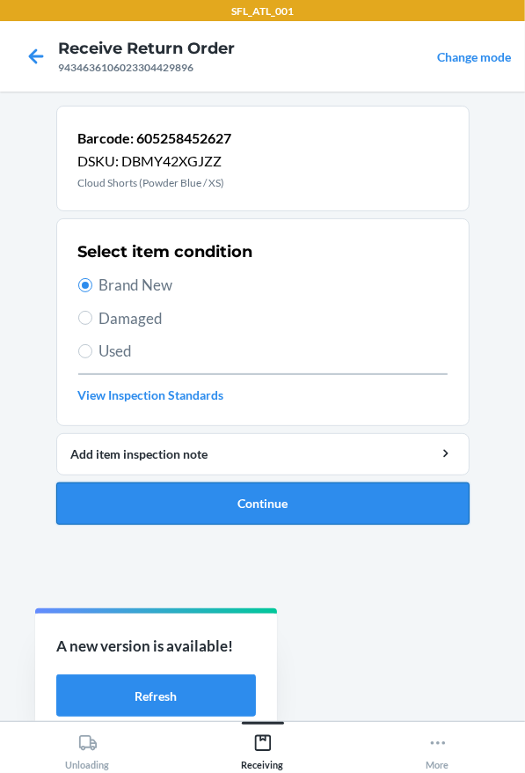
click at [273, 483] on button "Continue" at bounding box center [263, 503] width 414 height 42
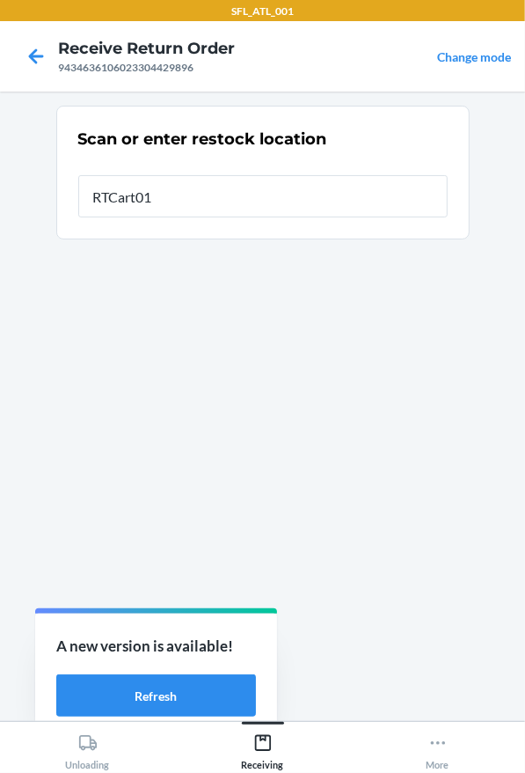
type input "RTCart016"
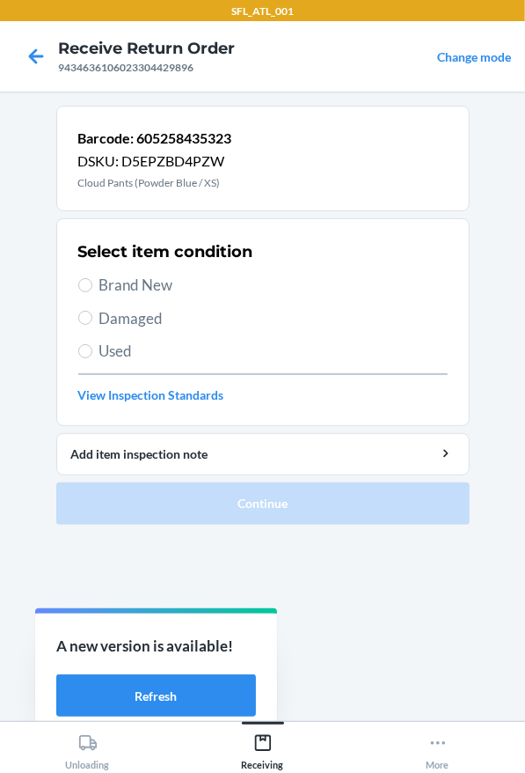
click at [205, 291] on span "Brand New" at bounding box center [273, 285] width 348 height 23
click at [92, 291] on input "Brand New" at bounding box center [85, 285] width 14 height 14
radio input "true"
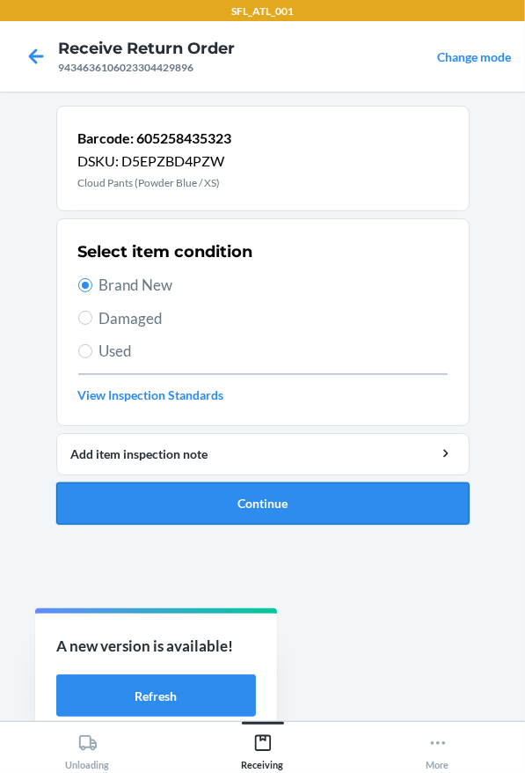
click at [282, 505] on button "Continue" at bounding box center [263, 503] width 414 height 42
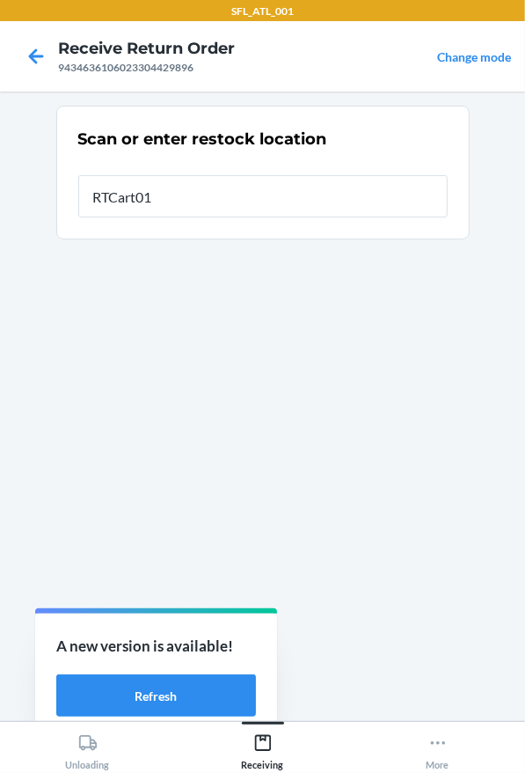
type input "RTCart016"
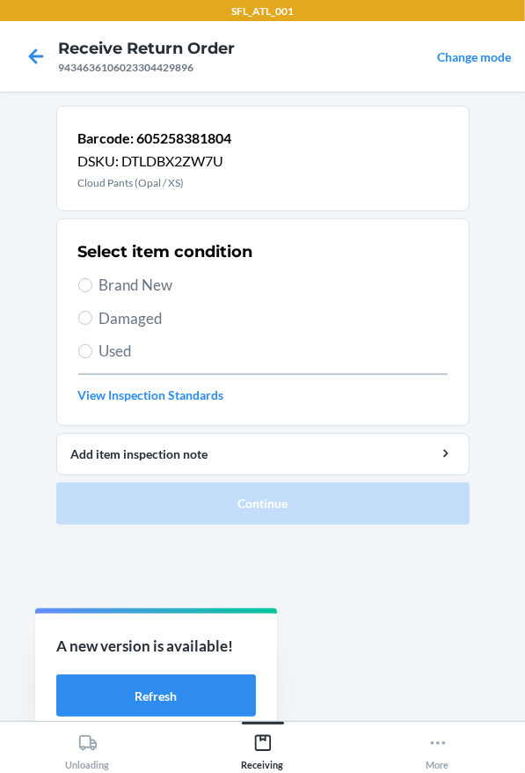
click at [106, 282] on span "Brand New" at bounding box center [273, 285] width 348 height 23
click at [92, 282] on input "Brand New" at bounding box center [85, 285] width 14 height 14
radio input "true"
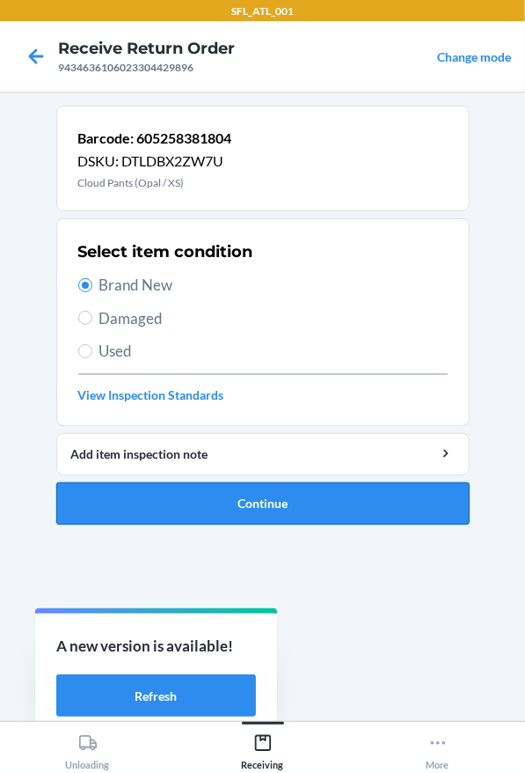
click at [212, 508] on button "Continue" at bounding box center [263, 503] width 414 height 42
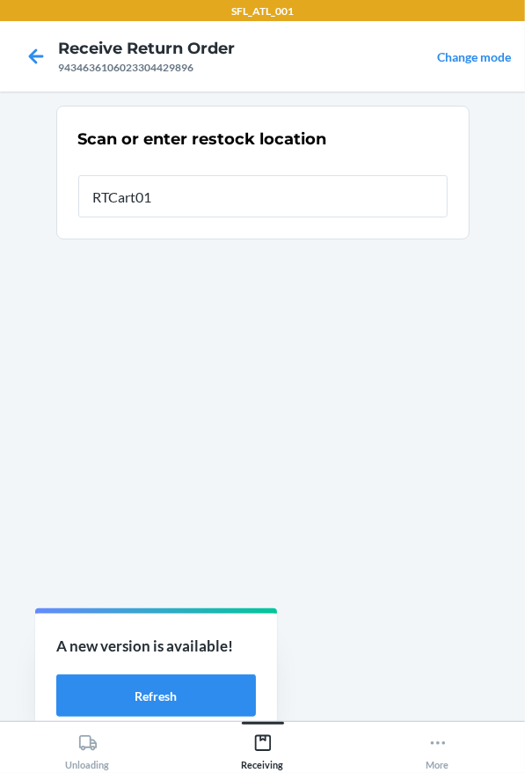
type input "RTCart016"
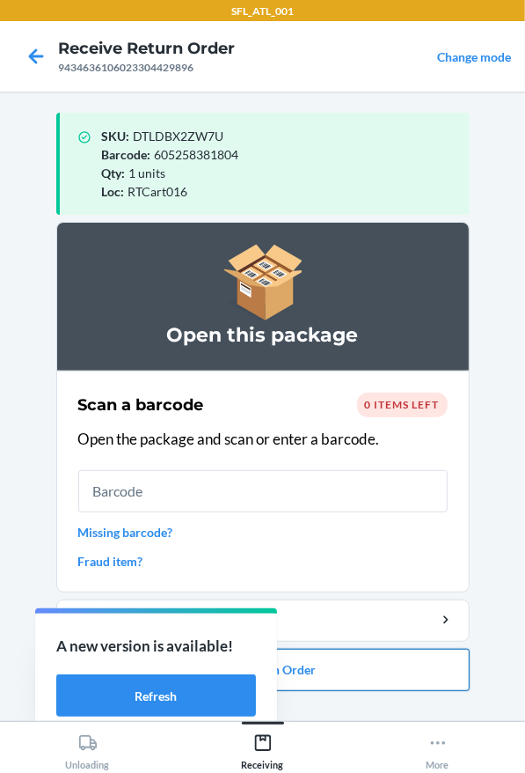
click at [351, 651] on button "Close Return Order" at bounding box center [263, 670] width 414 height 42
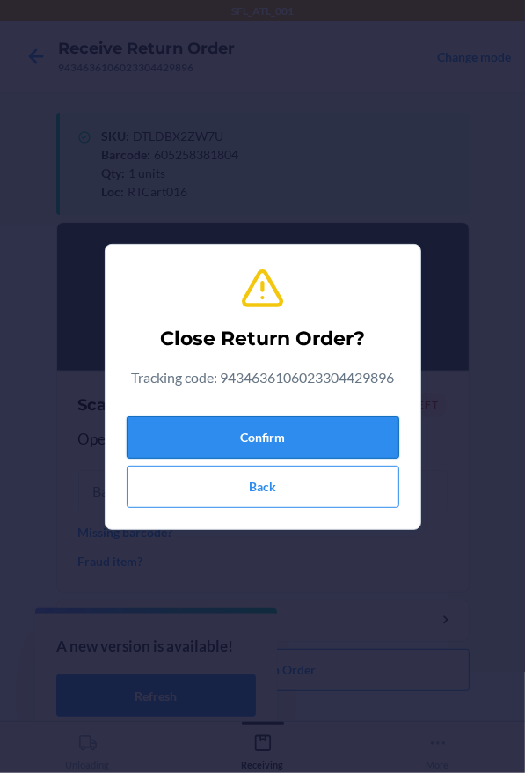
click at [306, 429] on button "Confirm" at bounding box center [263, 437] width 273 height 42
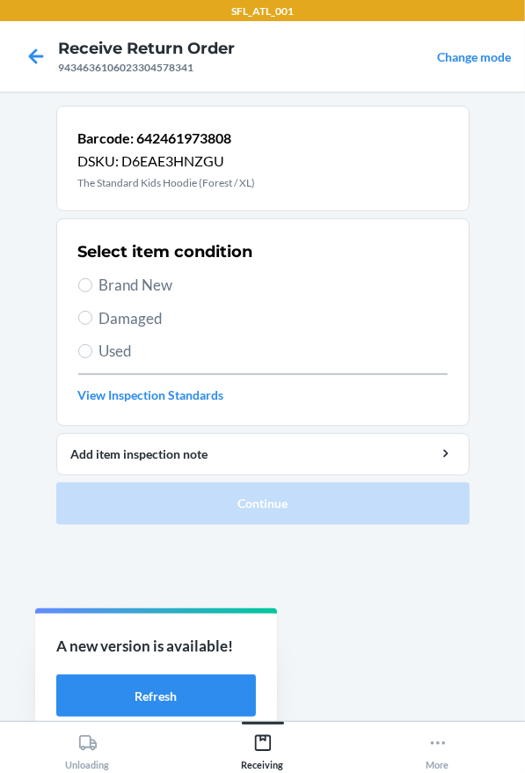
click at [166, 290] on span "Brand New" at bounding box center [273, 285] width 348 height 23
click at [92, 290] on input "Brand New" at bounding box center [85, 285] width 14 height 14
radio input "true"
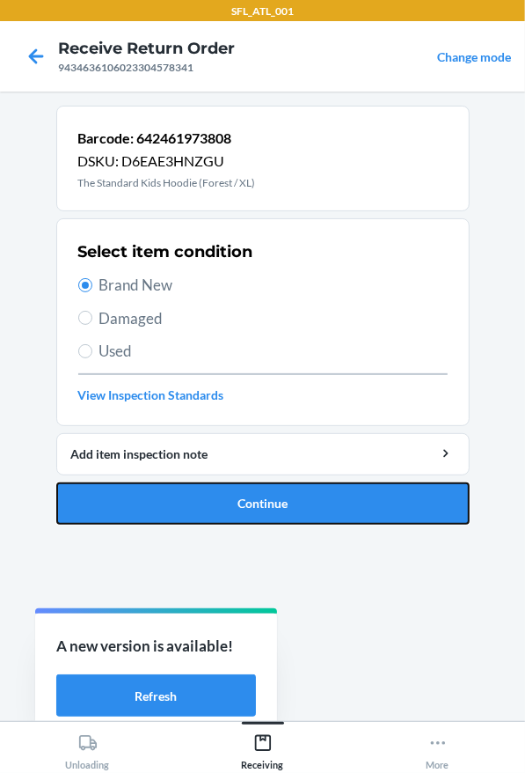
click at [364, 506] on button "Continue" at bounding box center [263, 503] width 414 height 42
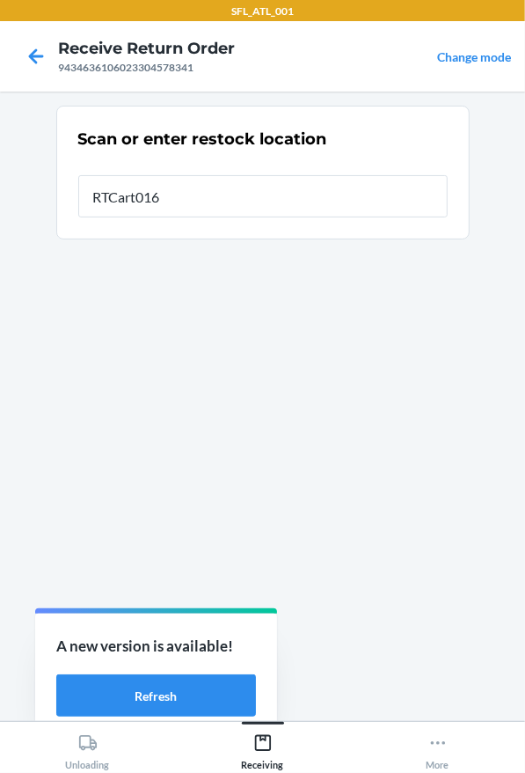
type input "RTCart016"
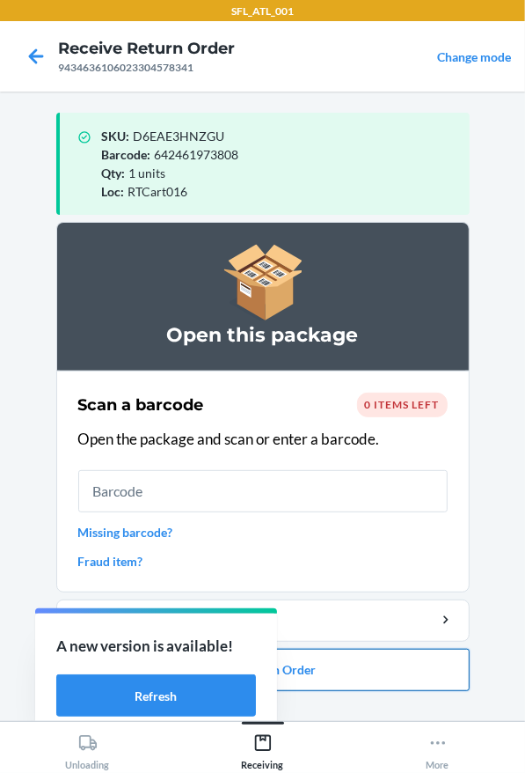
click at [314, 664] on button "Close Return Order" at bounding box center [263, 670] width 414 height 42
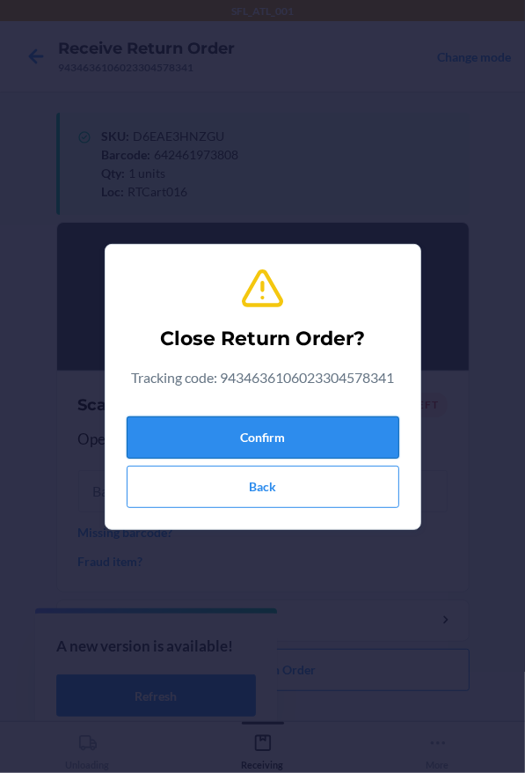
click at [192, 426] on button "Confirm" at bounding box center [263, 437] width 273 height 42
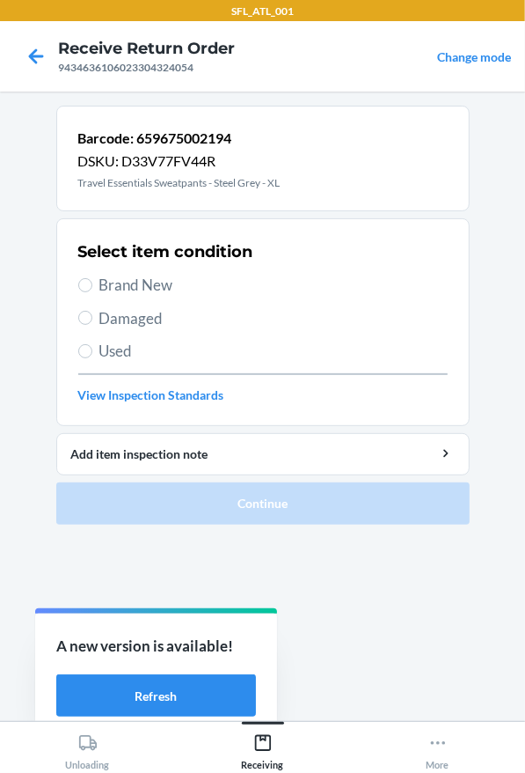
click at [155, 275] on span "Brand New" at bounding box center [273, 285] width 348 height 23
click at [92, 278] on input "Brand New" at bounding box center [85, 285] width 14 height 14
radio input "true"
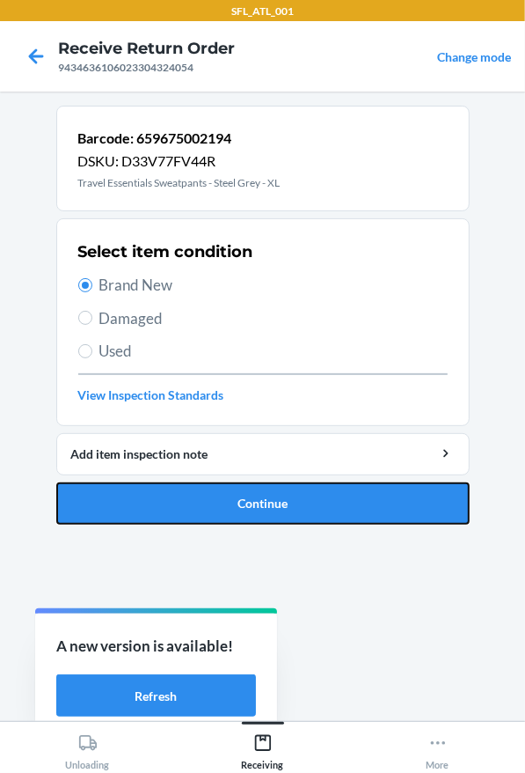
click at [276, 521] on button "Continue" at bounding box center [263, 503] width 414 height 42
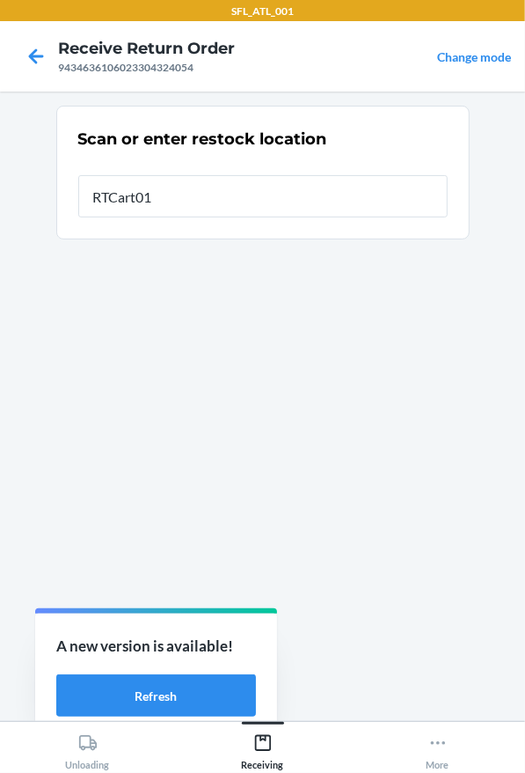
type input "RTCart016"
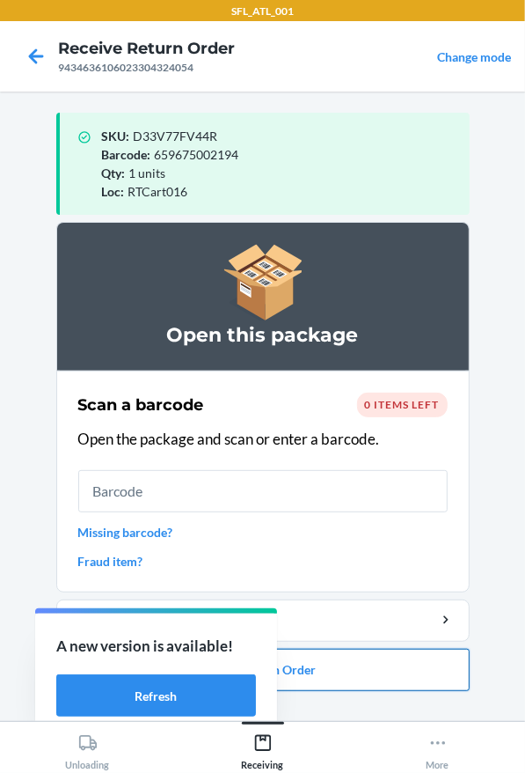
click at [300, 679] on button "Close Return Order" at bounding box center [263, 670] width 414 height 42
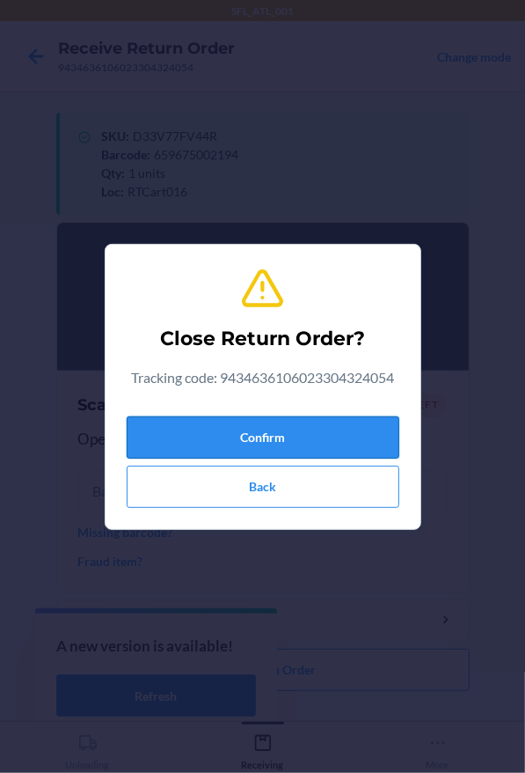
click at [324, 435] on button "Confirm" at bounding box center [263, 437] width 273 height 42
click at [318, 436] on button "Confirm" at bounding box center [263, 437] width 273 height 42
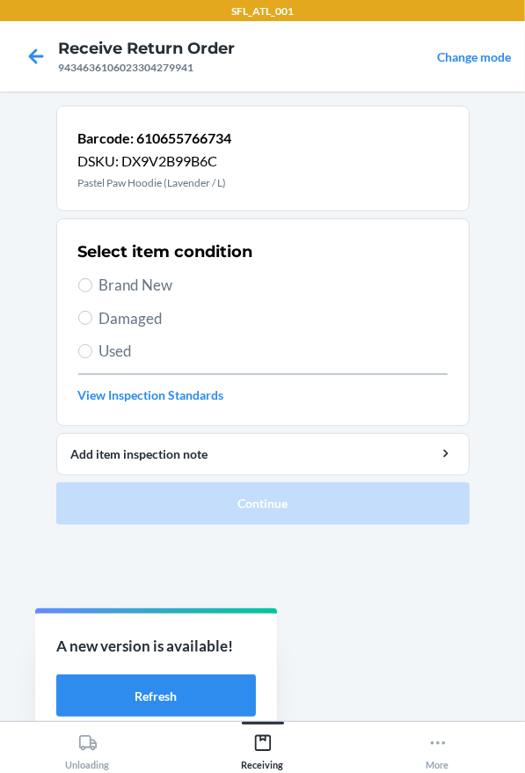
click at [127, 275] on span "Brand New" at bounding box center [273, 285] width 348 height 23
click at [92, 278] on input "Brand New" at bounding box center [85, 285] width 14 height 14
radio input "true"
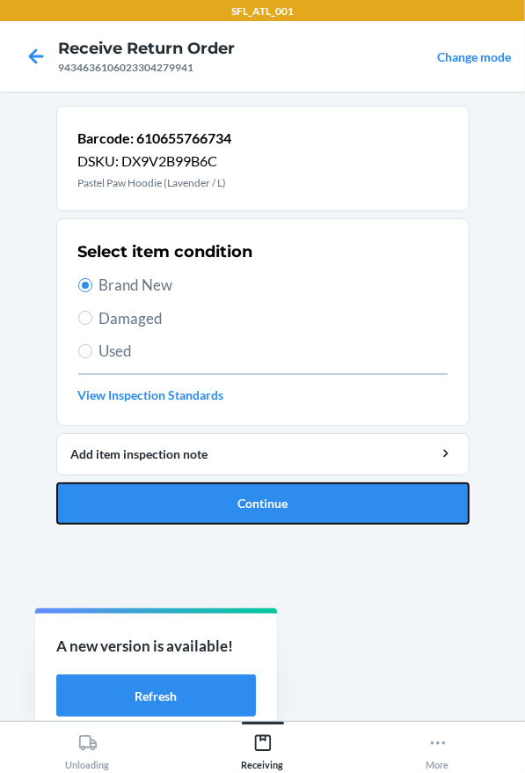
drag, startPoint x: 213, startPoint y: 490, endPoint x: 182, endPoint y: 319, distance: 173.5
click at [214, 490] on button "Continue" at bounding box center [263, 503] width 414 height 42
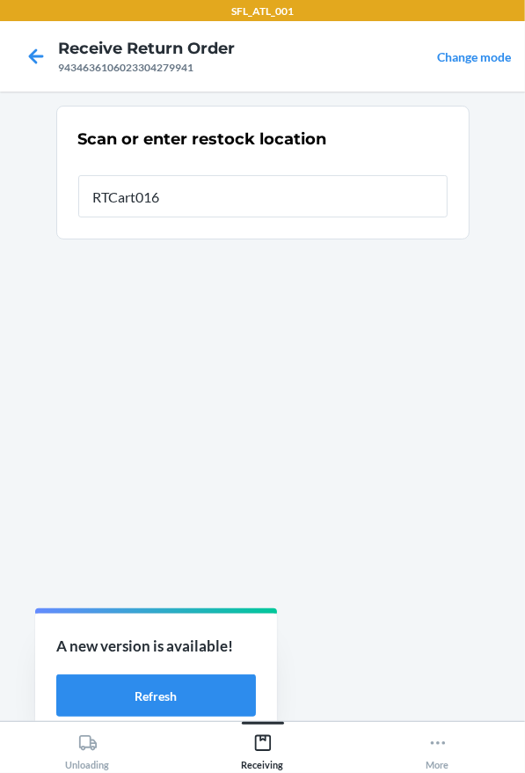
type input "RTCart016"
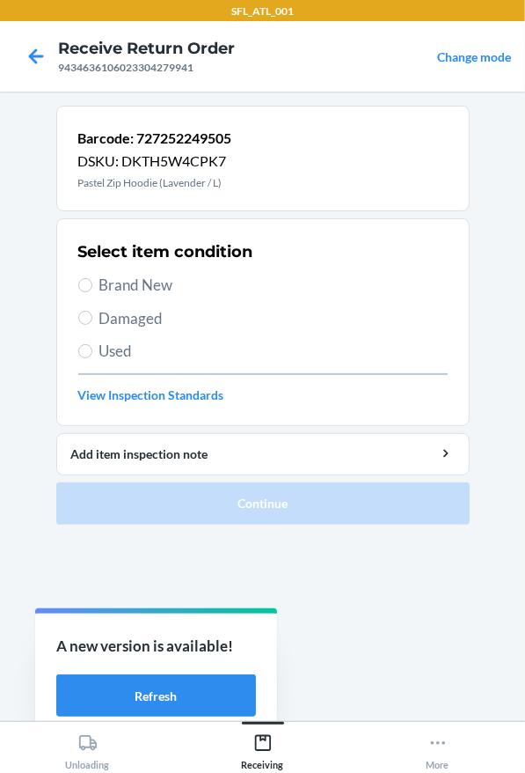
click at [291, 281] on span "Brand New" at bounding box center [273, 285] width 348 height 23
click at [92, 281] on input "Brand New" at bounding box center [85, 285] width 14 height 14
radio input "true"
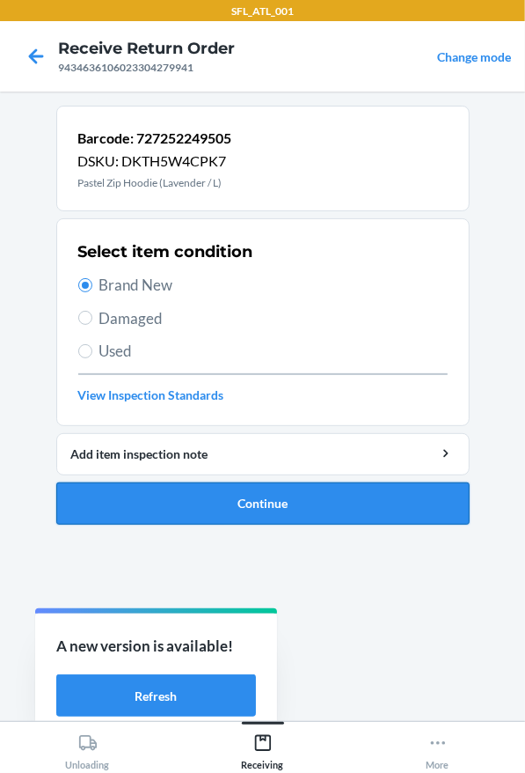
click at [297, 498] on button "Continue" at bounding box center [263, 503] width 414 height 42
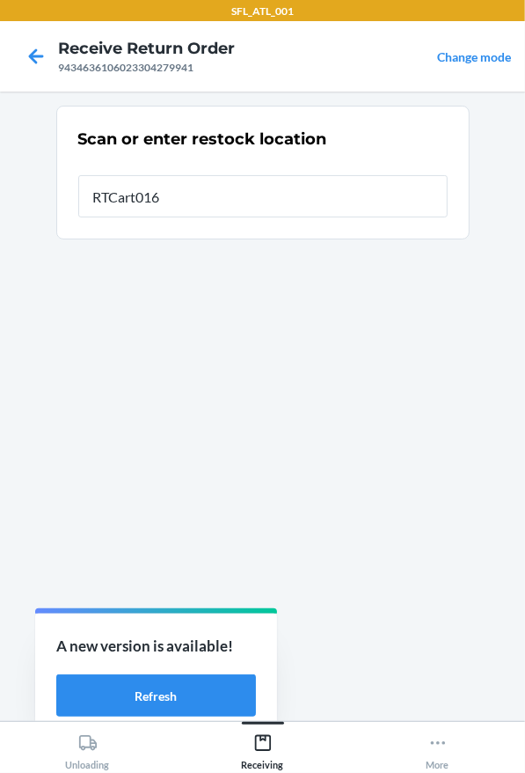
type input "RTCart016"
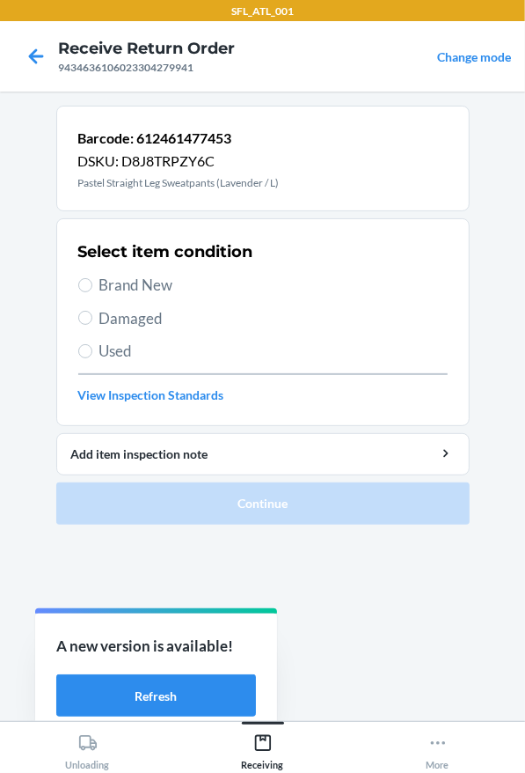
click at [260, 280] on span "Brand New" at bounding box center [273, 285] width 348 height 23
click at [92, 280] on input "Brand New" at bounding box center [85, 285] width 14 height 14
radio input "true"
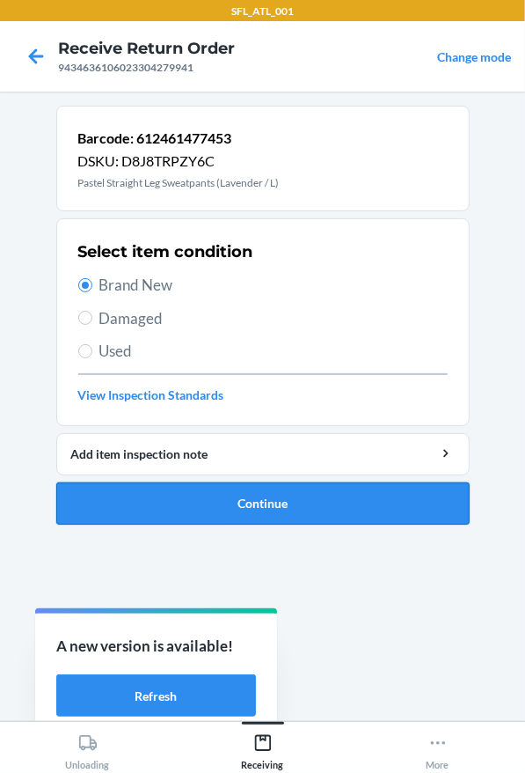
click at [266, 515] on button "Continue" at bounding box center [263, 503] width 414 height 42
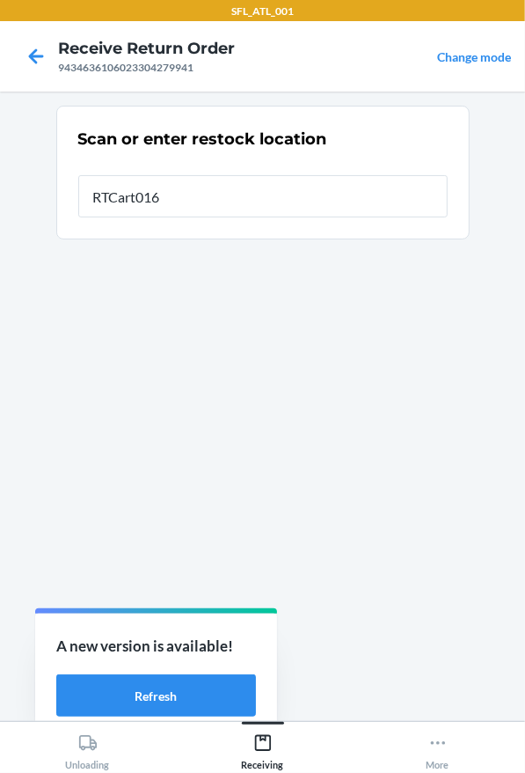
type input "RTCart016"
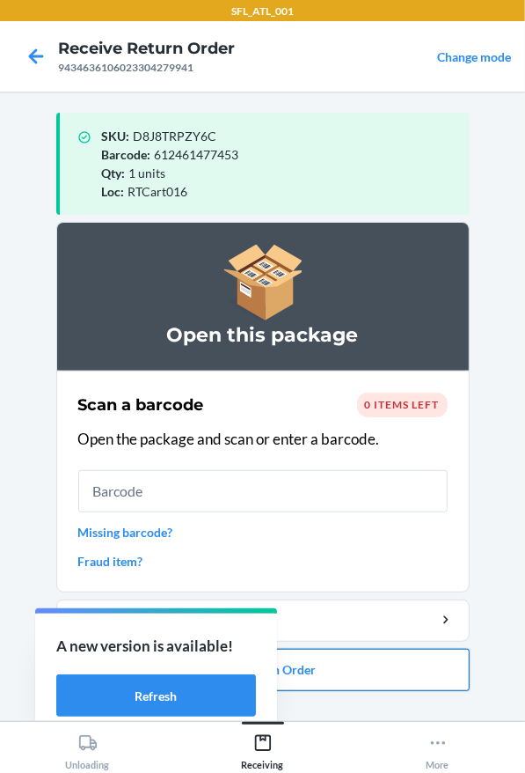
click at [439, 671] on button "Close Return Order" at bounding box center [263, 670] width 414 height 42
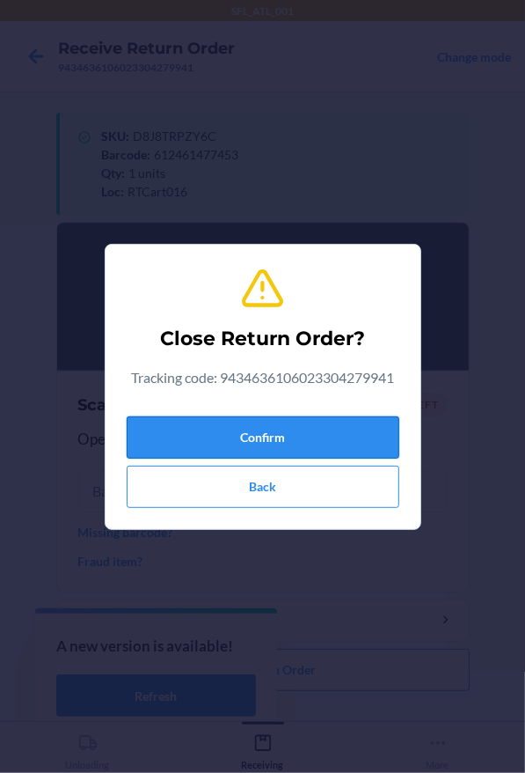
click at [298, 441] on button "Confirm" at bounding box center [263, 437] width 273 height 42
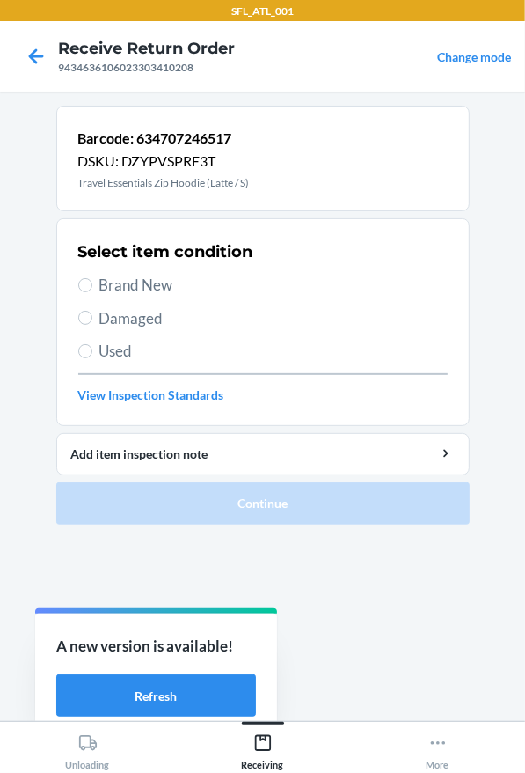
click at [170, 289] on span "Brand New" at bounding box center [273, 285] width 348 height 23
click at [92, 289] on input "Brand New" at bounding box center [85, 285] width 14 height 14
radio input "true"
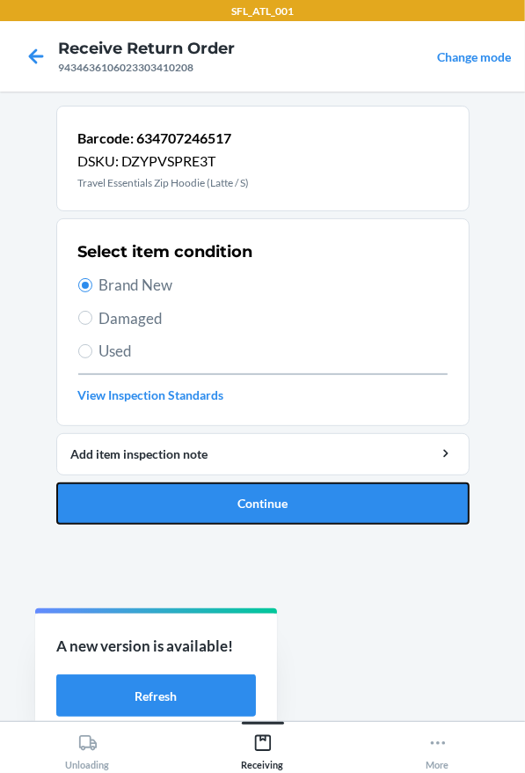
drag, startPoint x: 193, startPoint y: 502, endPoint x: 153, endPoint y: 352, distance: 154.8
click at [192, 502] on button "Continue" at bounding box center [263, 503] width 414 height 42
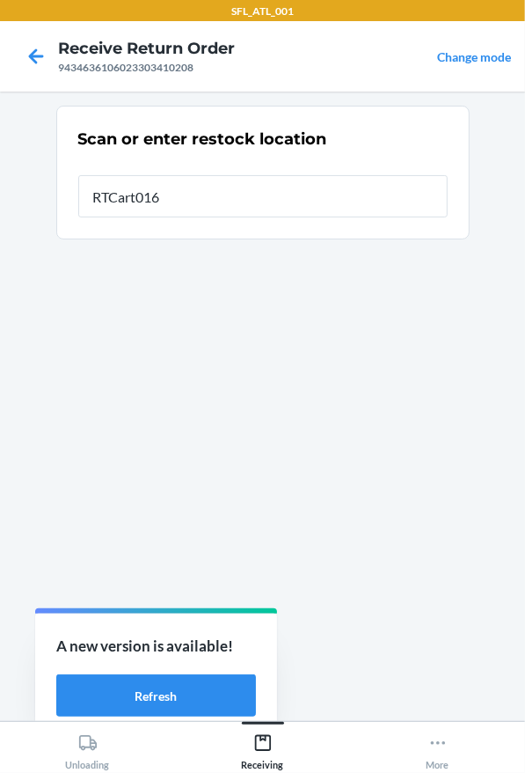
type input "RTCart016"
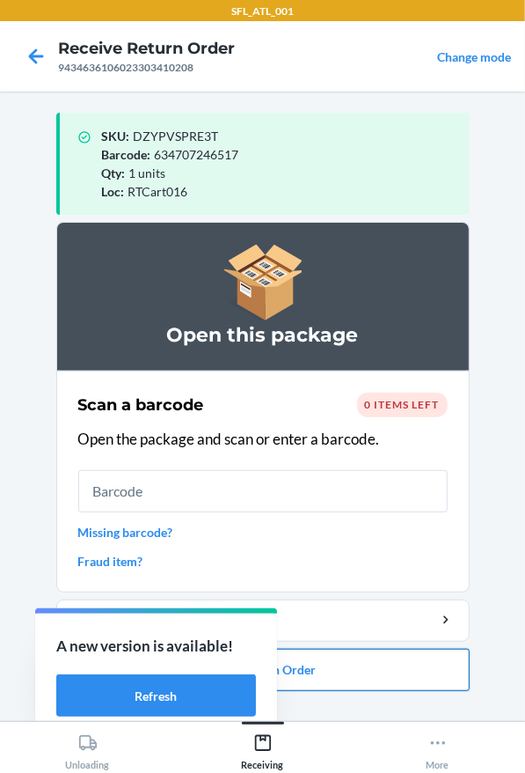
click at [376, 683] on button "Close Return Order" at bounding box center [263, 670] width 414 height 42
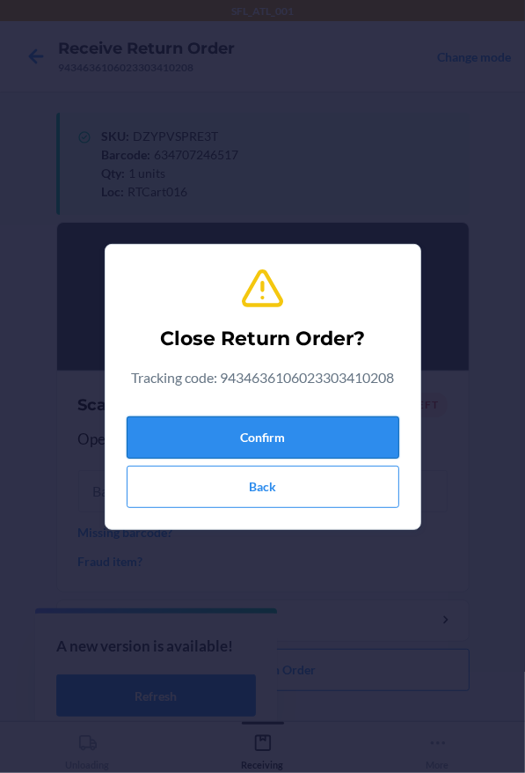
click at [312, 438] on button "Confirm" at bounding box center [263, 437] width 273 height 42
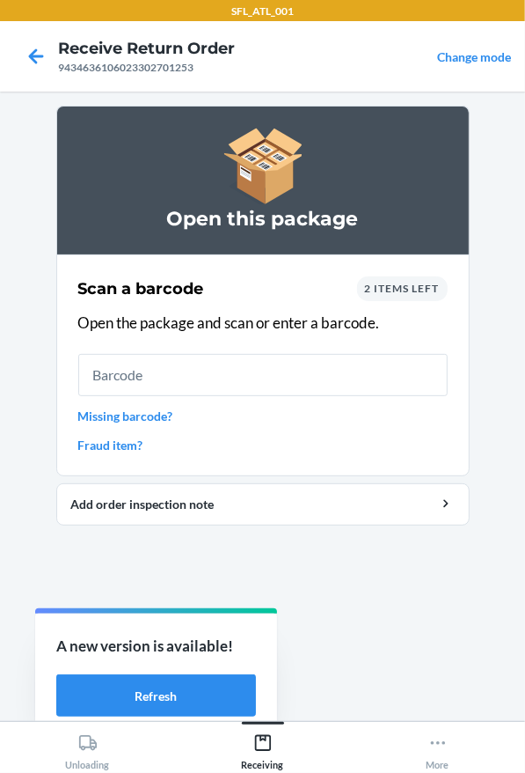
click at [166, 407] on link "Missing barcode?" at bounding box center [263, 416] width 370 height 18
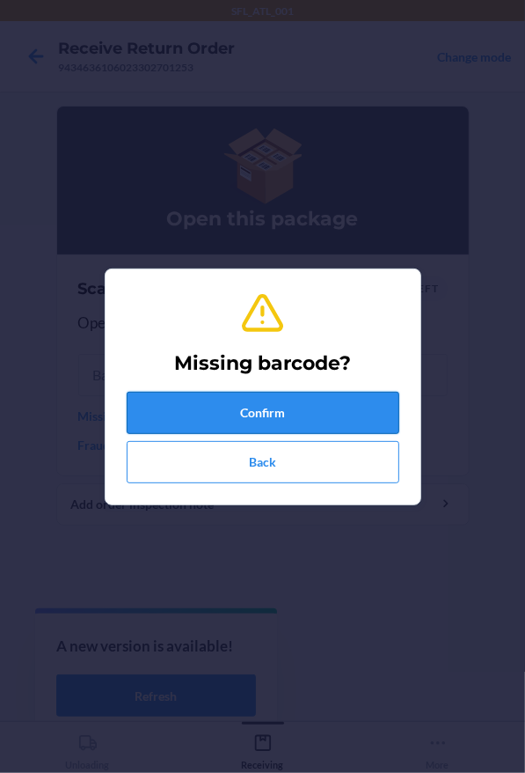
click at [202, 398] on button "Confirm" at bounding box center [263, 413] width 273 height 42
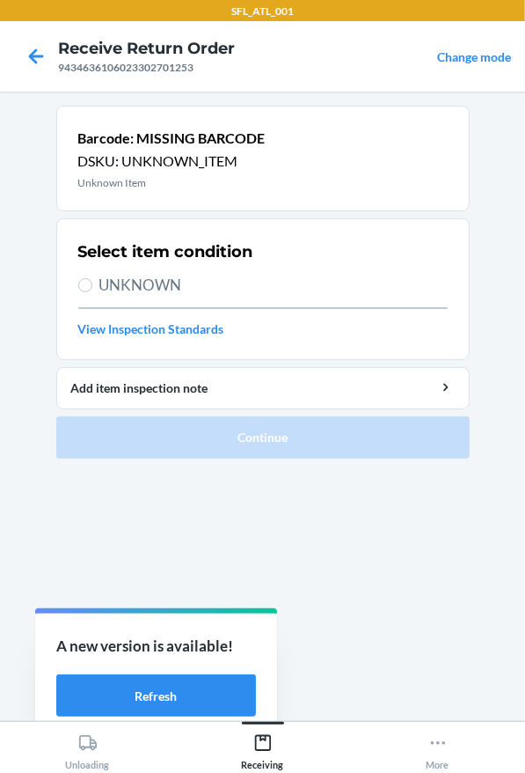
click at [141, 278] on span "UNKNOWN" at bounding box center [273, 285] width 348 height 23
click at [92, 278] on input "UNKNOWN" at bounding box center [85, 285] width 14 height 14
radio input "true"
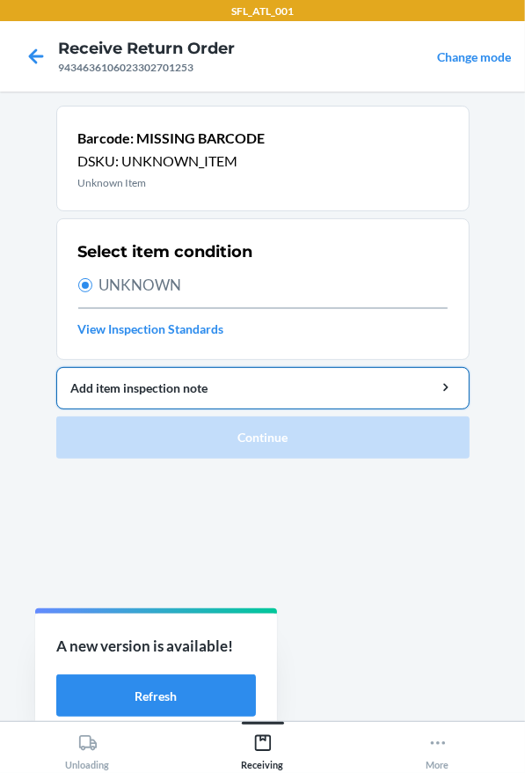
click at [114, 278] on span "UNKNOWN" at bounding box center [273, 285] width 348 height 23
click at [92, 278] on input "UNKNOWN" at bounding box center [85, 285] width 14 height 14
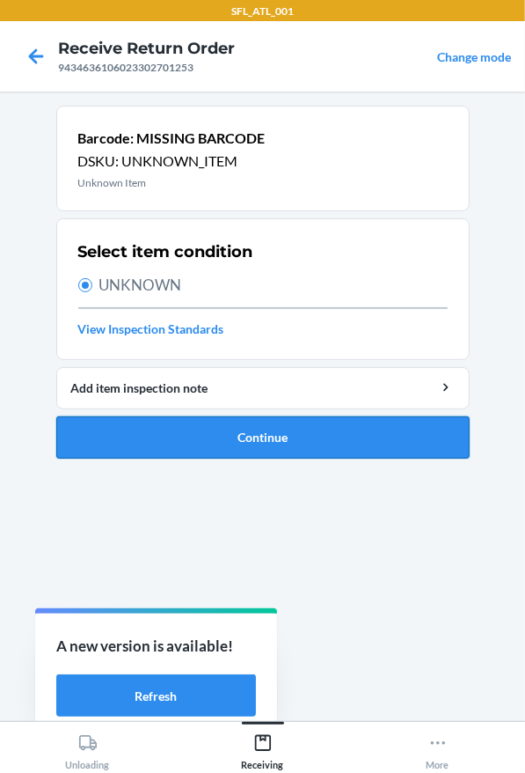
click at [114, 419] on button "Continue" at bounding box center [263, 437] width 414 height 42
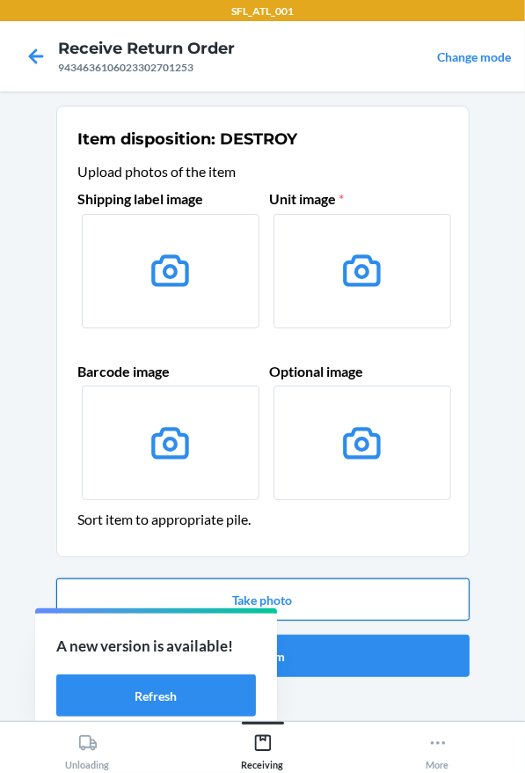
click at [272, 597] on button "Take photo" at bounding box center [263, 599] width 414 height 42
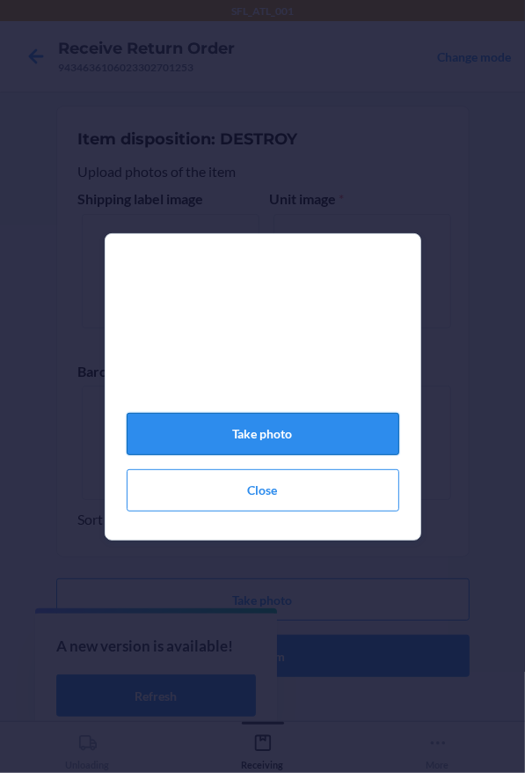
click at [259, 453] on button "Take photo" at bounding box center [263, 434] width 273 height 42
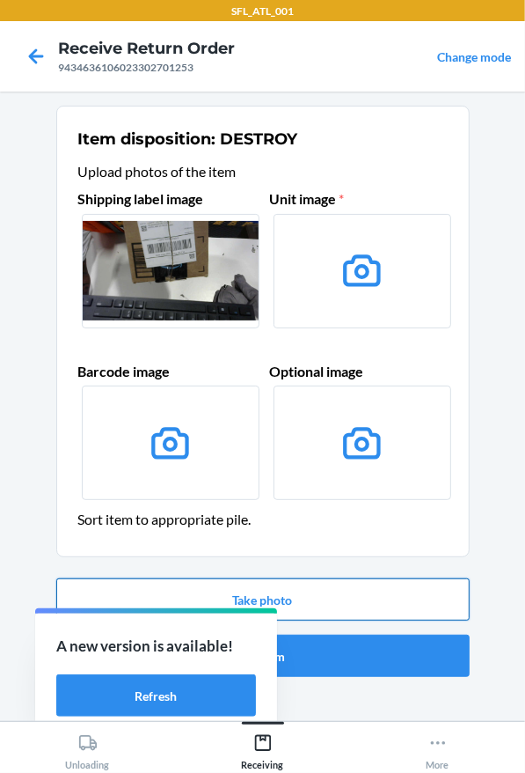
click at [336, 598] on button "Take photo" at bounding box center [263, 599] width 414 height 42
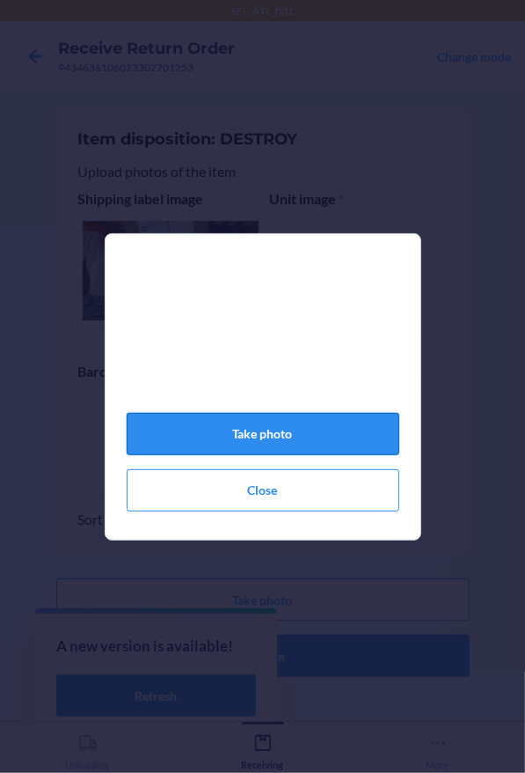
click at [313, 455] on button "Take photo" at bounding box center [263, 434] width 273 height 42
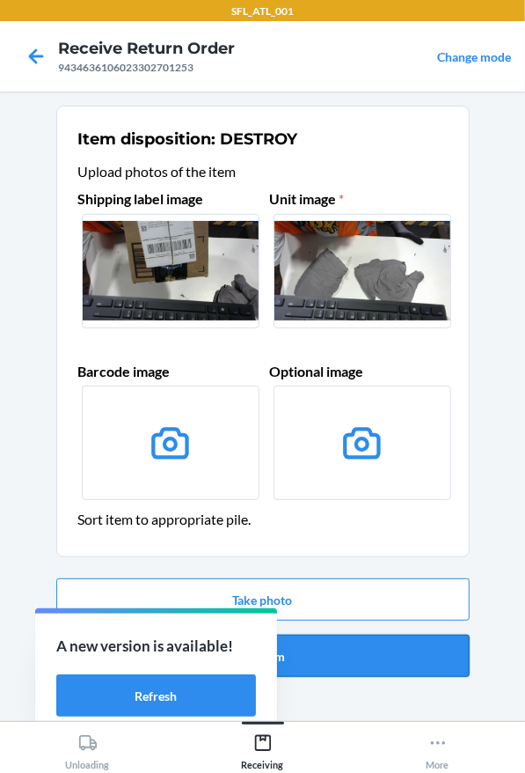
click at [364, 640] on button "Confirm" at bounding box center [263, 655] width 414 height 42
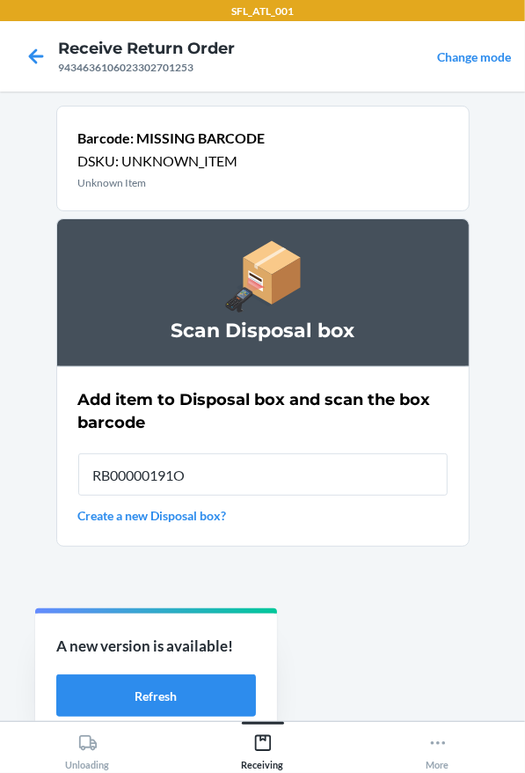
type input "RB00000191O"
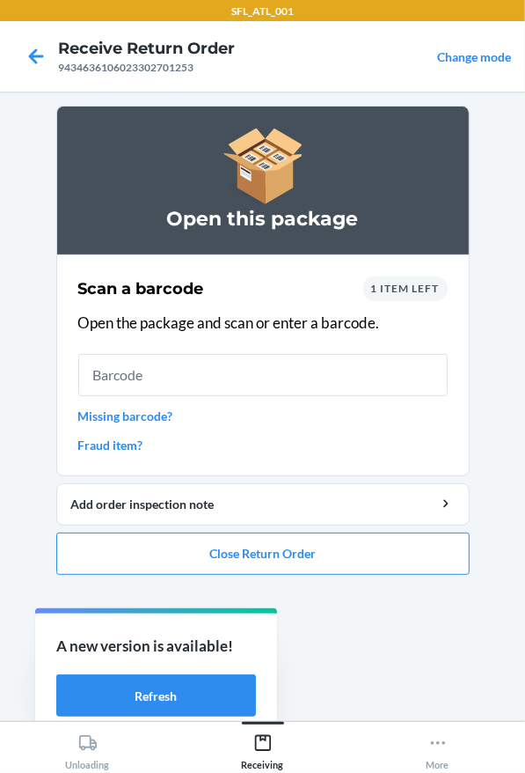
click at [114, 415] on link "Missing barcode?" at bounding box center [263, 416] width 370 height 18
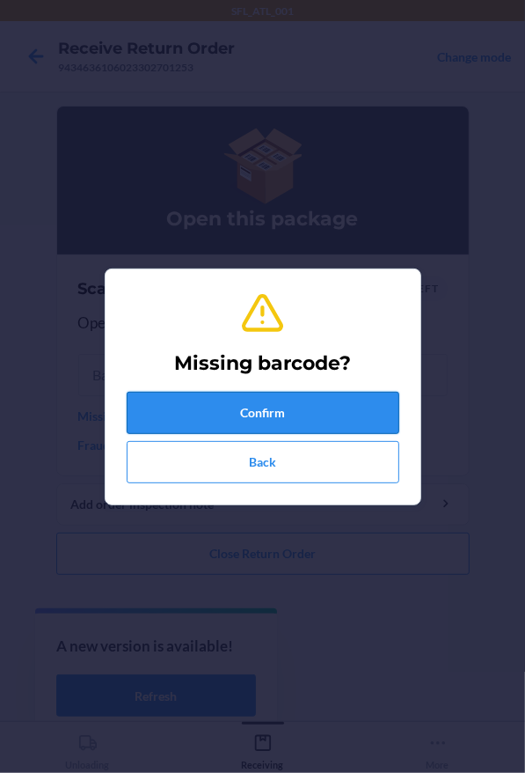
click at [211, 414] on button "Confirm" at bounding box center [263, 413] width 273 height 42
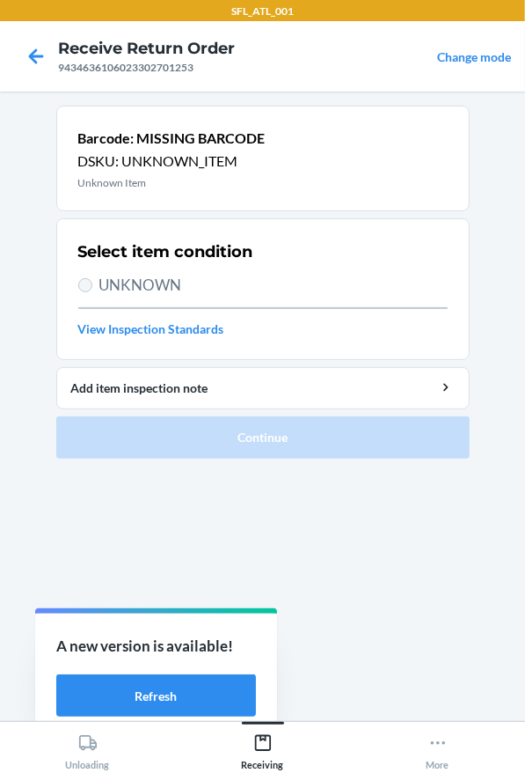
click at [132, 279] on span "UNKNOWN" at bounding box center [273, 285] width 348 height 23
click at [92, 279] on input "UNKNOWN" at bounding box center [85, 285] width 14 height 14
radio input "true"
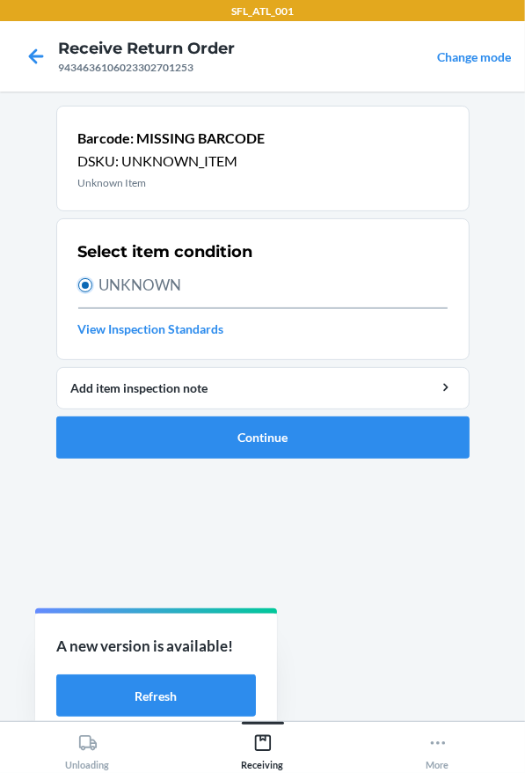
click at [80, 284] on input "UNKNOWN" at bounding box center [85, 285] width 14 height 14
click at [172, 436] on button "Continue" at bounding box center [263, 437] width 414 height 42
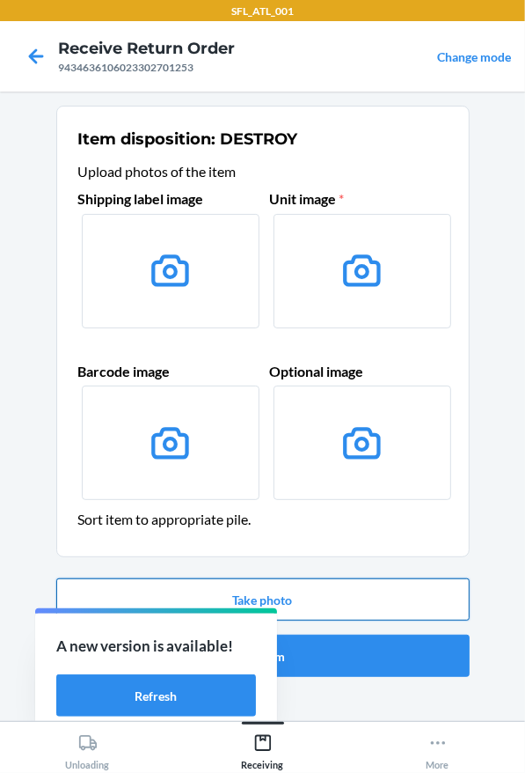
click at [251, 582] on button "Take photo" at bounding box center [263, 599] width 414 height 42
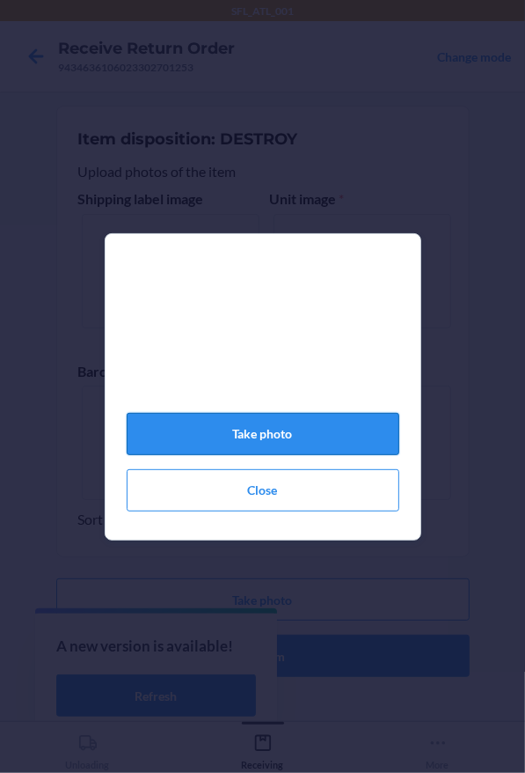
click at [321, 429] on button "Take photo" at bounding box center [263, 434] width 273 height 42
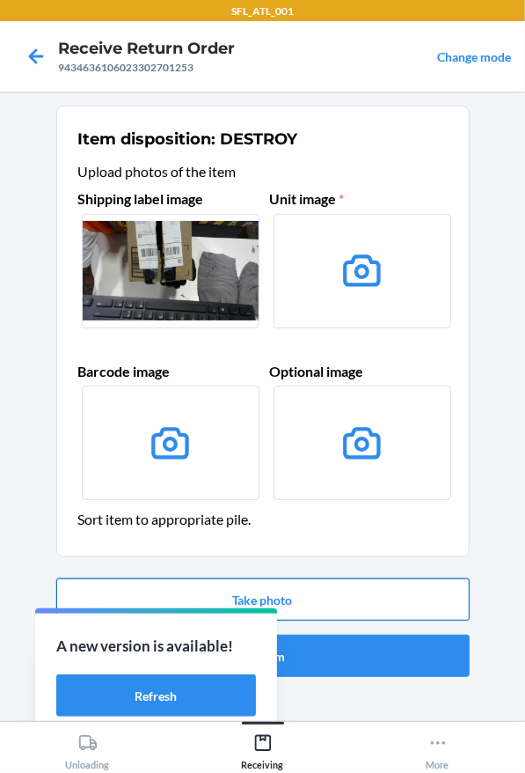
click at [381, 597] on button "Take photo" at bounding box center [263, 599] width 414 height 42
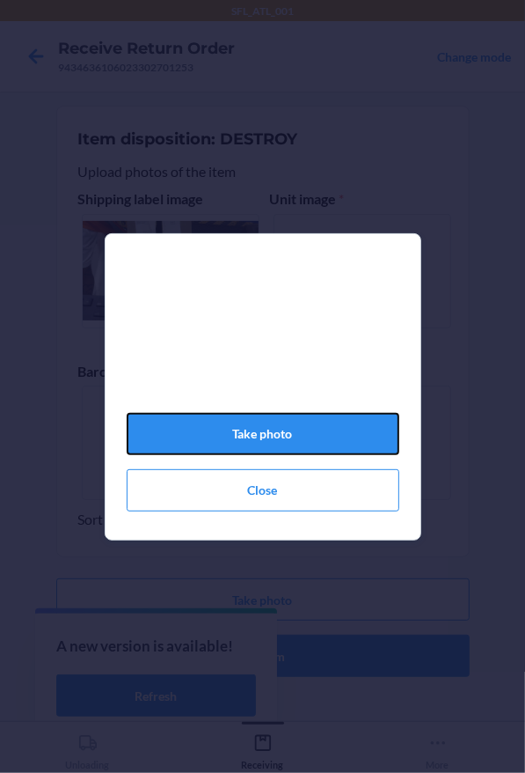
drag, startPoint x: 315, startPoint y: 451, endPoint x: 332, endPoint y: 464, distance: 21.3
click at [316, 451] on button "Take photo" at bounding box center [263, 434] width 273 height 42
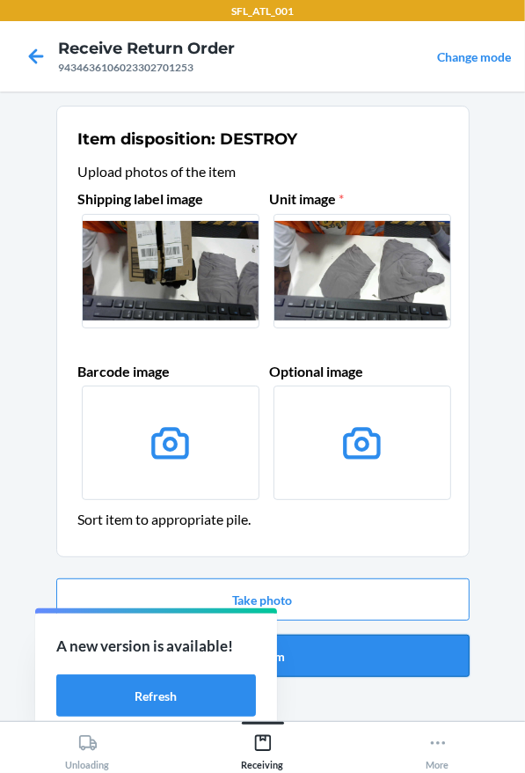
click at [348, 664] on button "Confirm" at bounding box center [263, 655] width 414 height 42
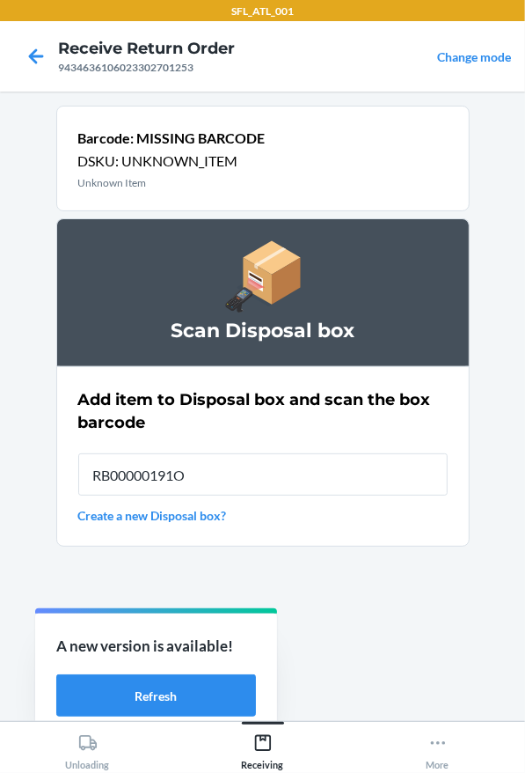
type input "RB00000191O"
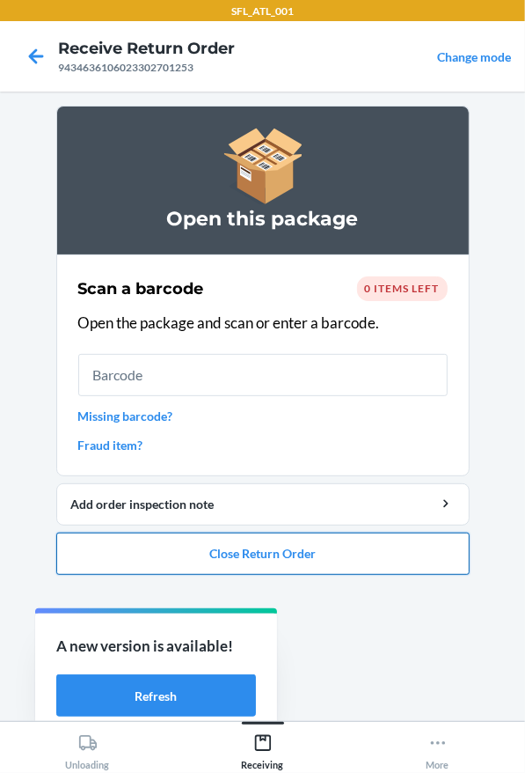
click at [152, 554] on button "Close Return Order" at bounding box center [263, 553] width 414 height 42
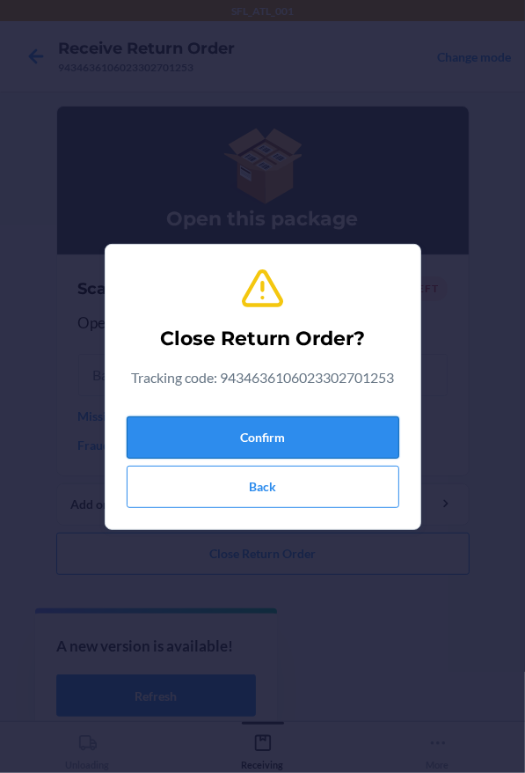
drag, startPoint x: 363, startPoint y: 414, endPoint x: 363, endPoint y: 424, distance: 10.6
click at [363, 414] on div "Confirm Back" at bounding box center [263, 458] width 273 height 99
click at [363, 424] on button "Confirm" at bounding box center [263, 437] width 273 height 42
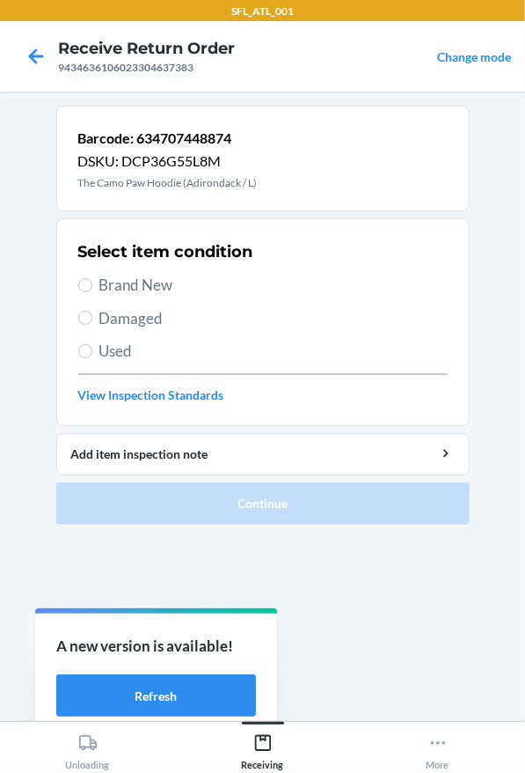
drag, startPoint x: 111, startPoint y: 277, endPoint x: 321, endPoint y: 415, distance: 251.6
click at [113, 277] on span "Brand New" at bounding box center [273, 285] width 348 height 23
click at [125, 279] on span "Brand New" at bounding box center [273, 285] width 348 height 23
click at [92, 279] on input "Brand New" at bounding box center [85, 285] width 14 height 14
radio input "true"
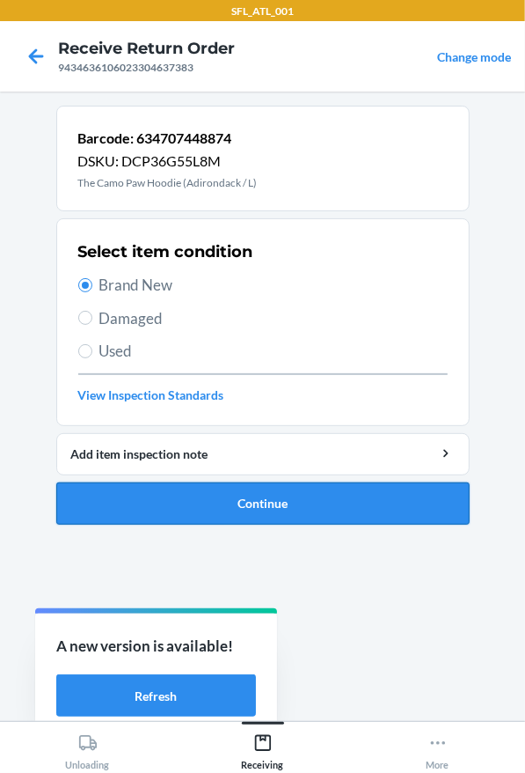
click at [259, 507] on button "Continue" at bounding box center [263, 503] width 414 height 42
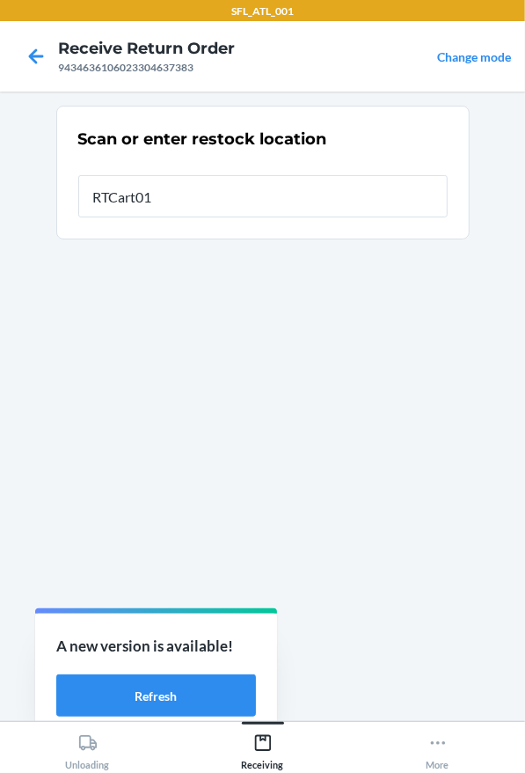
type input "RTCart016"
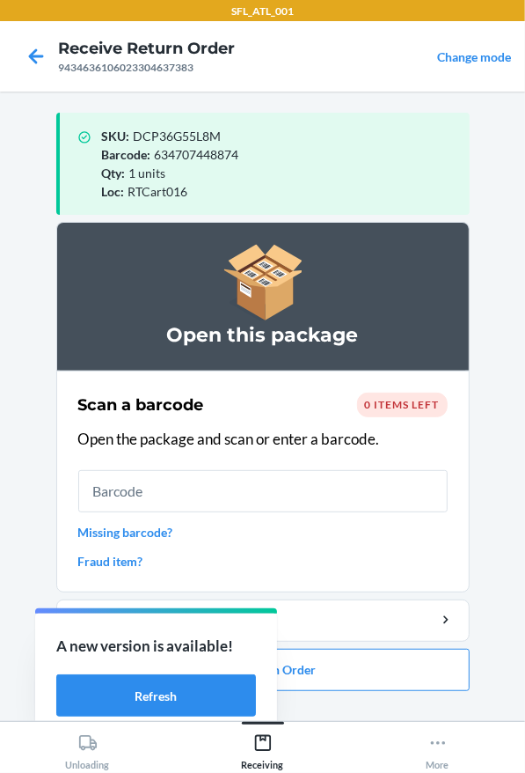
click at [358, 695] on ol "Open this package Scan a barcode 0 items left Open the package and scan or ente…" at bounding box center [263, 463] width 414 height 483
click at [348, 685] on button "Close Return Order" at bounding box center [263, 670] width 414 height 42
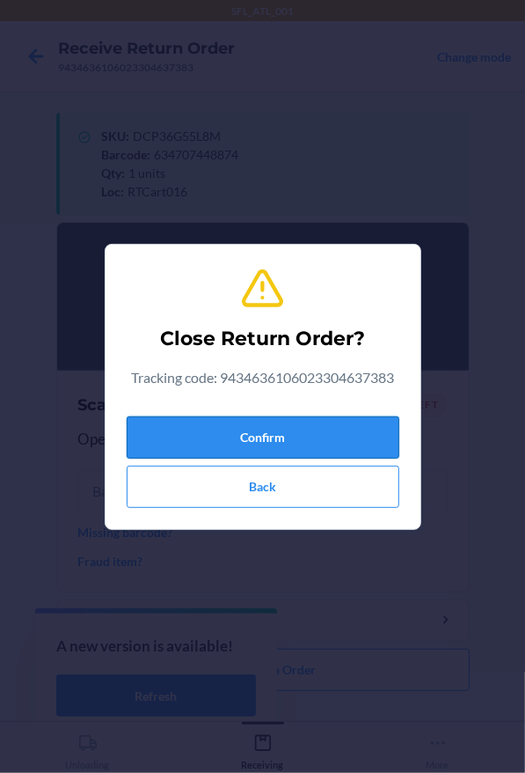
click at [278, 438] on button "Confirm" at bounding box center [263, 437] width 273 height 42
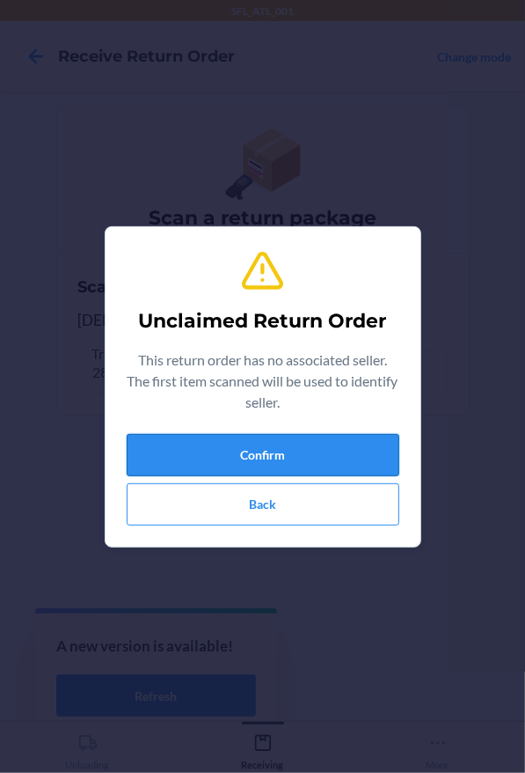
click at [228, 452] on button "Confirm" at bounding box center [263, 455] width 273 height 42
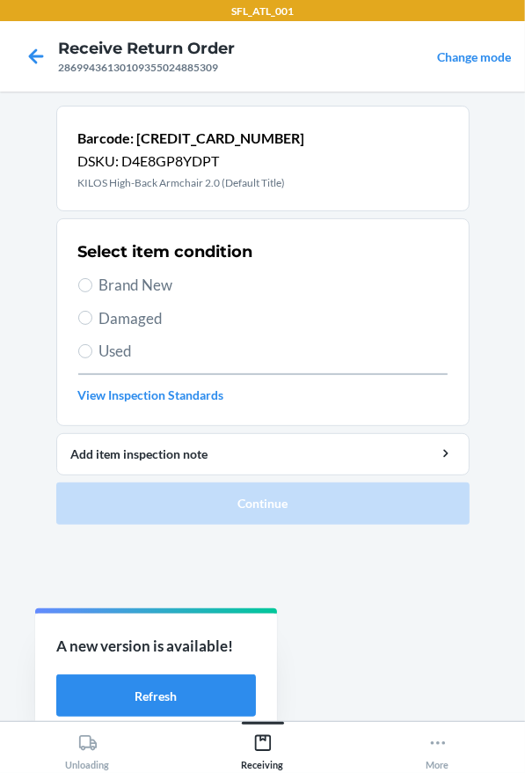
click at [154, 283] on span "Brand New" at bounding box center [273, 285] width 348 height 23
click at [92, 283] on input "Brand New" at bounding box center [85, 285] width 14 height 14
radio input "true"
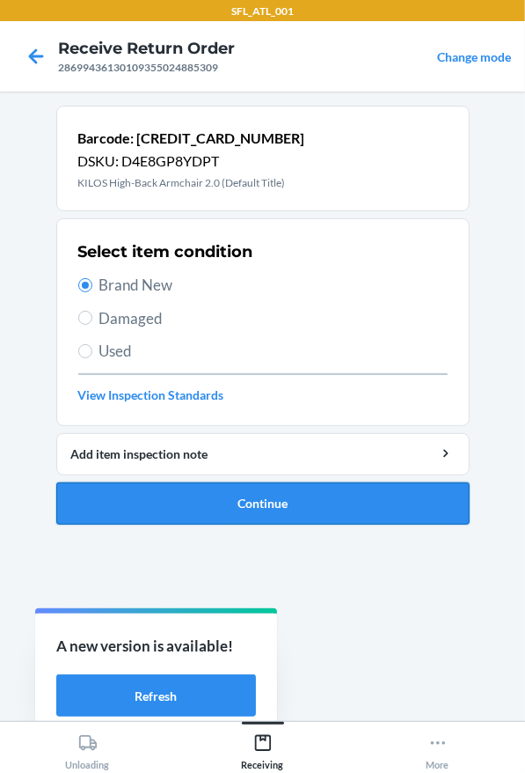
click at [285, 487] on button "Continue" at bounding box center [263, 503] width 414 height 42
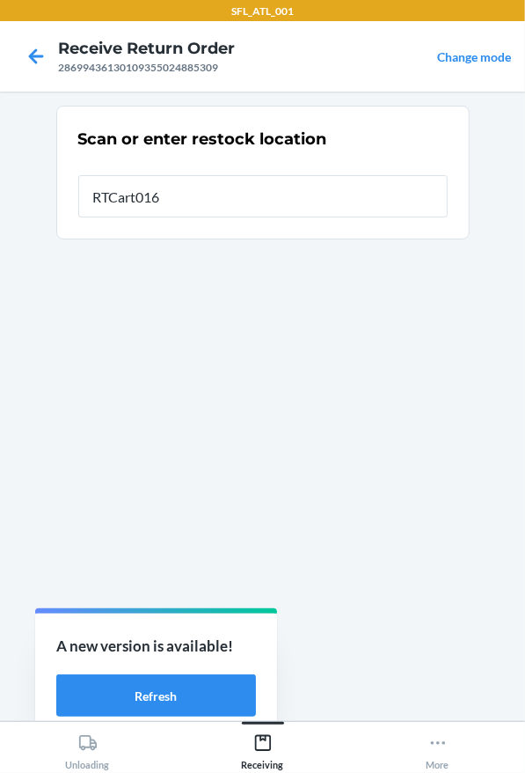
type input "RTCart016"
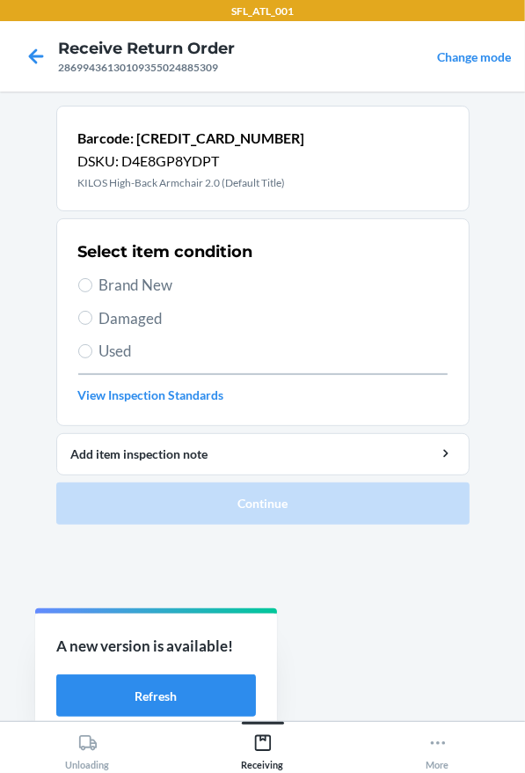
click at [119, 275] on span "Brand New" at bounding box center [273, 285] width 348 height 23
click at [92, 278] on input "Brand New" at bounding box center [85, 285] width 14 height 14
radio input "true"
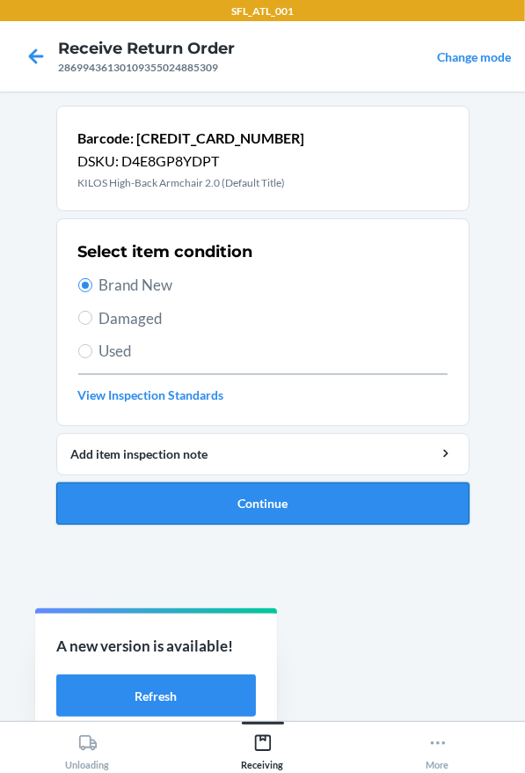
click at [215, 514] on button "Continue" at bounding box center [263, 503] width 414 height 42
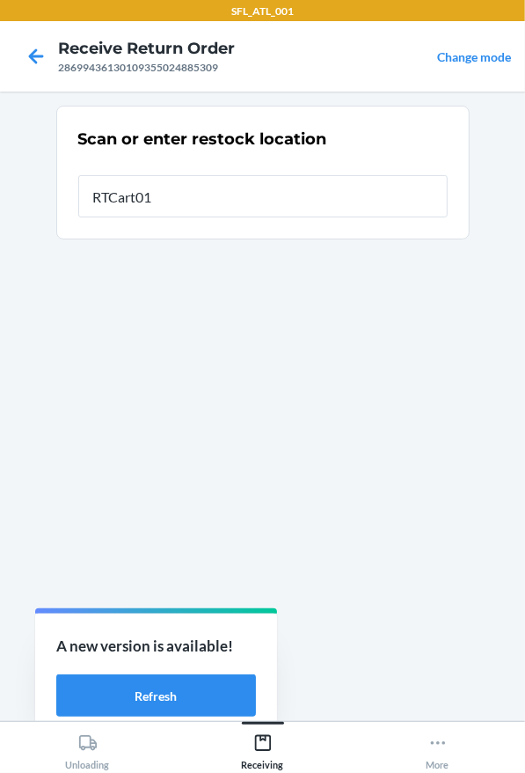
type input "RTCart016"
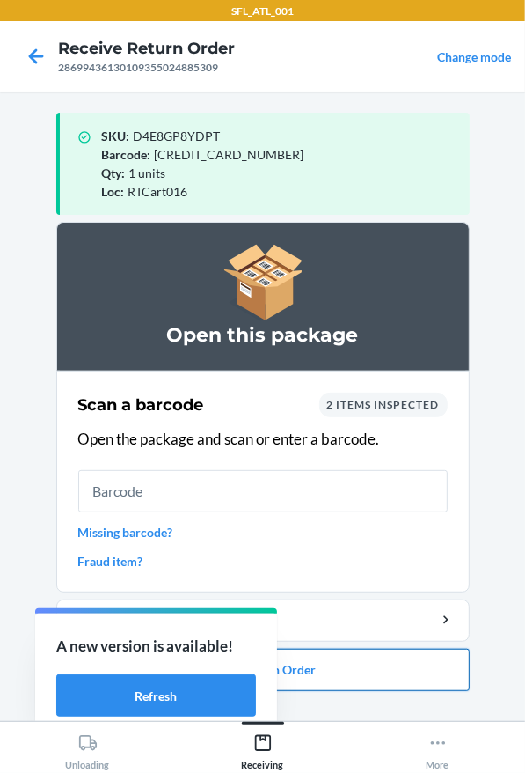
click at [351, 661] on button "Close Return Order" at bounding box center [263, 670] width 414 height 42
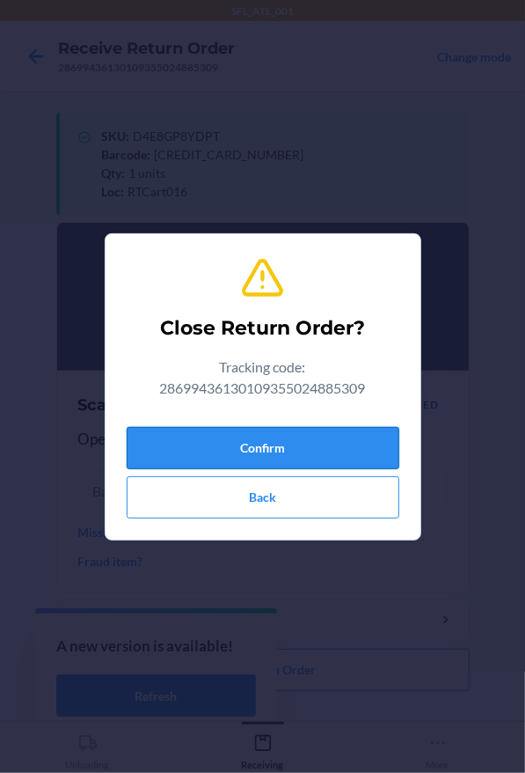
click at [314, 446] on button "Confirm" at bounding box center [263, 448] width 273 height 42
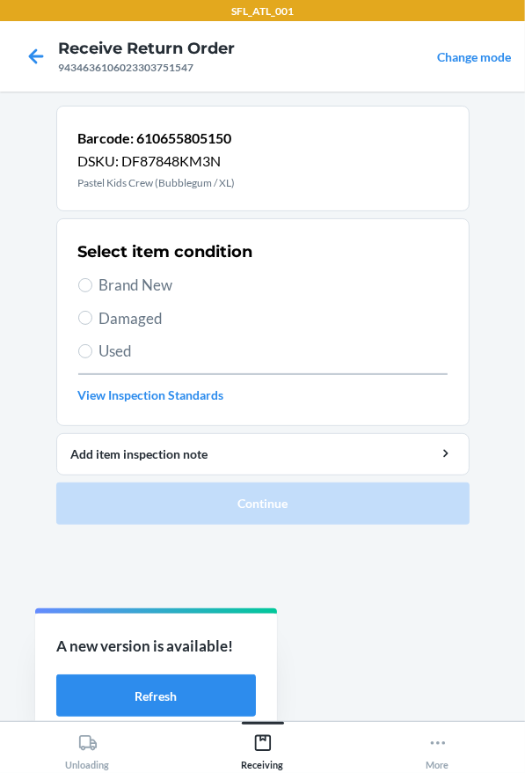
click at [232, 290] on span "Brand New" at bounding box center [273, 285] width 348 height 23
click at [92, 290] on input "Brand New" at bounding box center [85, 285] width 14 height 14
radio input "true"
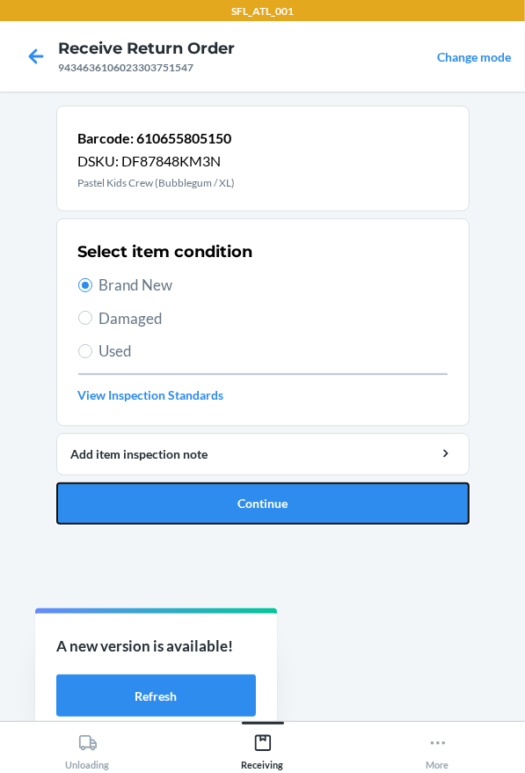
click at [214, 491] on button "Continue" at bounding box center [263, 503] width 414 height 42
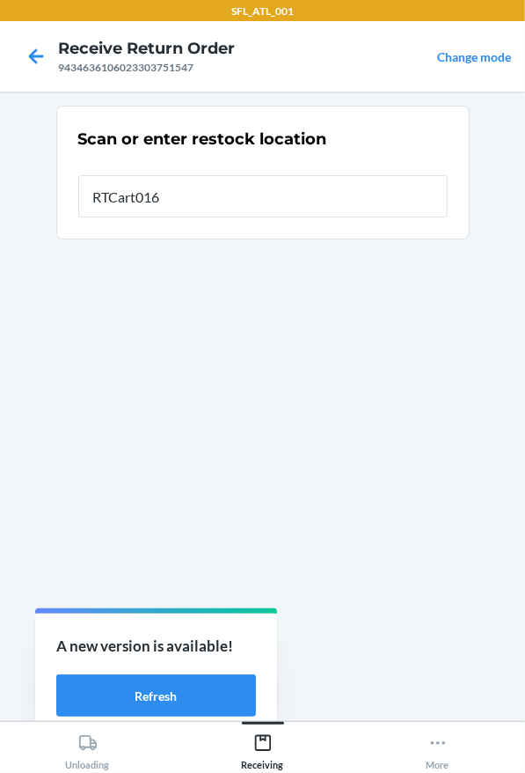
type input "RTCart016"
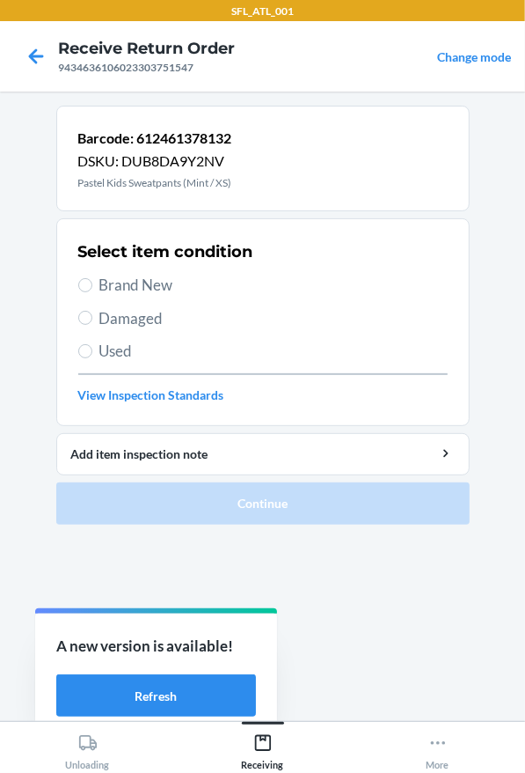
click at [120, 259] on h2 "Select item condition" at bounding box center [165, 251] width 175 height 23
click at [115, 276] on span "Brand New" at bounding box center [273, 285] width 348 height 23
click at [92, 278] on input "Brand New" at bounding box center [85, 285] width 14 height 14
radio input "true"
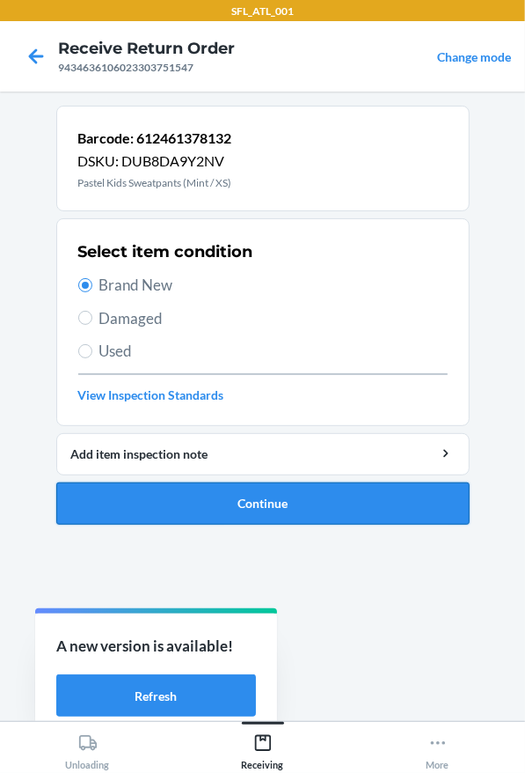
click at [176, 485] on button "Continue" at bounding box center [263, 503] width 414 height 42
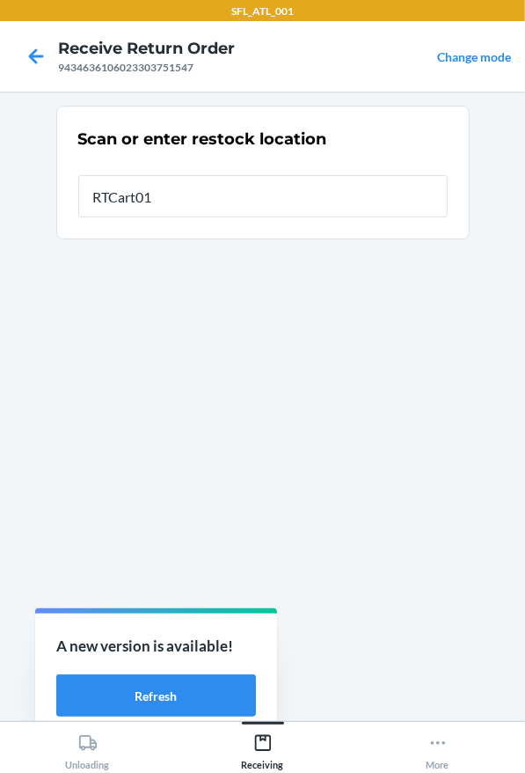
type input "RTCart016"
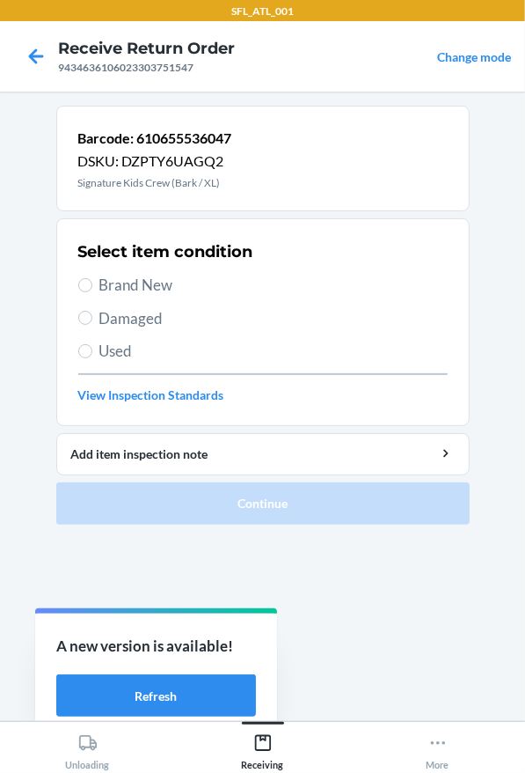
click at [288, 283] on span "Brand New" at bounding box center [273, 285] width 348 height 23
click at [92, 283] on input "Brand New" at bounding box center [85, 285] width 14 height 14
radio input "true"
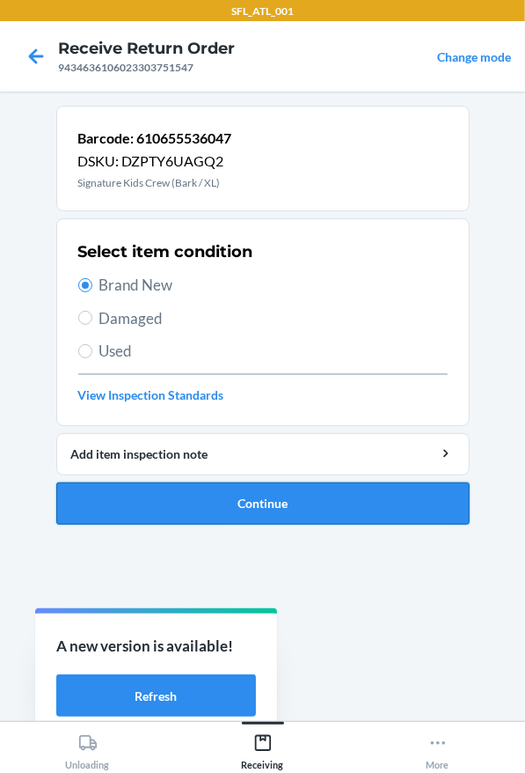
click at [333, 502] on button "Continue" at bounding box center [263, 503] width 414 height 42
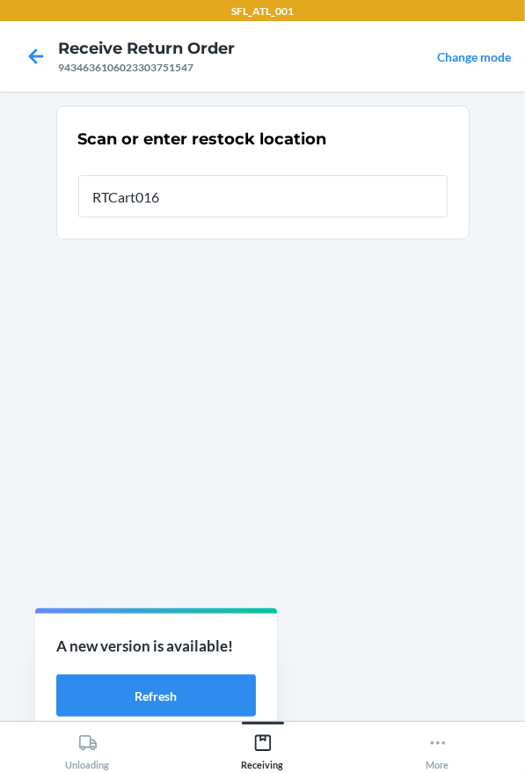
type input "RTCart016"
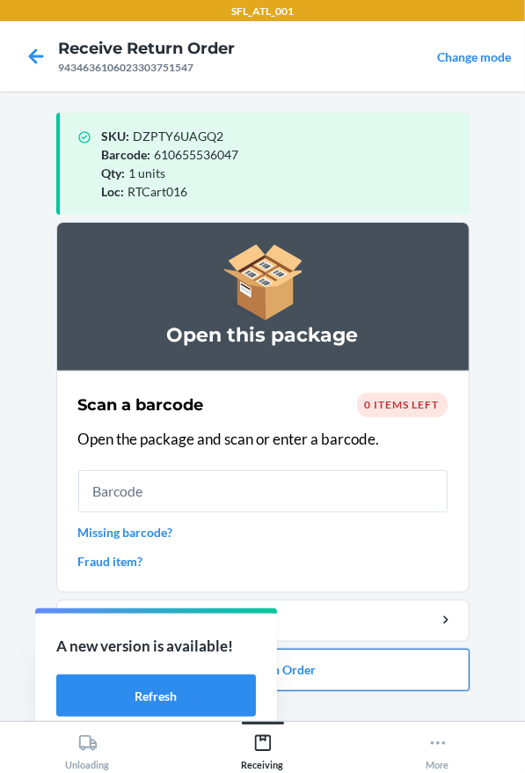
click at [421, 674] on button "Close Return Order" at bounding box center [263, 670] width 414 height 42
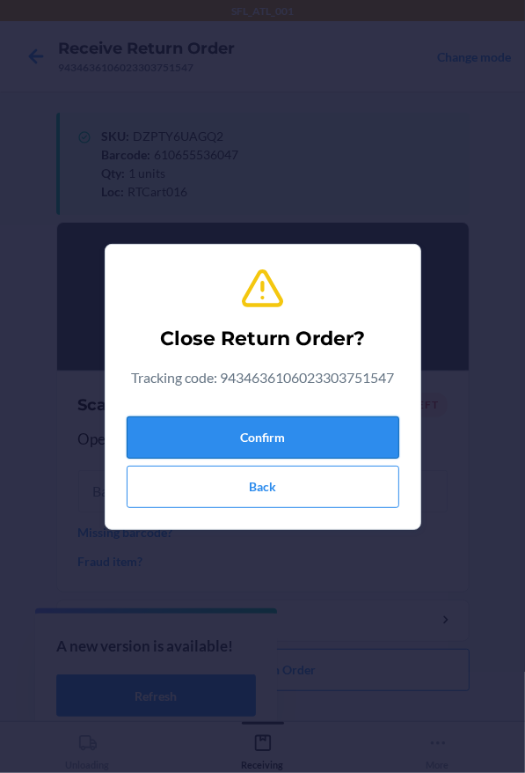
click at [325, 438] on button "Confirm" at bounding box center [263, 437] width 273 height 42
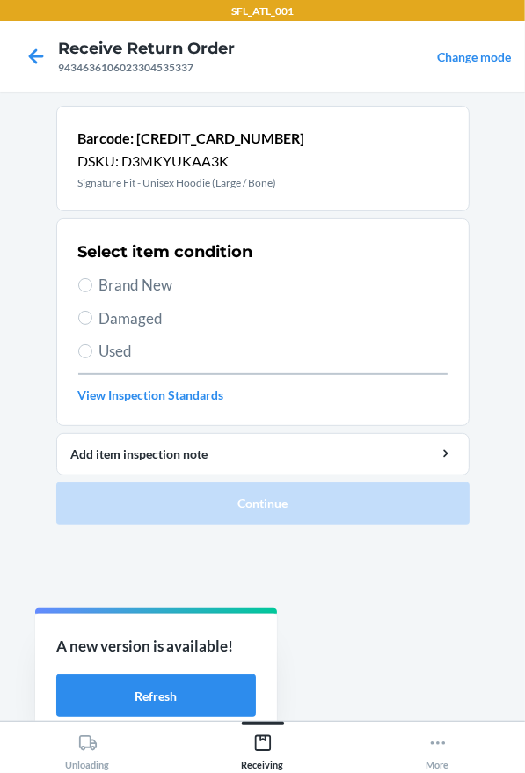
click at [122, 288] on span "Brand New" at bounding box center [273, 285] width 348 height 23
click at [92, 288] on input "Brand New" at bounding box center [85, 285] width 14 height 14
radio input "true"
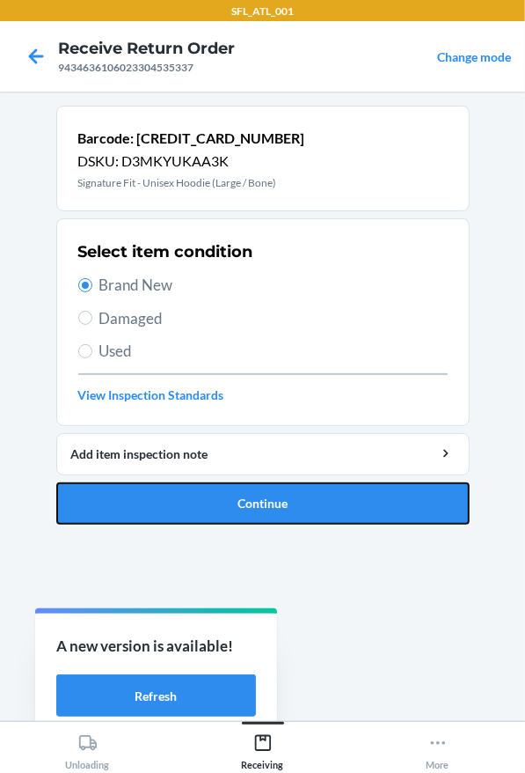
click at [250, 508] on button "Continue" at bounding box center [263, 503] width 414 height 42
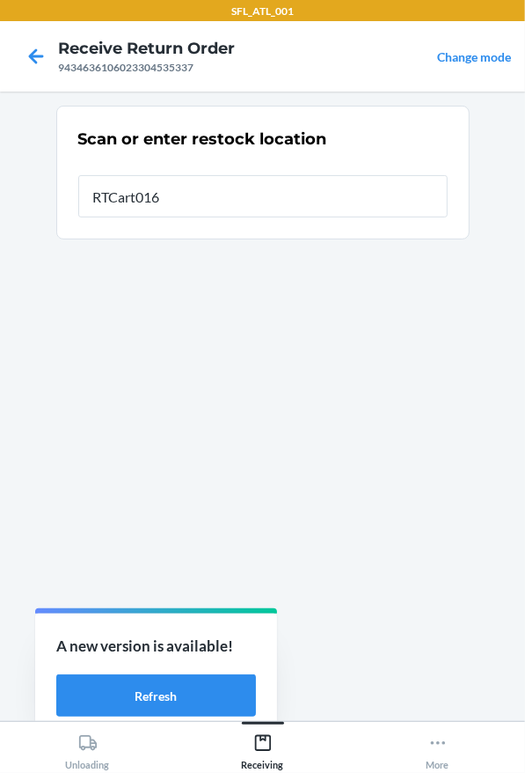
type input "RTCart016"
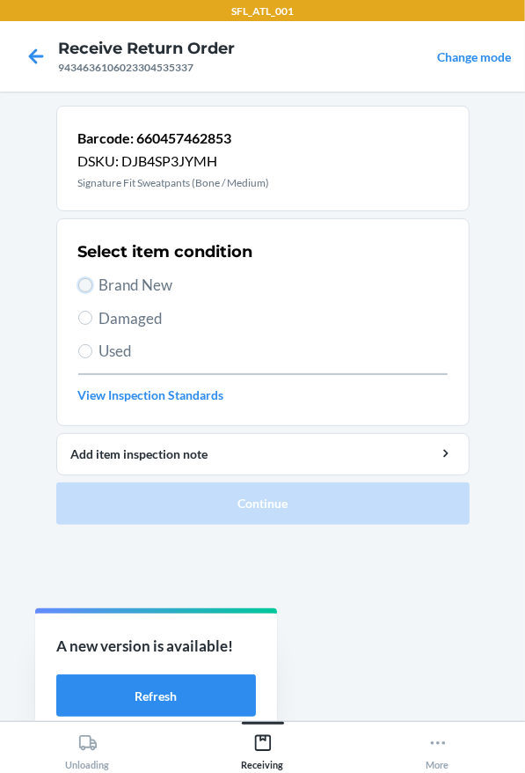
click at [82, 283] on input "Brand New" at bounding box center [85, 285] width 14 height 14
radio input "true"
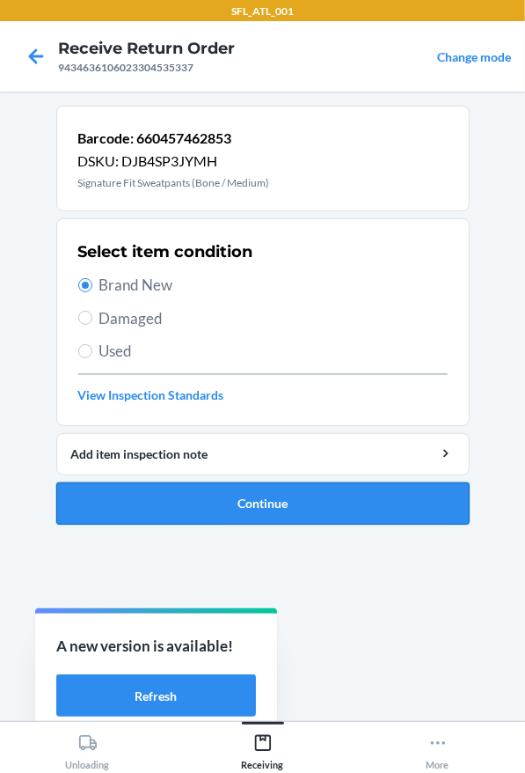
click at [176, 495] on button "Continue" at bounding box center [263, 503] width 414 height 42
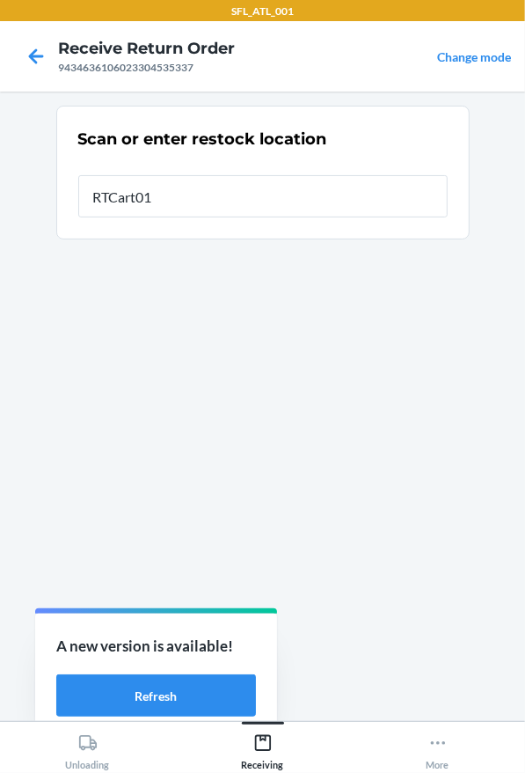
type input "RTCart016"
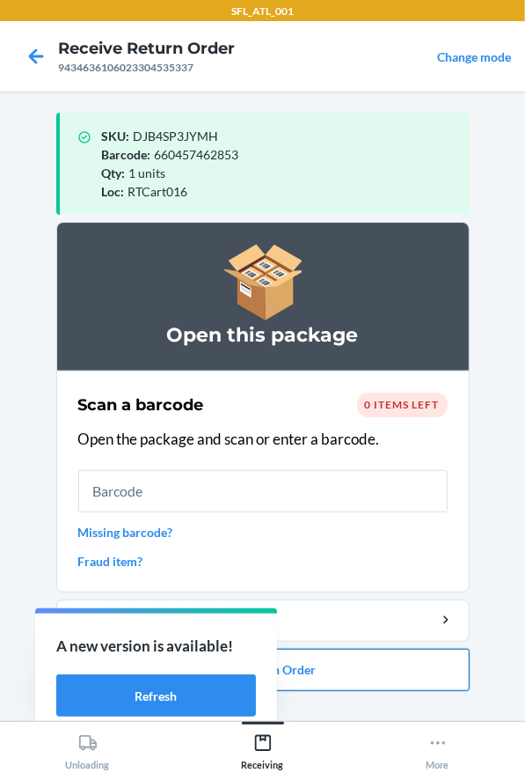
click at [389, 675] on button "Close Return Order" at bounding box center [263, 670] width 414 height 42
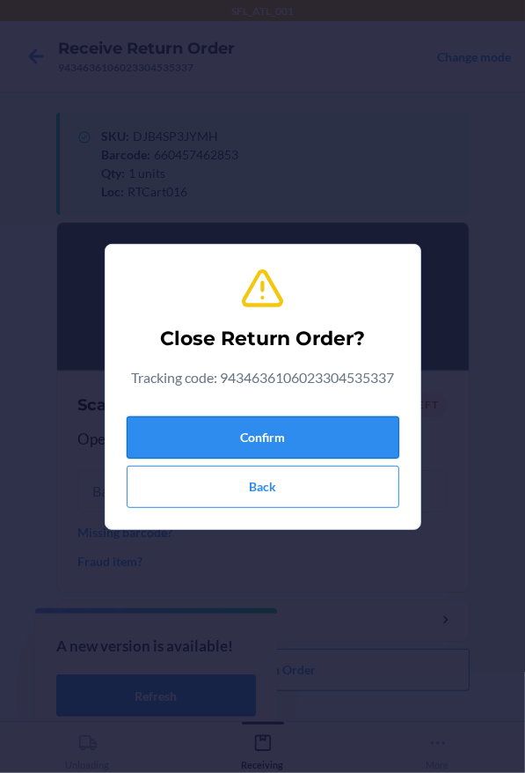
click at [278, 432] on button "Confirm" at bounding box center [263, 437] width 273 height 42
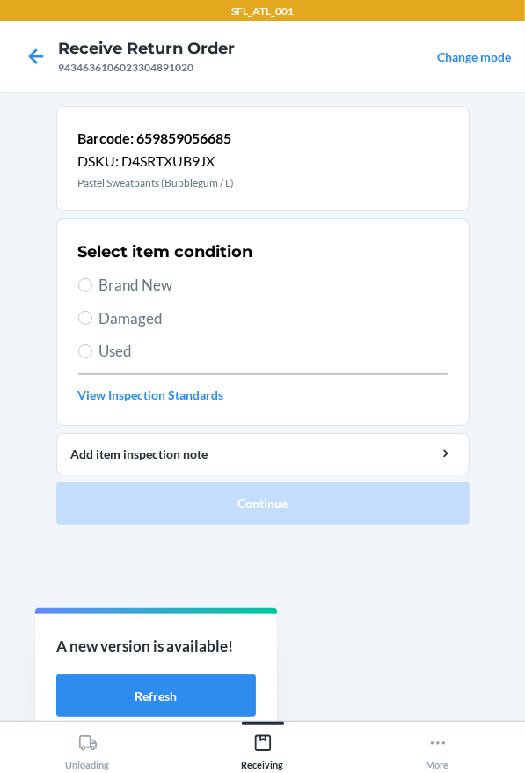
drag, startPoint x: 255, startPoint y: 268, endPoint x: 283, endPoint y: 304, distance: 45.1
click at [257, 269] on div "Select item condition Brand New Damaged Used View Inspection Standards" at bounding box center [263, 322] width 370 height 174
click at [275, 292] on span "Brand New" at bounding box center [273, 285] width 348 height 23
click at [92, 292] on input "Brand New" at bounding box center [85, 285] width 14 height 14
radio input "true"
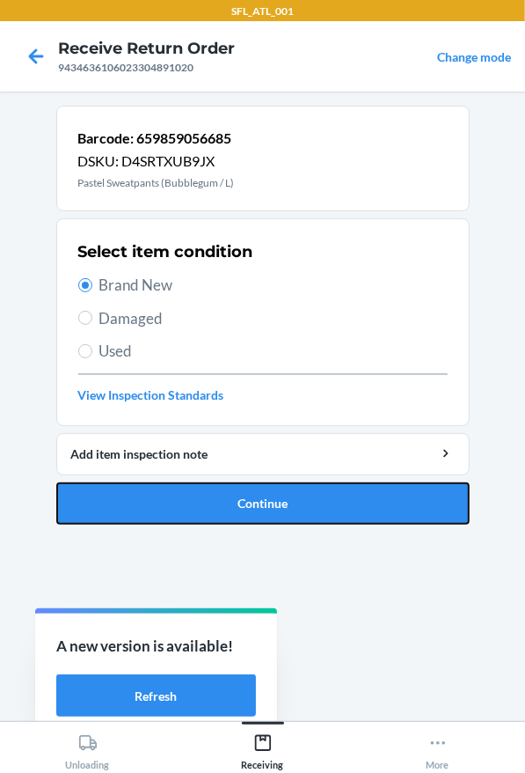
drag, startPoint x: 370, startPoint y: 490, endPoint x: 451, endPoint y: 464, distance: 86.0
click at [370, 491] on button "Continue" at bounding box center [263, 503] width 414 height 42
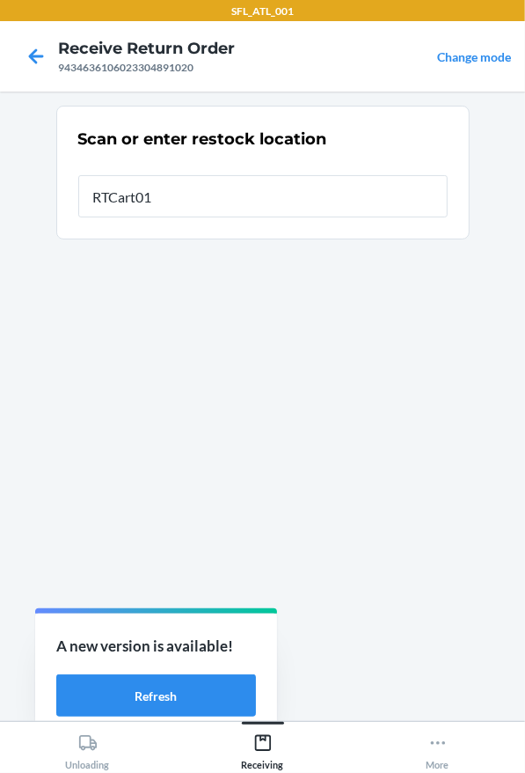
type input "RTCart016"
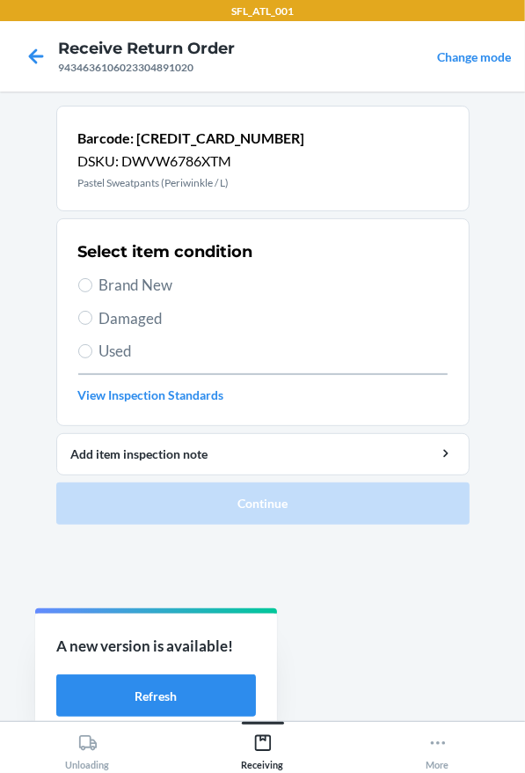
click at [103, 286] on span "Brand New" at bounding box center [273, 285] width 348 height 23
click at [92, 286] on input "Brand New" at bounding box center [85, 285] width 14 height 14
radio input "true"
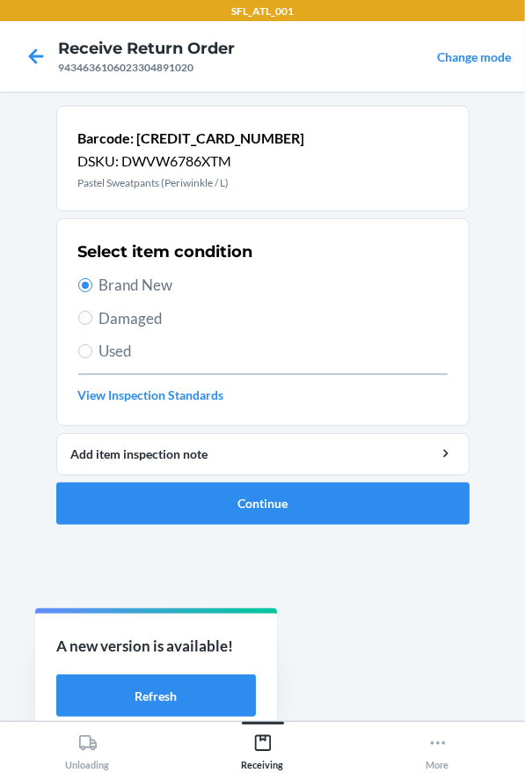
click at [223, 524] on ol "Barcode: [CREDIT_CARD_NUMBER] DSKU: DWVW6786XTM Pastel Sweatpants (Periwinkle /…" at bounding box center [263, 322] width 414 height 433
click at [226, 507] on button "Continue" at bounding box center [263, 503] width 414 height 42
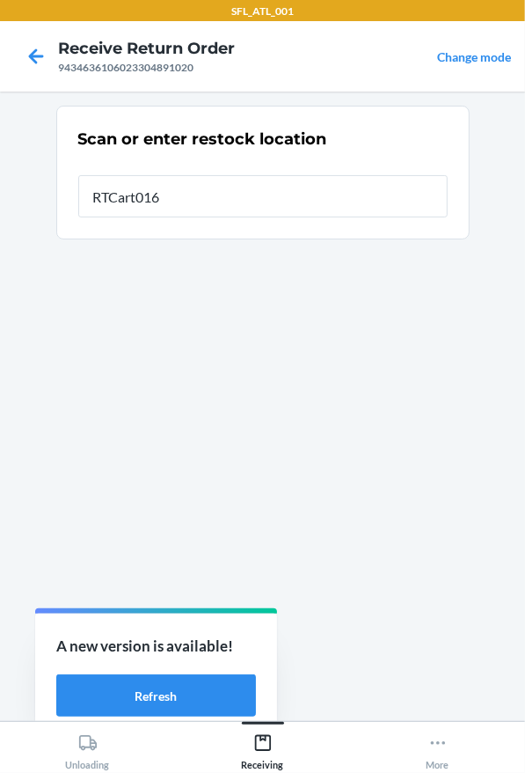
type input "RTCart016"
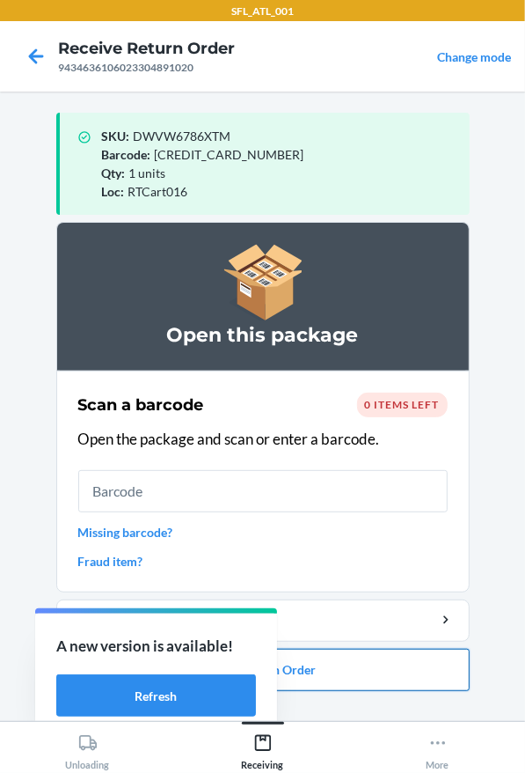
click at [397, 684] on button "Close Return Order" at bounding box center [263, 670] width 414 height 42
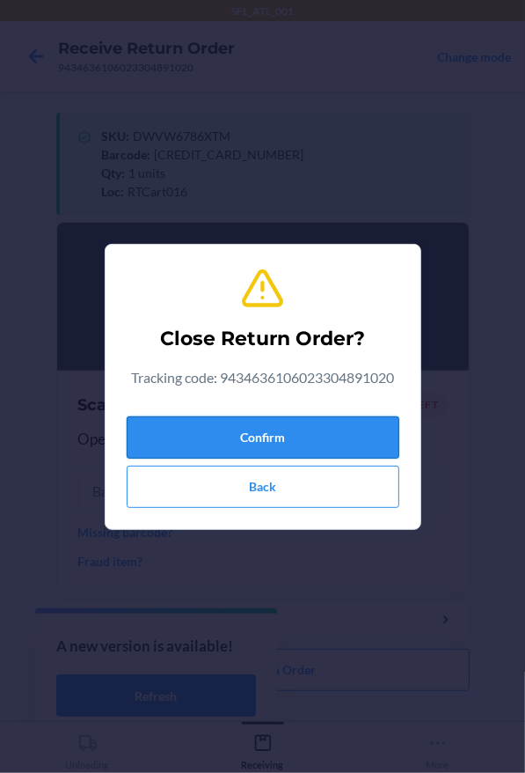
click at [271, 436] on button "Confirm" at bounding box center [263, 437] width 273 height 42
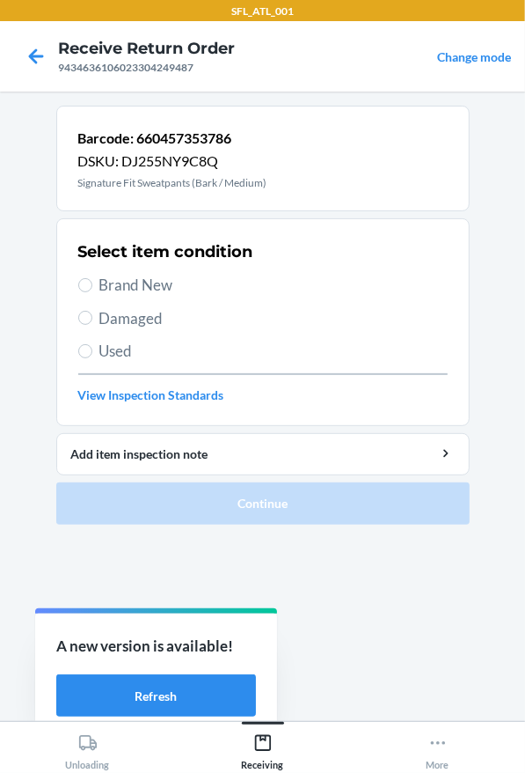
click at [187, 283] on span "Brand New" at bounding box center [273, 285] width 348 height 23
click at [92, 283] on input "Brand New" at bounding box center [85, 285] width 14 height 14
radio input "true"
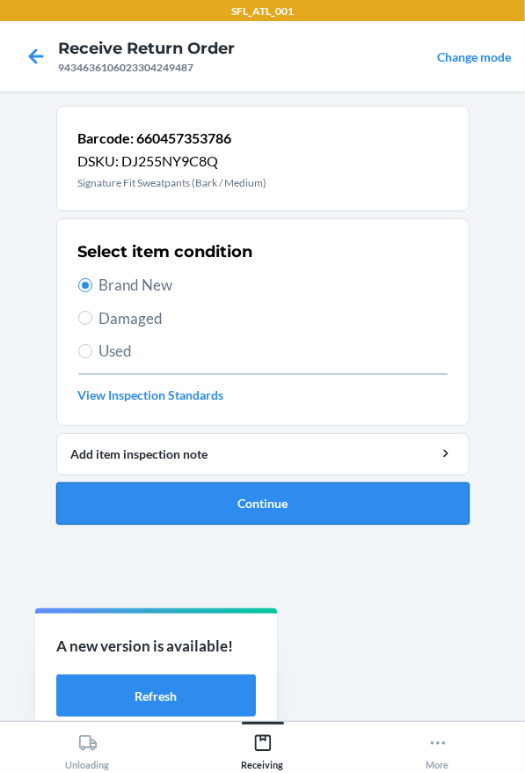
click at [246, 505] on button "Continue" at bounding box center [263, 503] width 414 height 42
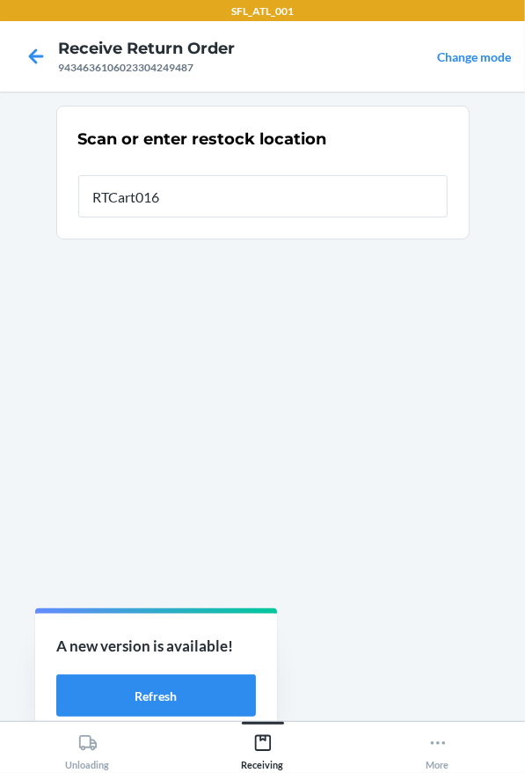
type input "RTCart016"
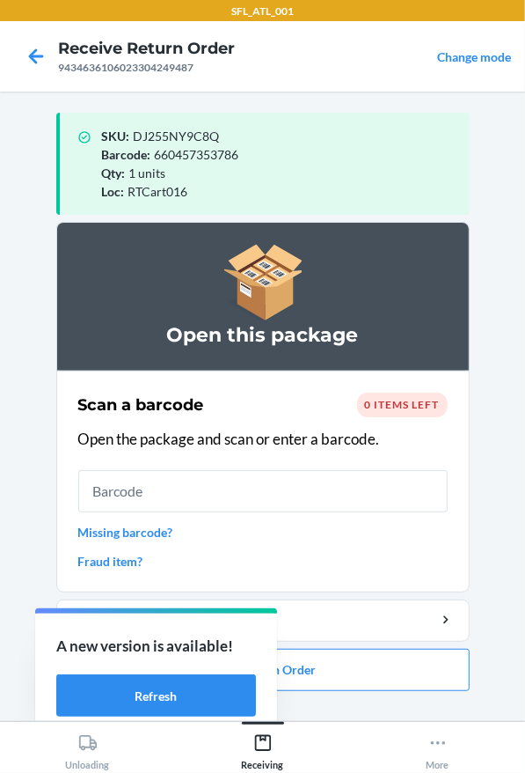
click at [352, 696] on ol "Open this package Scan a barcode 0 items left Open the package and scan or ente…" at bounding box center [263, 463] width 414 height 483
click at [341, 675] on button "Close Return Order" at bounding box center [263, 670] width 414 height 42
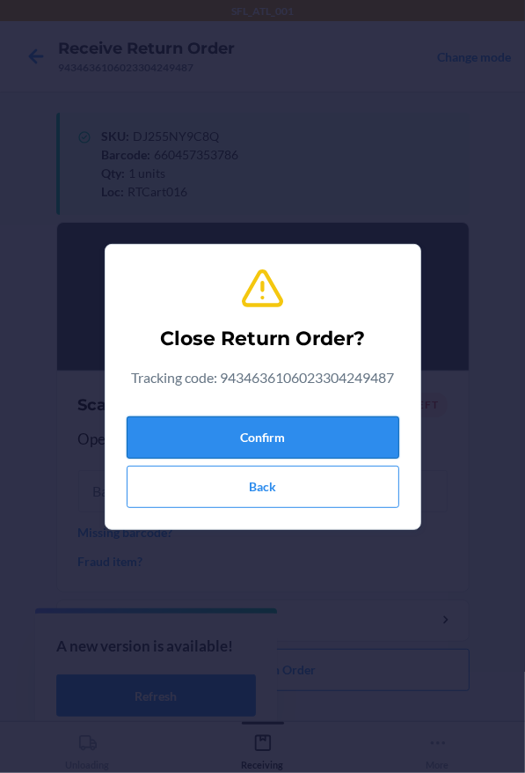
drag, startPoint x: 269, startPoint y: 444, endPoint x: 301, endPoint y: 432, distance: 34.0
click at [275, 441] on button "Confirm" at bounding box center [263, 437] width 273 height 42
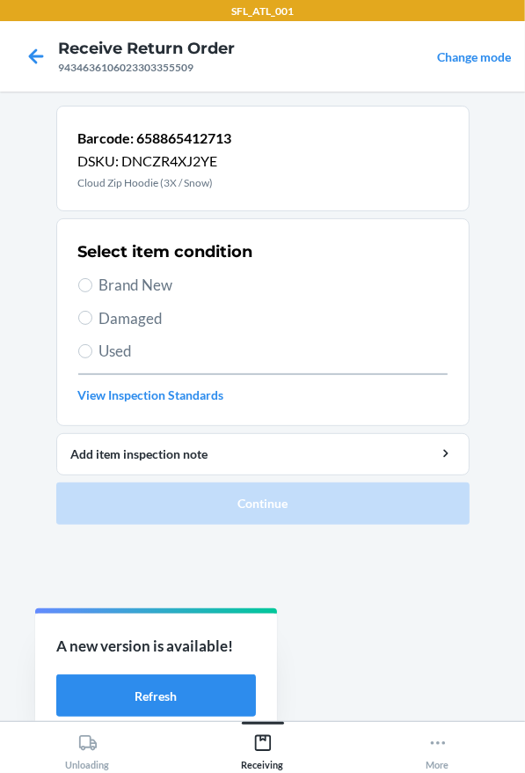
click at [189, 287] on span "Brand New" at bounding box center [273, 285] width 348 height 23
click at [92, 287] on input "Brand New" at bounding box center [85, 285] width 14 height 14
radio input "true"
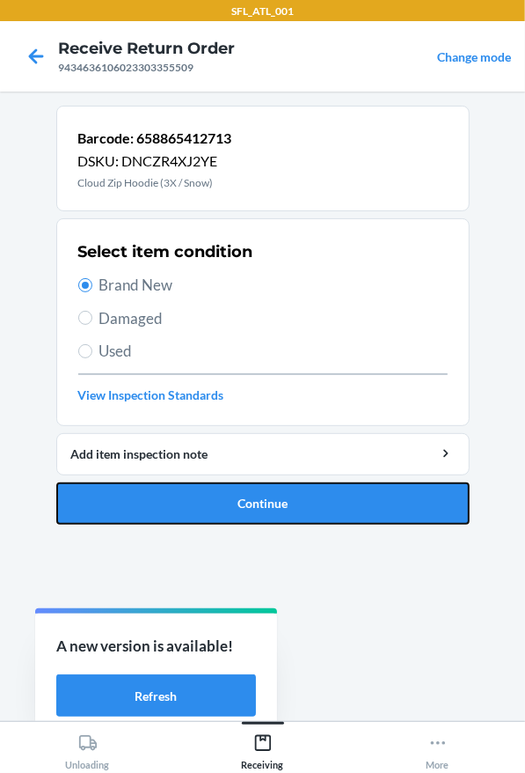
drag, startPoint x: 286, startPoint y: 495, endPoint x: 292, endPoint y: 478, distance: 18.6
click at [286, 496] on button "Continue" at bounding box center [263, 503] width 414 height 42
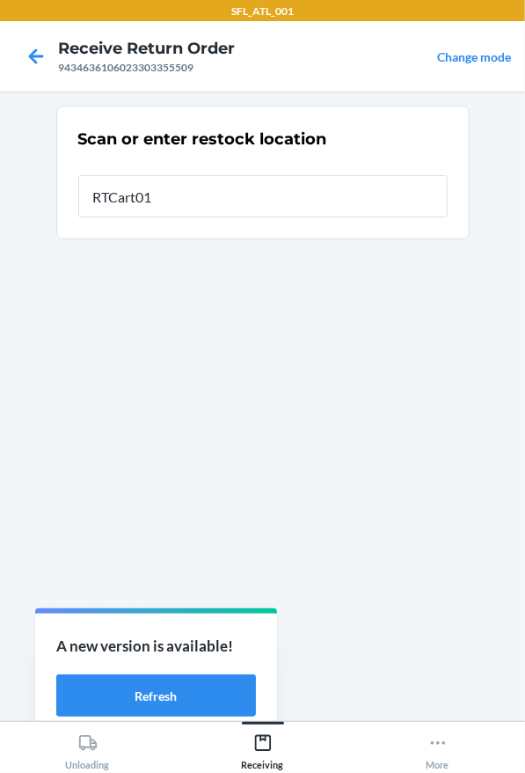
type input "RTCart016"
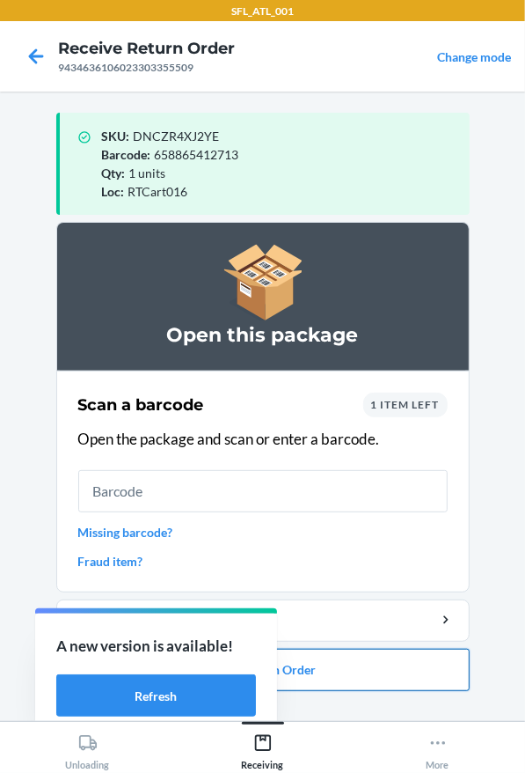
click at [356, 675] on button "Close Return Order" at bounding box center [263, 670] width 414 height 42
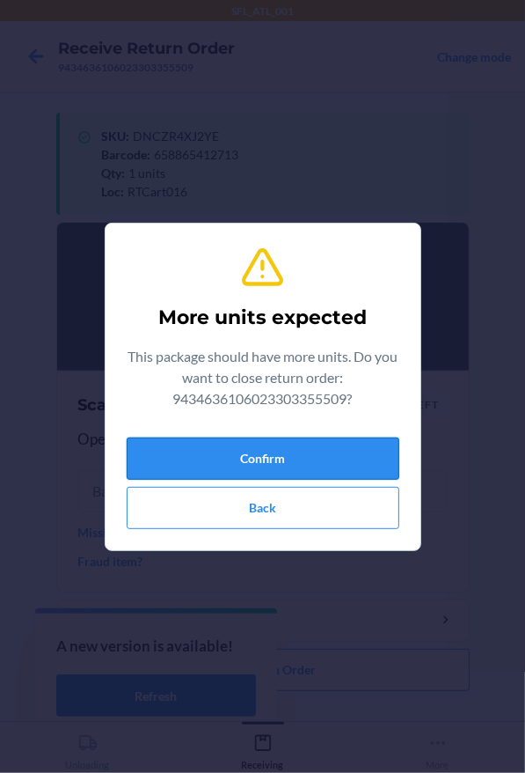
click at [304, 448] on button "Confirm" at bounding box center [263, 458] width 273 height 42
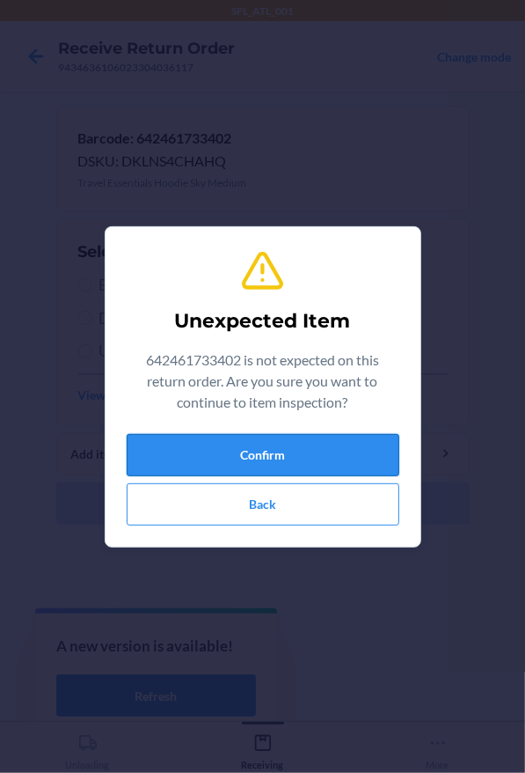
click at [284, 444] on button "Confirm" at bounding box center [263, 455] width 273 height 42
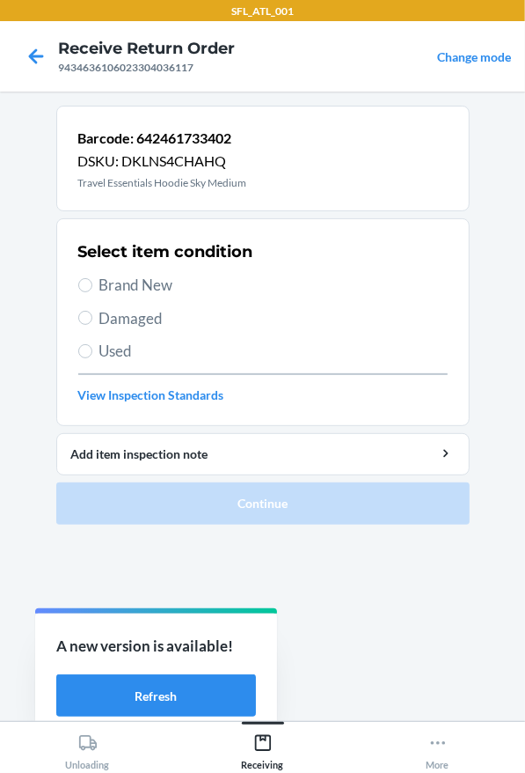
click at [191, 293] on span "Brand New" at bounding box center [273, 285] width 348 height 23
click at [92, 292] on input "Brand New" at bounding box center [85, 285] width 14 height 14
radio input "true"
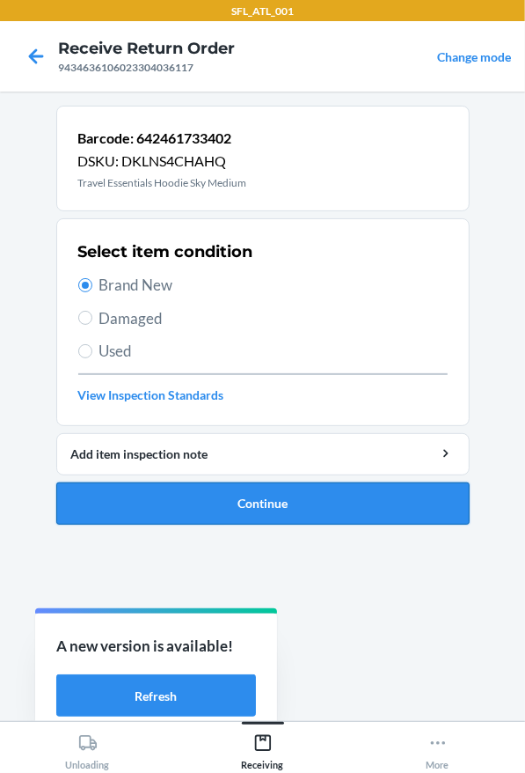
click at [218, 495] on button "Continue" at bounding box center [263, 503] width 414 height 42
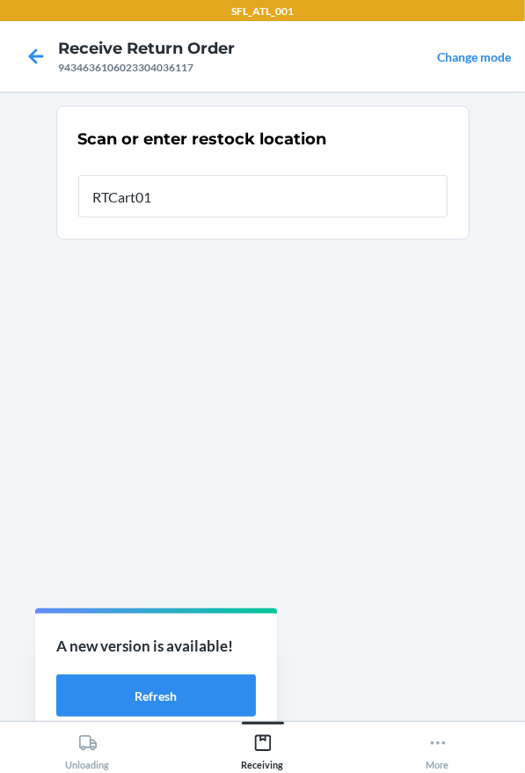
type input "RTCart016"
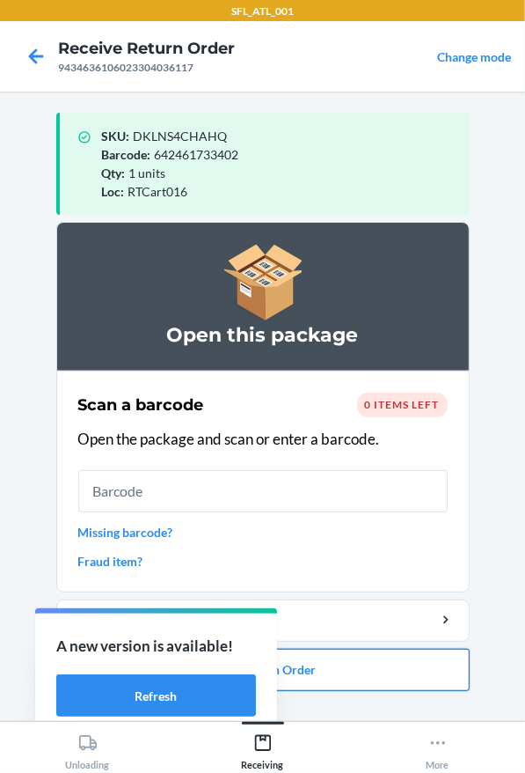
click at [418, 662] on button "Close Return Order" at bounding box center [263, 670] width 414 height 42
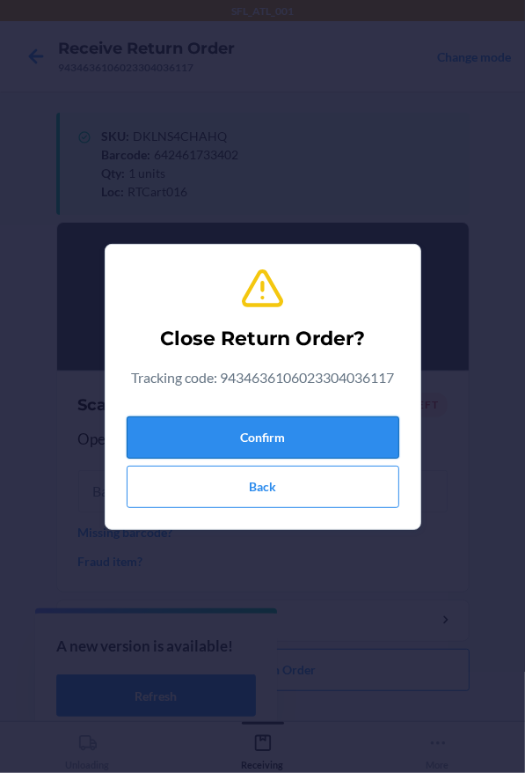
click at [326, 444] on button "Confirm" at bounding box center [263, 437] width 273 height 42
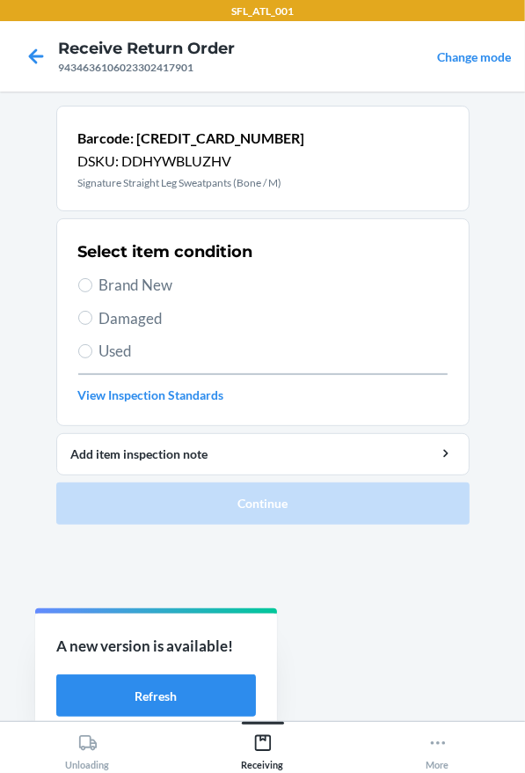
click at [114, 280] on span "Brand New" at bounding box center [273, 285] width 348 height 23
click at [92, 280] on input "Brand New" at bounding box center [85, 285] width 14 height 14
radio input "true"
click at [146, 282] on span "Brand New" at bounding box center [273, 285] width 348 height 23
click at [92, 282] on input "Brand New" at bounding box center [85, 285] width 14 height 14
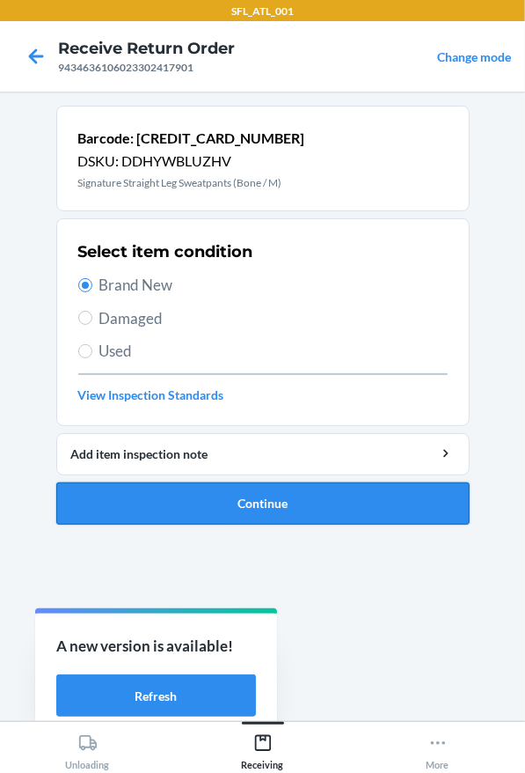
click at [266, 514] on button "Continue" at bounding box center [263, 503] width 414 height 42
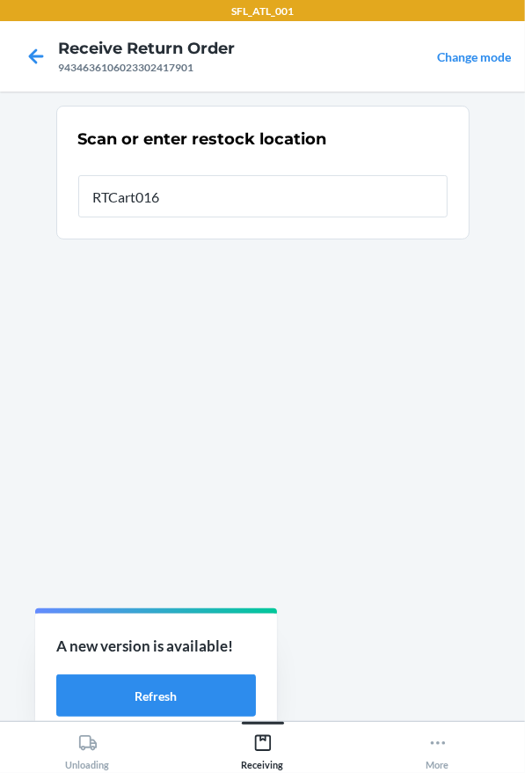
type input "RTCart016"
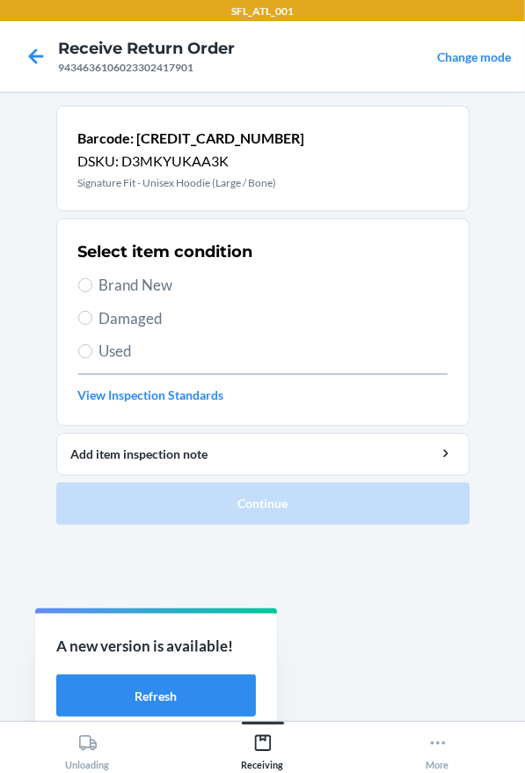
click at [149, 275] on span "Brand New" at bounding box center [273, 285] width 348 height 23
click at [92, 278] on input "Brand New" at bounding box center [85, 285] width 14 height 14
radio input "true"
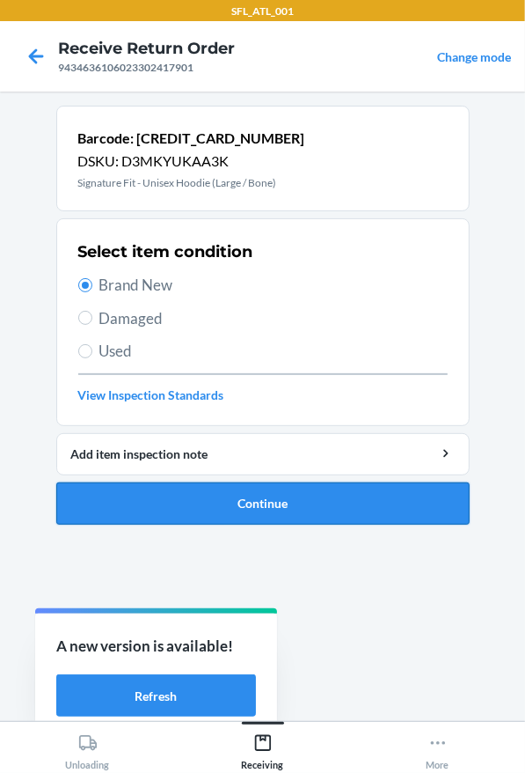
click at [226, 501] on button "Continue" at bounding box center [263, 503] width 414 height 42
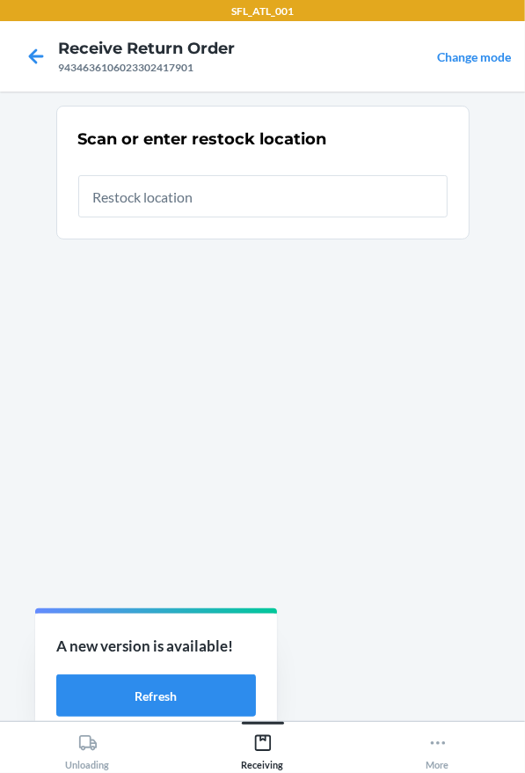
click at [99, 177] on input "text" at bounding box center [263, 196] width 370 height 42
type input "RTCart016"
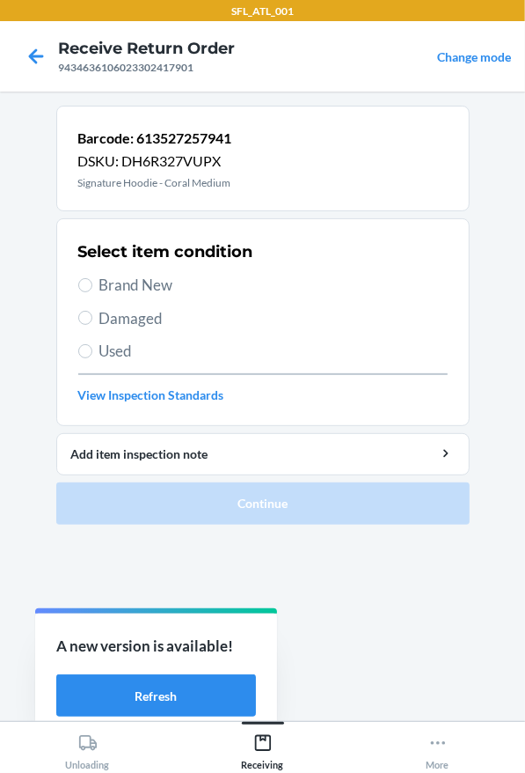
click at [135, 275] on span "Brand New" at bounding box center [273, 285] width 348 height 23
click at [92, 278] on input "Brand New" at bounding box center [85, 285] width 14 height 14
radio input "true"
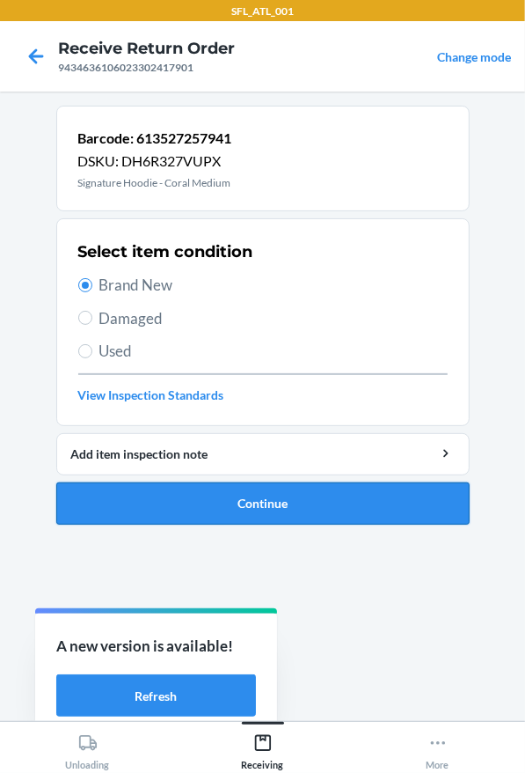
click at [219, 495] on button "Continue" at bounding box center [263, 503] width 414 height 42
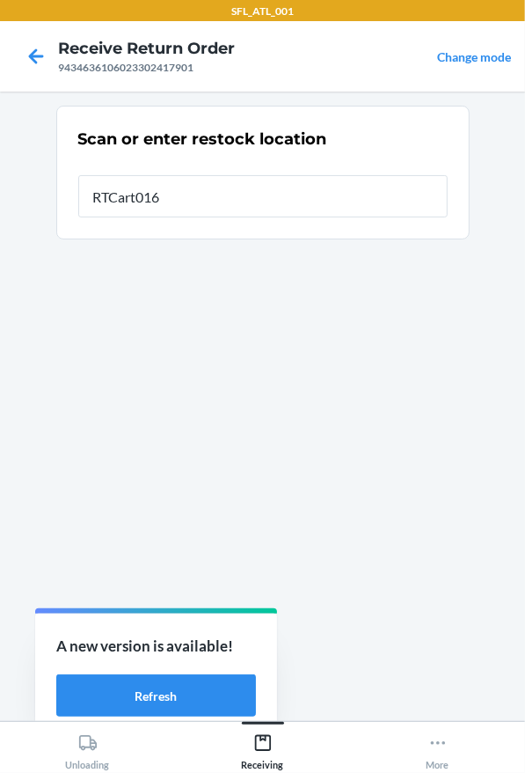
type input "RTCart016"
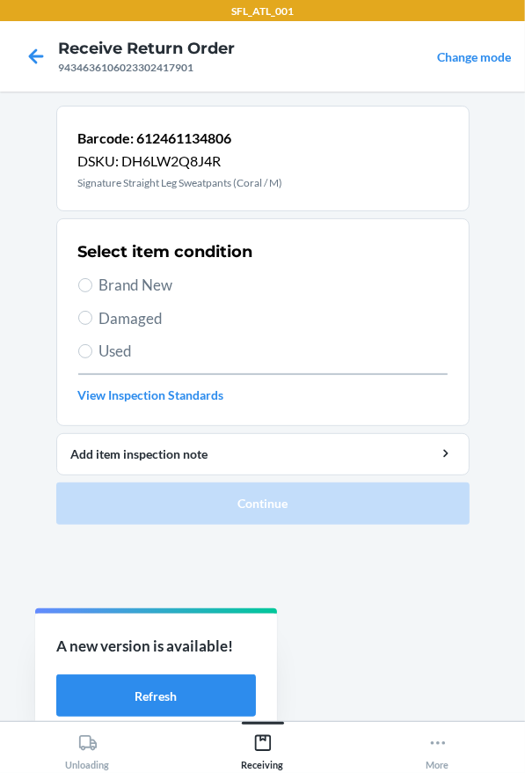
click at [160, 290] on span "Brand New" at bounding box center [273, 285] width 348 height 23
click at [92, 290] on input "Brand New" at bounding box center [85, 285] width 14 height 14
radio input "true"
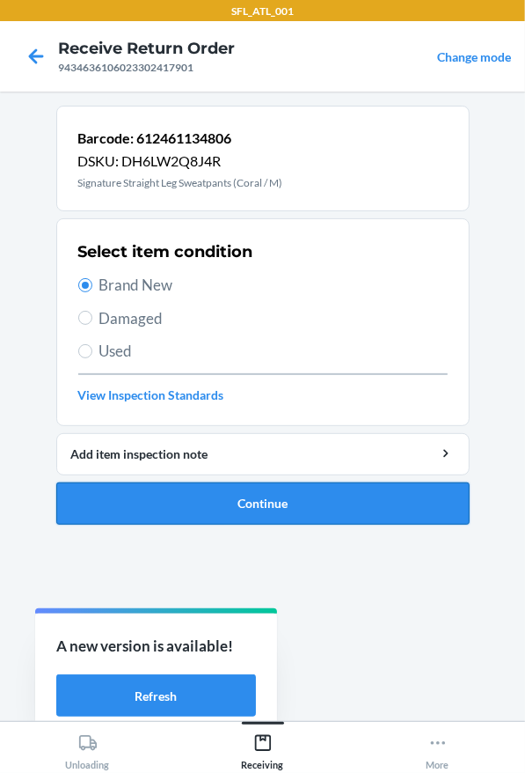
click at [231, 499] on button "Continue" at bounding box center [263, 503] width 414 height 42
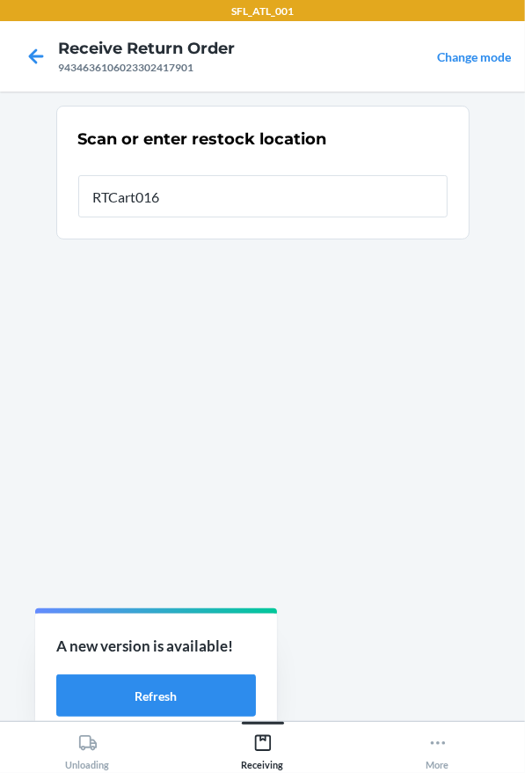
type input "RTCart016"
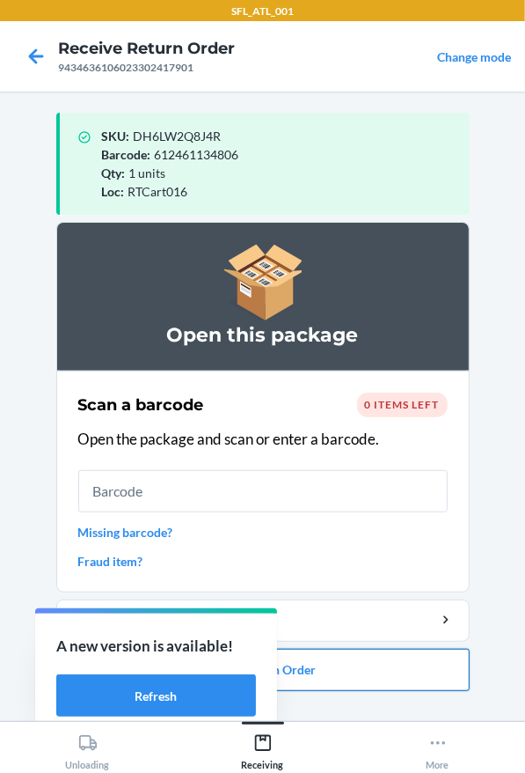
click at [330, 676] on button "Close Return Order" at bounding box center [263, 670] width 414 height 42
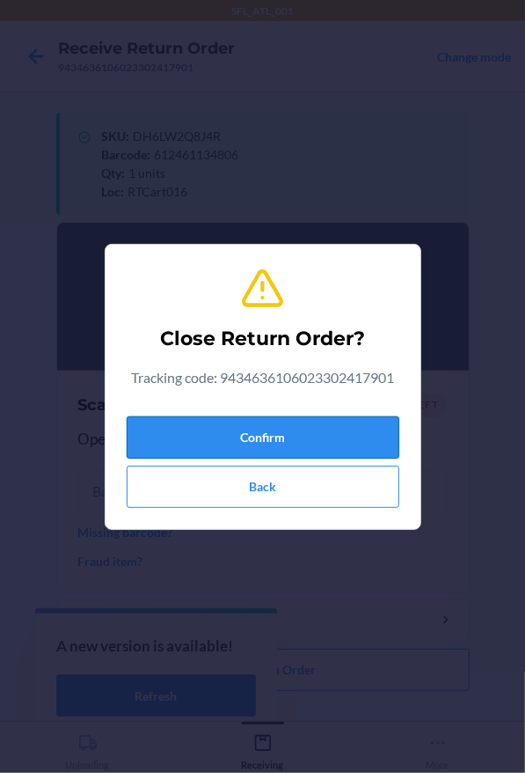
click at [304, 444] on button "Confirm" at bounding box center [263, 437] width 273 height 42
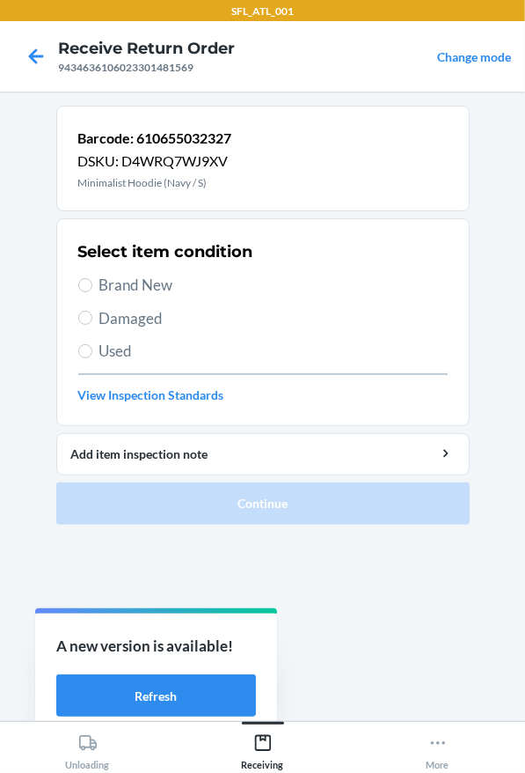
click at [138, 275] on span "Brand New" at bounding box center [273, 285] width 348 height 23
click at [92, 278] on input "Brand New" at bounding box center [85, 285] width 14 height 14
radio input "true"
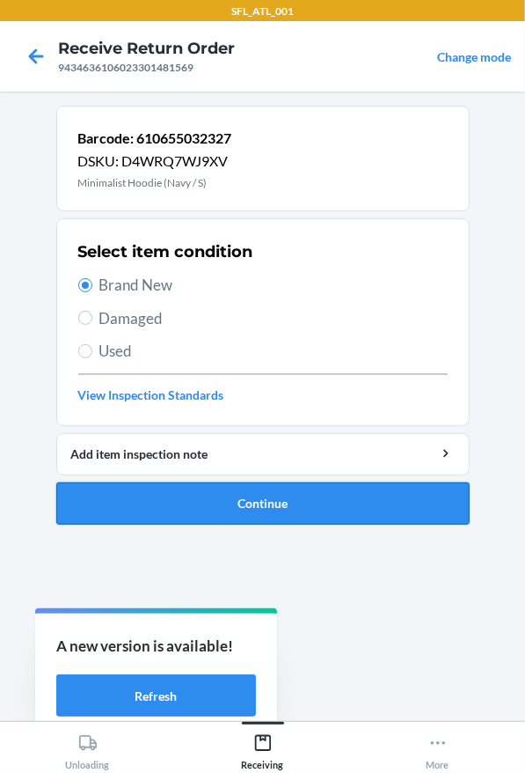
click at [264, 500] on button "Continue" at bounding box center [263, 503] width 414 height 42
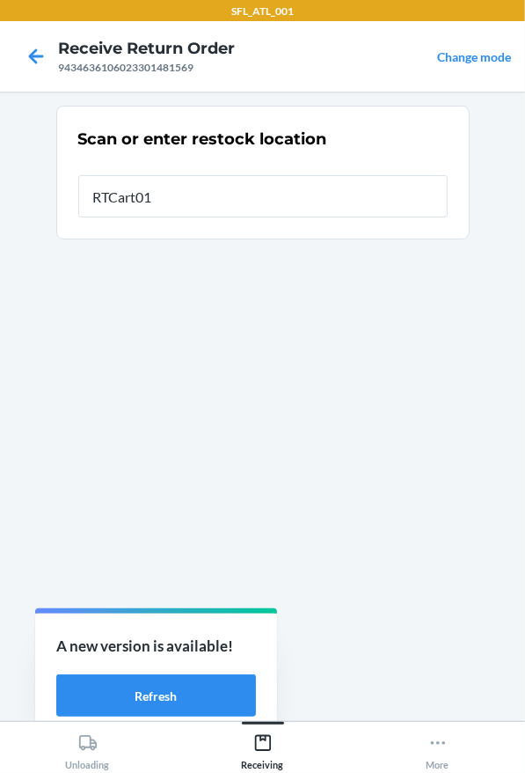
type input "RTCart016"
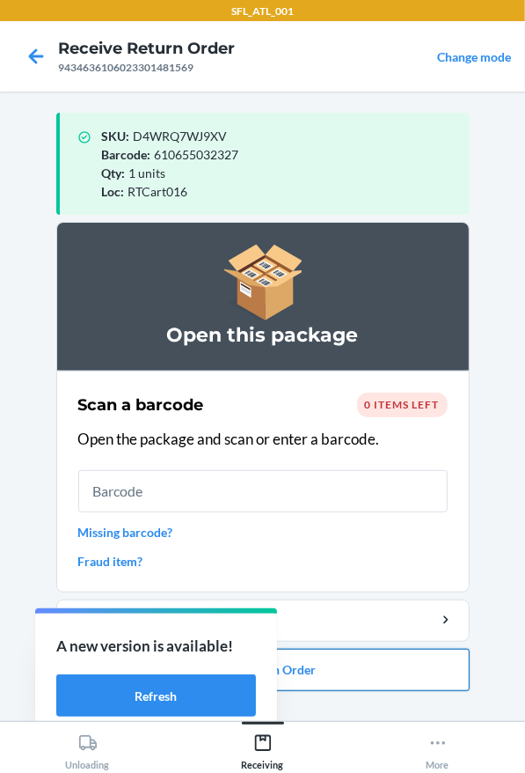
click at [333, 657] on button "Close Return Order" at bounding box center [263, 670] width 414 height 42
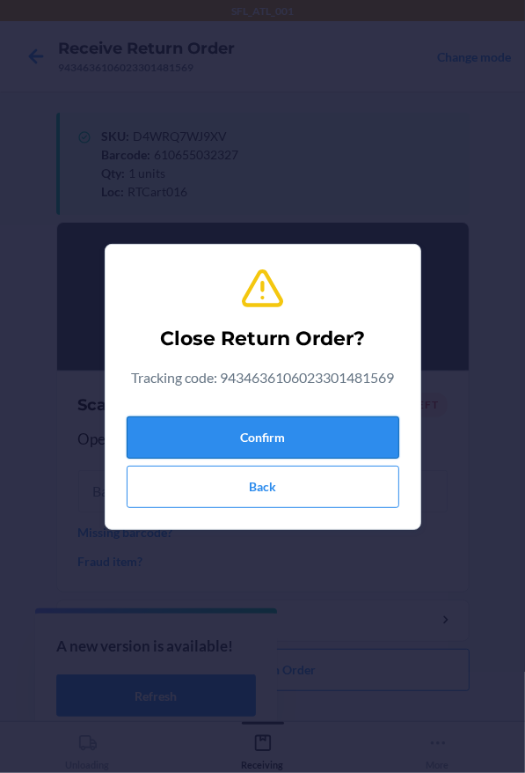
click at [351, 447] on button "Confirm" at bounding box center [263, 437] width 273 height 42
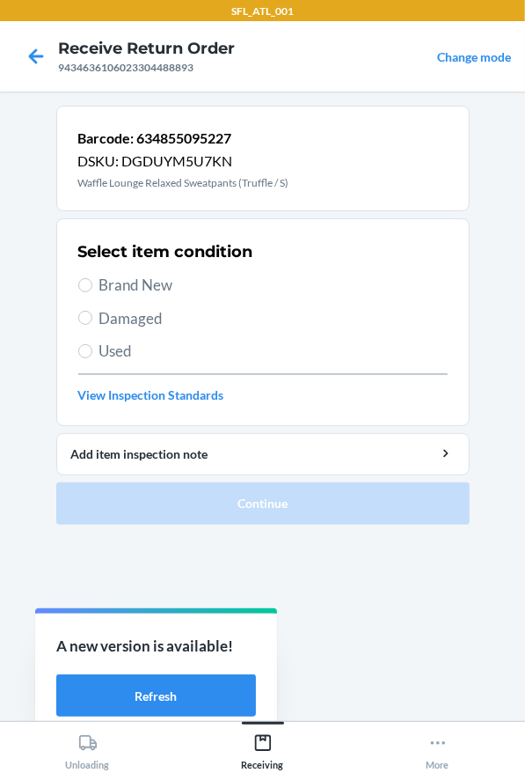
click at [98, 282] on label "Brand New" at bounding box center [263, 285] width 370 height 23
click at [92, 282] on input "Brand New" at bounding box center [85, 285] width 14 height 14
radio input "true"
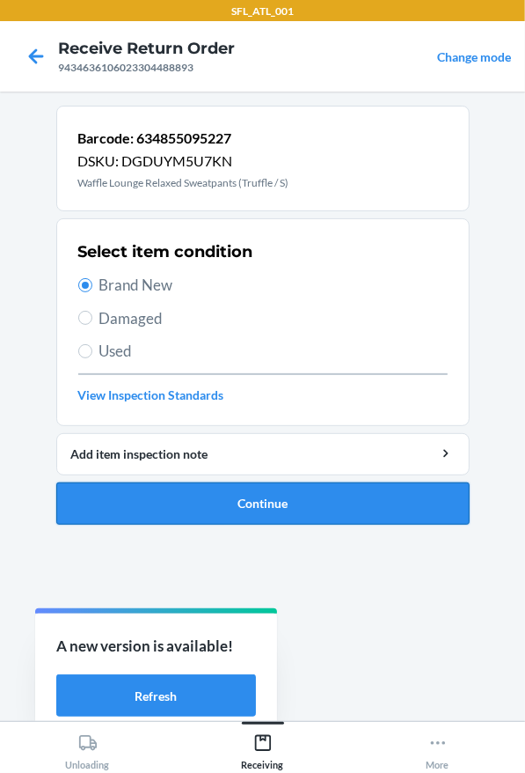
click at [320, 508] on button "Continue" at bounding box center [263, 503] width 414 height 42
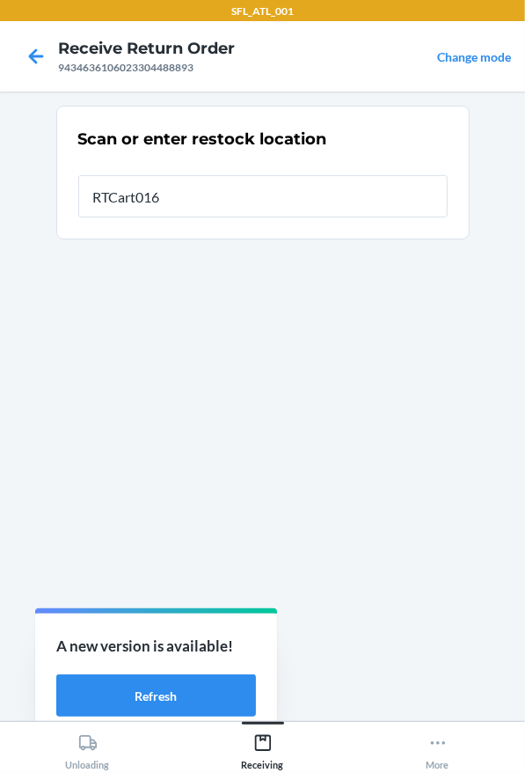
type input "RTCart016"
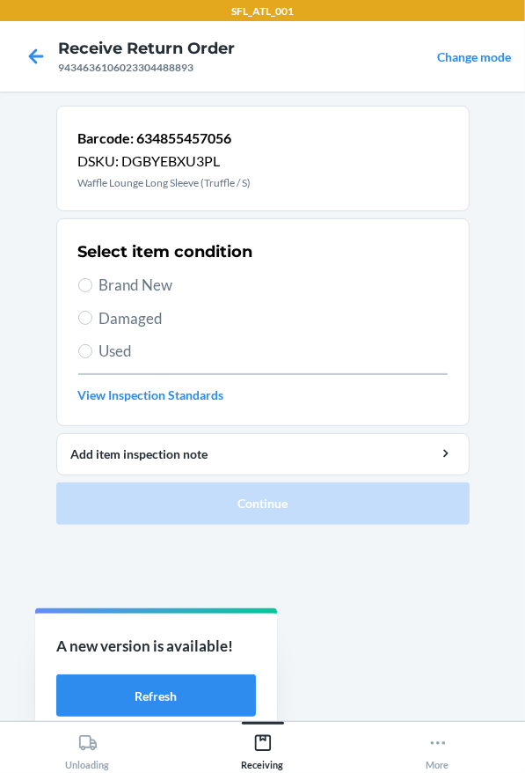
click at [170, 274] on span "Brand New" at bounding box center [273, 285] width 348 height 23
click at [92, 278] on input "Brand New" at bounding box center [85, 285] width 14 height 14
radio input "true"
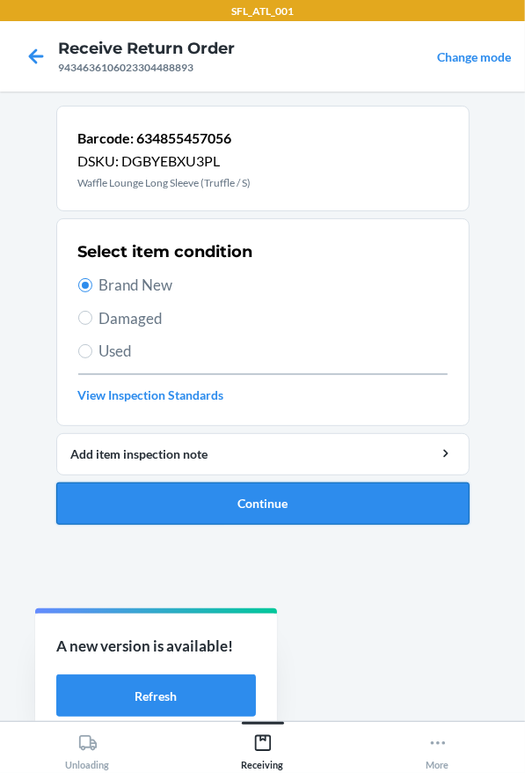
click at [208, 502] on button "Continue" at bounding box center [263, 503] width 414 height 42
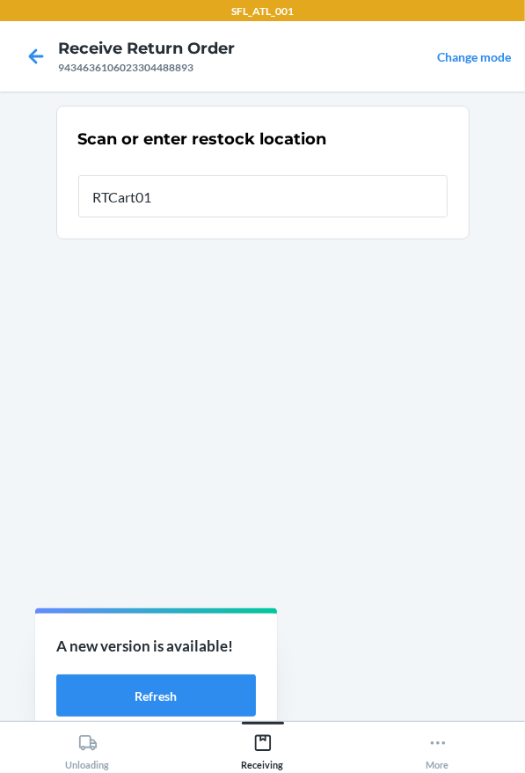
type input "RTCart016"
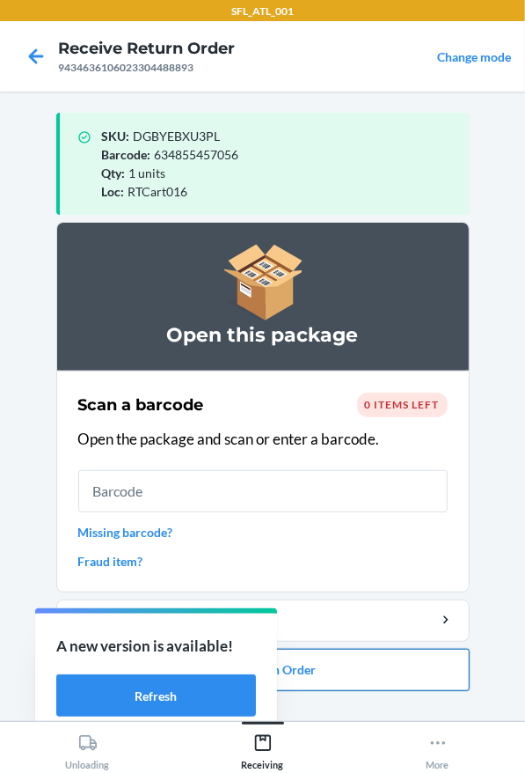
click at [298, 660] on button "Close Return Order" at bounding box center [263, 670] width 414 height 42
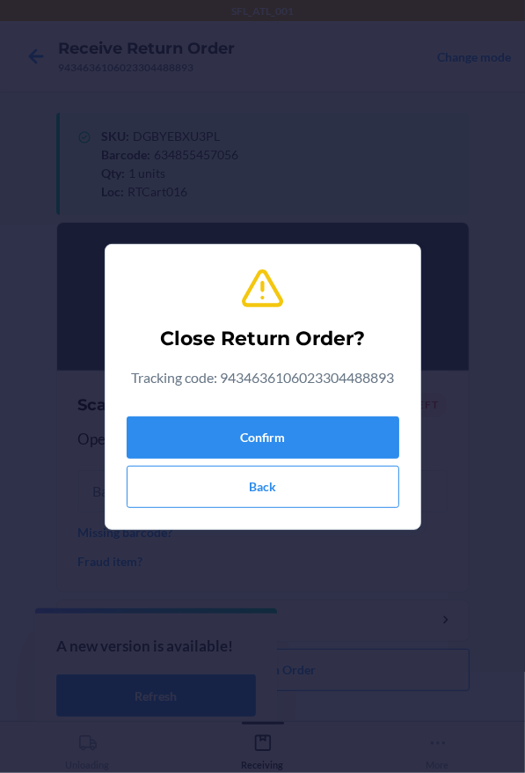
click at [301, 458] on div "Confirm Back" at bounding box center [263, 458] width 273 height 99
click at [322, 444] on button "Confirm" at bounding box center [263, 437] width 273 height 42
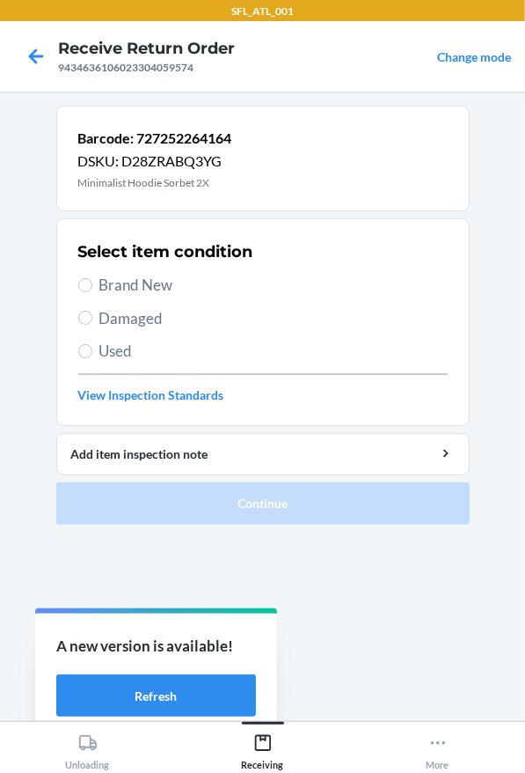
click at [136, 262] on div "Select item condition Brand New Damaged Used View Inspection Standards" at bounding box center [263, 322] width 370 height 174
click at [130, 277] on span "Brand New" at bounding box center [273, 285] width 348 height 23
click at [92, 278] on input "Brand New" at bounding box center [85, 285] width 14 height 14
radio input "true"
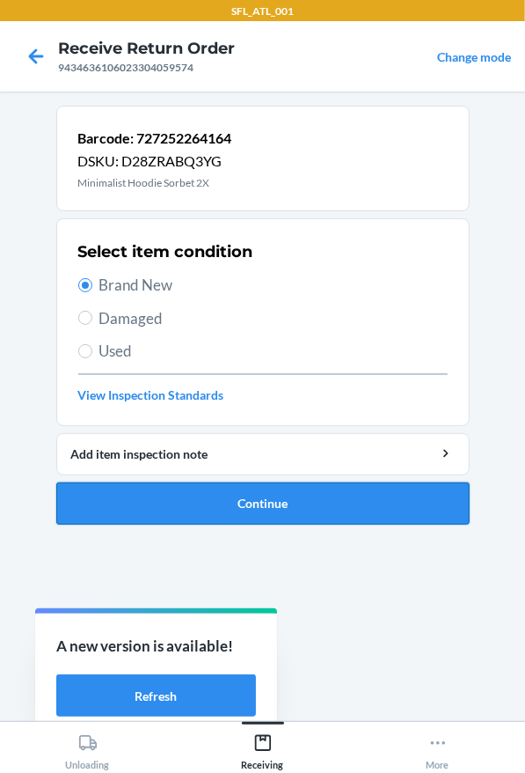
click at [208, 502] on button "Continue" at bounding box center [263, 503] width 414 height 42
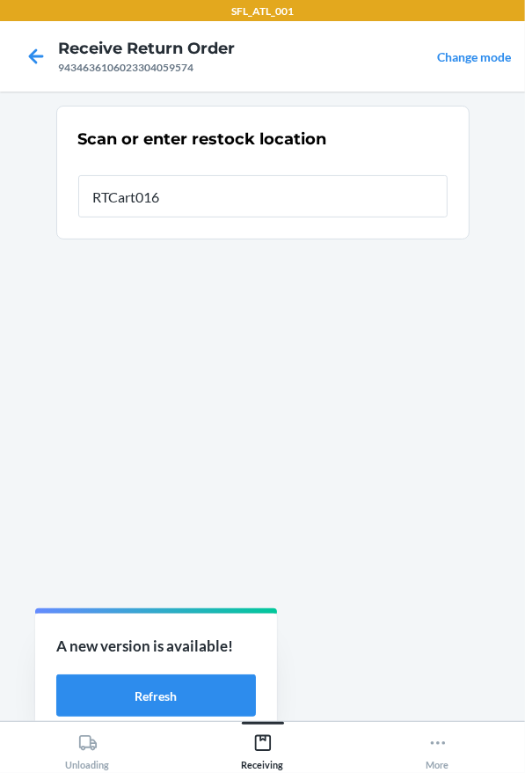
type input "RTCart016"
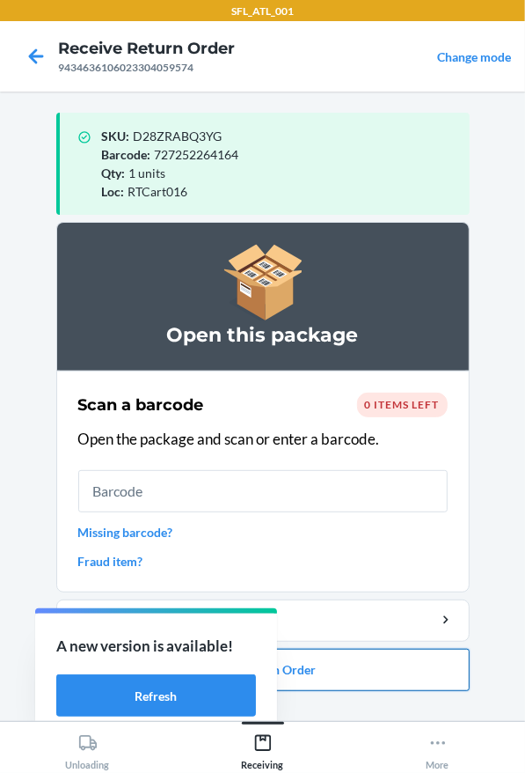
click at [341, 679] on button "Close Return Order" at bounding box center [263, 670] width 414 height 42
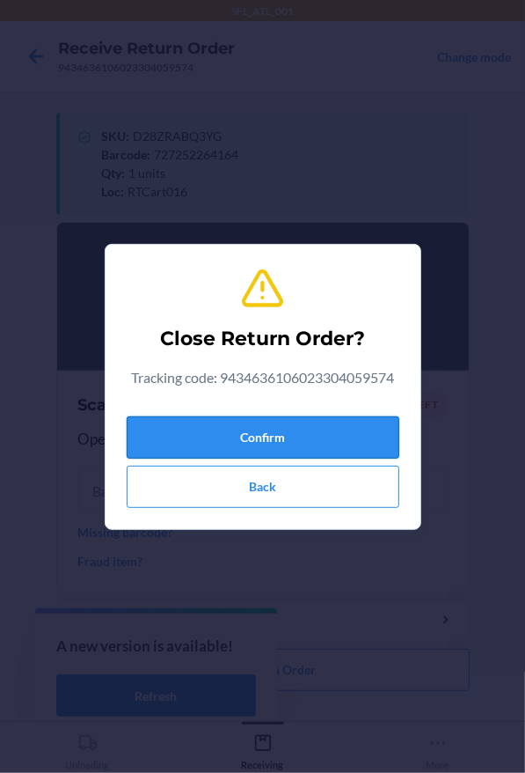
click at [320, 416] on button "Confirm" at bounding box center [263, 437] width 273 height 42
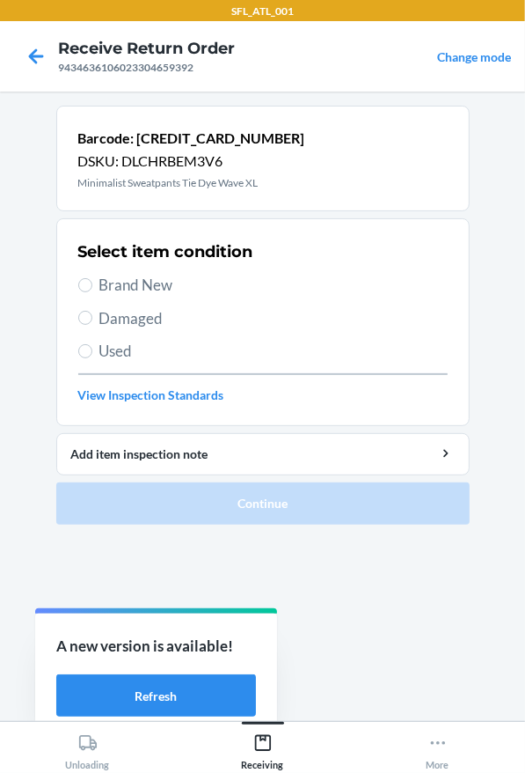
click at [151, 289] on span "Brand New" at bounding box center [273, 285] width 348 height 23
click at [92, 289] on input "Brand New" at bounding box center [85, 285] width 14 height 14
radio input "true"
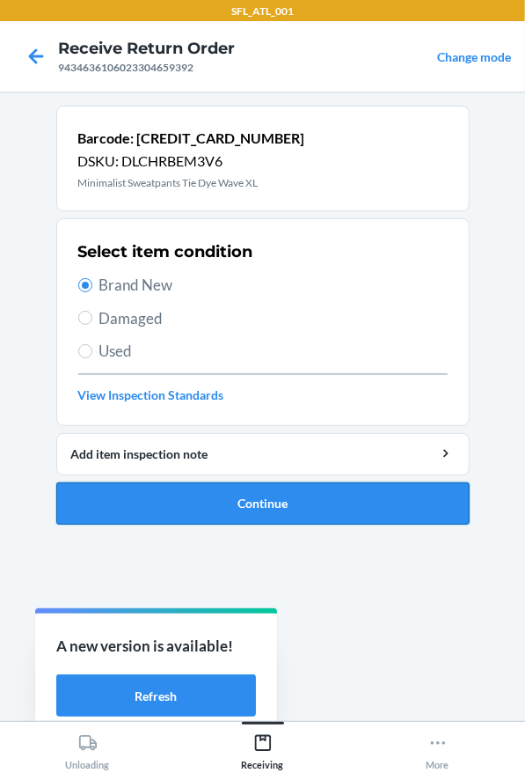
click at [287, 501] on button "Continue" at bounding box center [263, 503] width 414 height 42
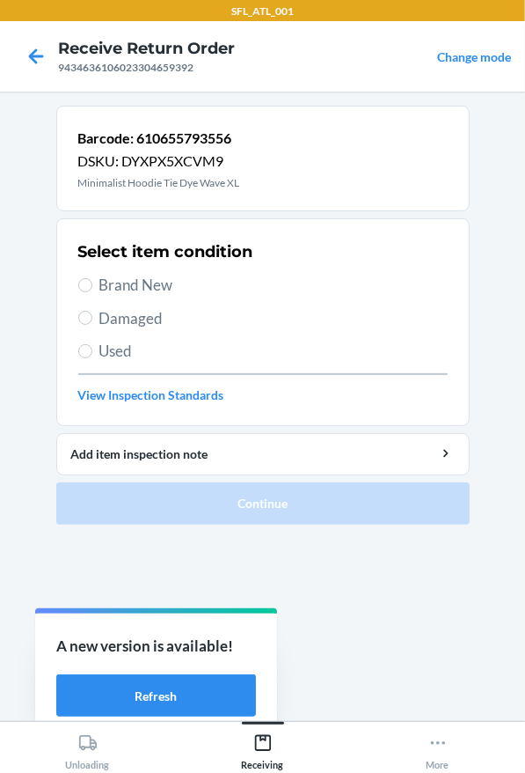
click at [113, 279] on span "Brand New" at bounding box center [273, 285] width 348 height 23
click at [92, 279] on input "Brand New" at bounding box center [85, 285] width 14 height 14
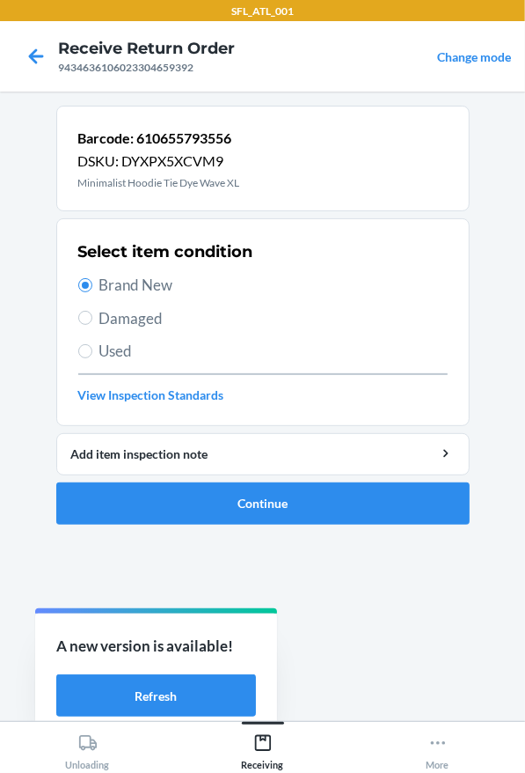
click at [251, 527] on ol "Barcode: 610655793556 DSKU: DYXPX5XCVM9 Minimalist Hoodie Tie Dye Wave XL Selec…" at bounding box center [263, 322] width 414 height 433
click at [251, 505] on button "Continue" at bounding box center [263, 503] width 414 height 42
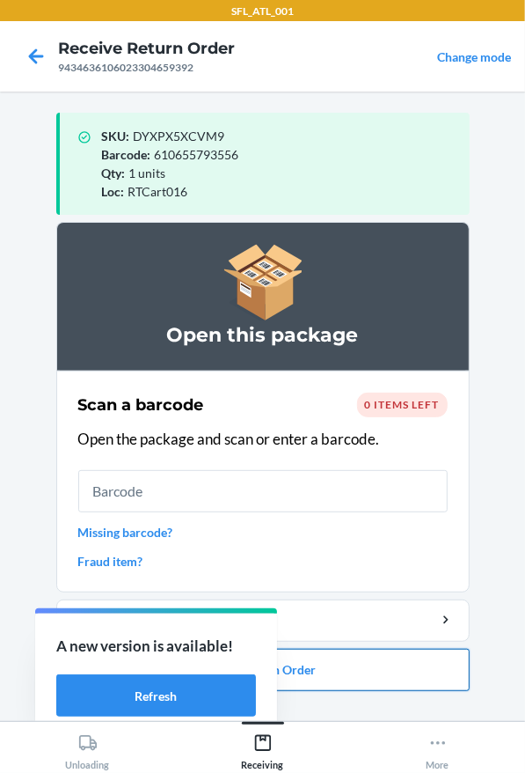
click at [378, 678] on button "Close Return Order" at bounding box center [263, 670] width 414 height 42
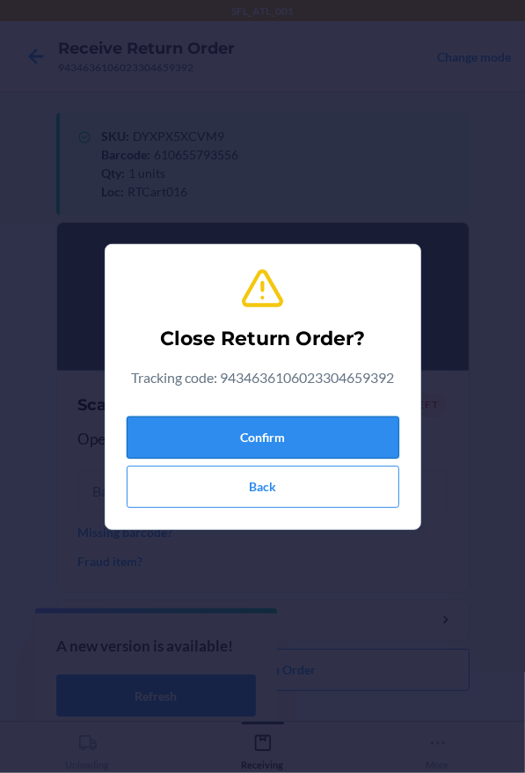
click at [314, 432] on button "Confirm" at bounding box center [263, 437] width 273 height 42
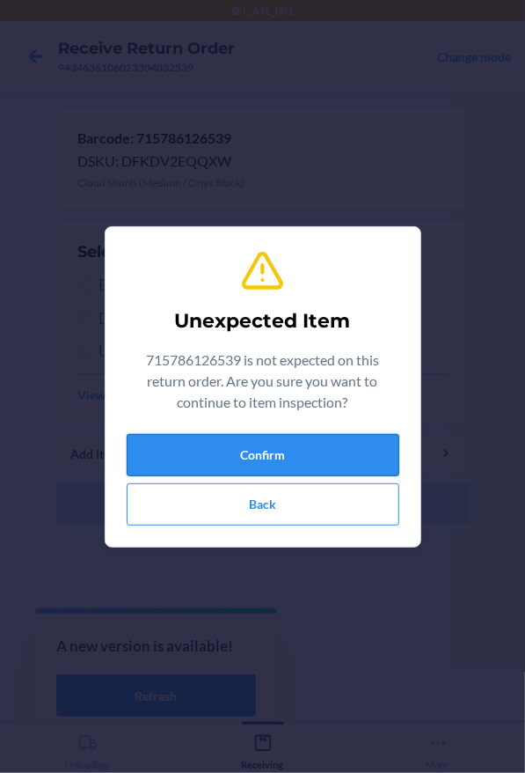
click at [263, 438] on button "Confirm" at bounding box center [263, 455] width 273 height 42
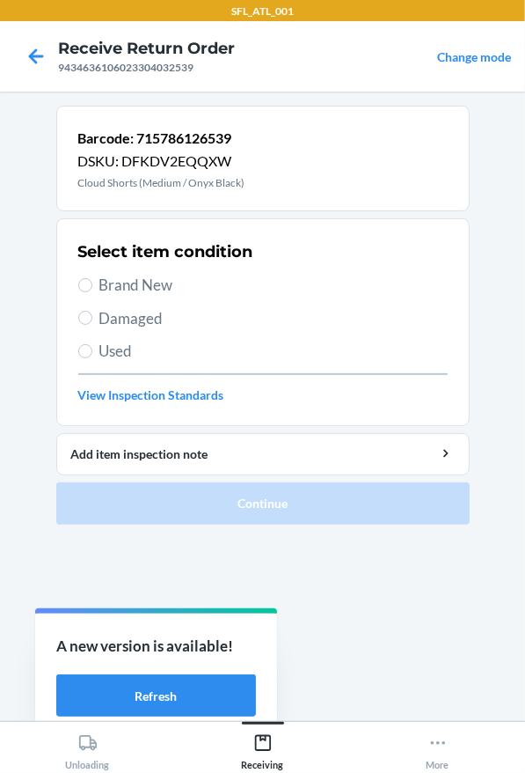
drag, startPoint x: 160, startPoint y: 275, endPoint x: 196, endPoint y: 326, distance: 62.5
click at [160, 275] on span "Brand New" at bounding box center [273, 285] width 348 height 23
click at [92, 278] on input "Brand New" at bounding box center [85, 285] width 14 height 14
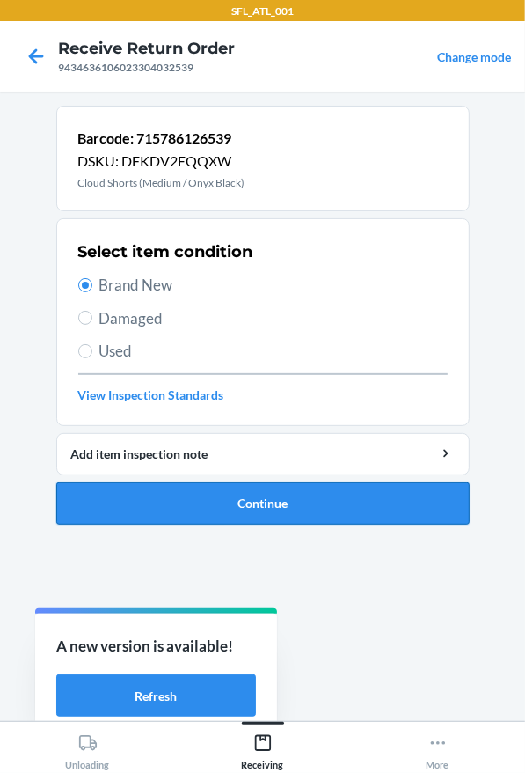
click at [282, 515] on button "Continue" at bounding box center [263, 503] width 414 height 42
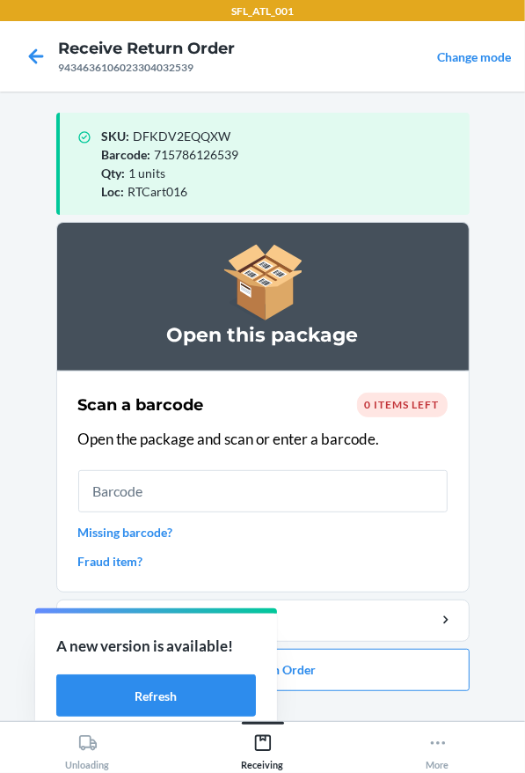
click at [347, 701] on ol "Open this package Scan a barcode 0 items left Open the package and scan or ente…" at bounding box center [263, 463] width 414 height 483
click at [347, 689] on button "Close Return Order" at bounding box center [263, 670] width 414 height 42
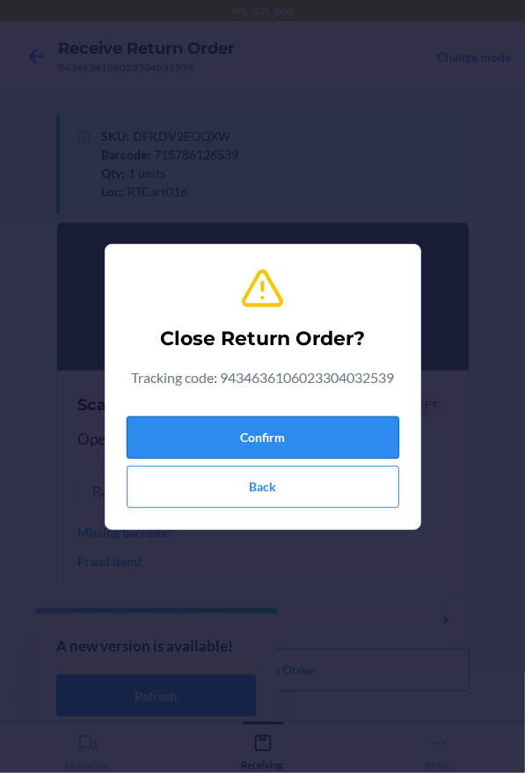
click at [320, 444] on button "Confirm" at bounding box center [263, 437] width 273 height 42
